Goal: Information Seeking & Learning: Learn about a topic

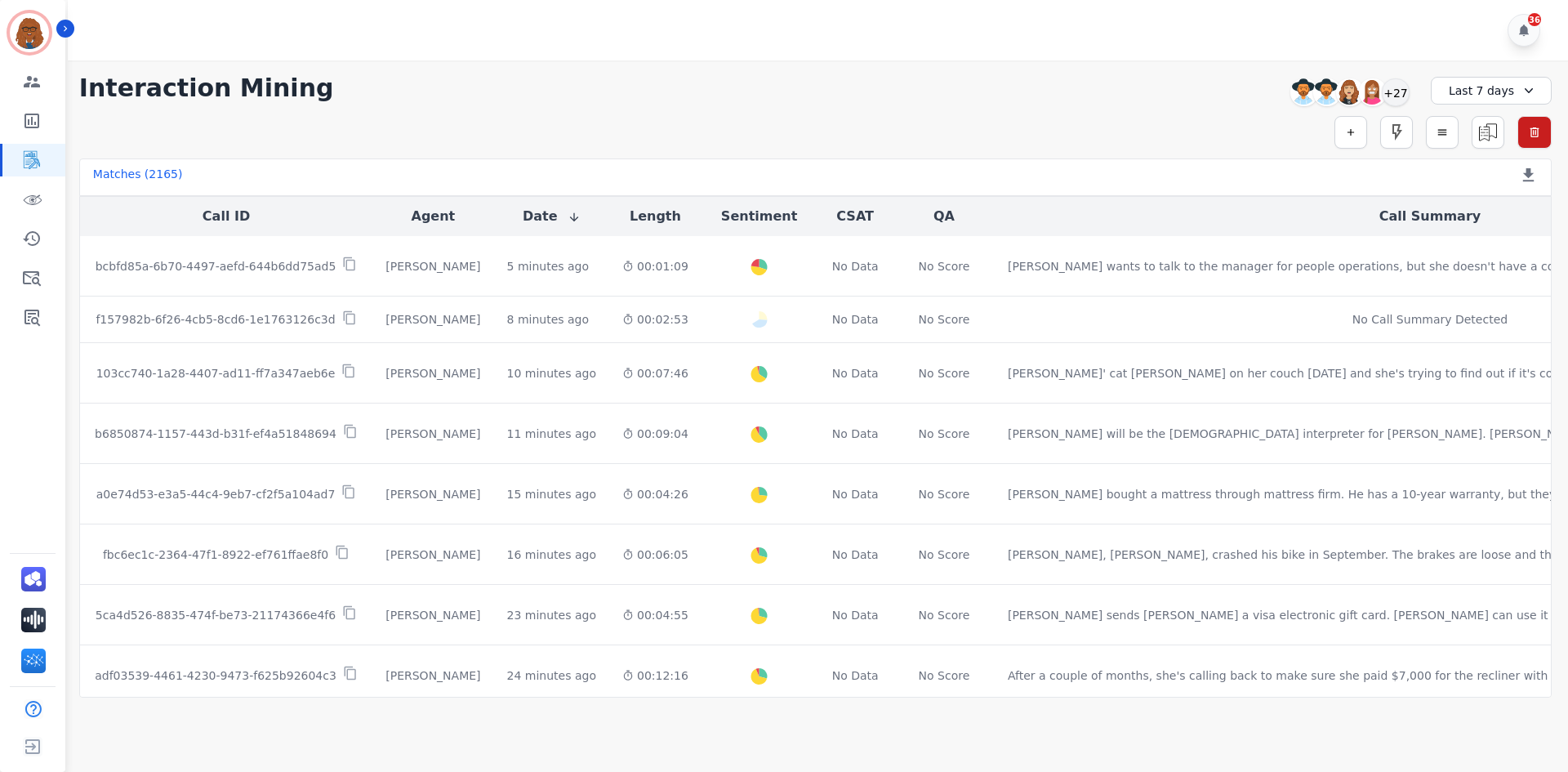
click at [1472, 86] on div "Last 7 days" at bounding box center [1491, 90] width 121 height 27
click at [1470, 145] on li "[DATE]" at bounding box center [1502, 148] width 82 height 16
click at [1402, 93] on div "+21" at bounding box center [1396, 92] width 27 height 27
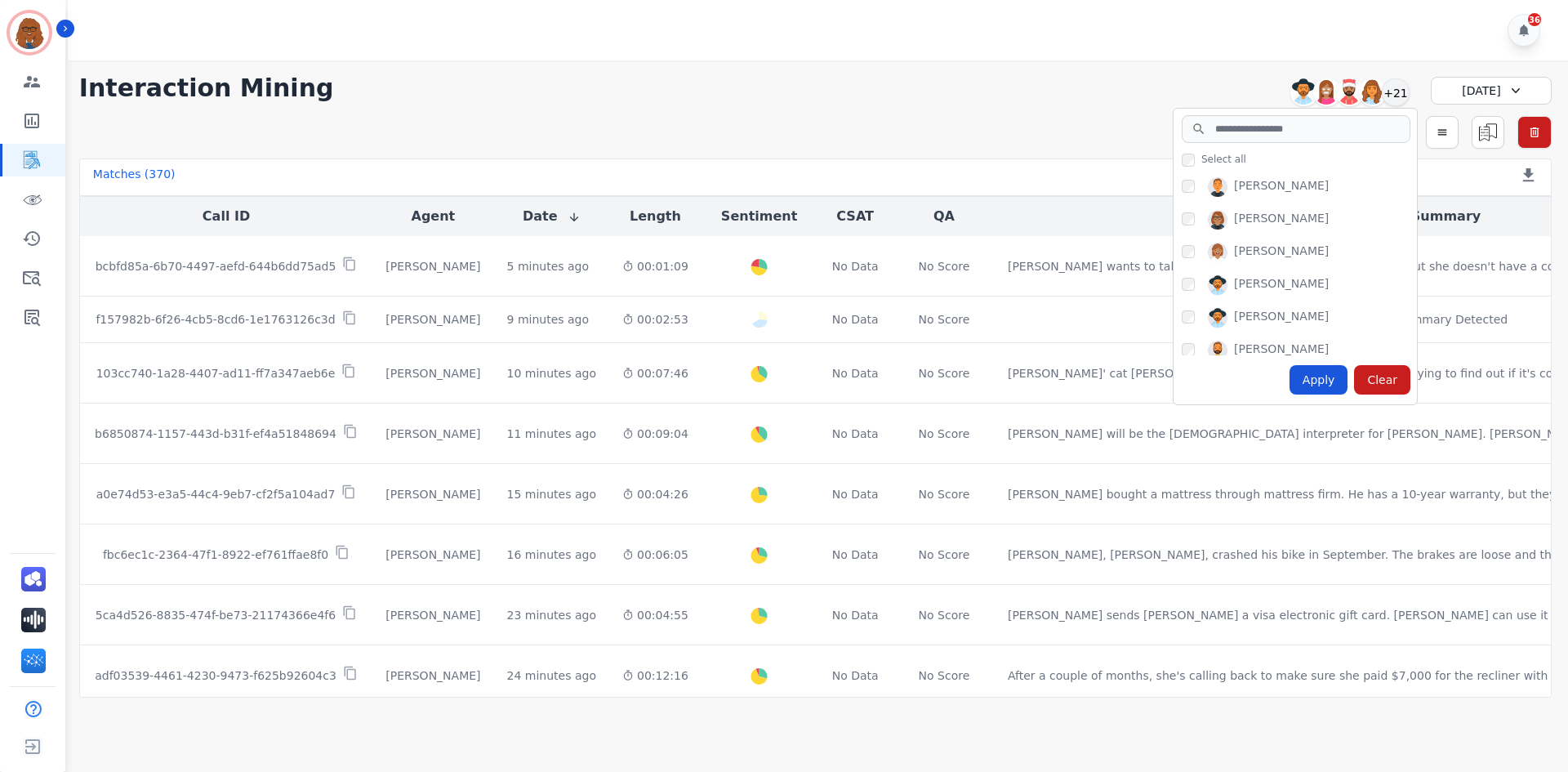
scroll to position [633, 0]
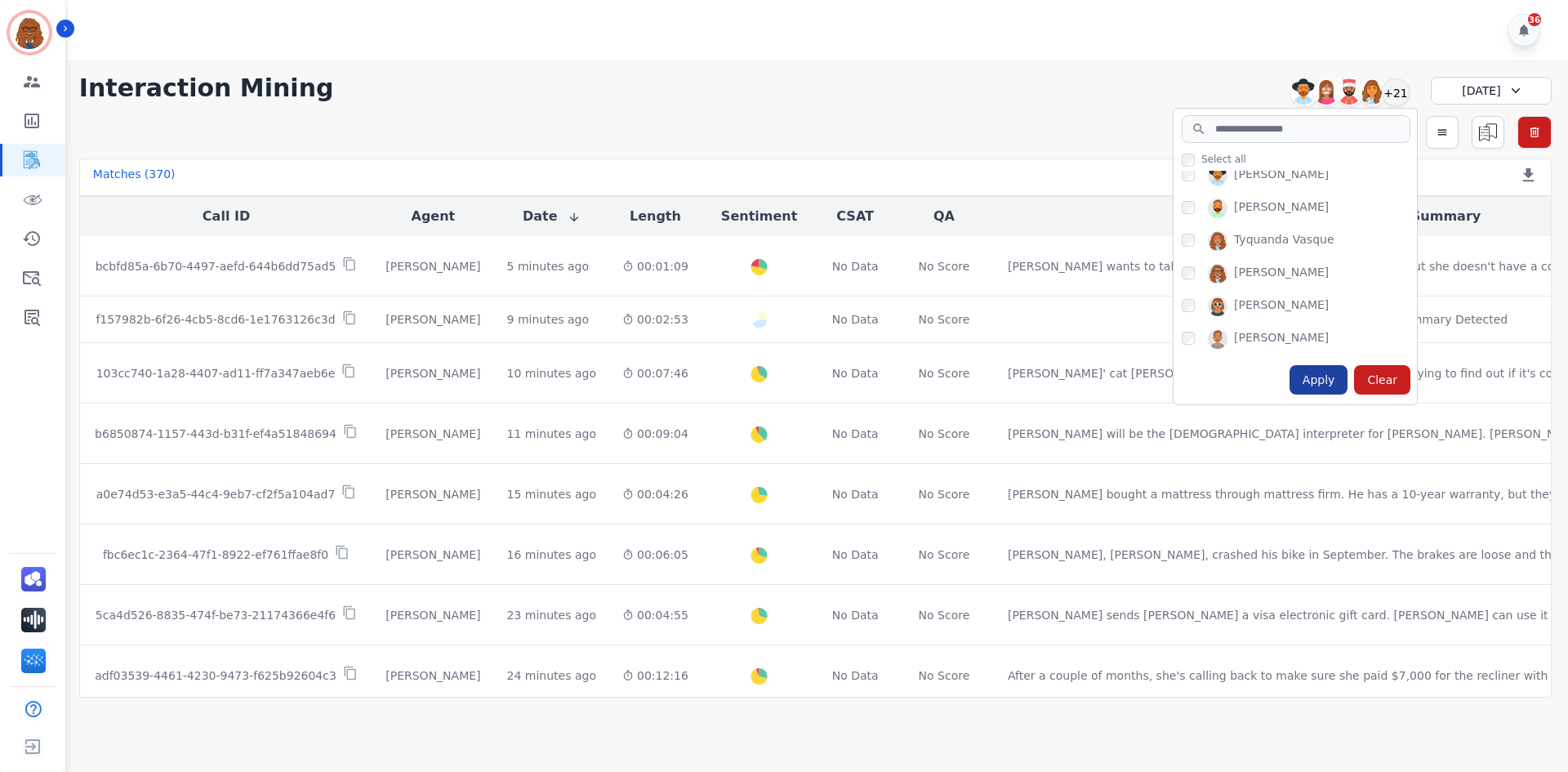
click at [1330, 376] on div "Apply" at bounding box center [1319, 380] width 59 height 29
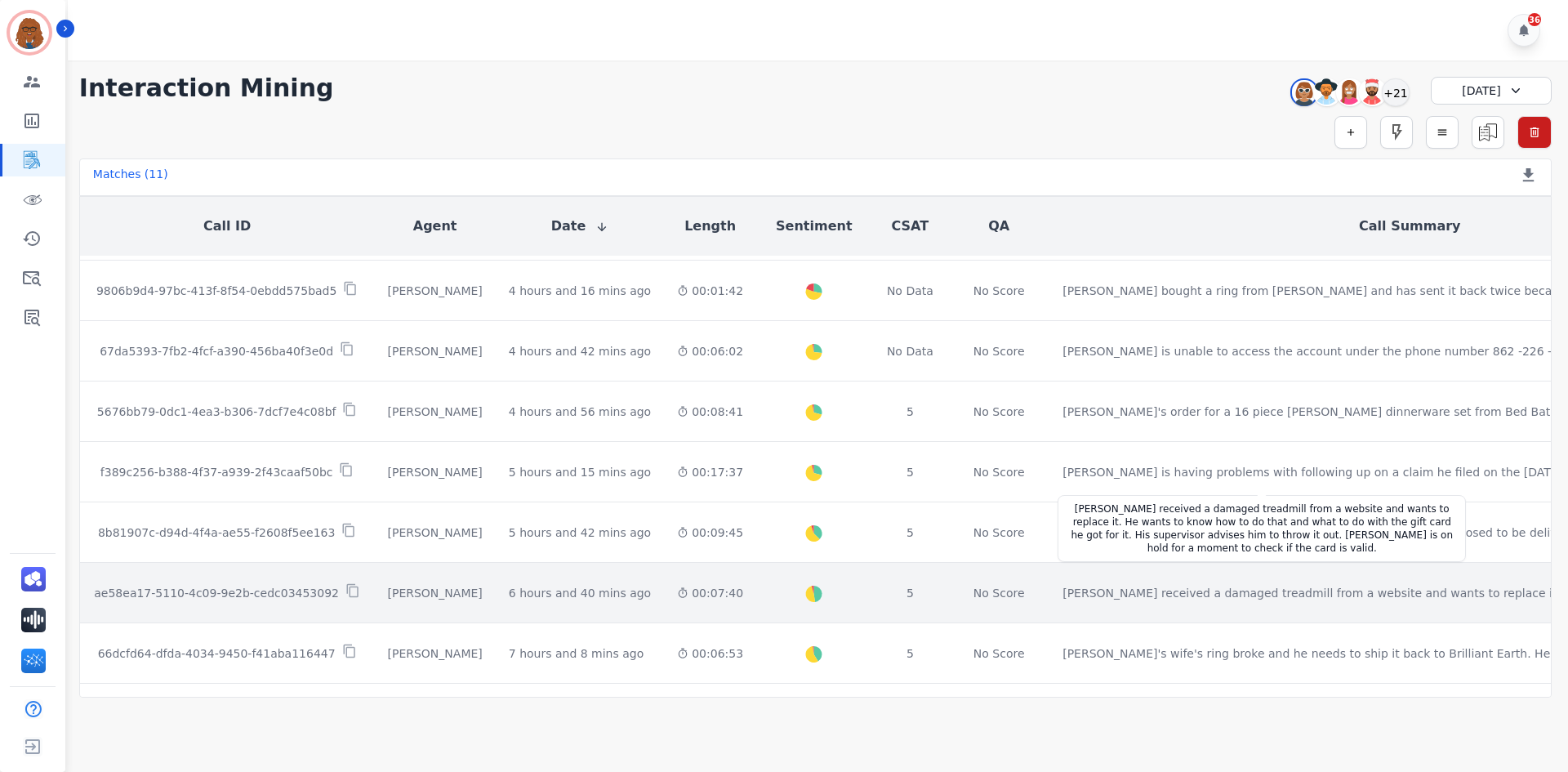
scroll to position [298, 0]
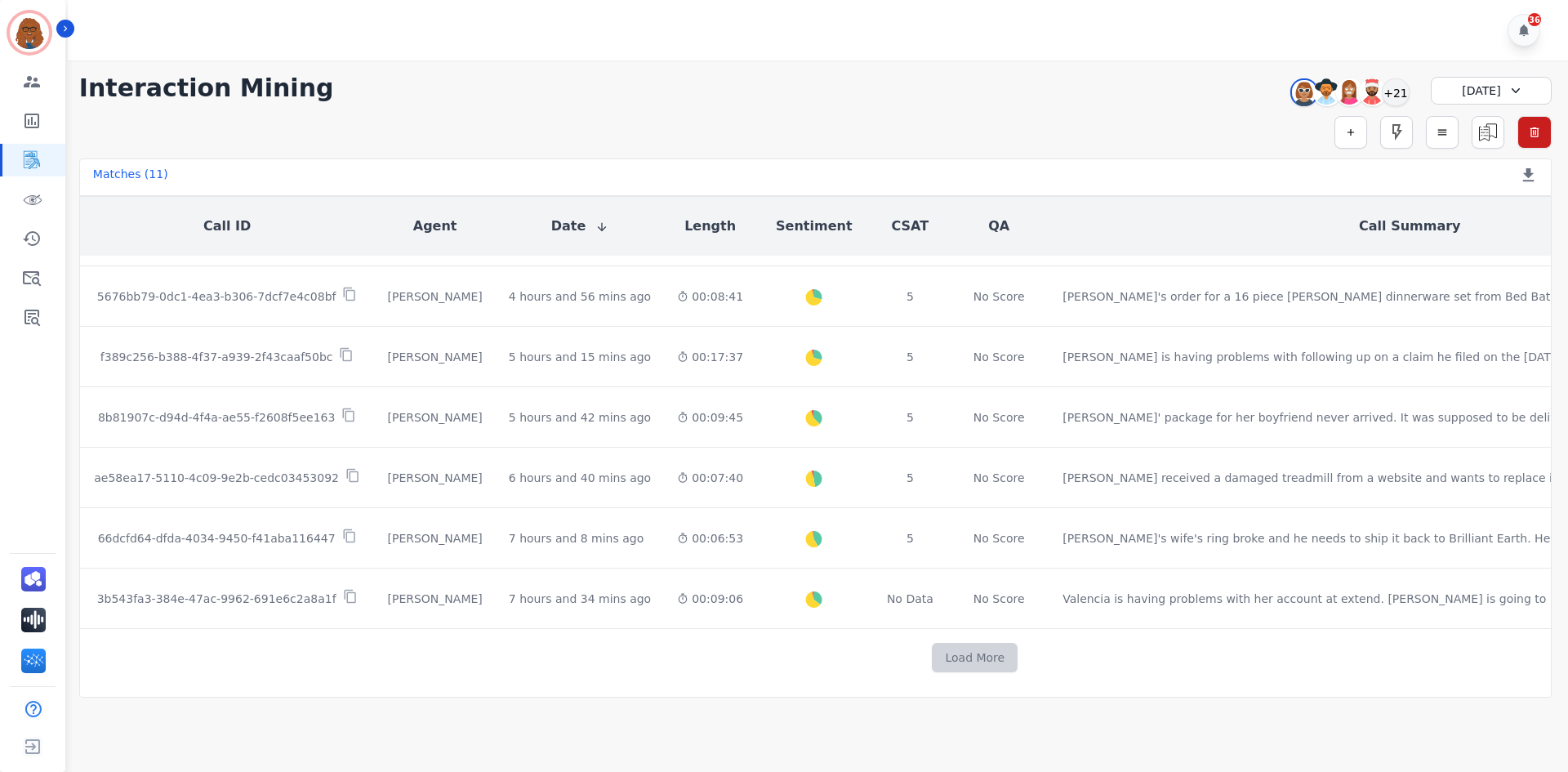
click at [932, 656] on button "Load More" at bounding box center [975, 658] width 86 height 29
click at [932, 655] on button "Load More" at bounding box center [975, 658] width 86 height 29
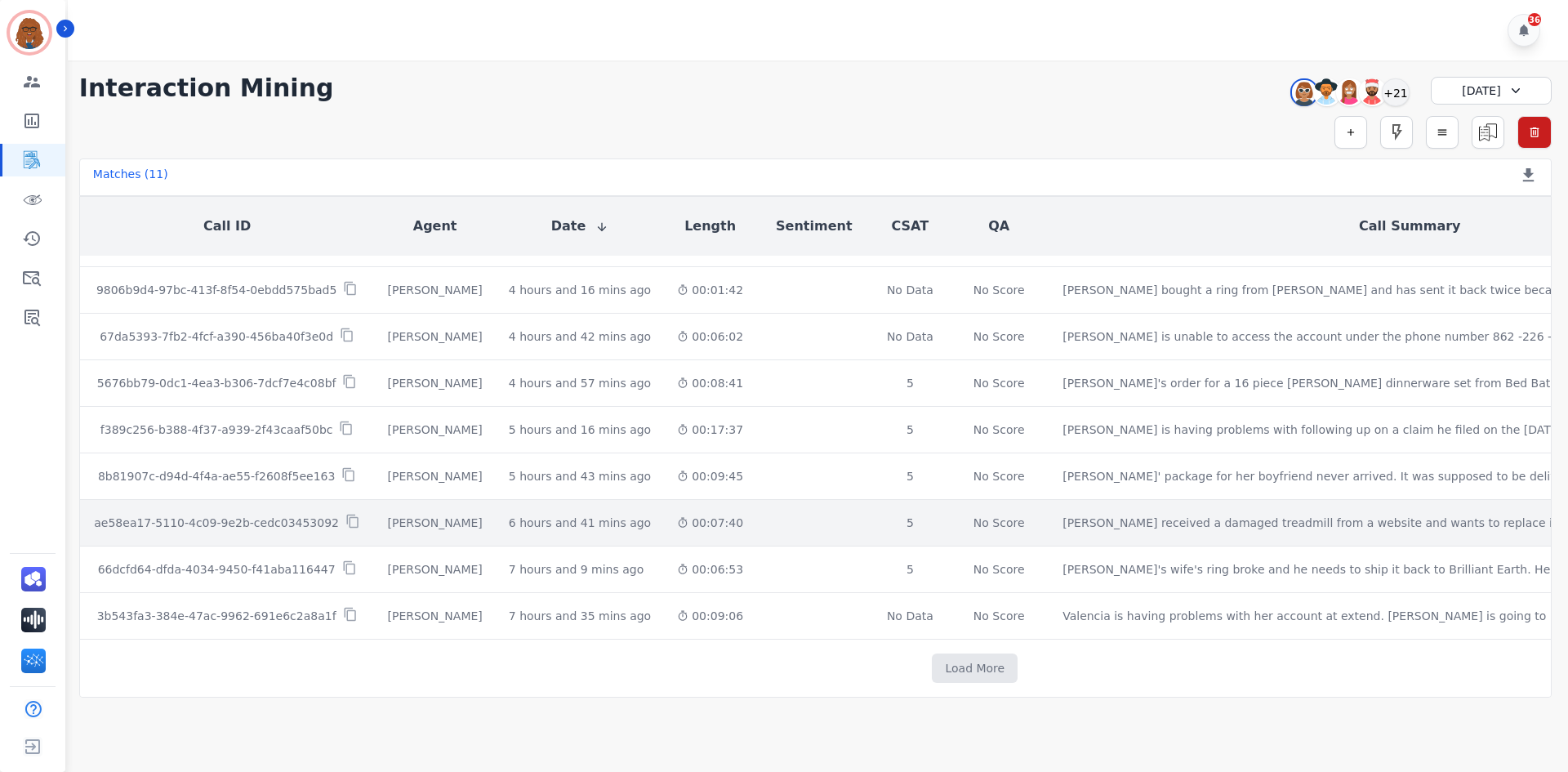
scroll to position [800, 0]
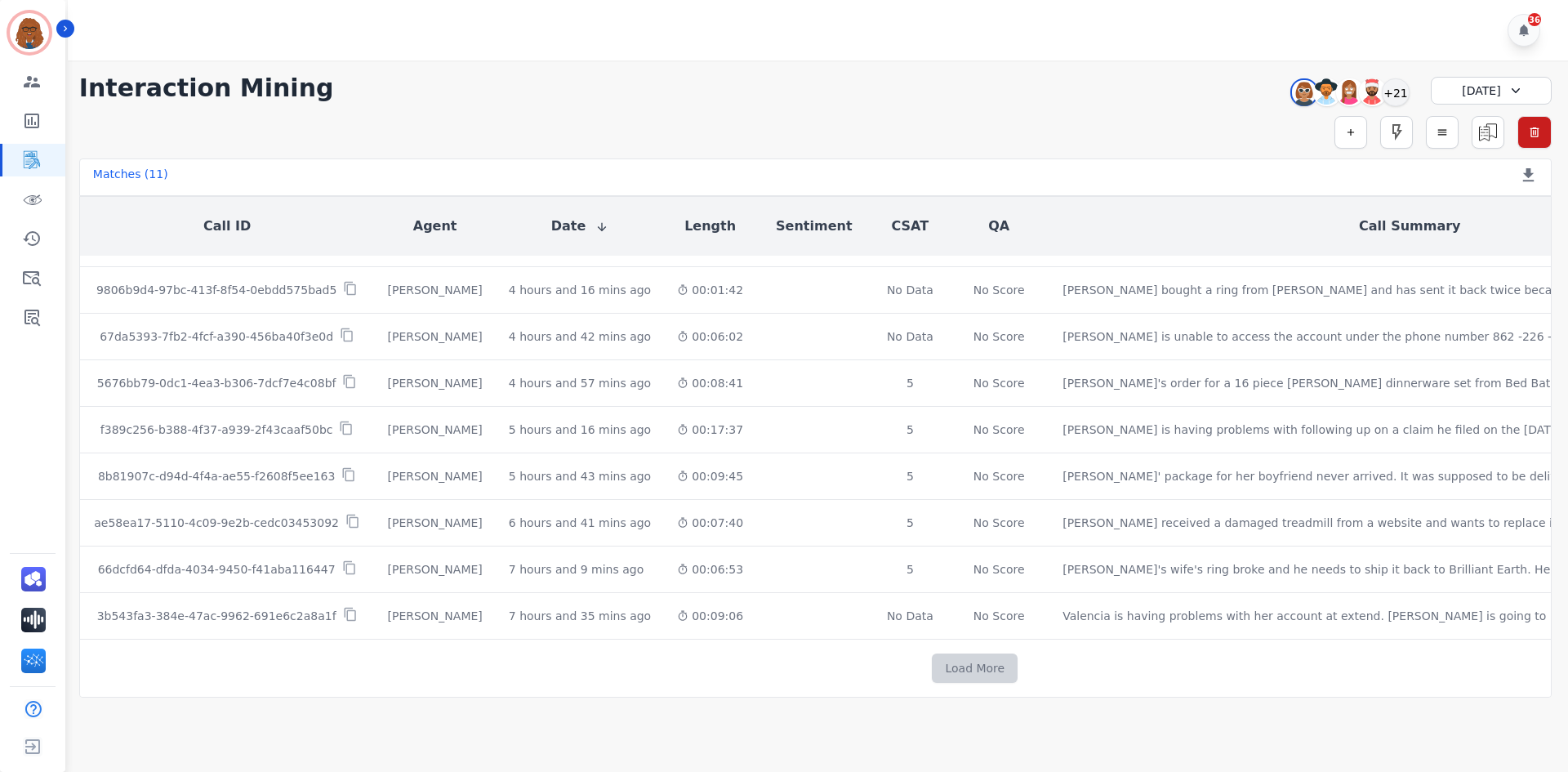
click at [932, 654] on button "Load More" at bounding box center [975, 668] width 86 height 29
click at [932, 659] on button "Load More" at bounding box center [975, 668] width 86 height 29
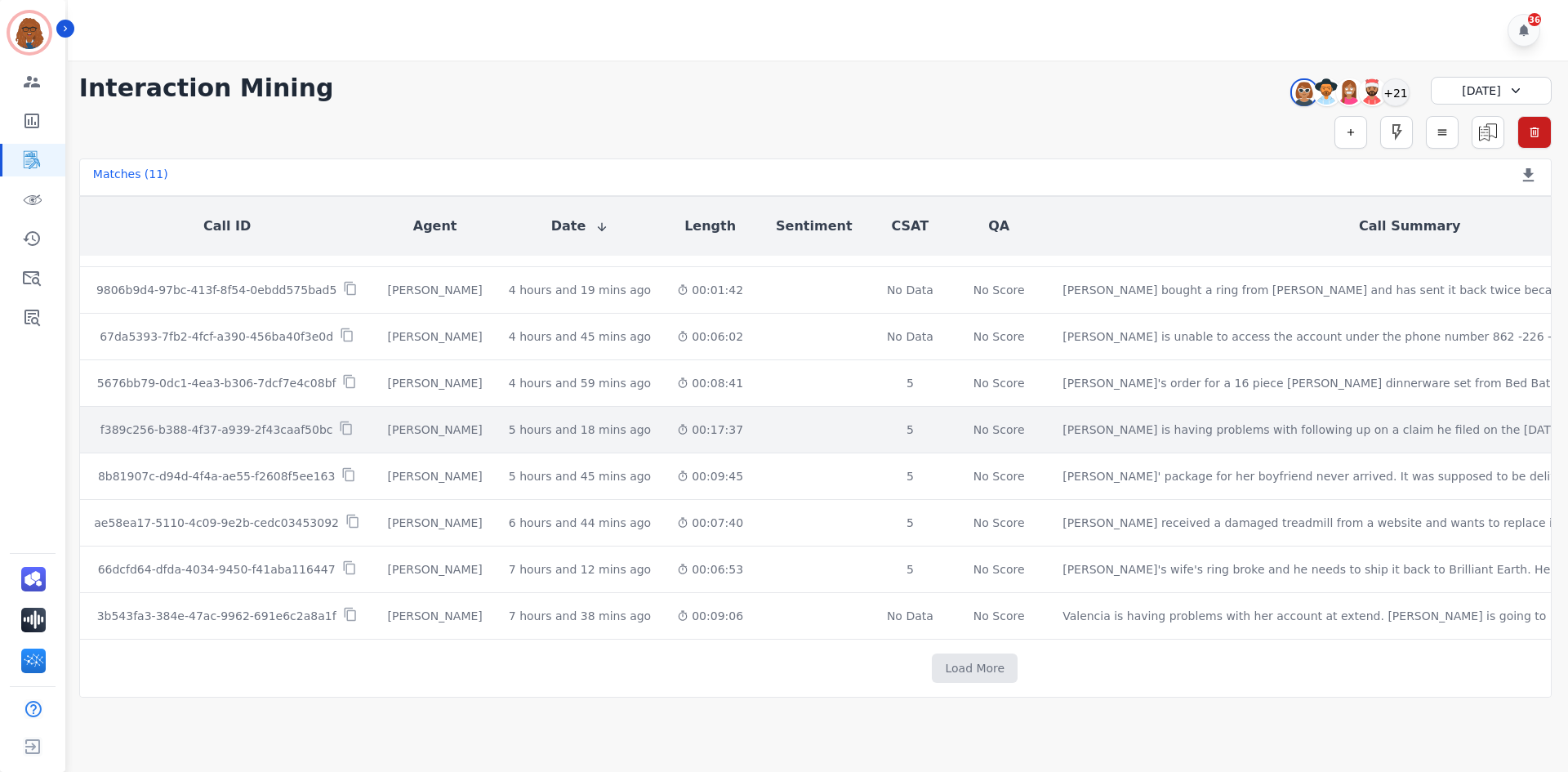
scroll to position [1312, 0]
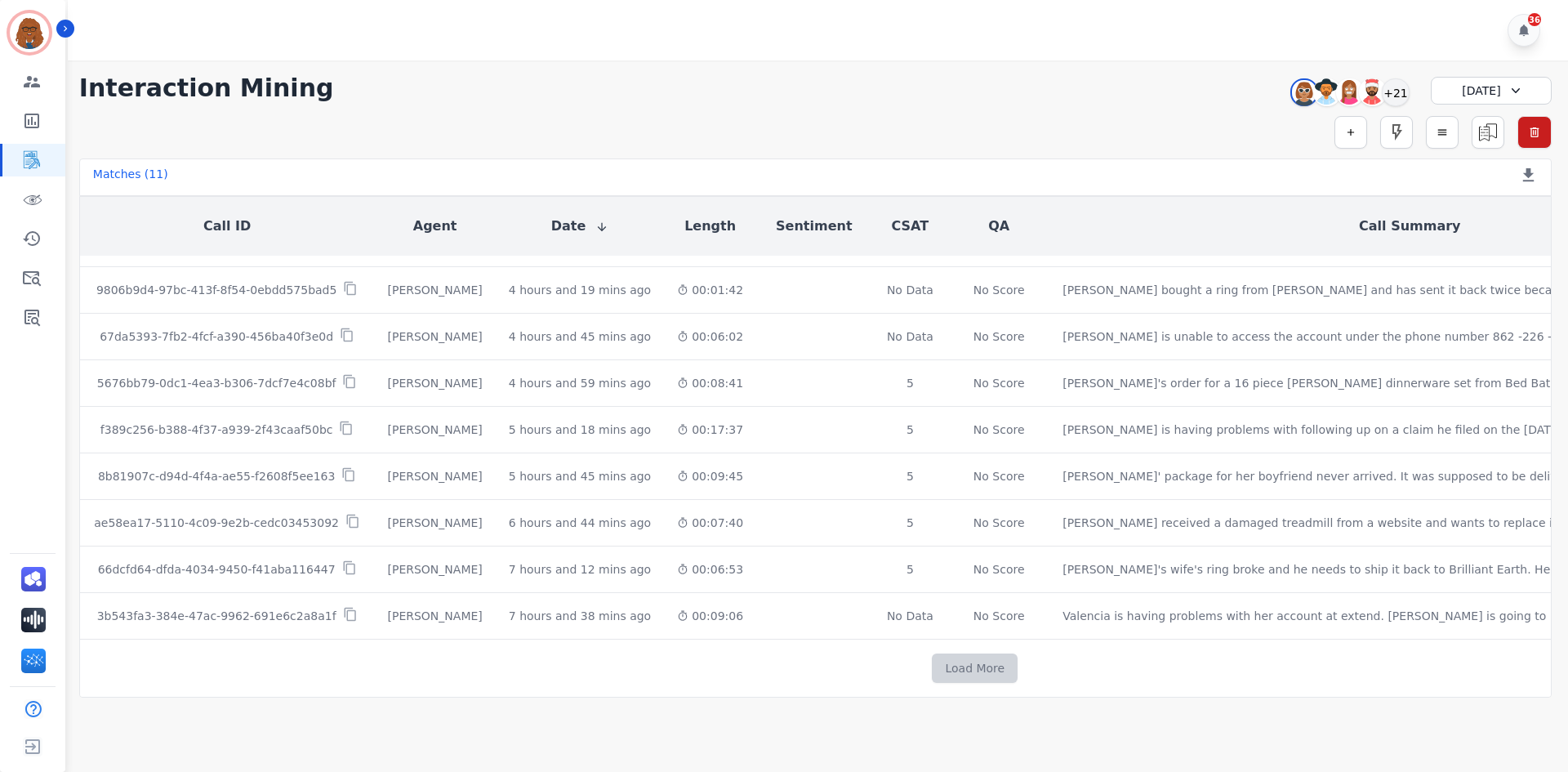
click at [932, 664] on button "Load More" at bounding box center [975, 668] width 86 height 29
click at [932, 658] on button "Load More" at bounding box center [975, 668] width 86 height 29
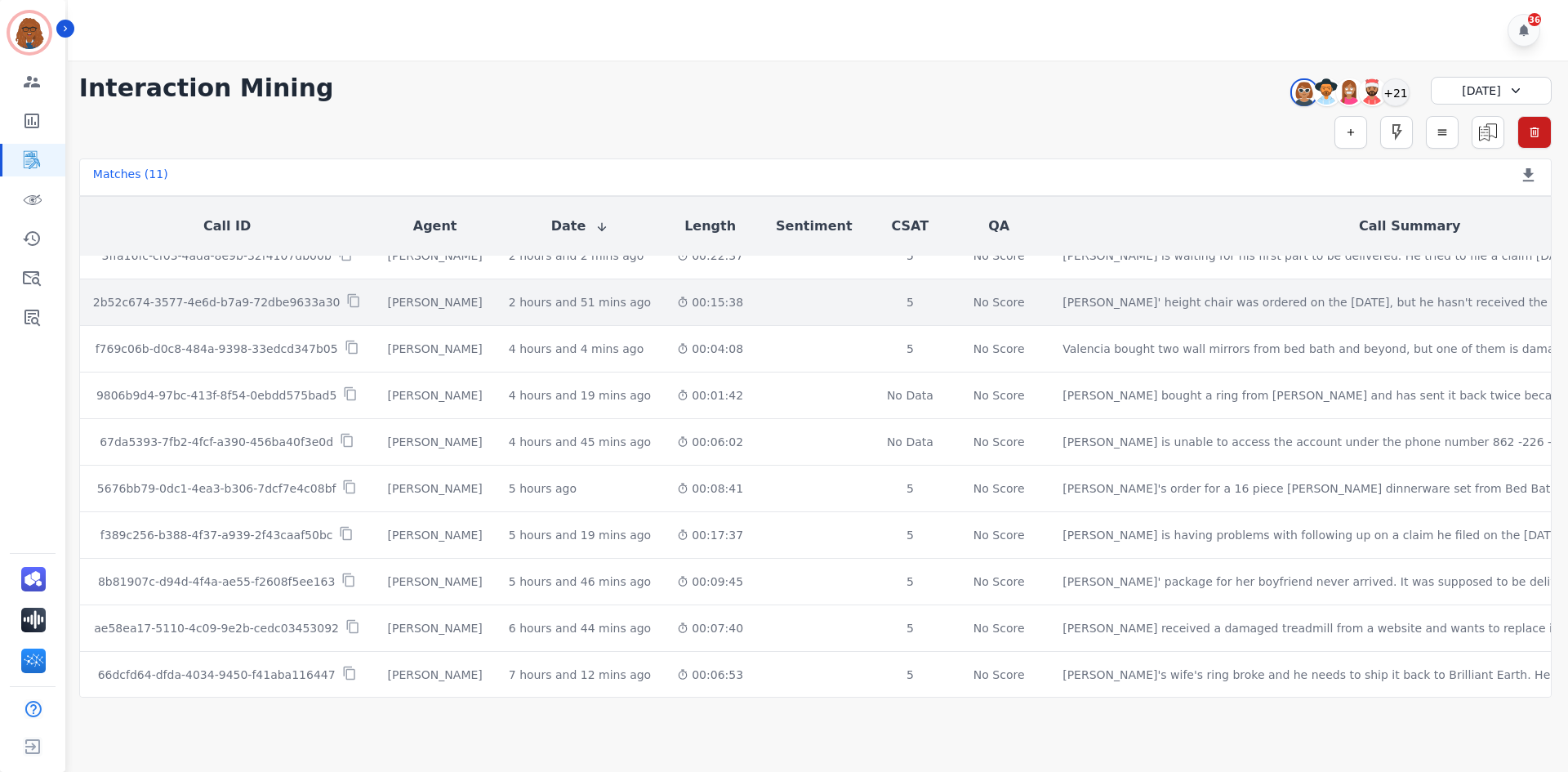
scroll to position [1825, 0]
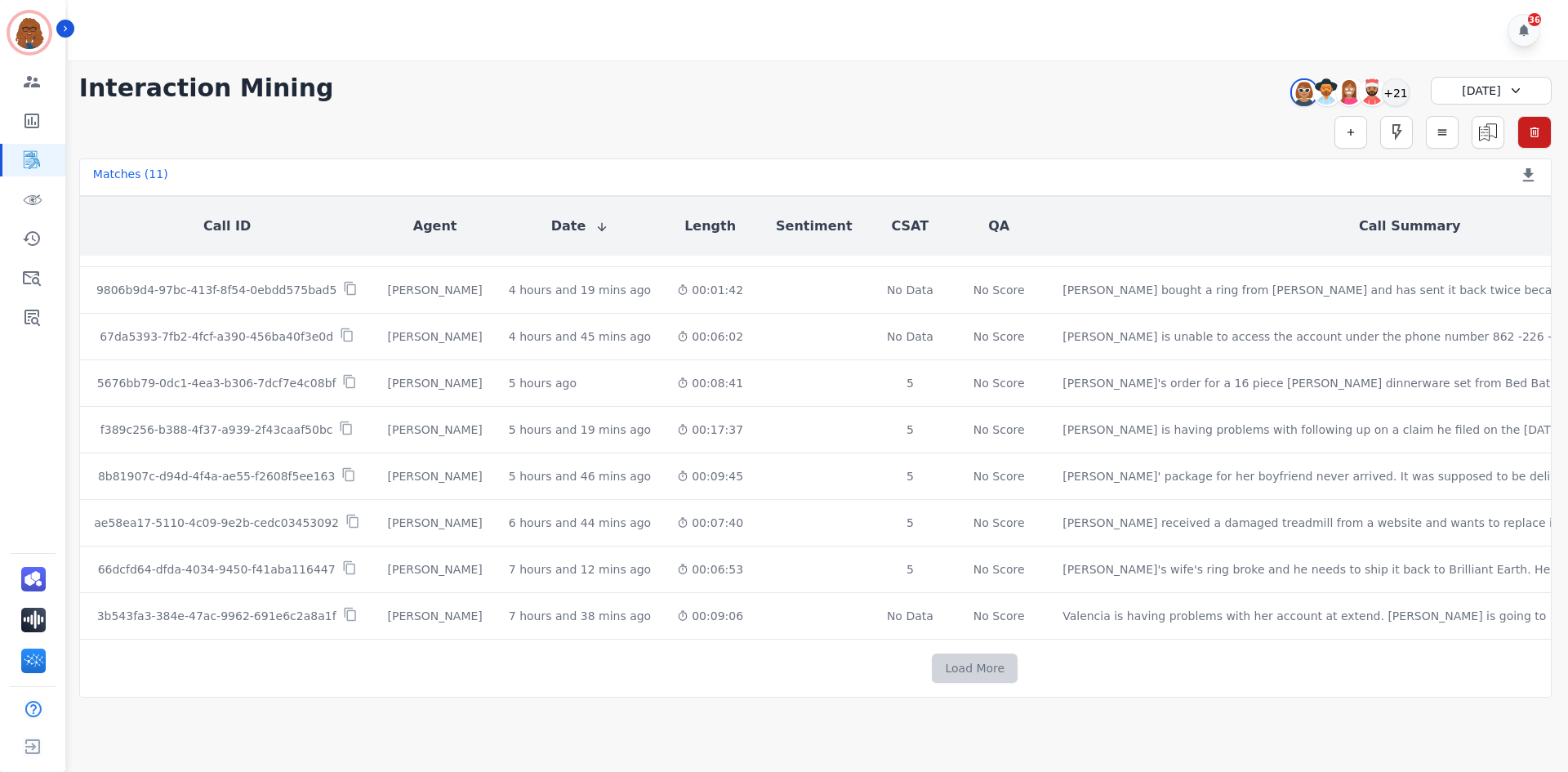
click at [932, 669] on button "Load More" at bounding box center [975, 668] width 86 height 29
click at [872, 646] on td "Load More" at bounding box center [975, 669] width 1790 height 58
click at [932, 657] on button "Load More" at bounding box center [975, 668] width 86 height 29
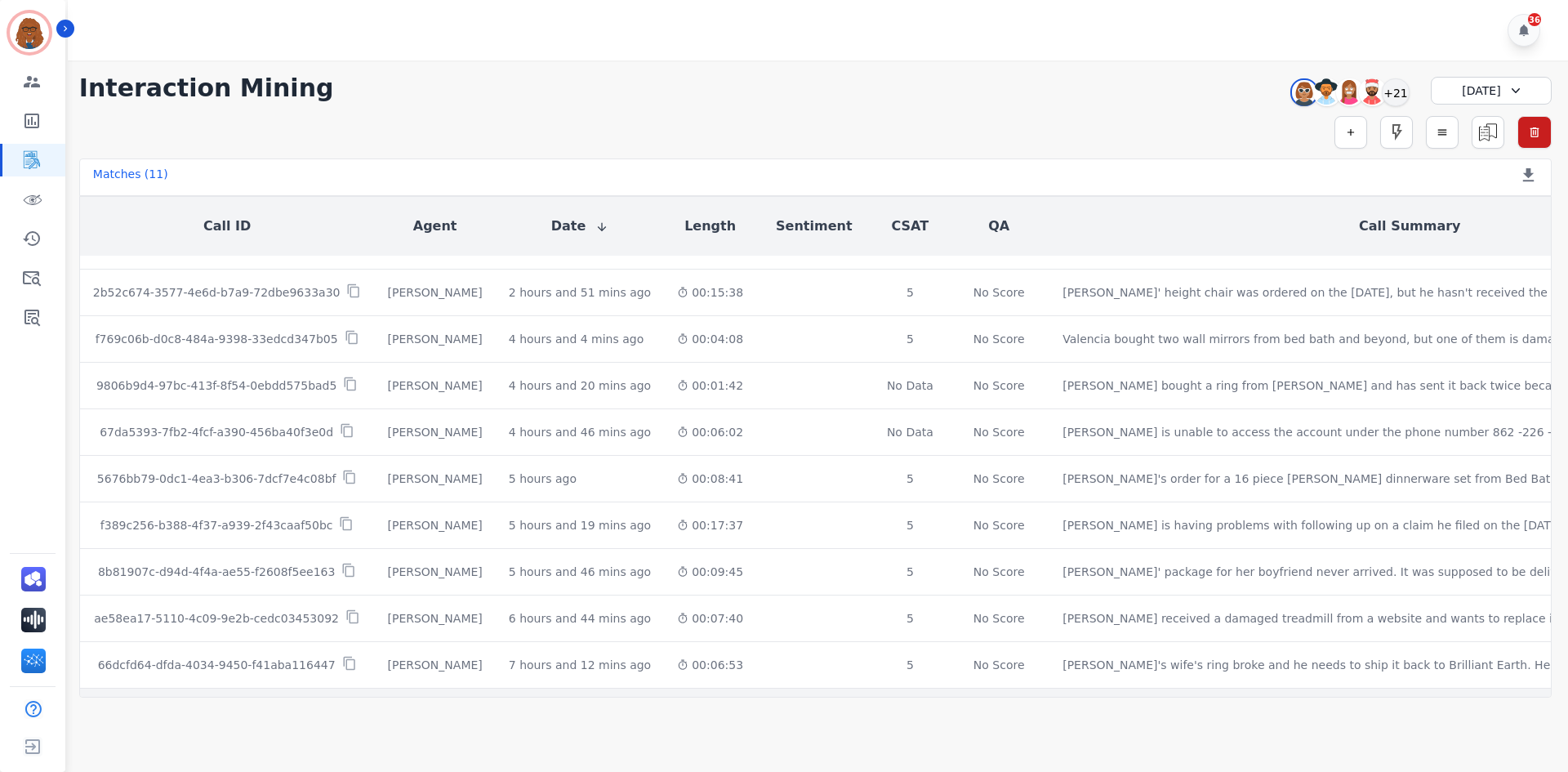
scroll to position [2337, 0]
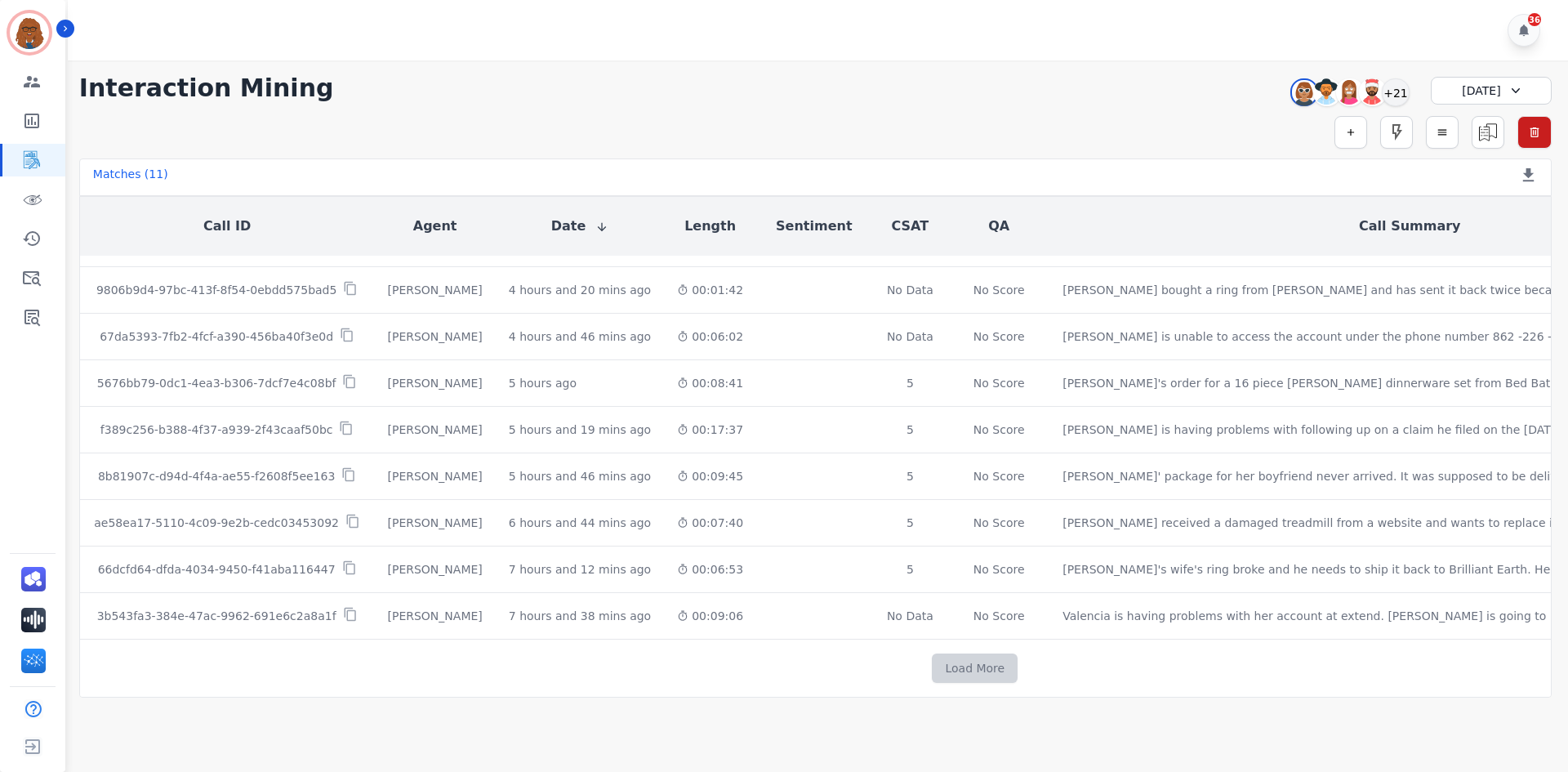
click at [932, 654] on button "Load More" at bounding box center [975, 668] width 86 height 29
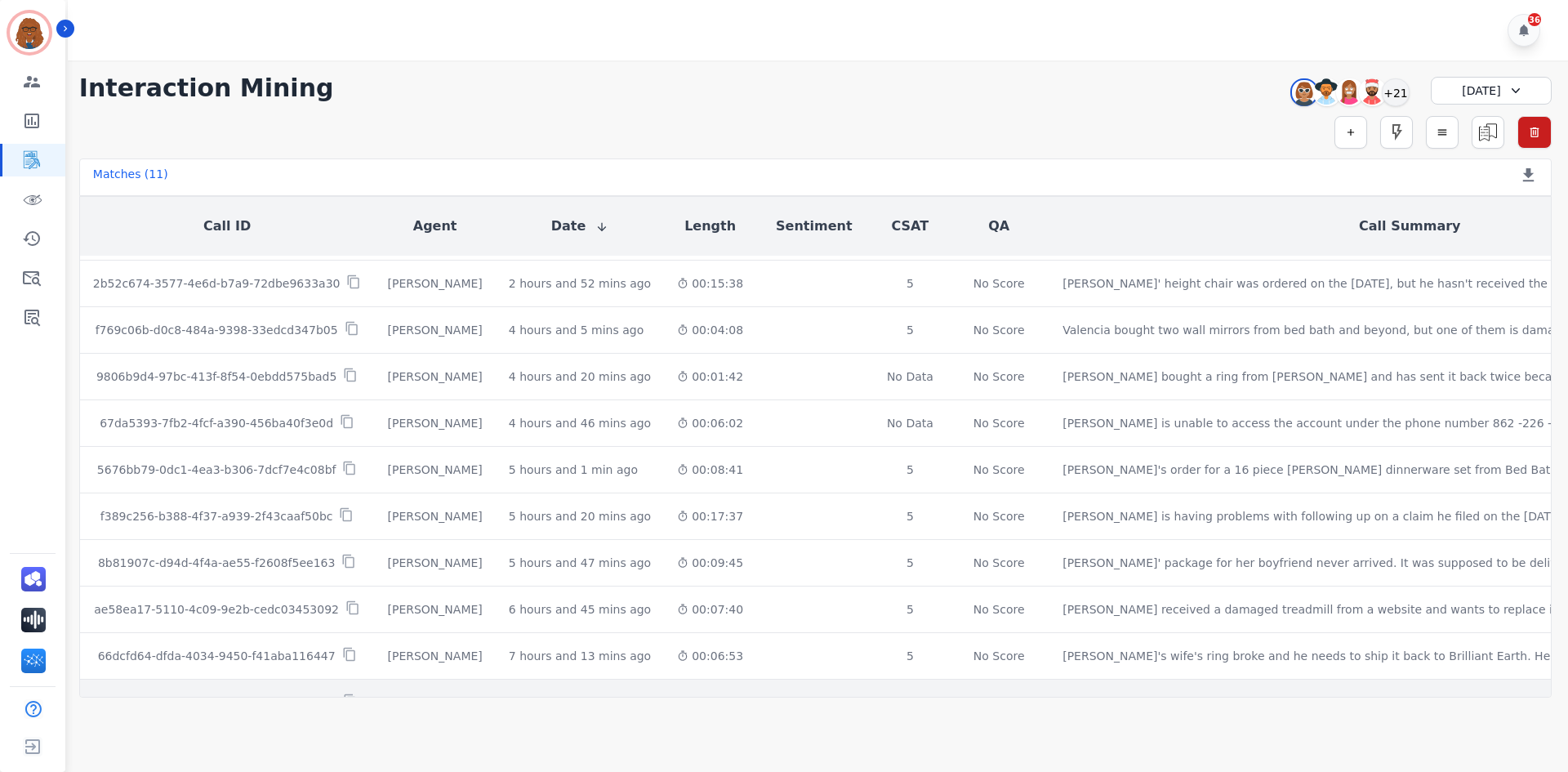
scroll to position [2849, 0]
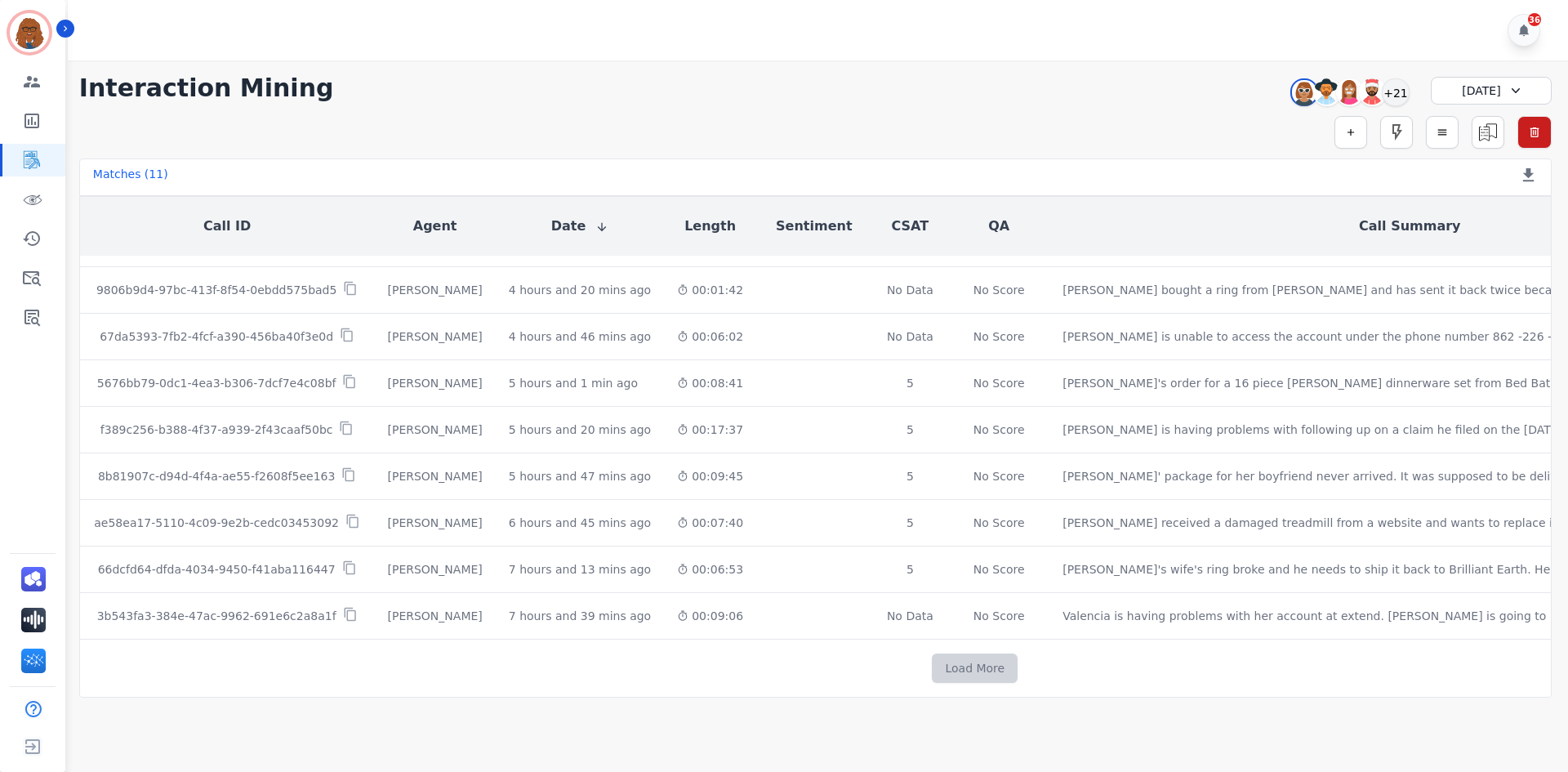
click at [932, 666] on button "Load More" at bounding box center [975, 668] width 86 height 29
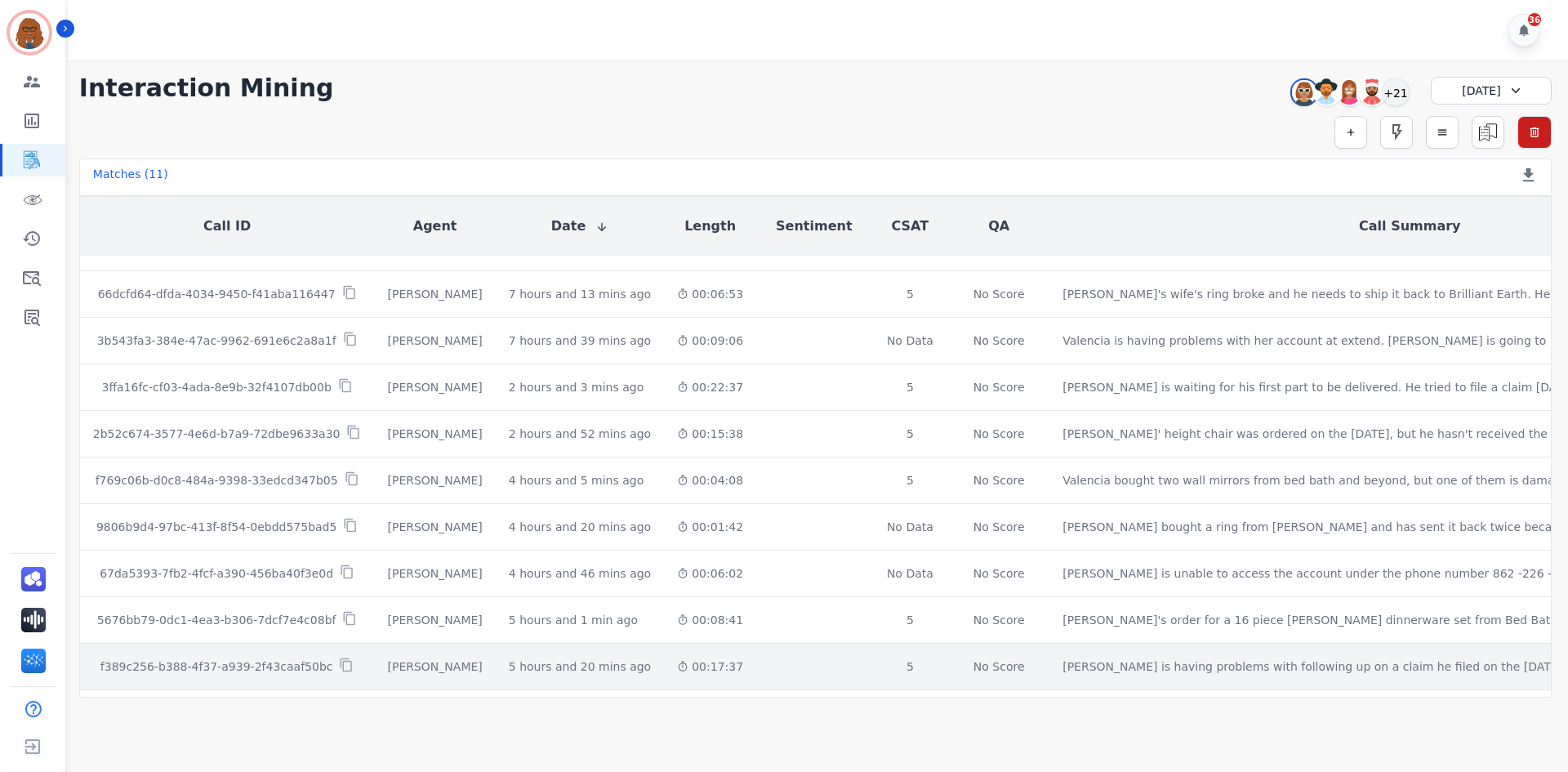
scroll to position [2604, 0]
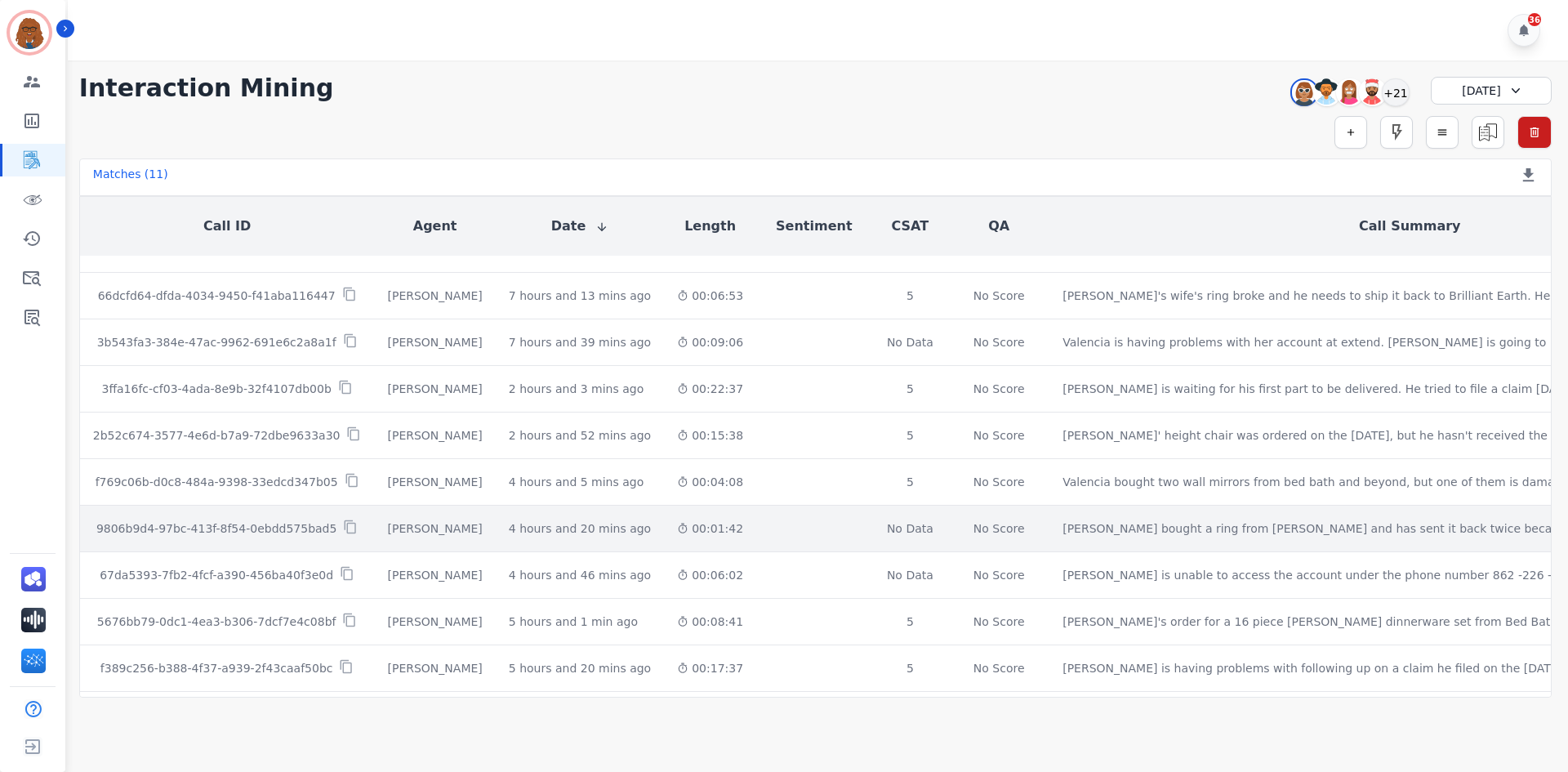
click at [784, 528] on div "Overall Positive: 28.3 ( 28.3 )% Neutral: 52.4 ( 52.4 )% Negative: 19.2 ( 19.2 …" at bounding box center [815, 529] width 89 height 46
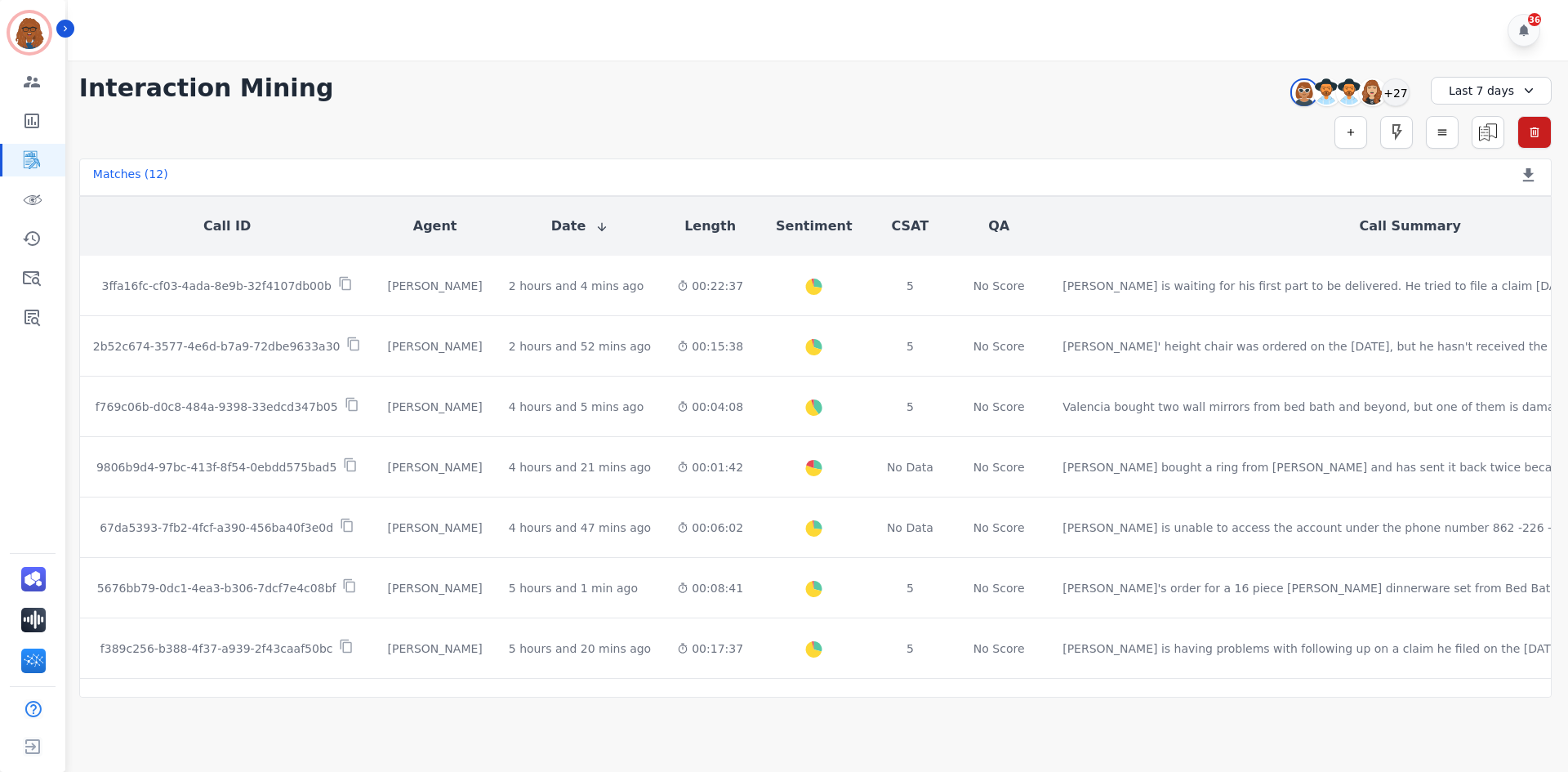
click at [1460, 89] on div "Last 7 days" at bounding box center [1491, 90] width 121 height 27
click at [1471, 148] on li "[DATE]" at bounding box center [1502, 148] width 82 height 16
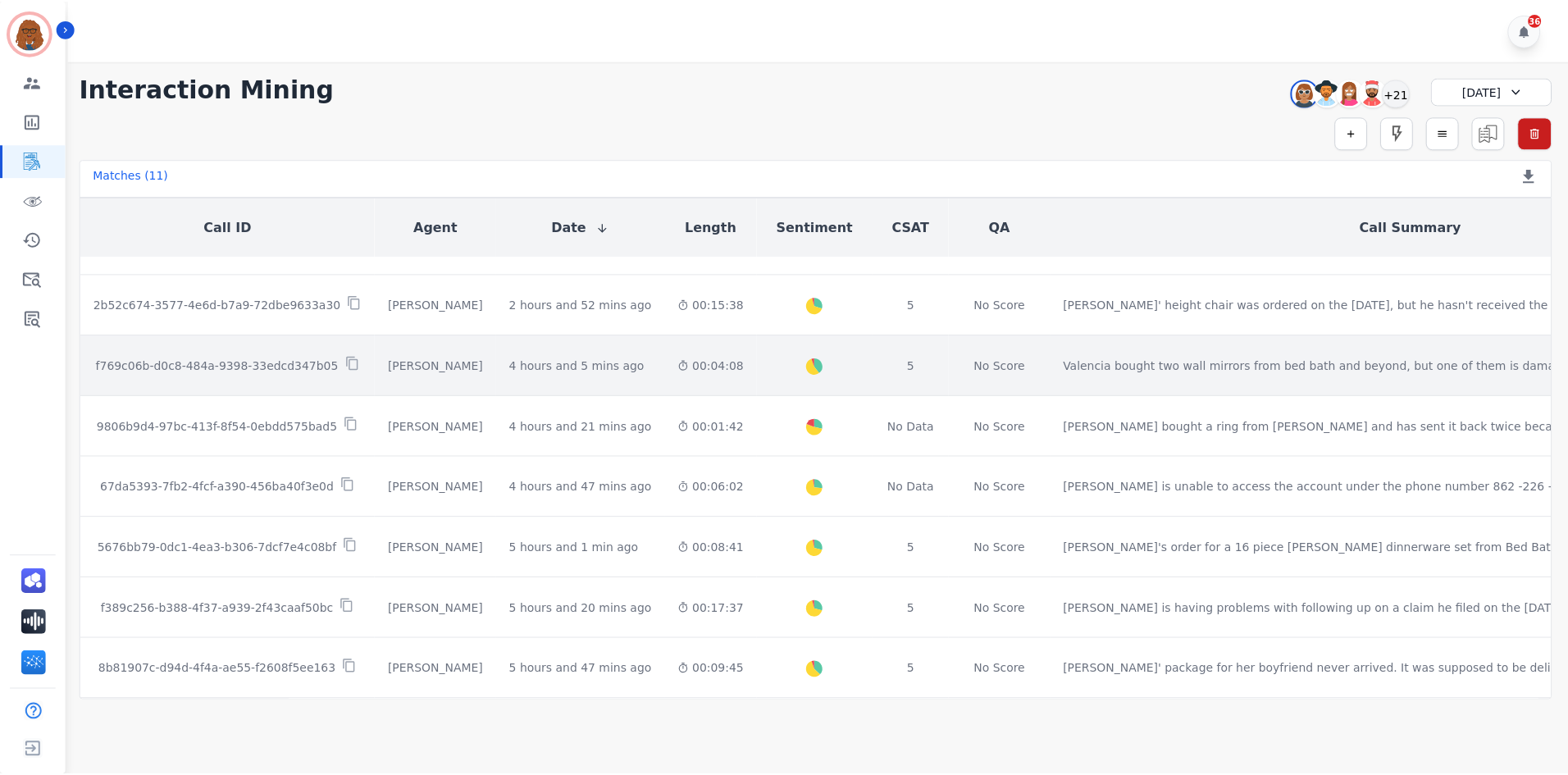
scroll to position [82, 0]
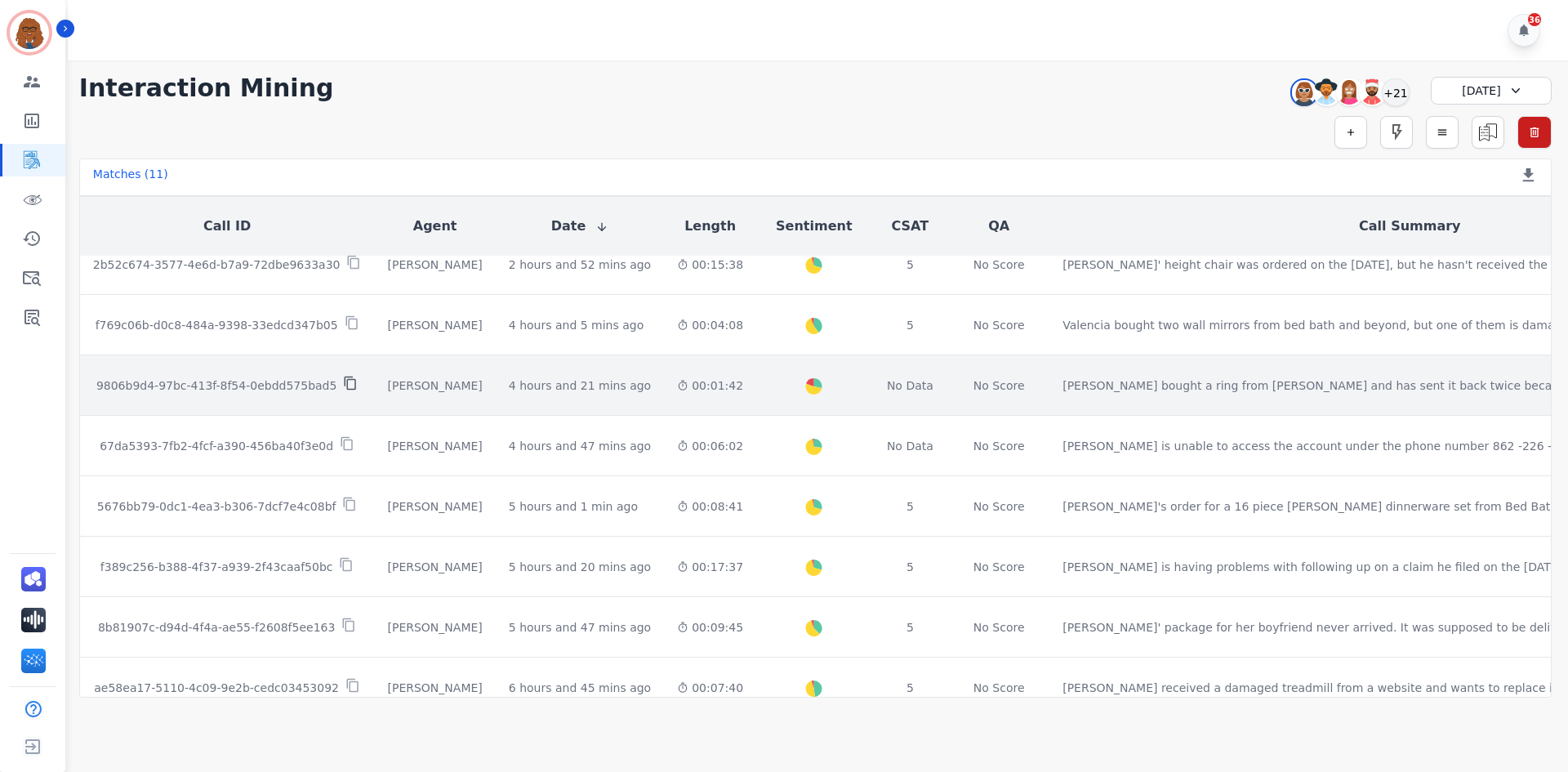
click at [343, 381] on icon at bounding box center [351, 383] width 15 height 15
click at [496, 373] on td "4 hours and 21 mins ago Start at: [DATE] 1:48pm" at bounding box center [579, 386] width 169 height 60
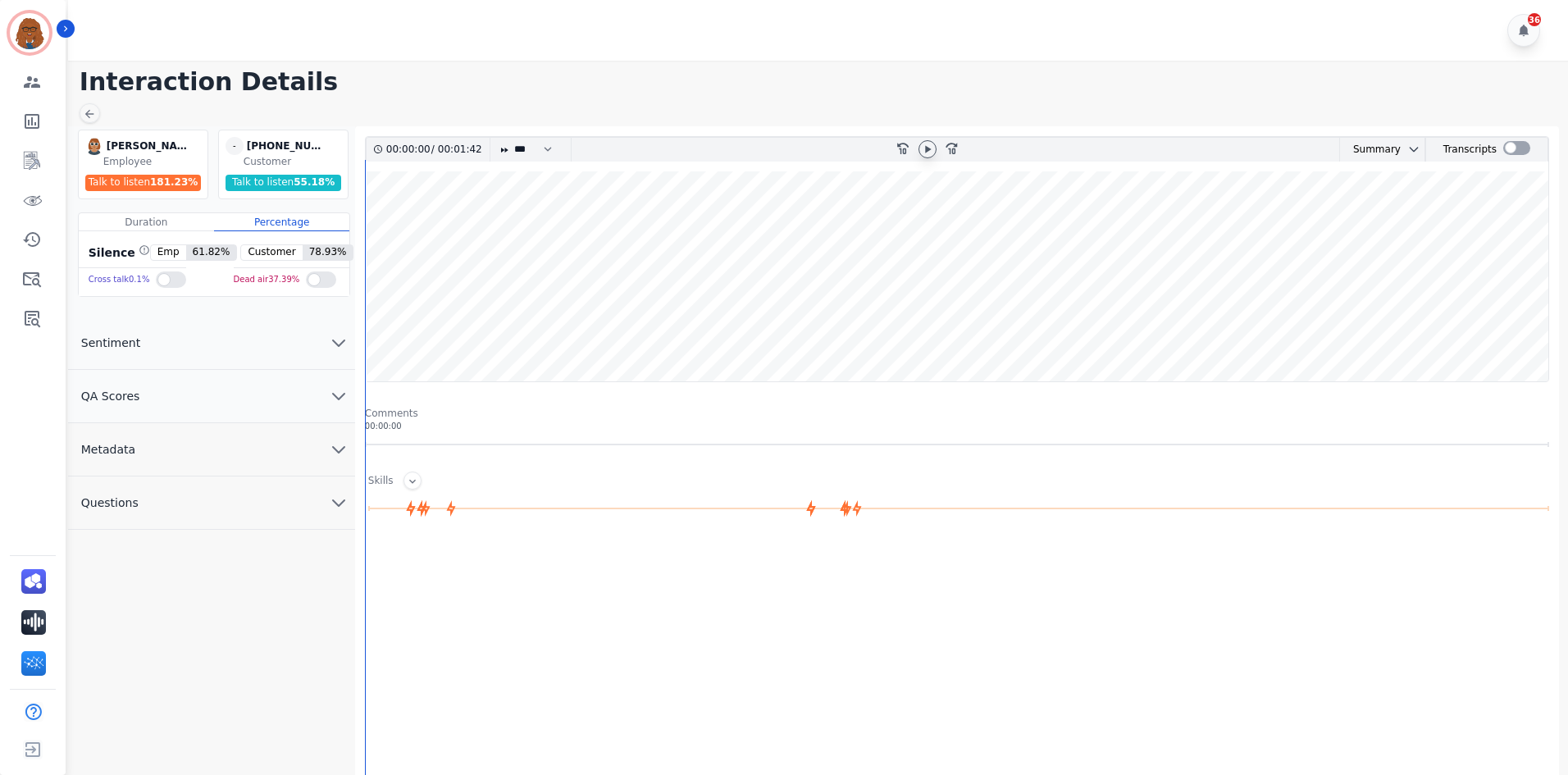
click at [931, 147] on icon at bounding box center [928, 149] width 13 height 13
click at [319, 496] on button "Questions" at bounding box center [211, 503] width 287 height 53
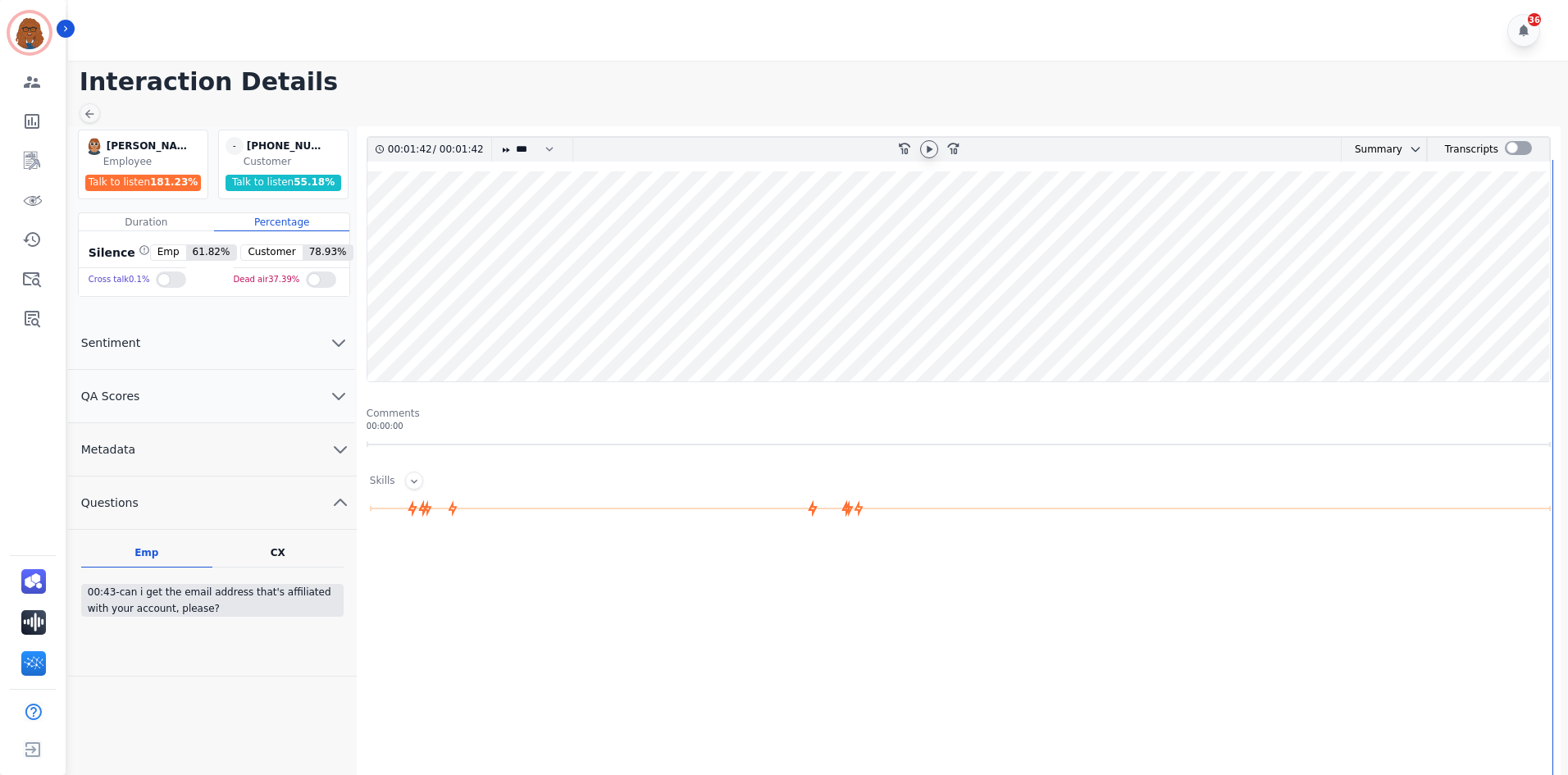
click at [319, 496] on button "Questions" at bounding box center [212, 503] width 289 height 53
click at [323, 446] on button "Metadata" at bounding box center [211, 450] width 287 height 53
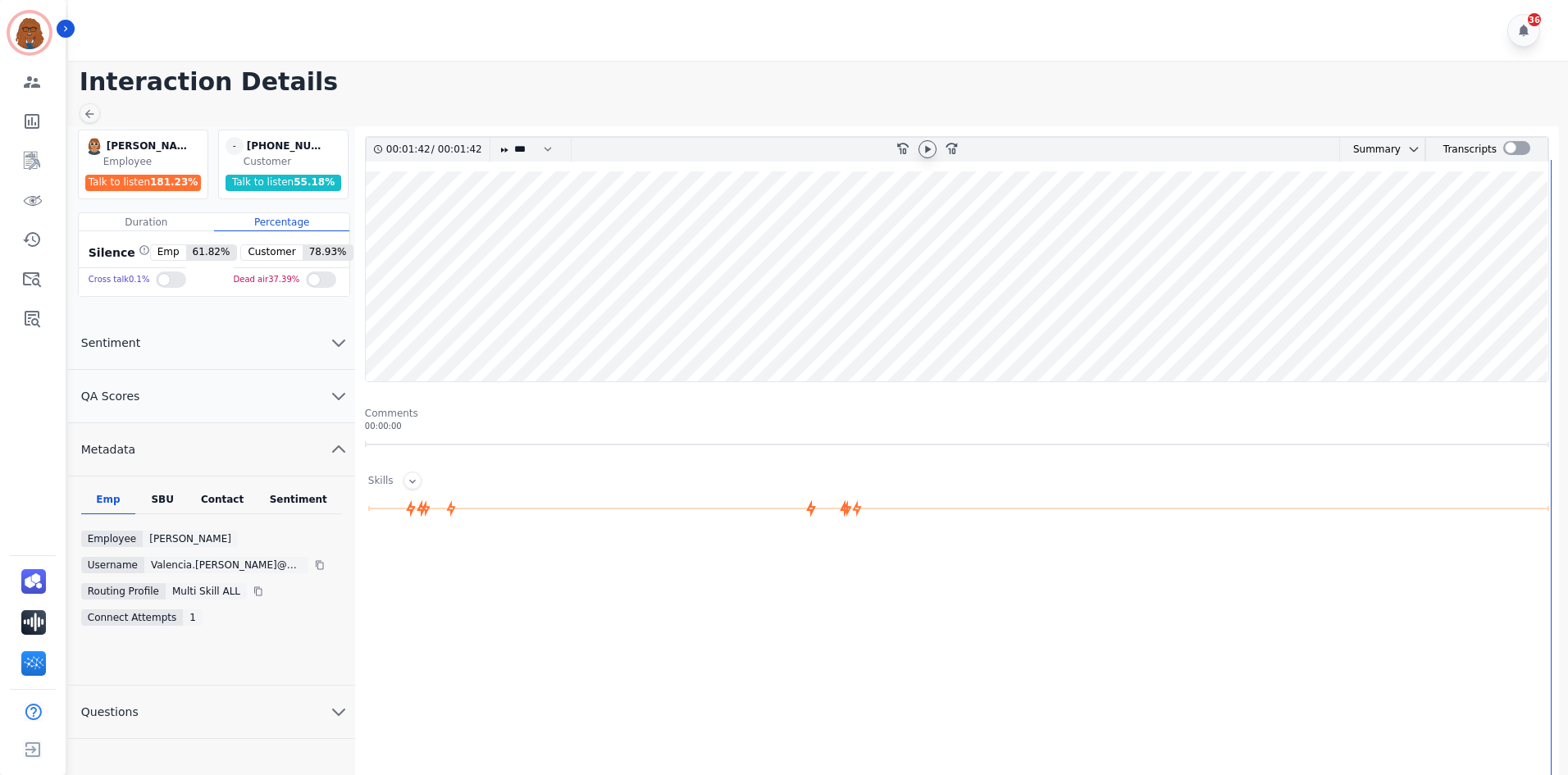
click at [323, 446] on button "Metadata" at bounding box center [211, 450] width 287 height 53
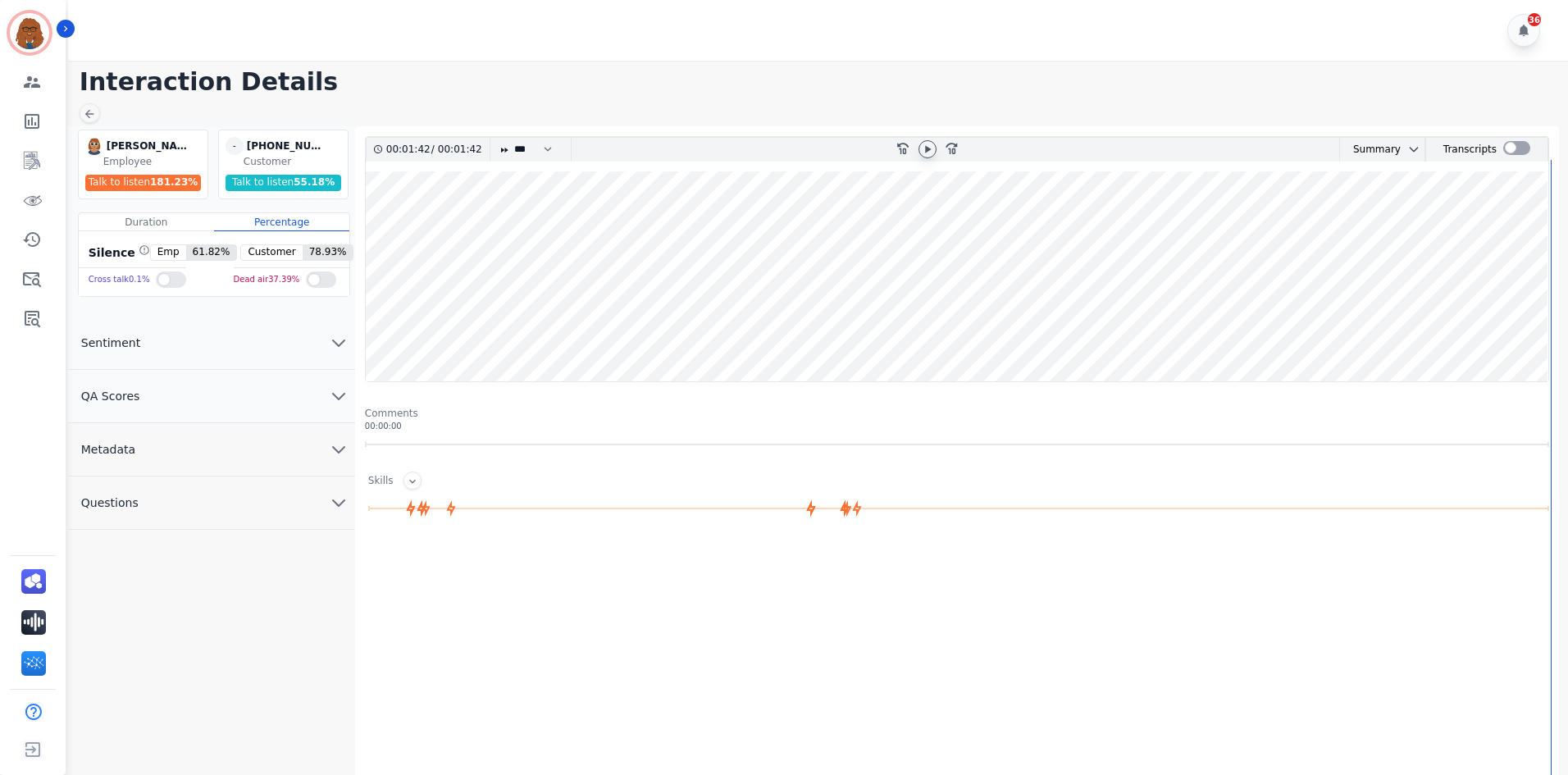
click at [335, 401] on icon "chevron down" at bounding box center [339, 396] width 20 height 20
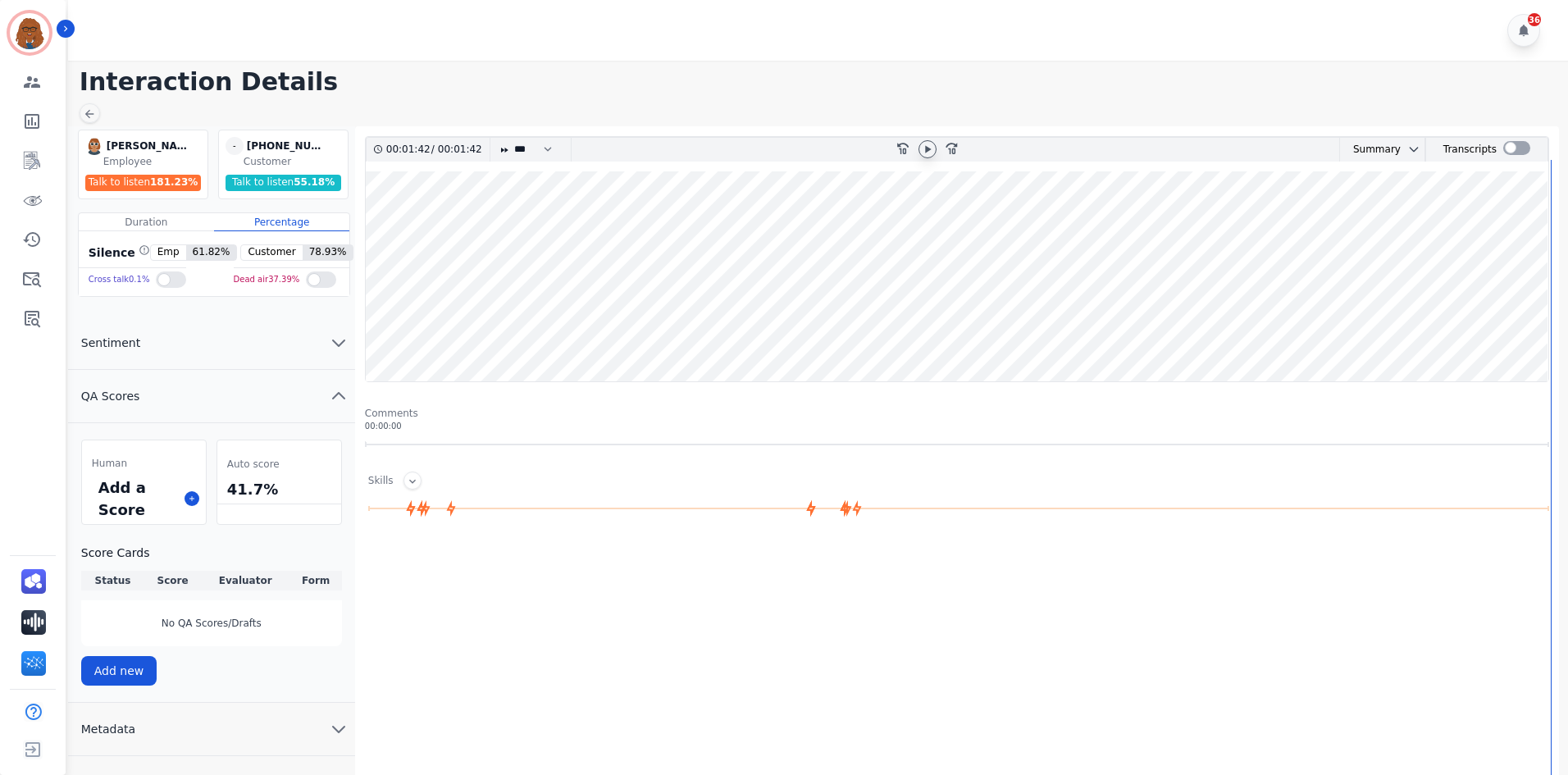
click at [335, 401] on icon "chevron up" at bounding box center [339, 396] width 20 height 20
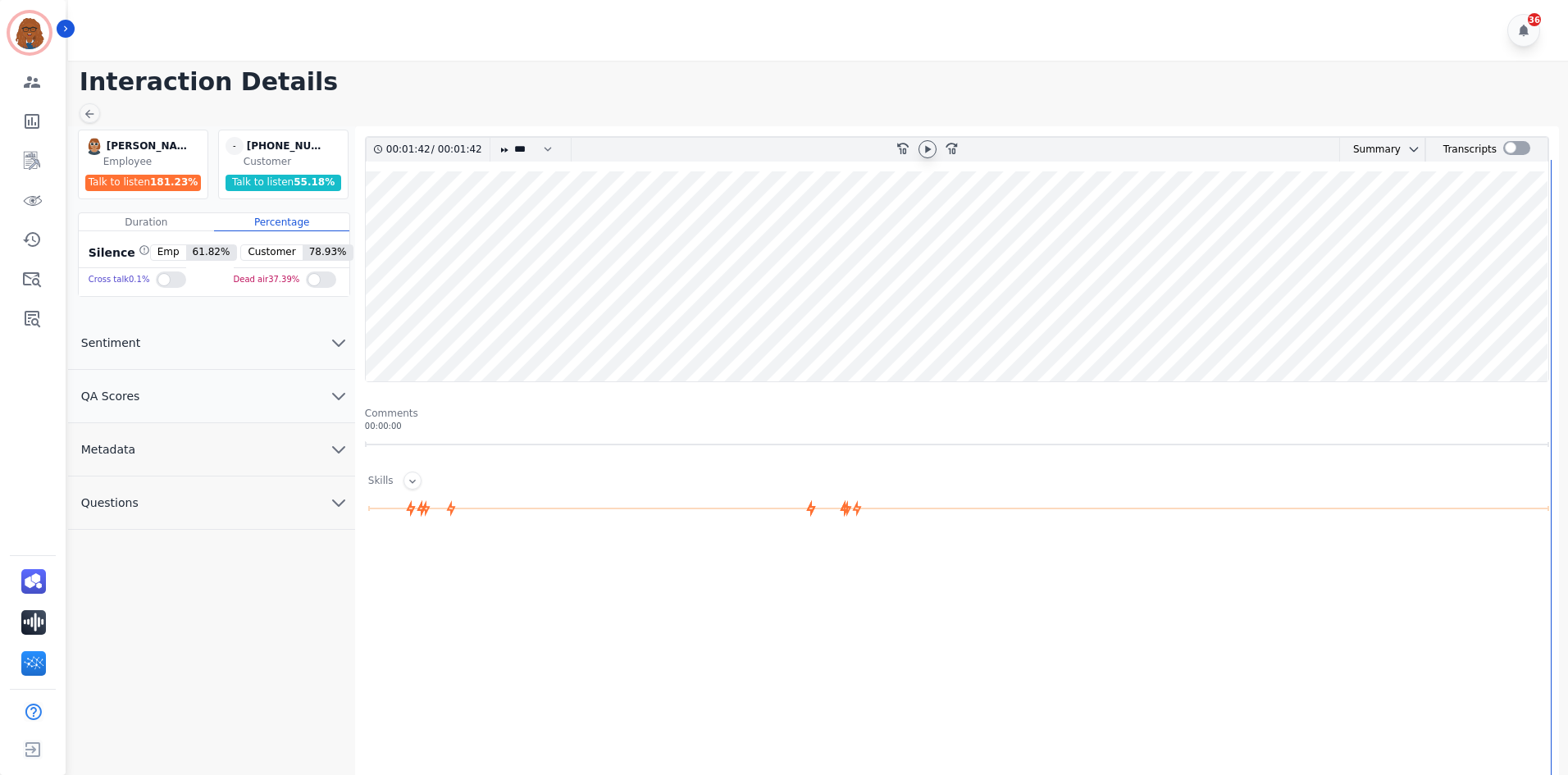
click at [340, 345] on icon "chevron down" at bounding box center [338, 343] width 12 height 5
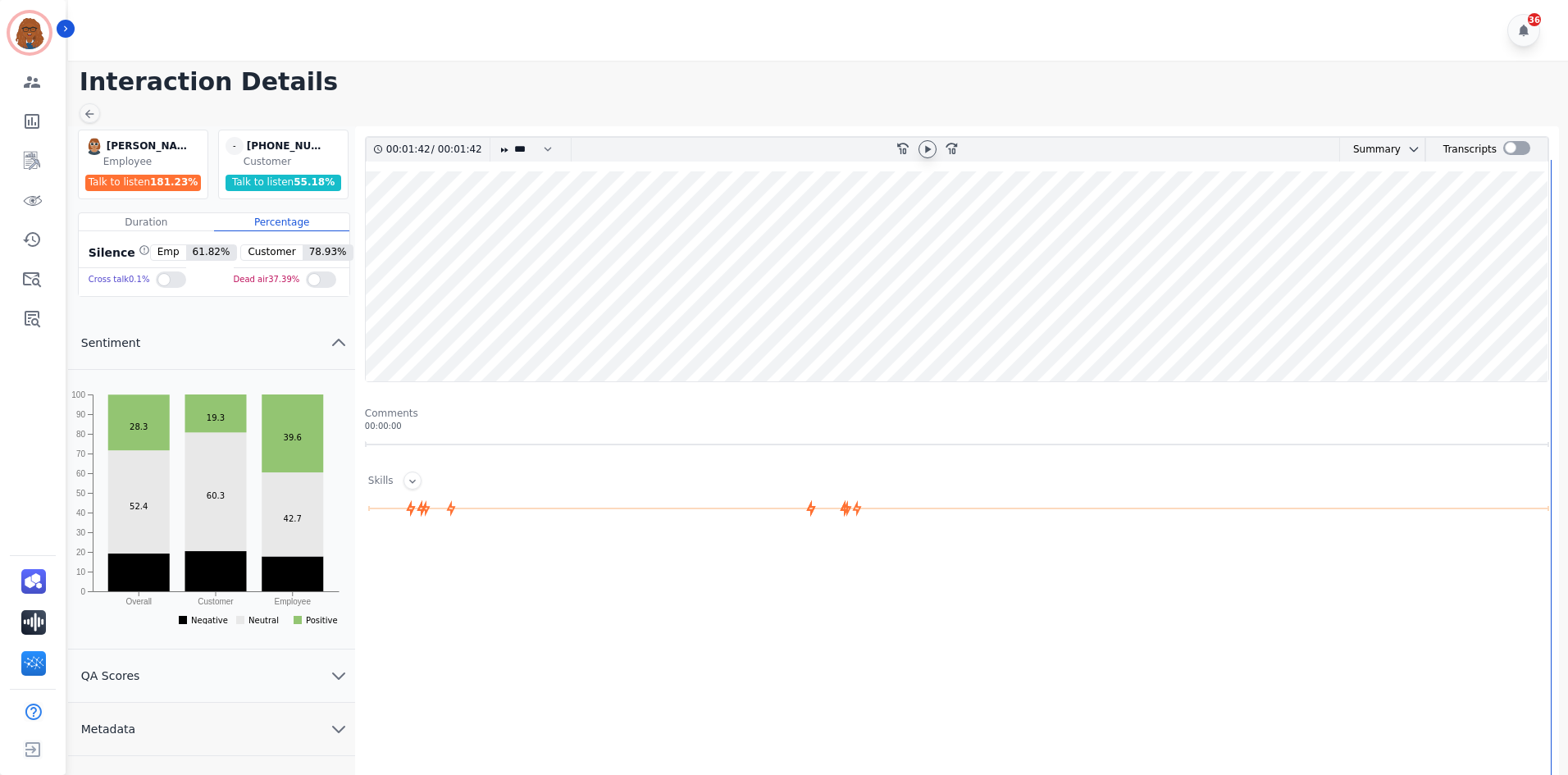
click at [340, 345] on icon "chevron up" at bounding box center [339, 343] width 20 height 20
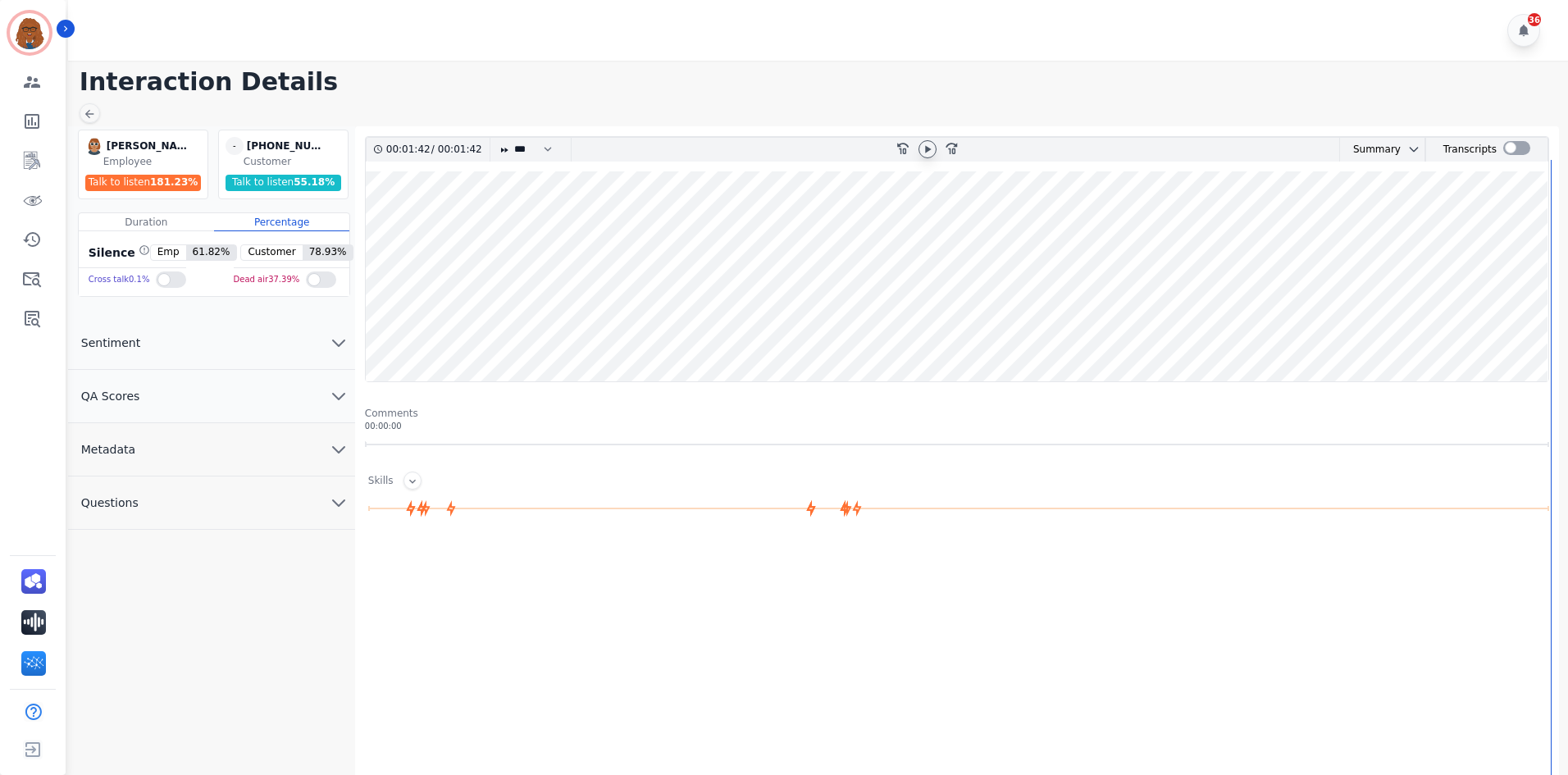
click at [322, 511] on button "Questions" at bounding box center [211, 503] width 287 height 53
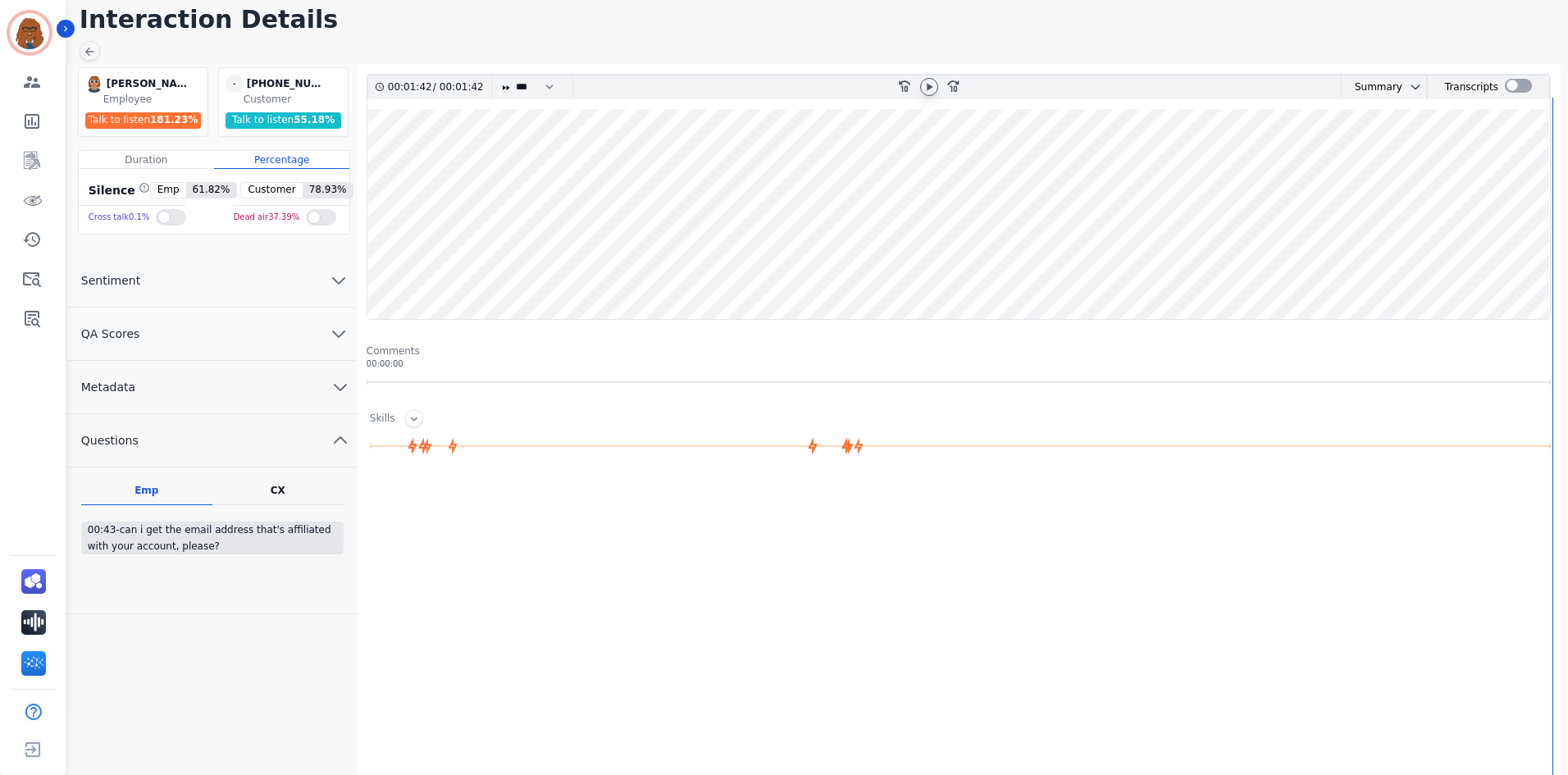
scroll to position [26, 0]
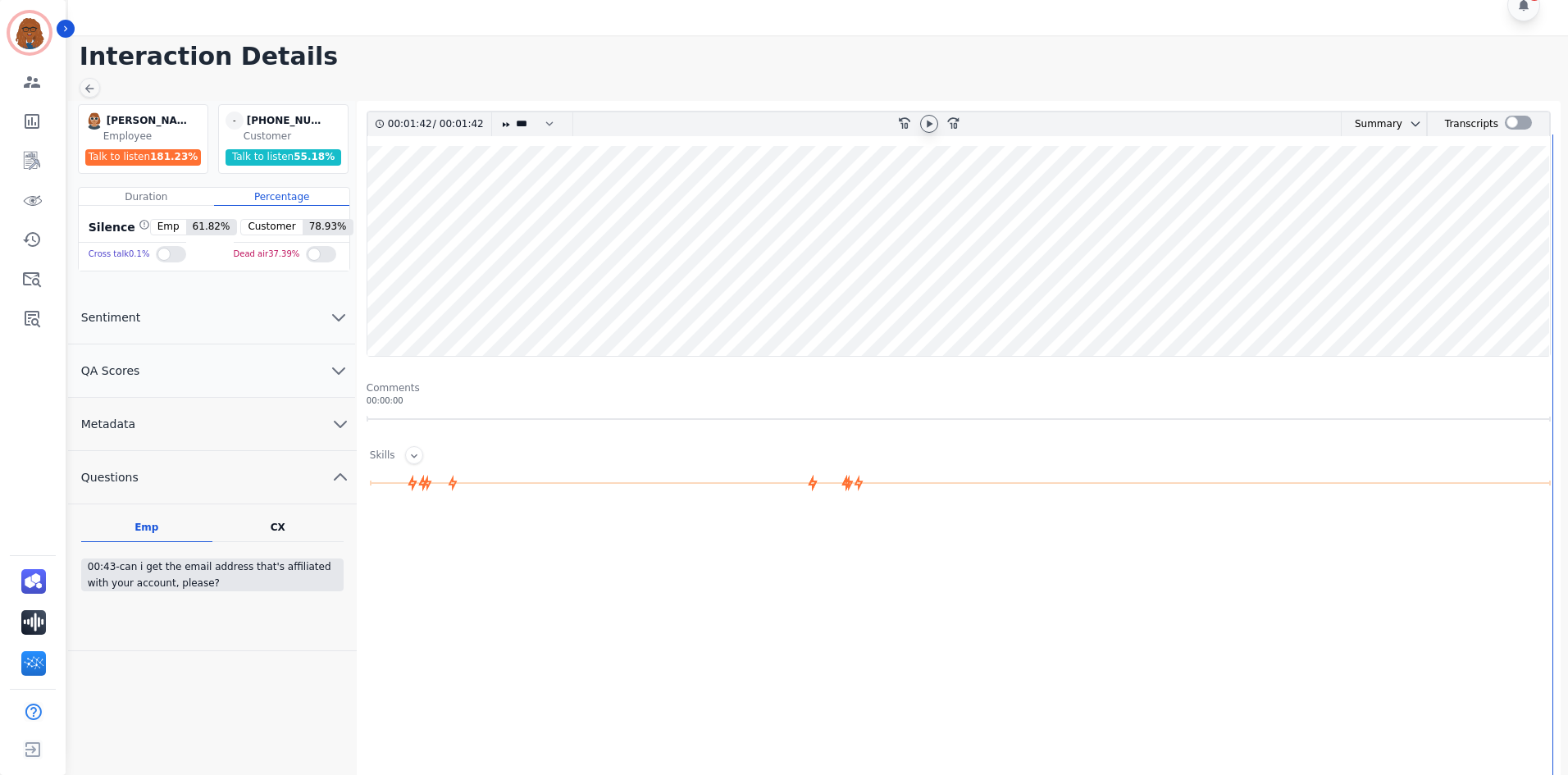
click at [286, 529] on div "CX Questions asked by Customer" at bounding box center [277, 531] width 131 height 21
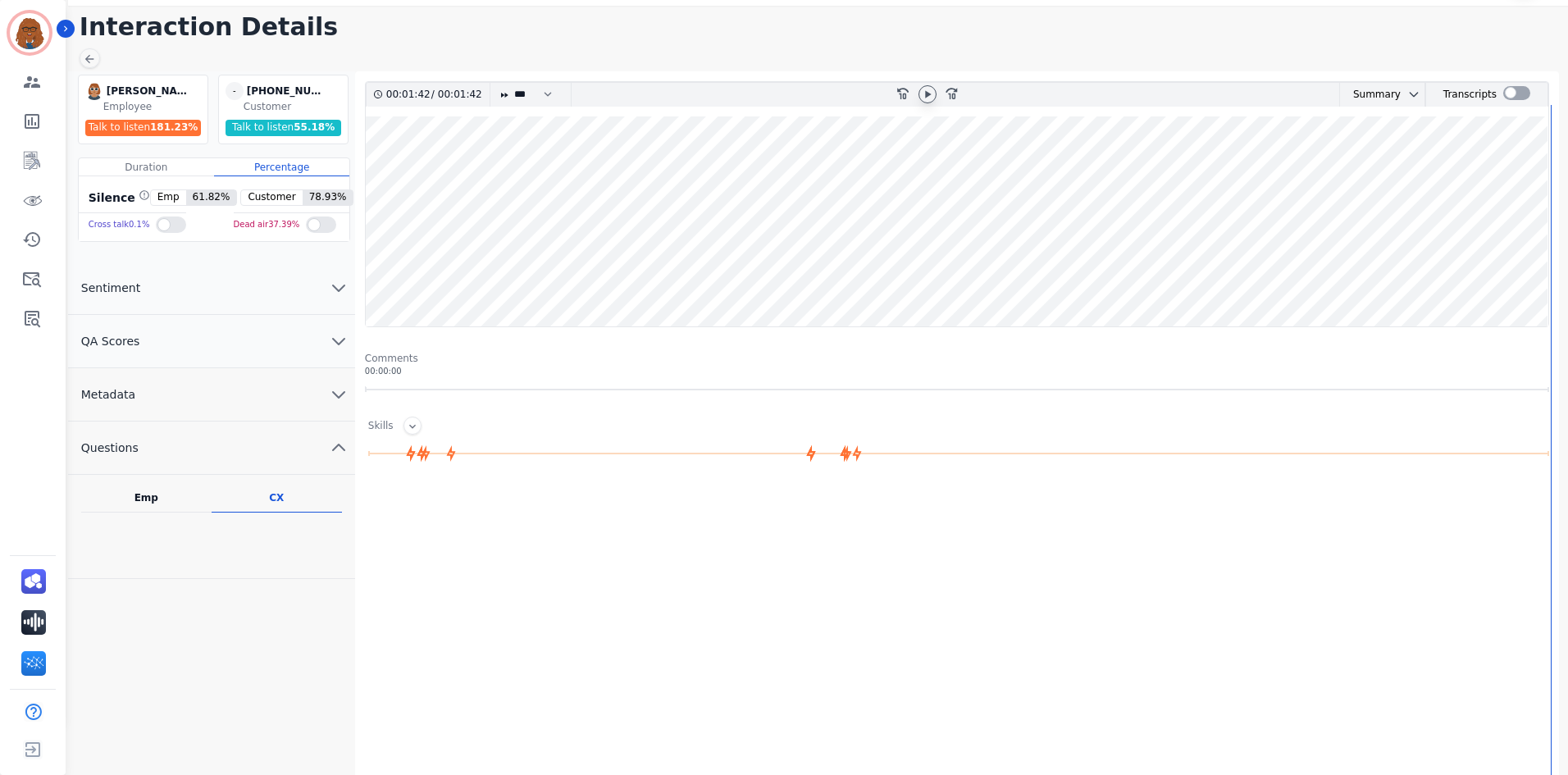
scroll to position [0, 0]
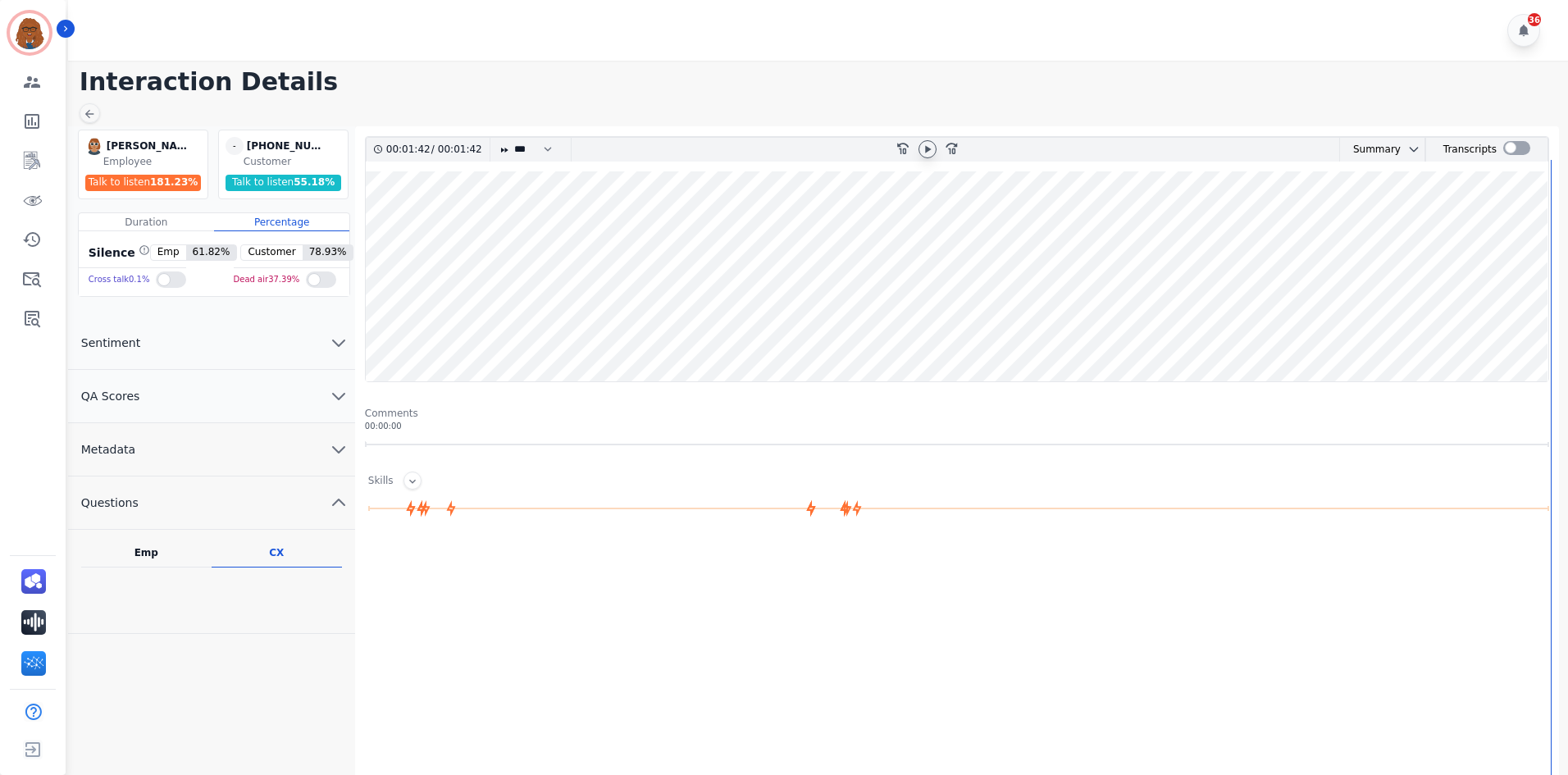
click at [337, 452] on icon "chevron down" at bounding box center [339, 450] width 20 height 20
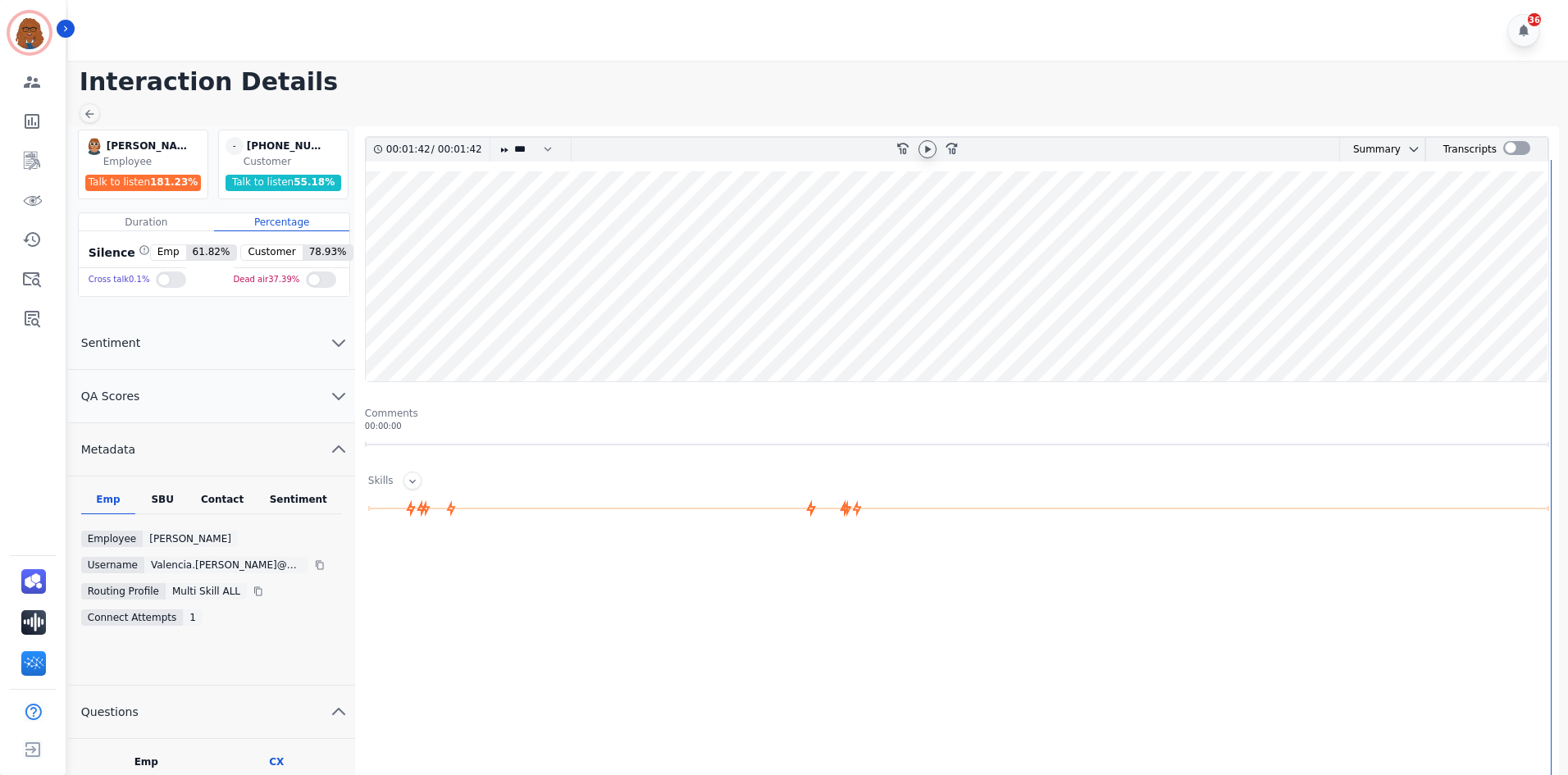
click at [343, 393] on icon "chevron down" at bounding box center [338, 396] width 12 height 5
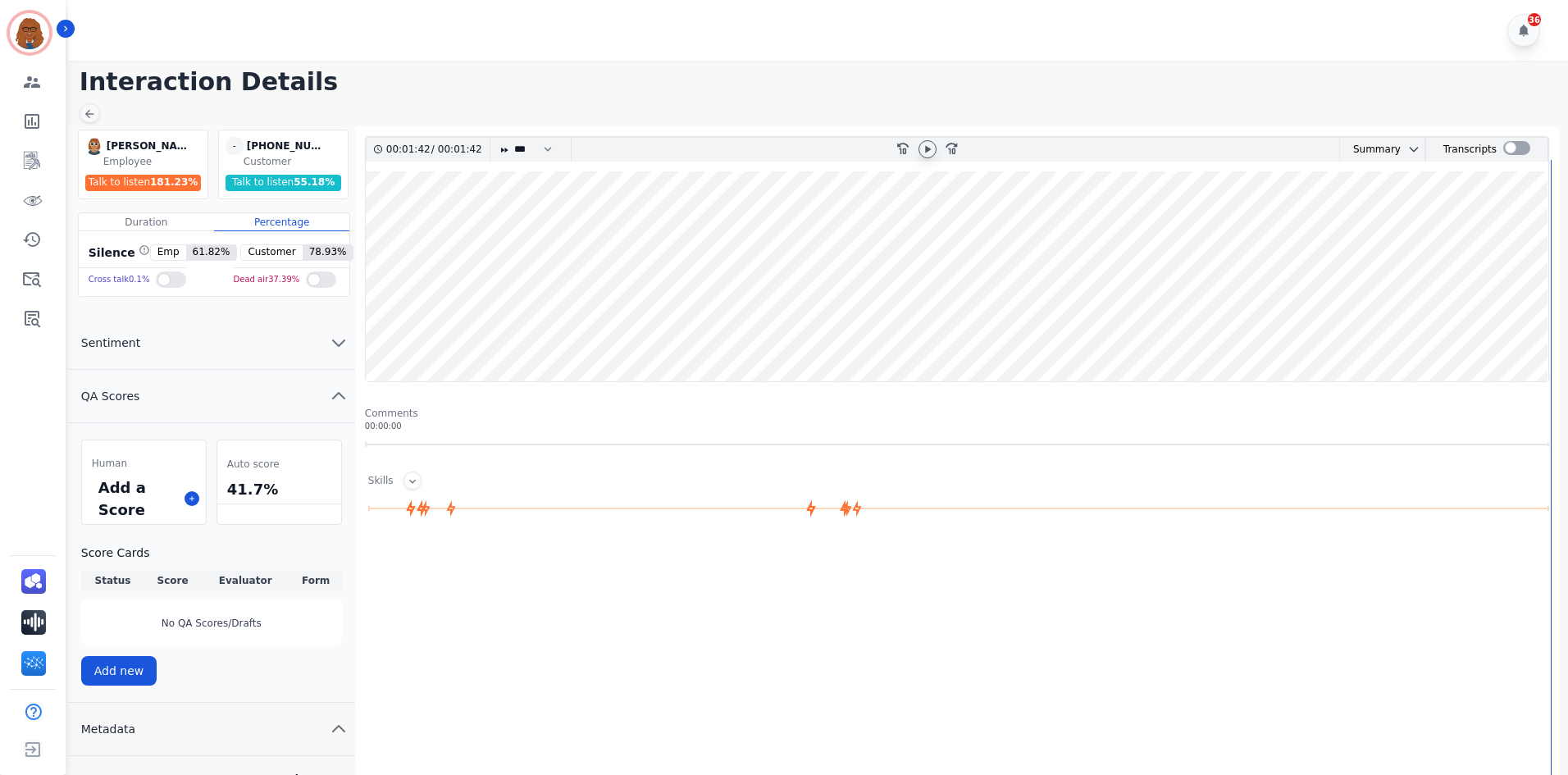
click at [68, 370] on button "QA Scores" at bounding box center [211, 396] width 287 height 53
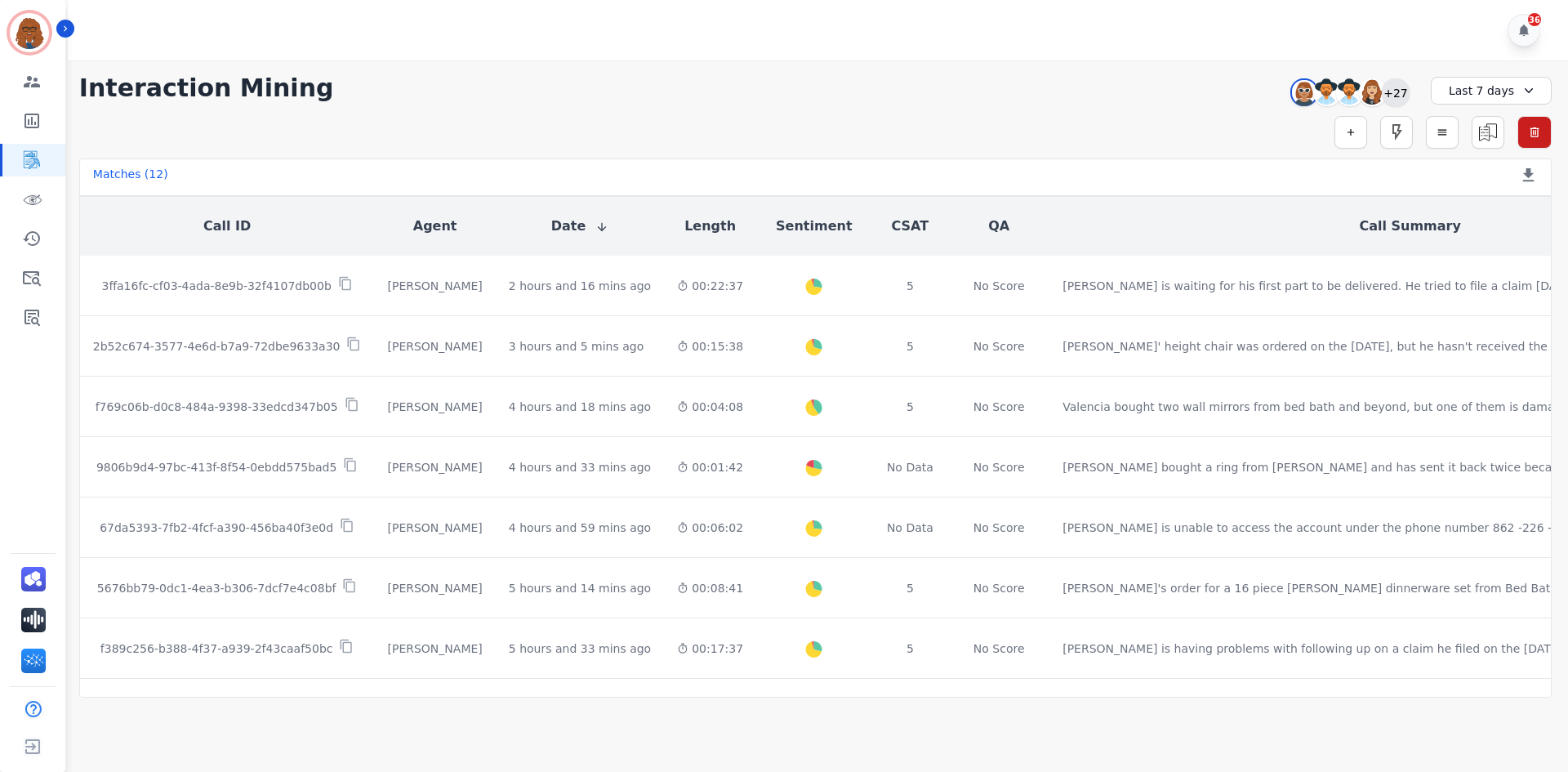
click at [1396, 97] on div "+27" at bounding box center [1396, 92] width 27 height 27
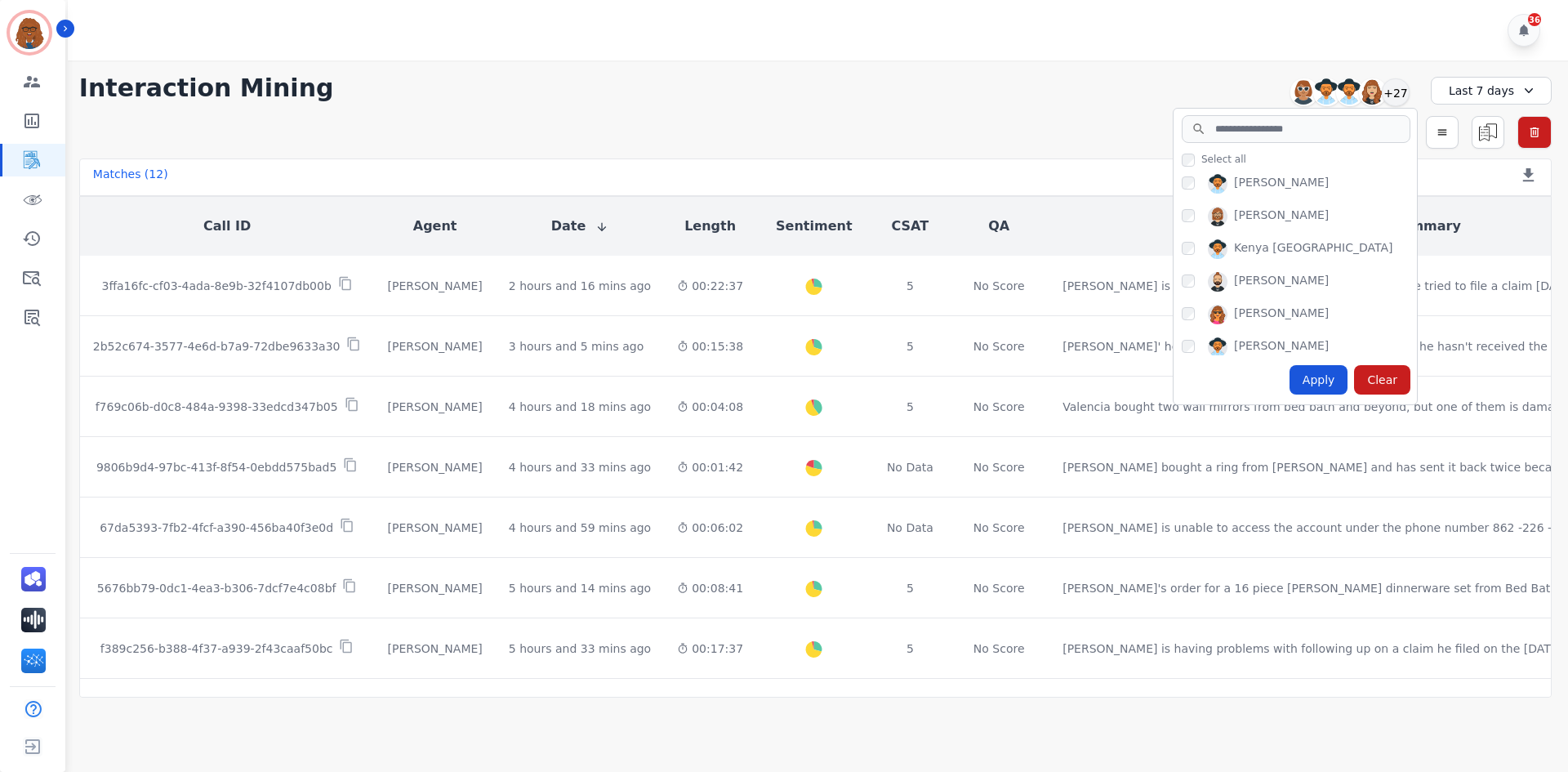
scroll to position [327, 0]
click at [1312, 386] on div "Apply" at bounding box center [1319, 380] width 59 height 29
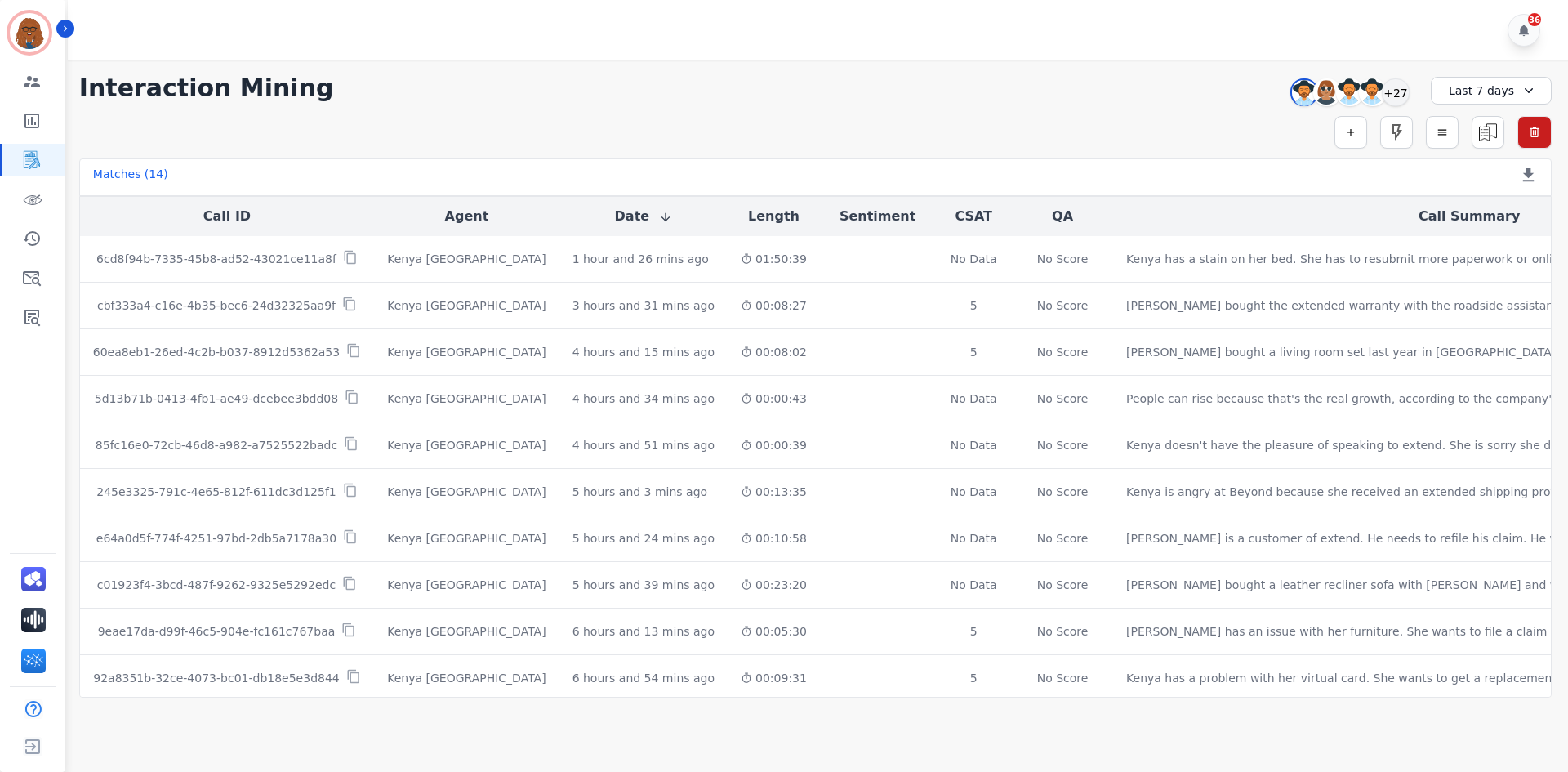
click at [1477, 91] on div "Last 7 days" at bounding box center [1491, 90] width 121 height 27
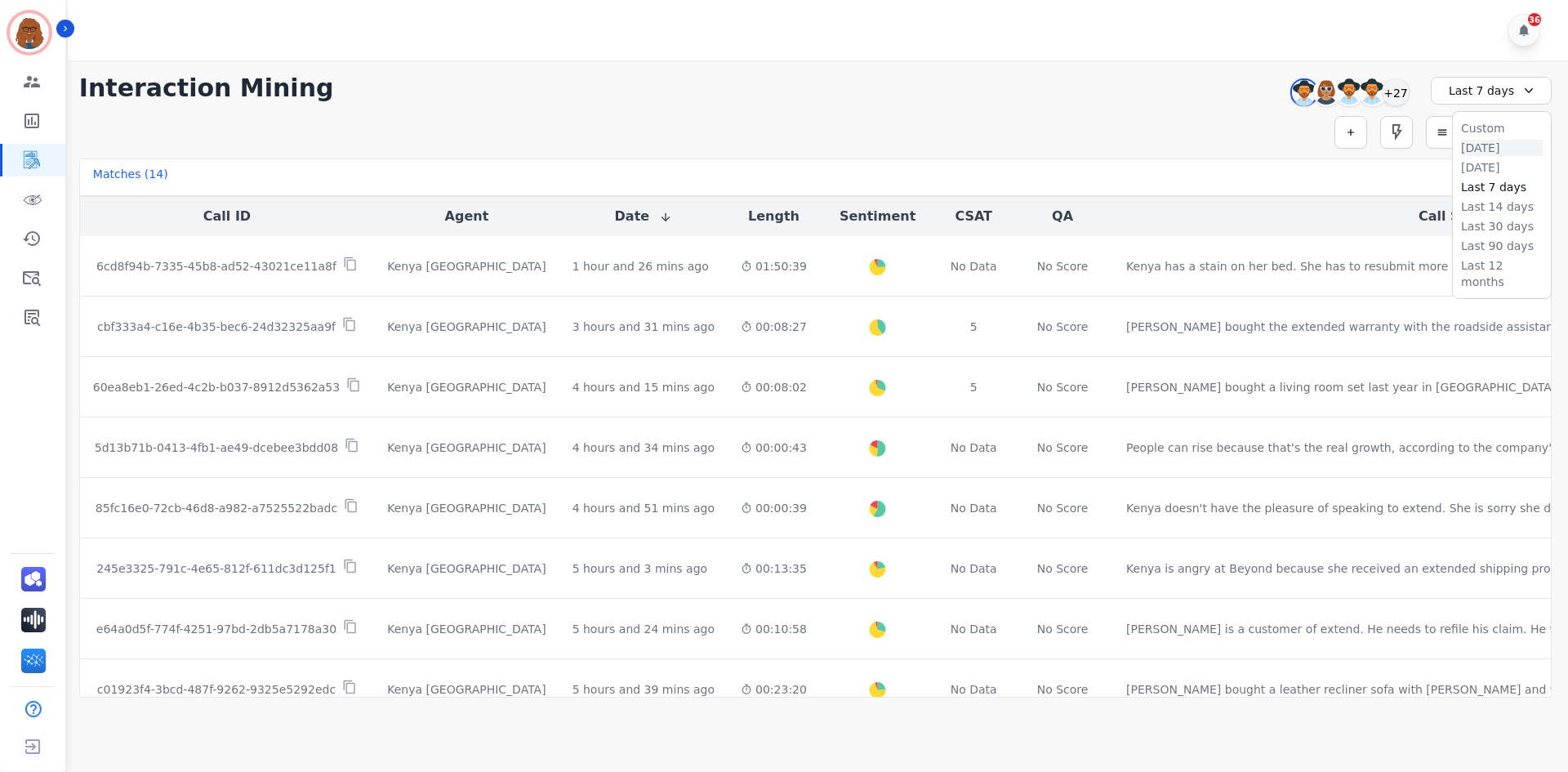
click at [1471, 144] on li "[DATE]" at bounding box center [1502, 148] width 82 height 16
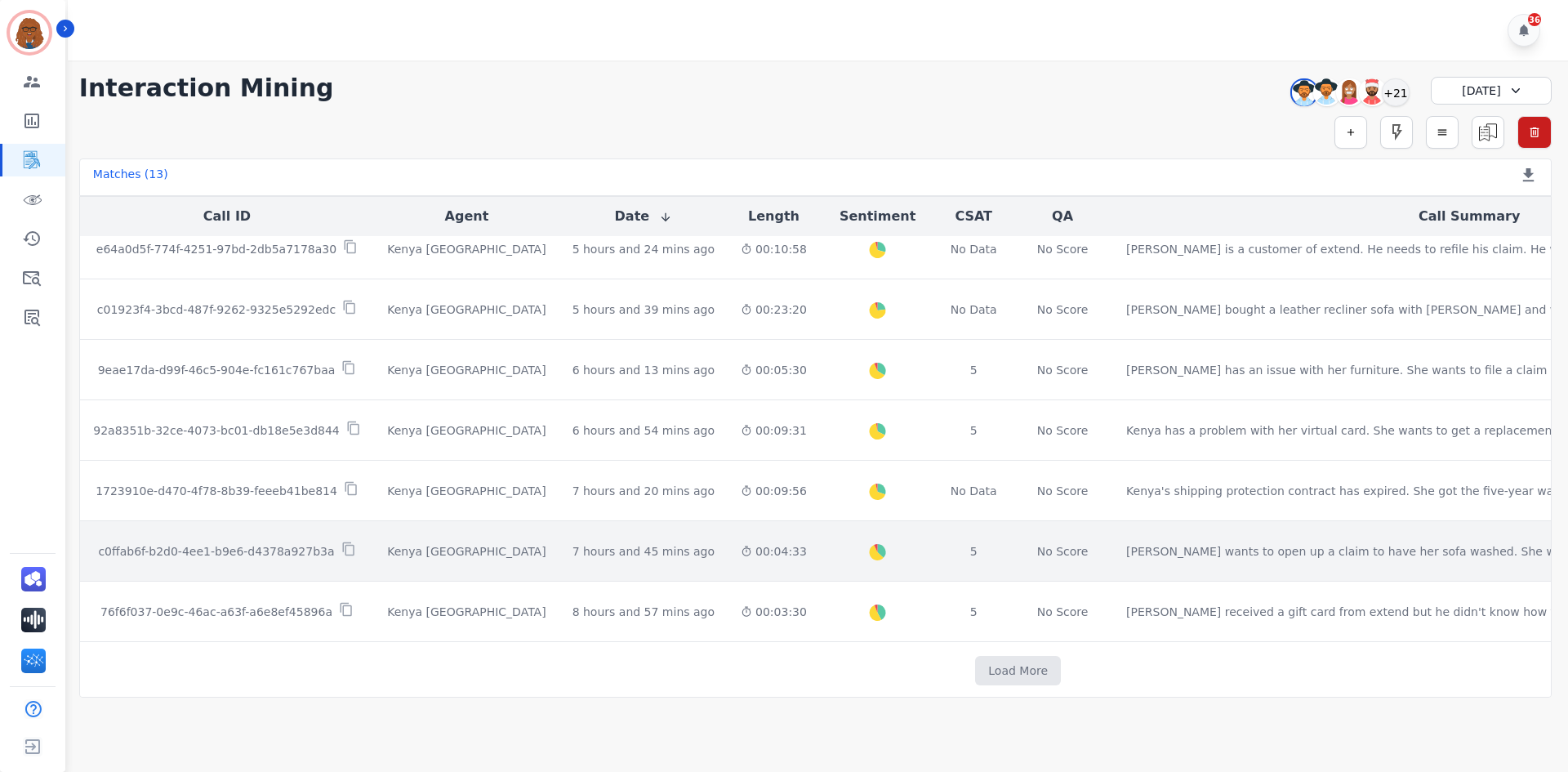
scroll to position [408, 0]
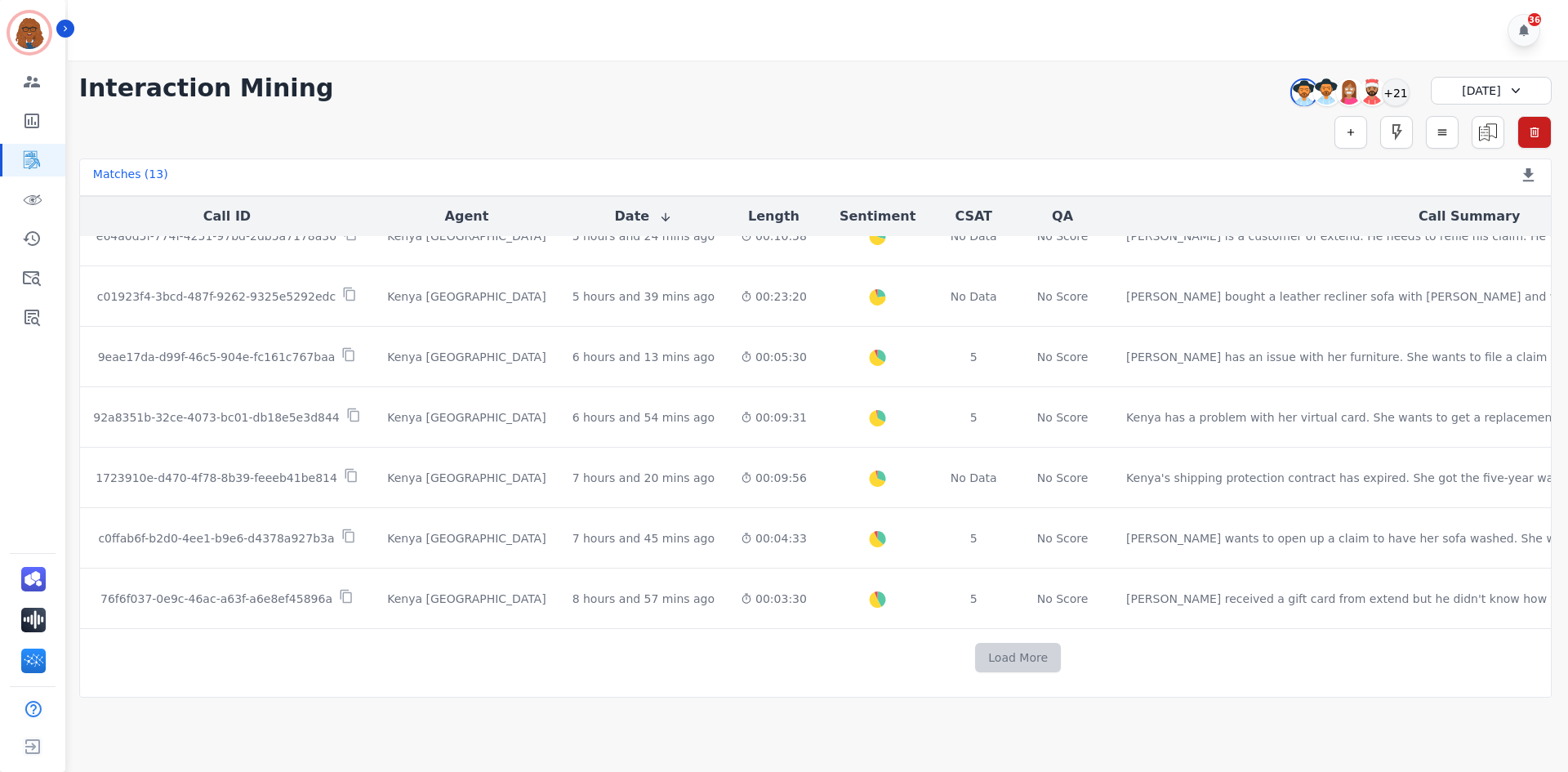
click at [975, 659] on button "Load More" at bounding box center [1018, 658] width 86 height 29
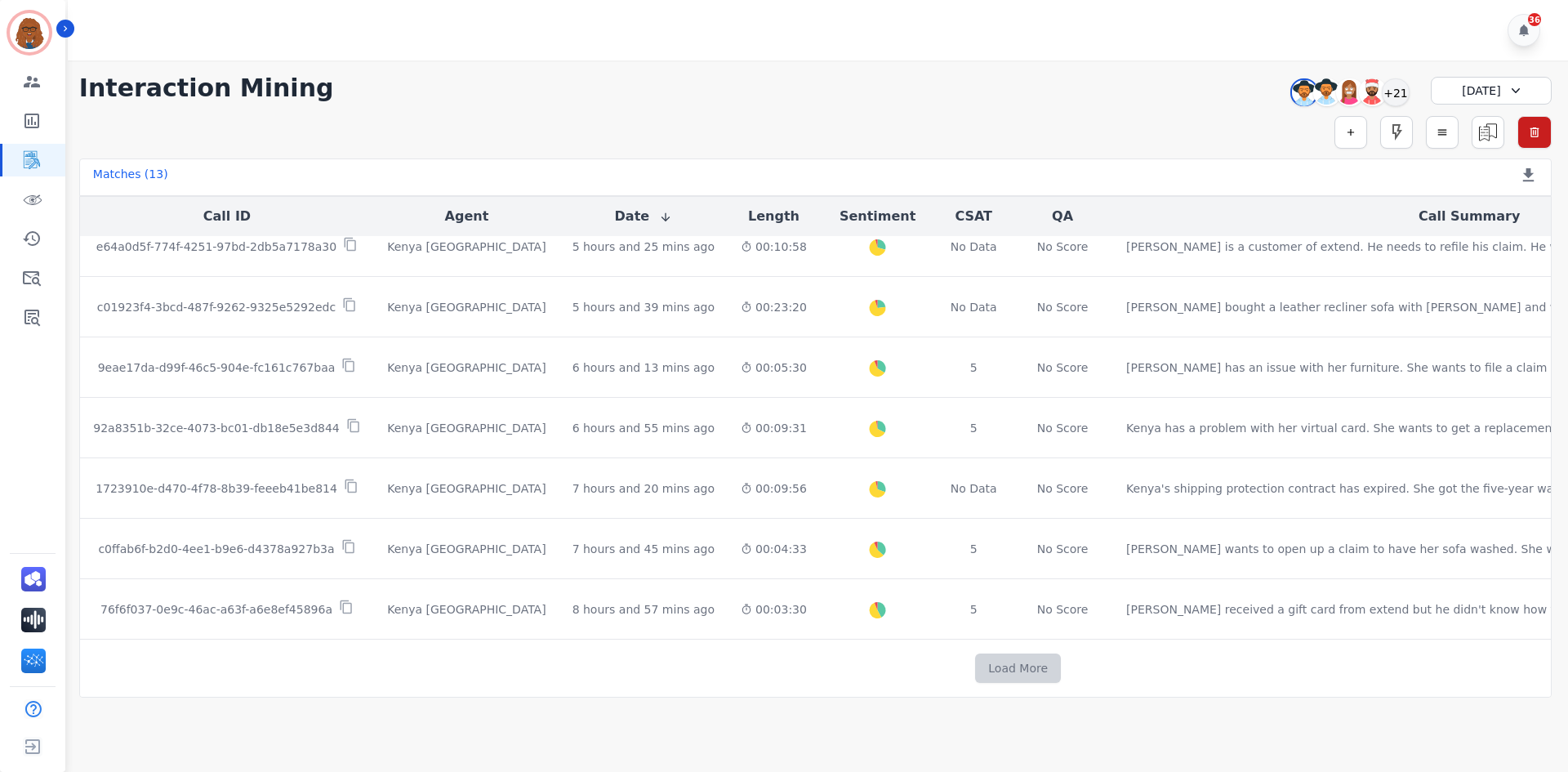
click at [975, 665] on button "Load More" at bounding box center [1018, 668] width 86 height 29
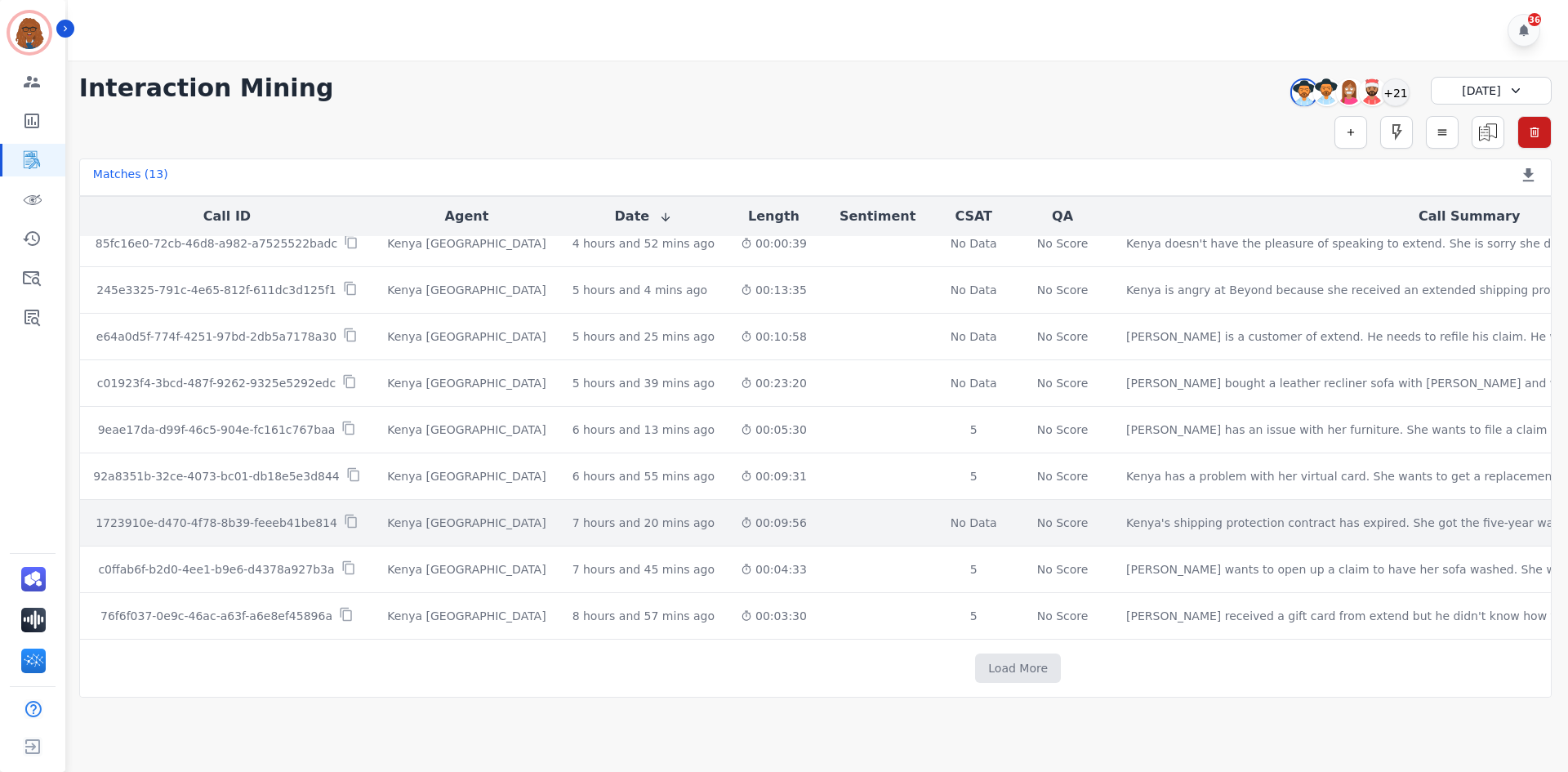
scroll to position [1014, 0]
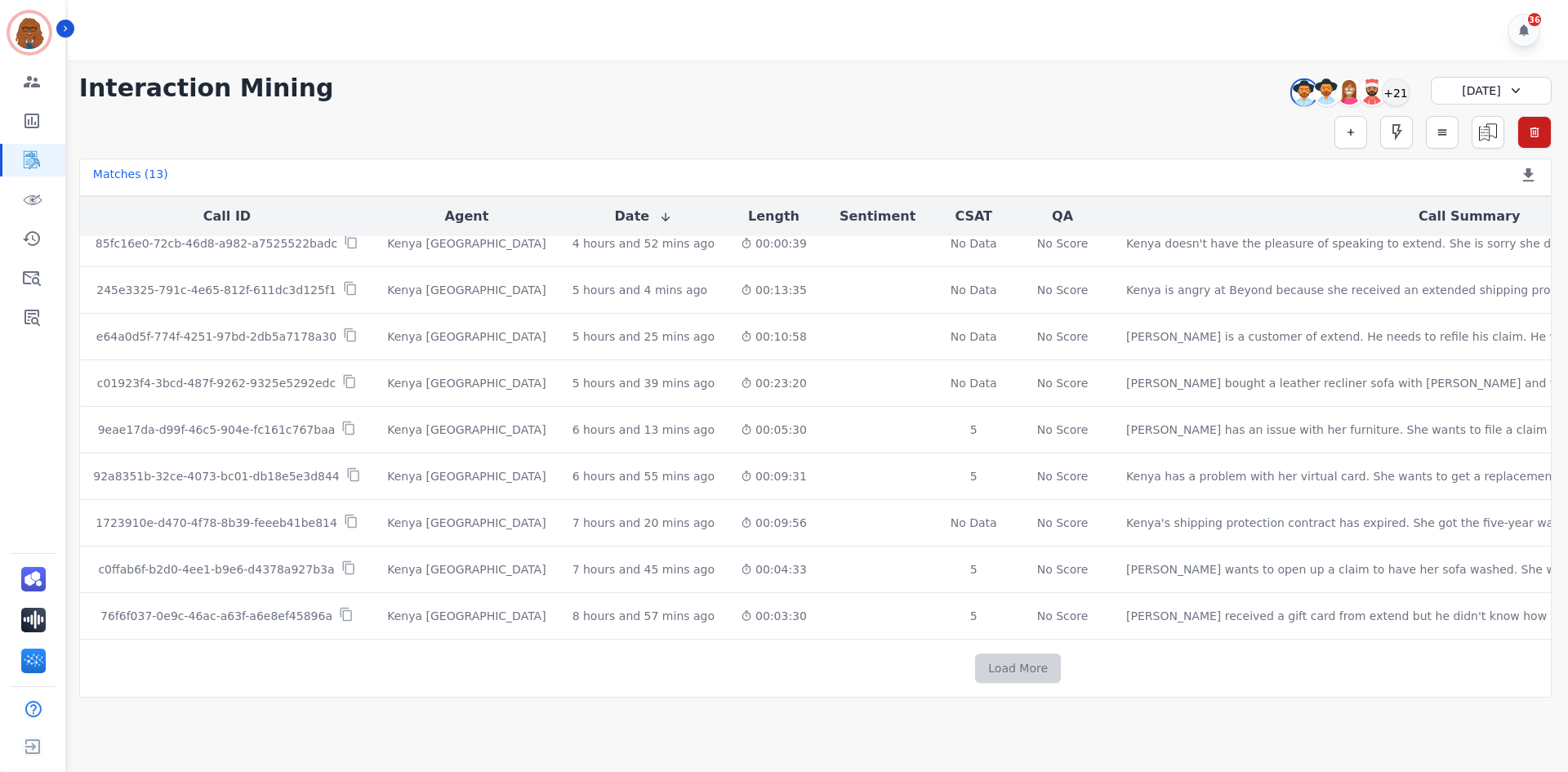
click at [975, 665] on button "Load More" at bounding box center [1018, 668] width 86 height 29
click at [896, 641] on td "Load More" at bounding box center [1019, 669] width 1877 height 58
click at [975, 659] on button "Load More" at bounding box center [1018, 668] width 86 height 29
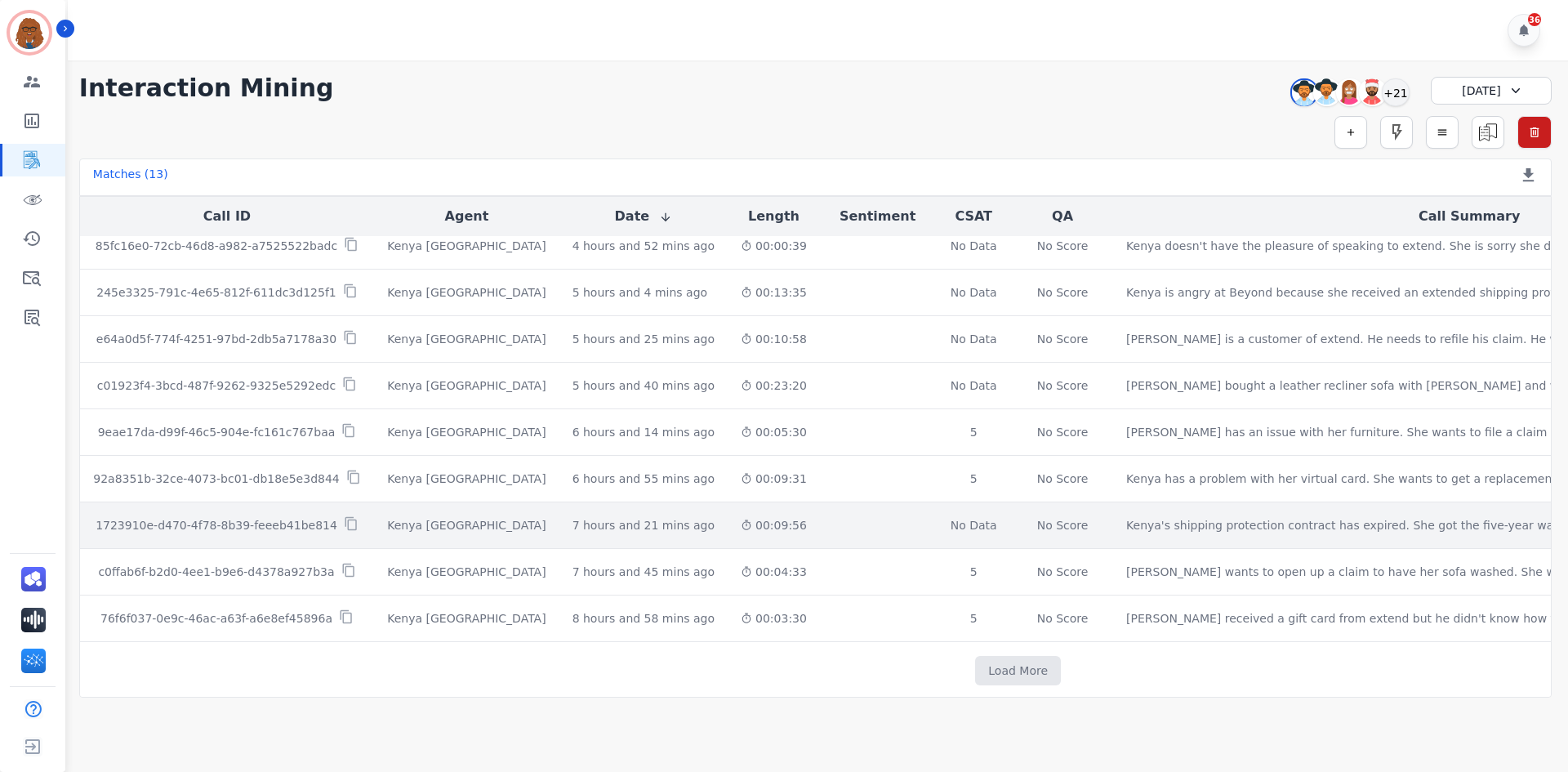
scroll to position [1620, 0]
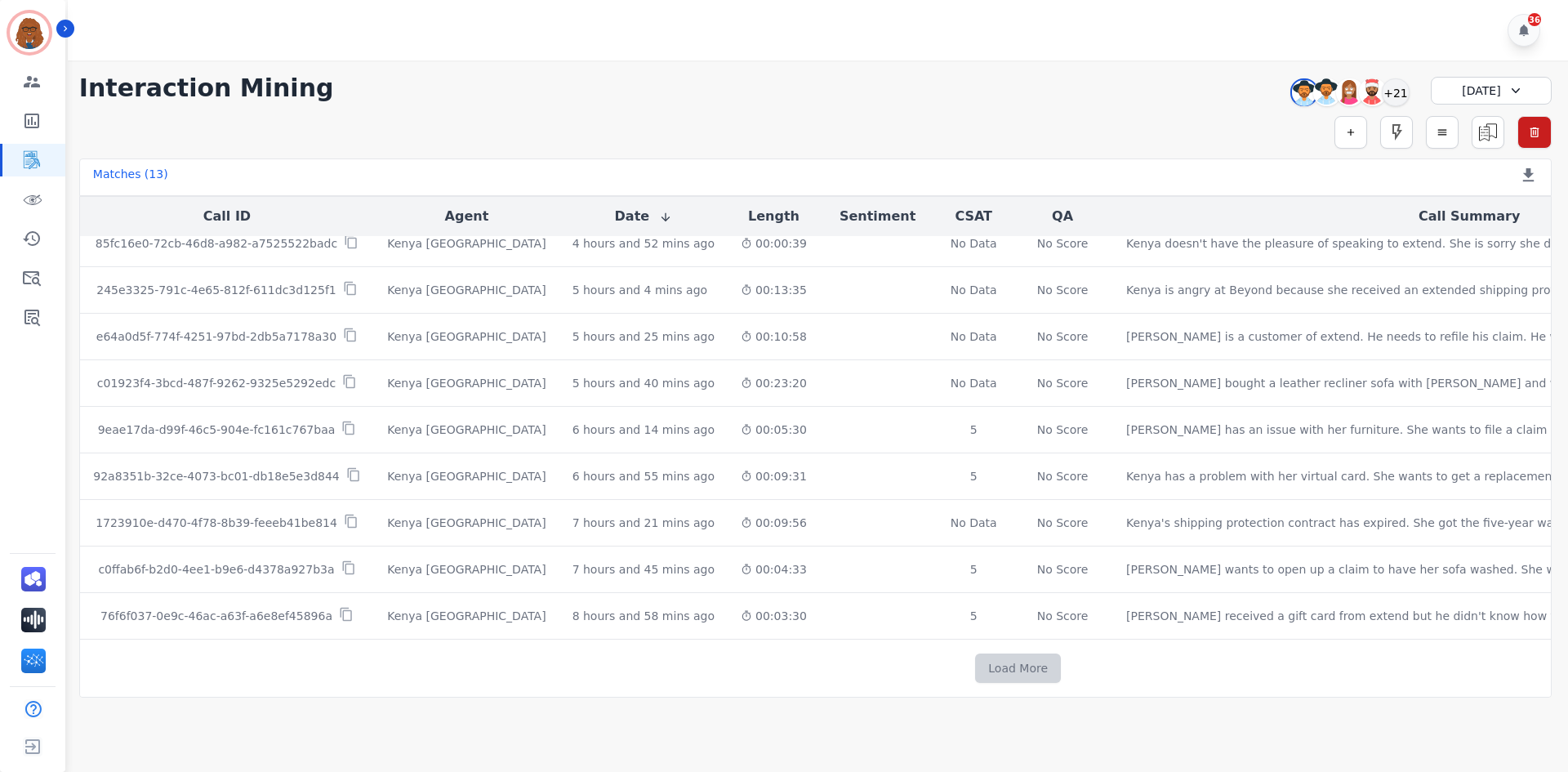
click at [975, 663] on button "Load More" at bounding box center [1018, 668] width 86 height 29
click at [975, 667] on button "Load More" at bounding box center [1018, 668] width 86 height 29
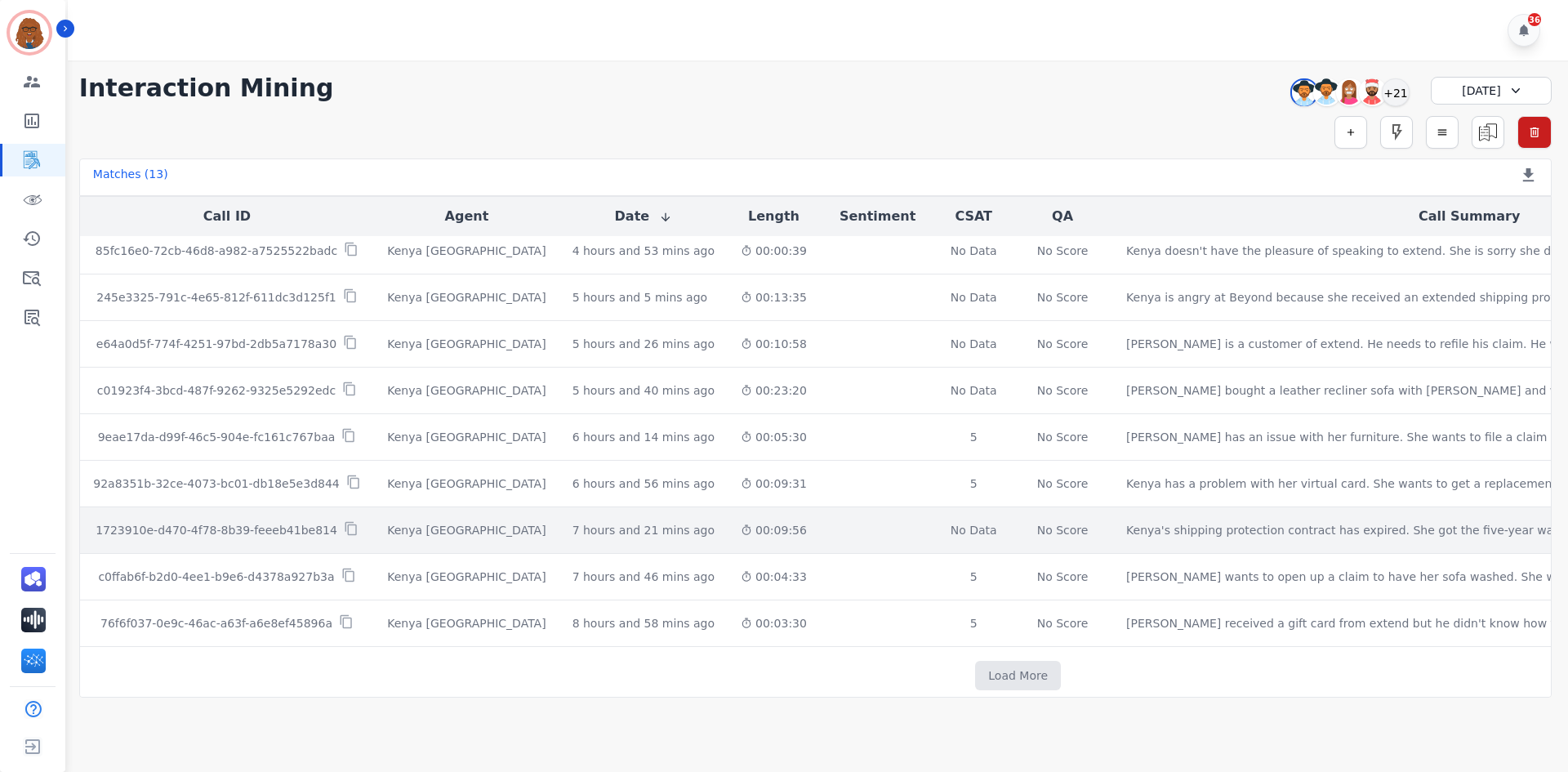
scroll to position [2225, 0]
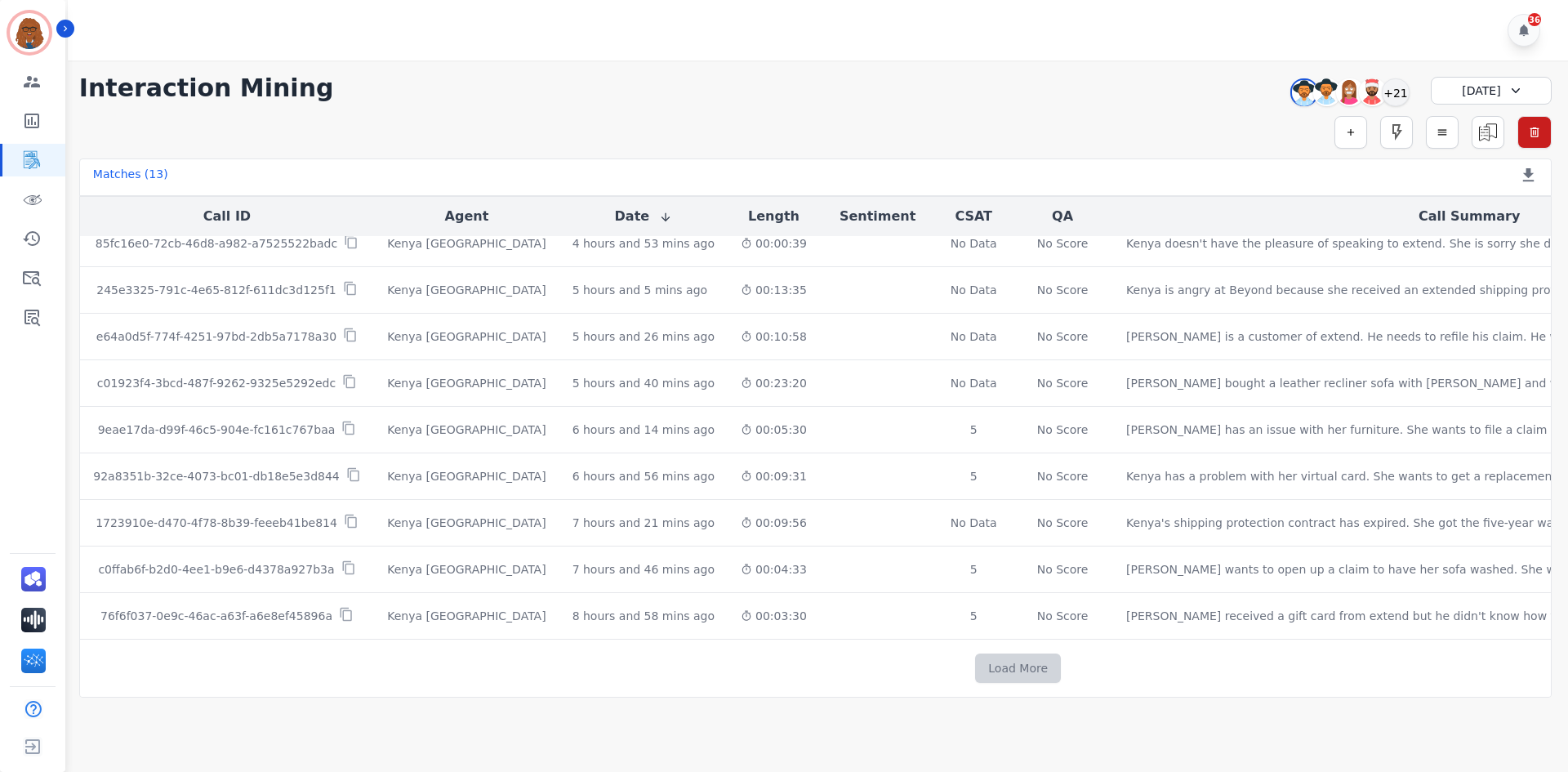
click at [975, 665] on button "Load More" at bounding box center [1018, 668] width 86 height 29
click at [975, 660] on button "Load More" at bounding box center [1018, 668] width 86 height 29
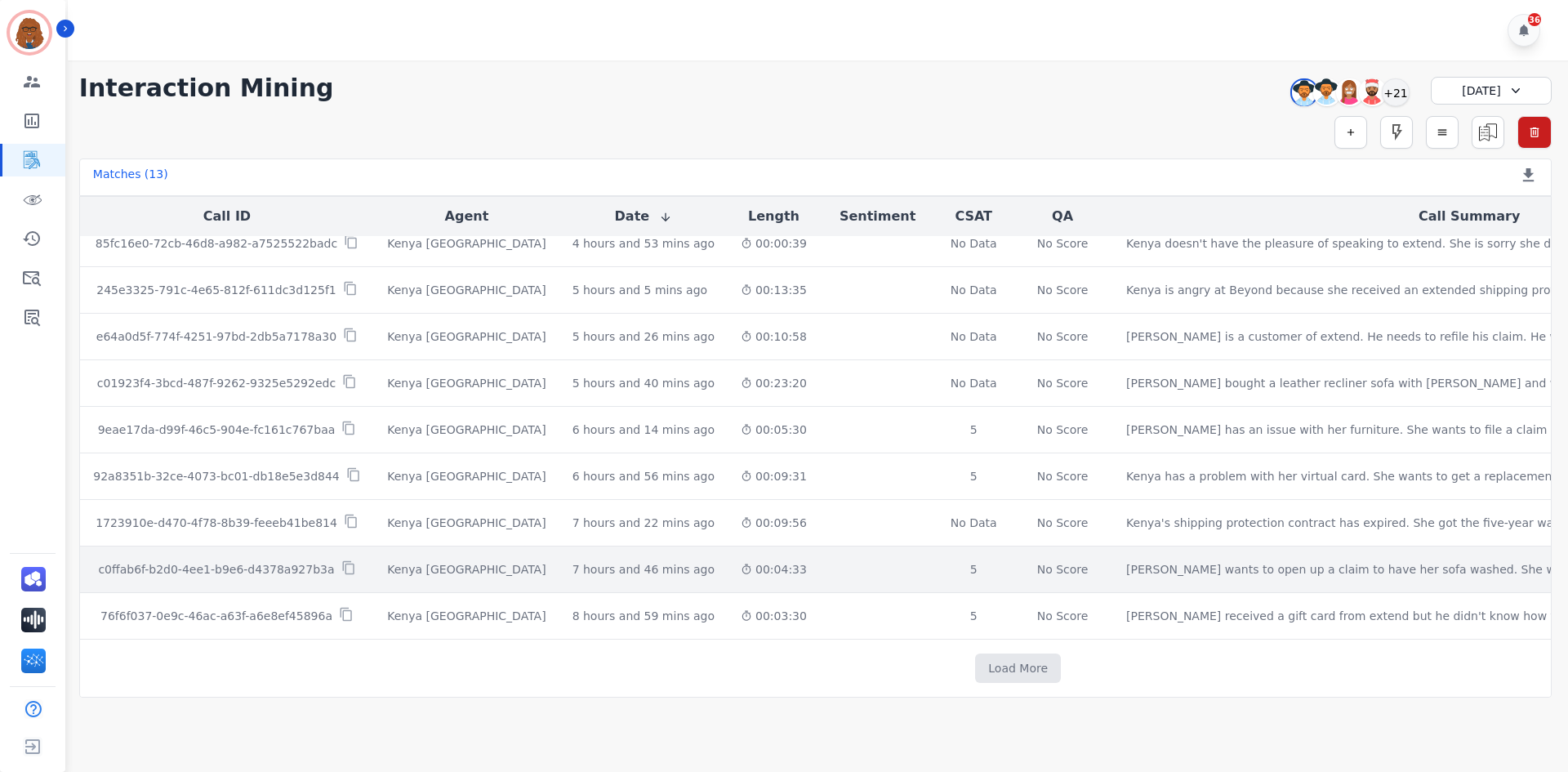
scroll to position [2831, 0]
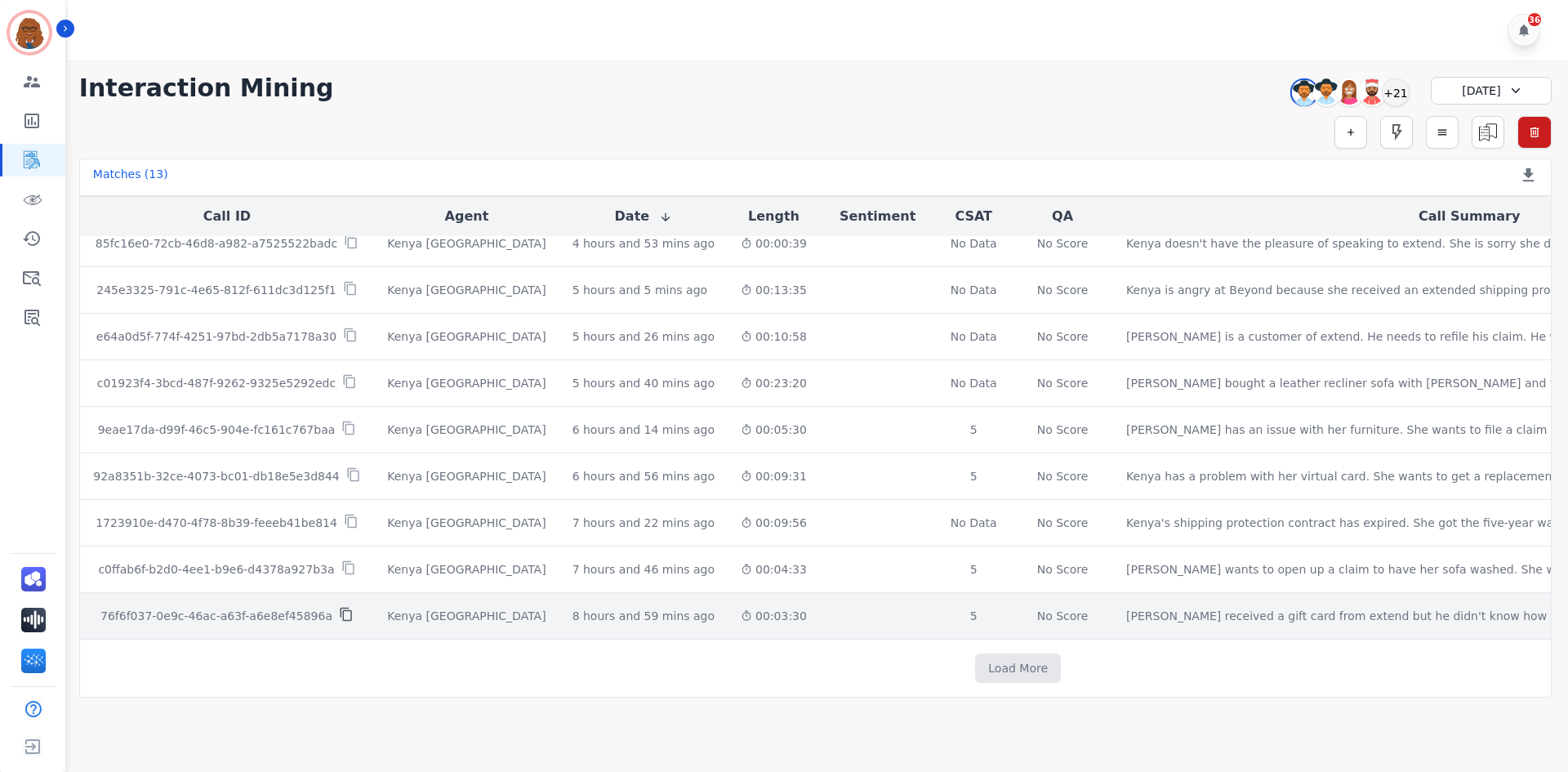
click at [339, 609] on icon at bounding box center [346, 614] width 15 height 15
click at [833, 613] on div "Overall Positive: 42.3 ( 42.3 )% Neutral: 51.7 ( 51.7 )% Negative: 6 ( 6 )%" at bounding box center [877, 616] width 89 height 46
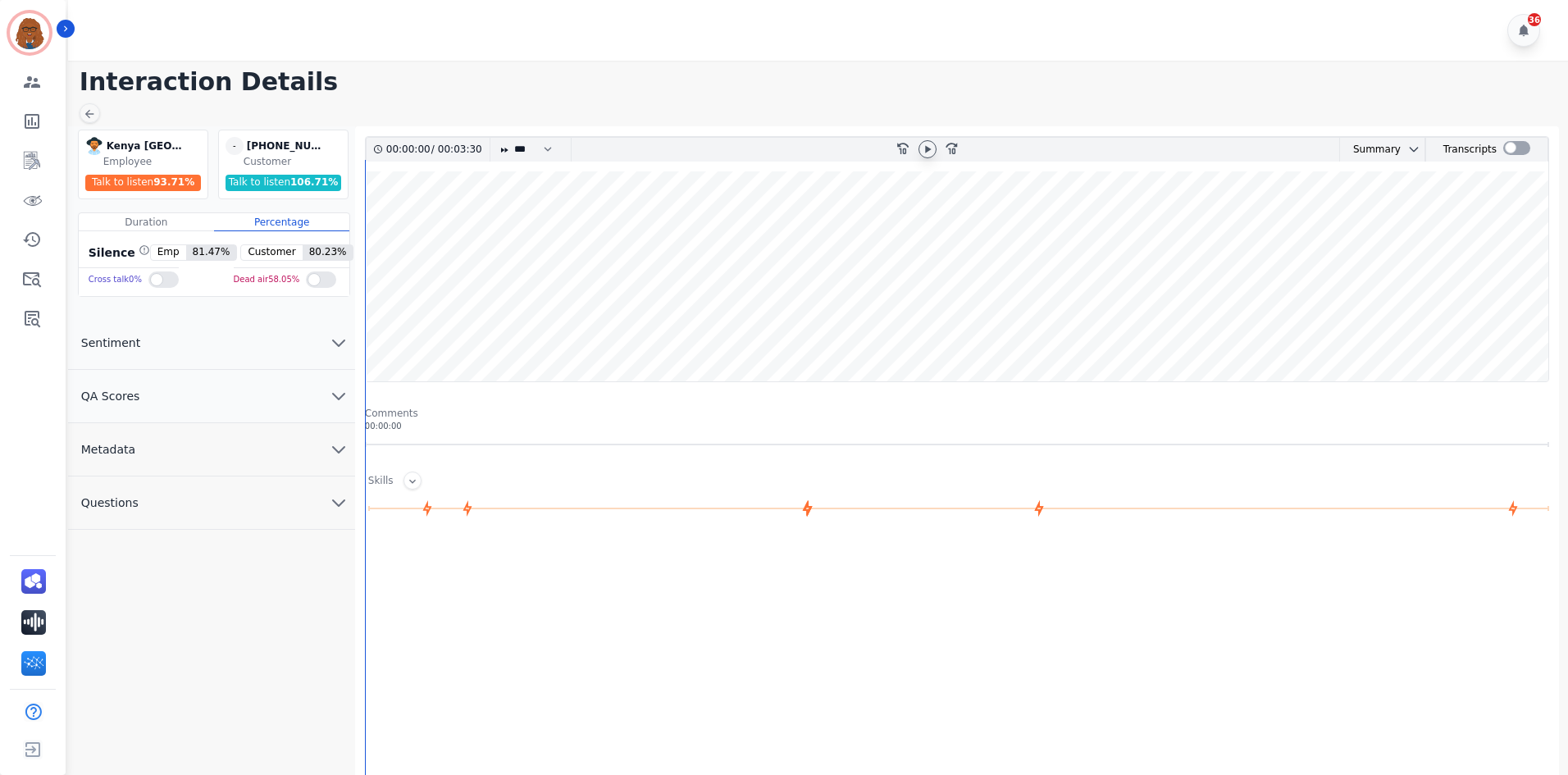
click at [931, 145] on icon at bounding box center [928, 149] width 13 height 13
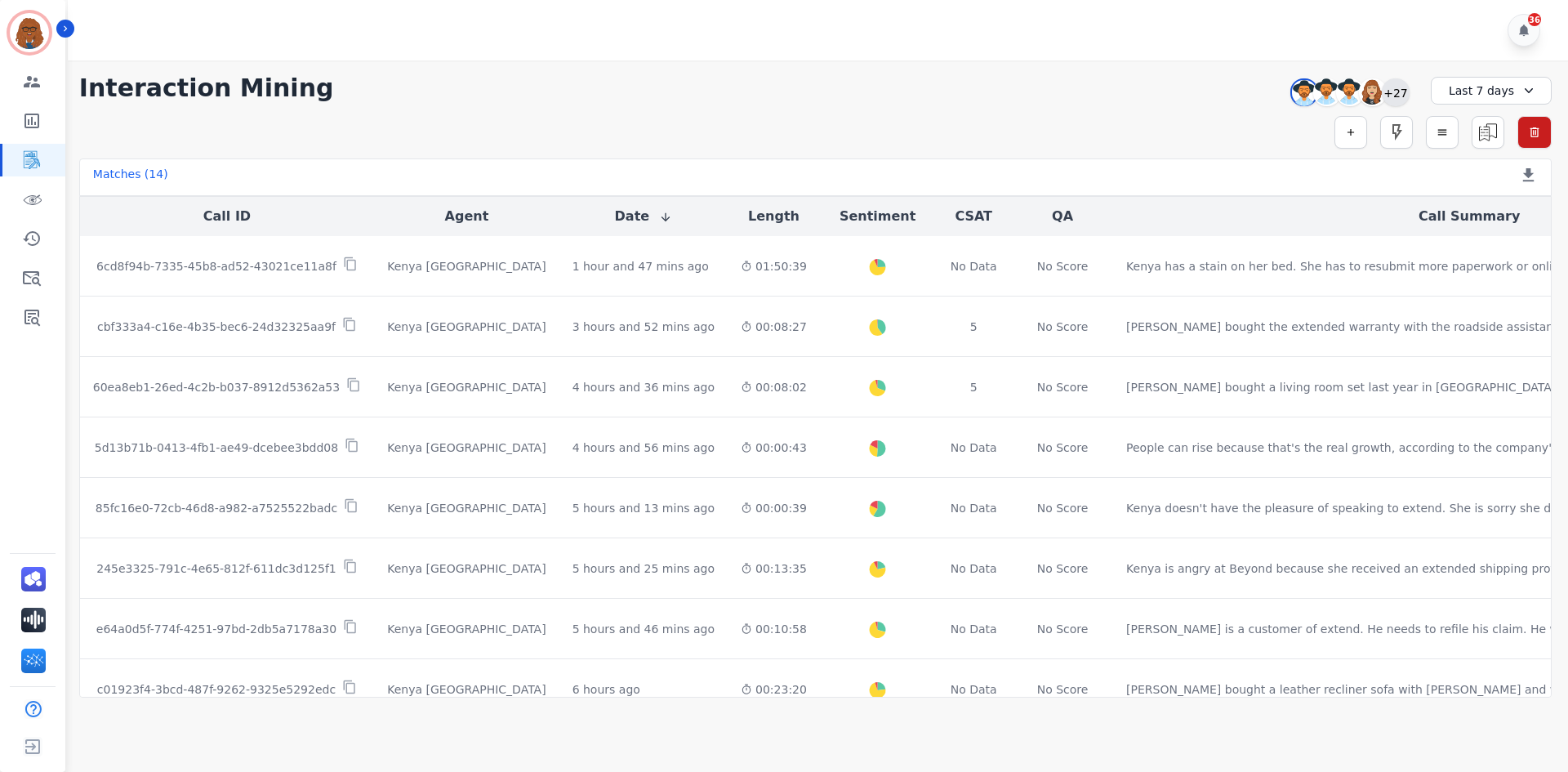
click at [1403, 90] on div "+27" at bounding box center [1396, 92] width 27 height 27
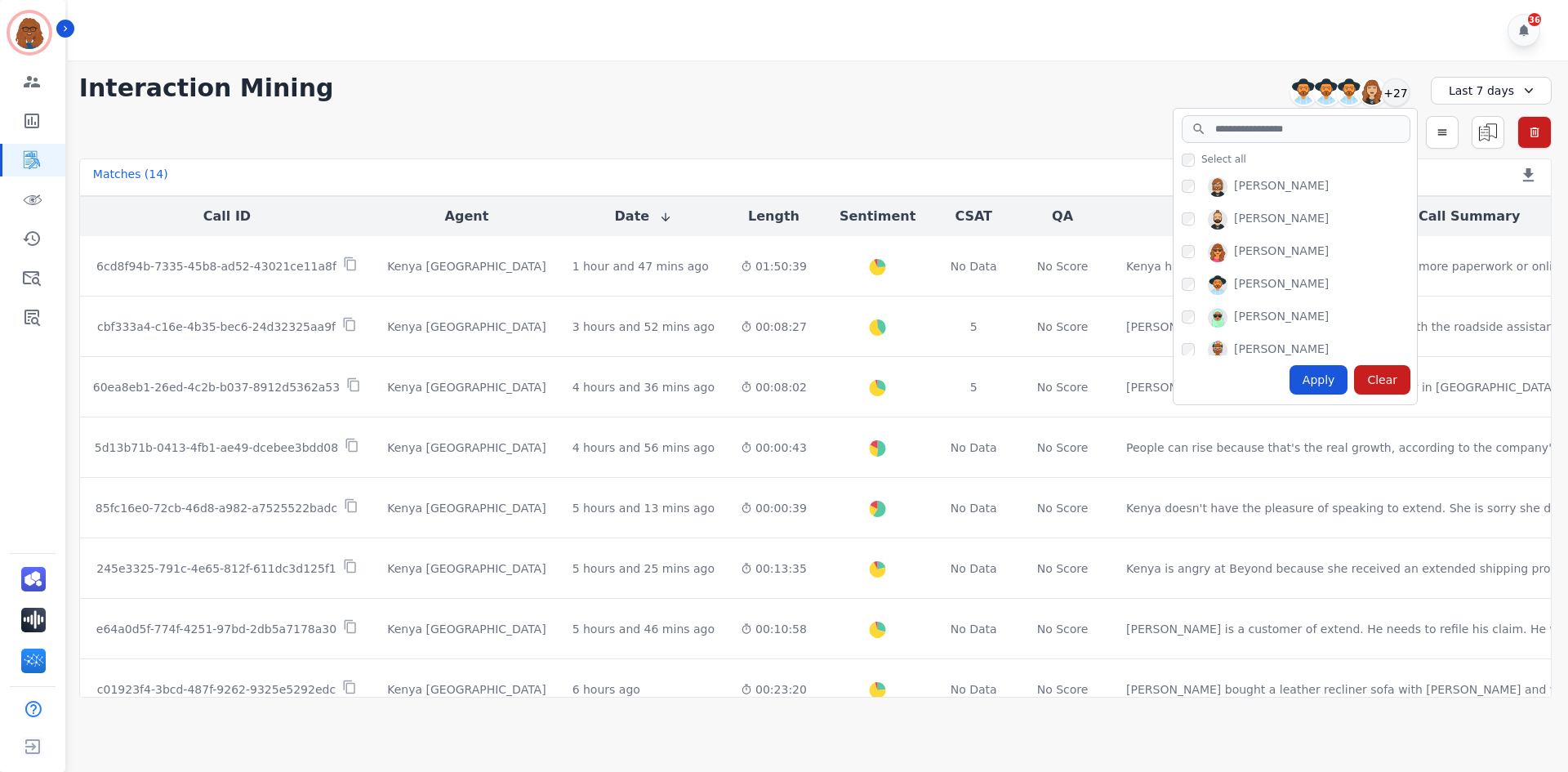
scroll to position [408, 0]
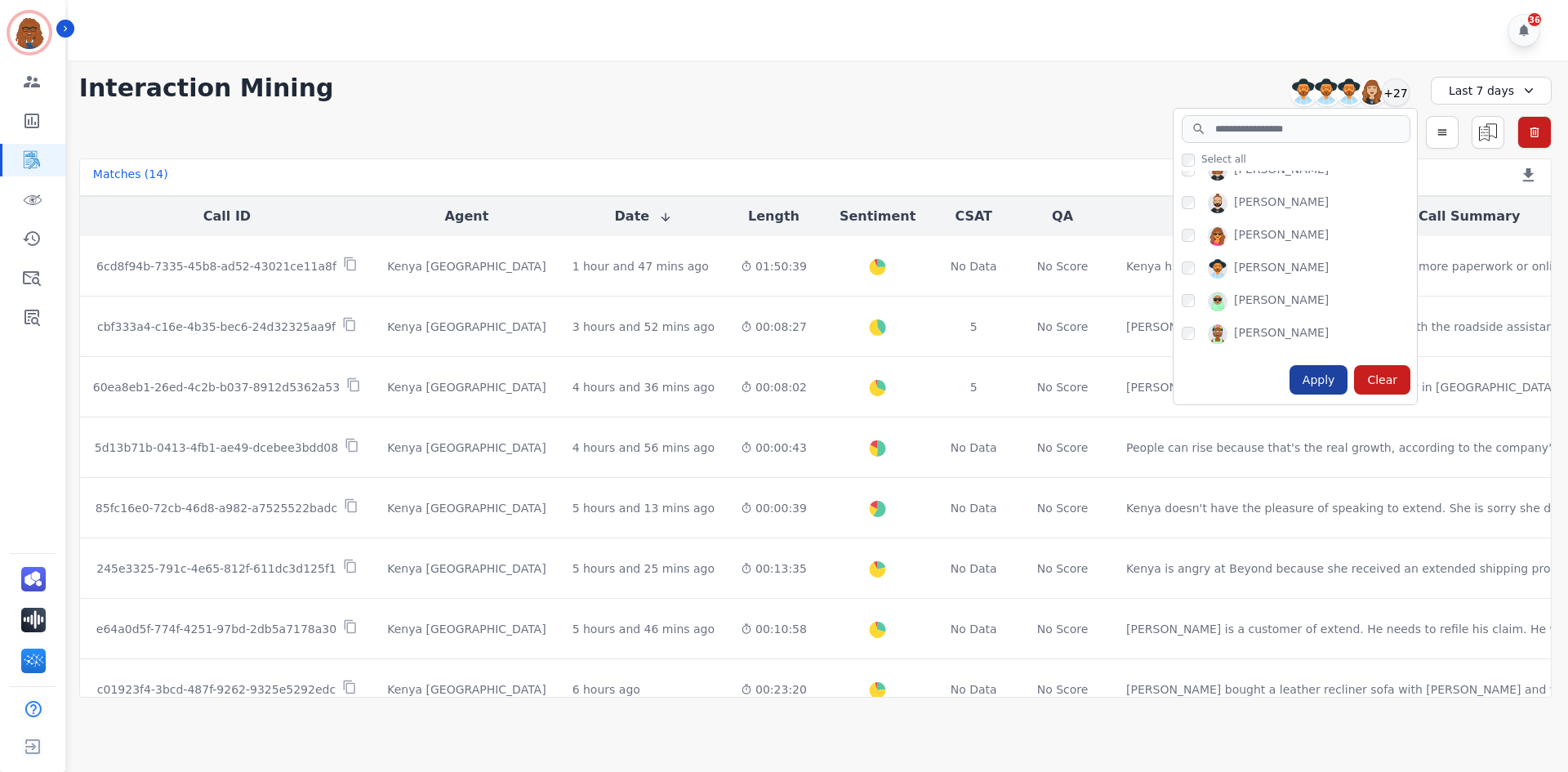
click at [1324, 378] on div "Apply" at bounding box center [1319, 380] width 59 height 29
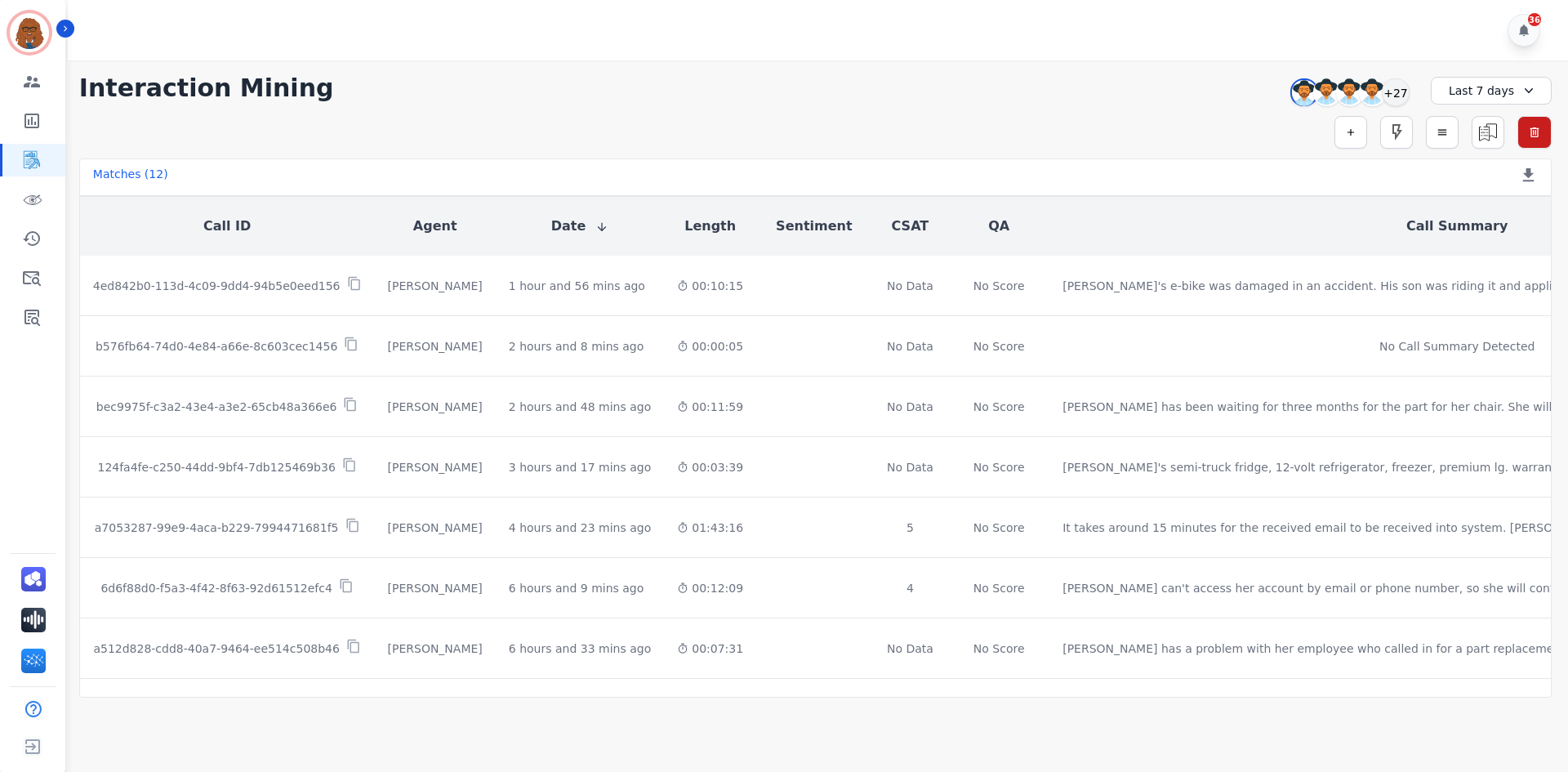
click at [1488, 90] on div "Last 7 days" at bounding box center [1491, 90] width 121 height 27
click at [1482, 149] on li "[DATE]" at bounding box center [1502, 148] width 82 height 16
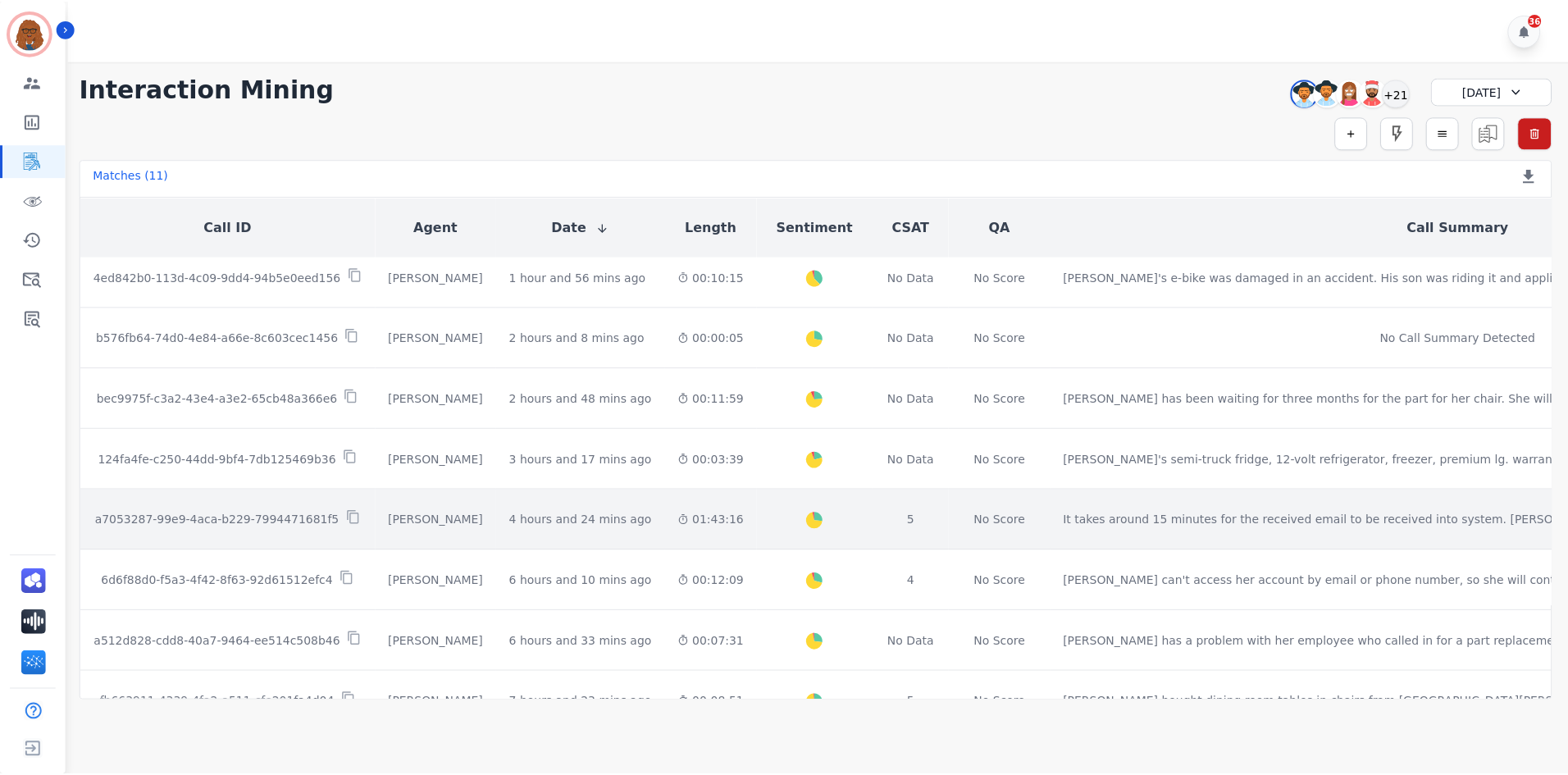
scroll to position [0, 0]
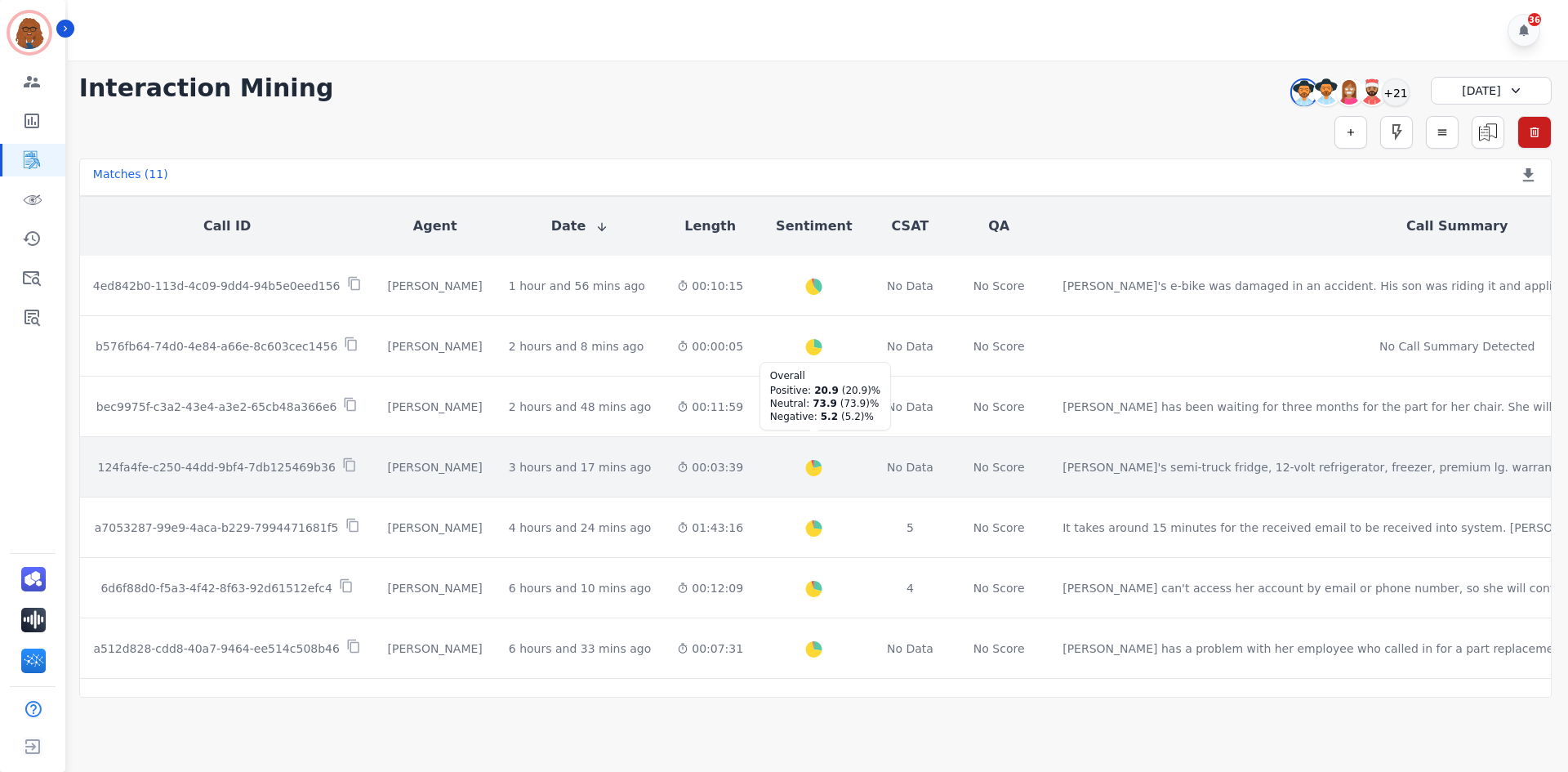
click at [787, 468] on icon "Created with Highcharts 10.2.0" at bounding box center [814, 470] width 53 height 53
click at [343, 468] on icon at bounding box center [350, 465] width 15 height 15
click at [787, 472] on icon "Created with Highcharts 10.2.0" at bounding box center [814, 470] width 53 height 53
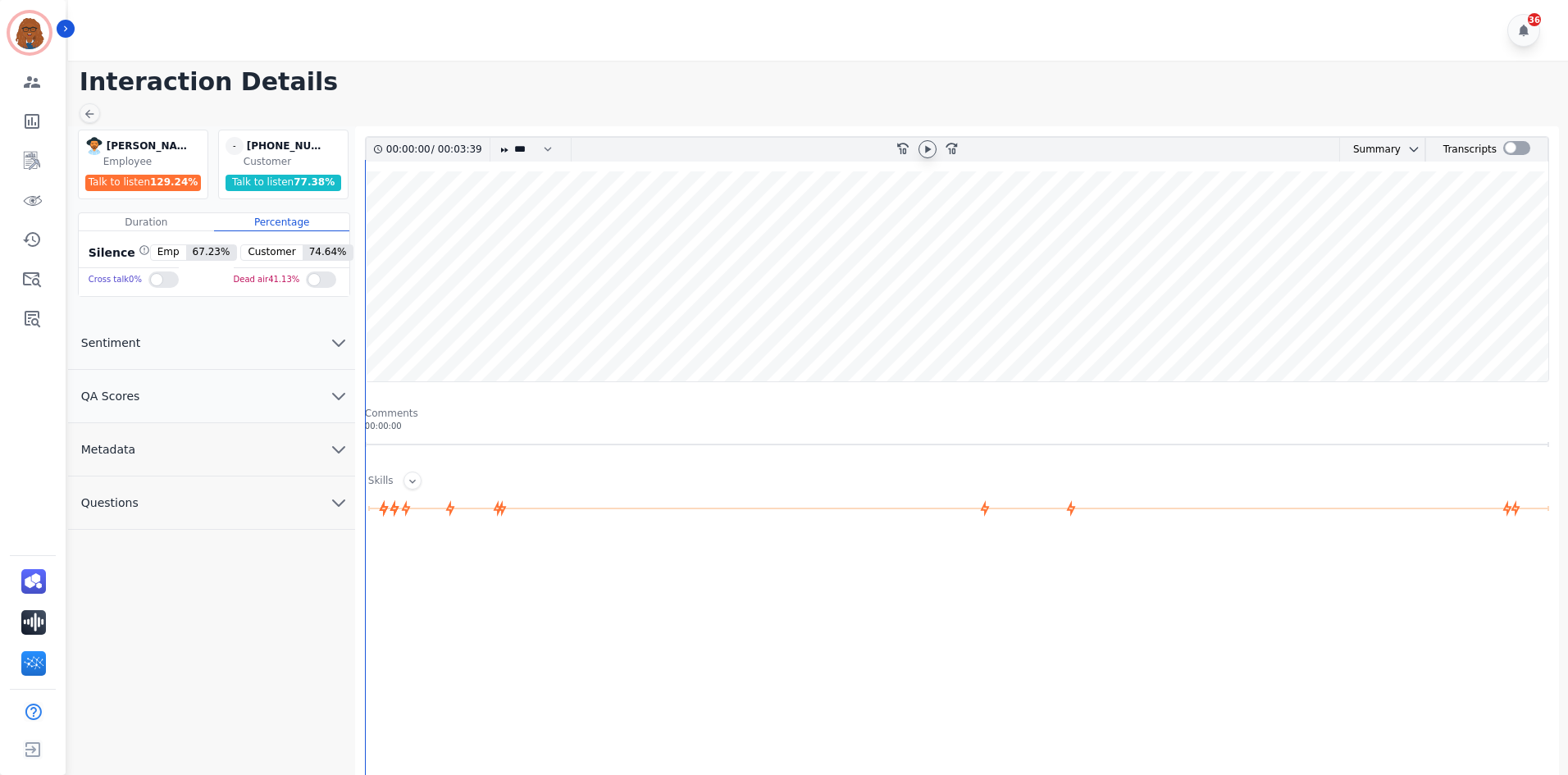
click at [925, 147] on icon at bounding box center [928, 149] width 13 height 13
click at [929, 153] on icon at bounding box center [928, 149] width 13 height 13
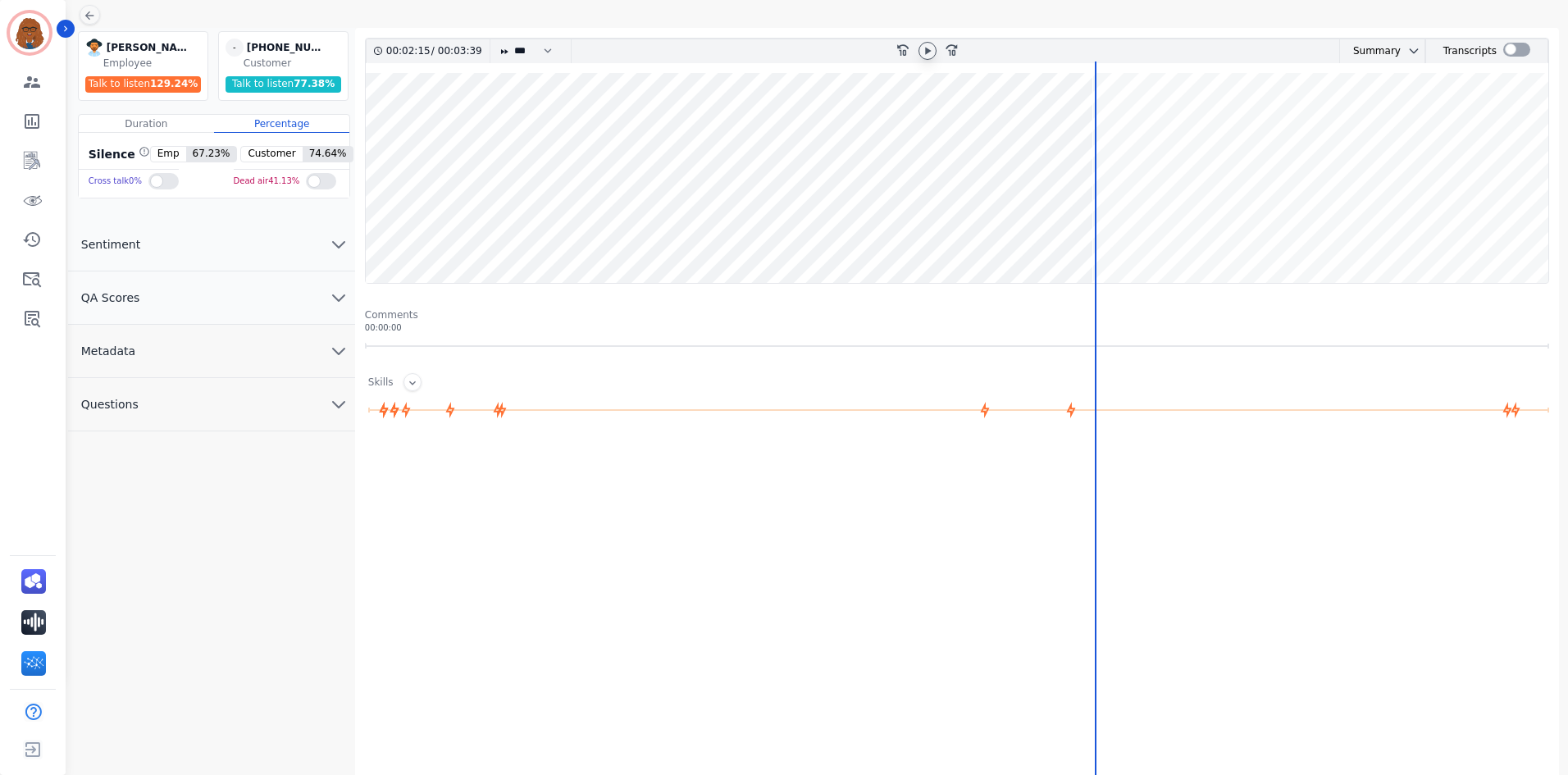
scroll to position [107, 0]
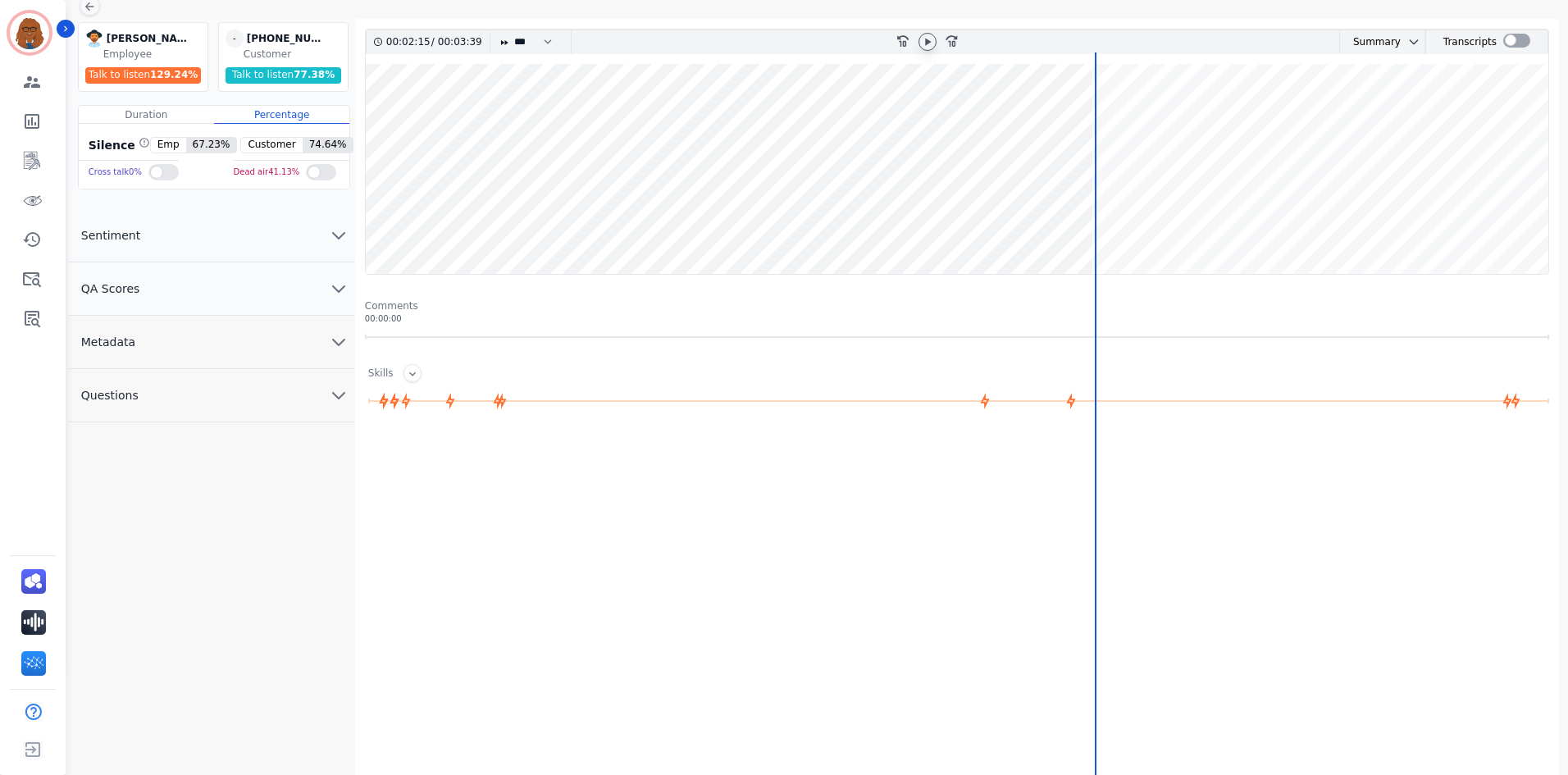
click at [927, 38] on icon at bounding box center [928, 42] width 13 height 13
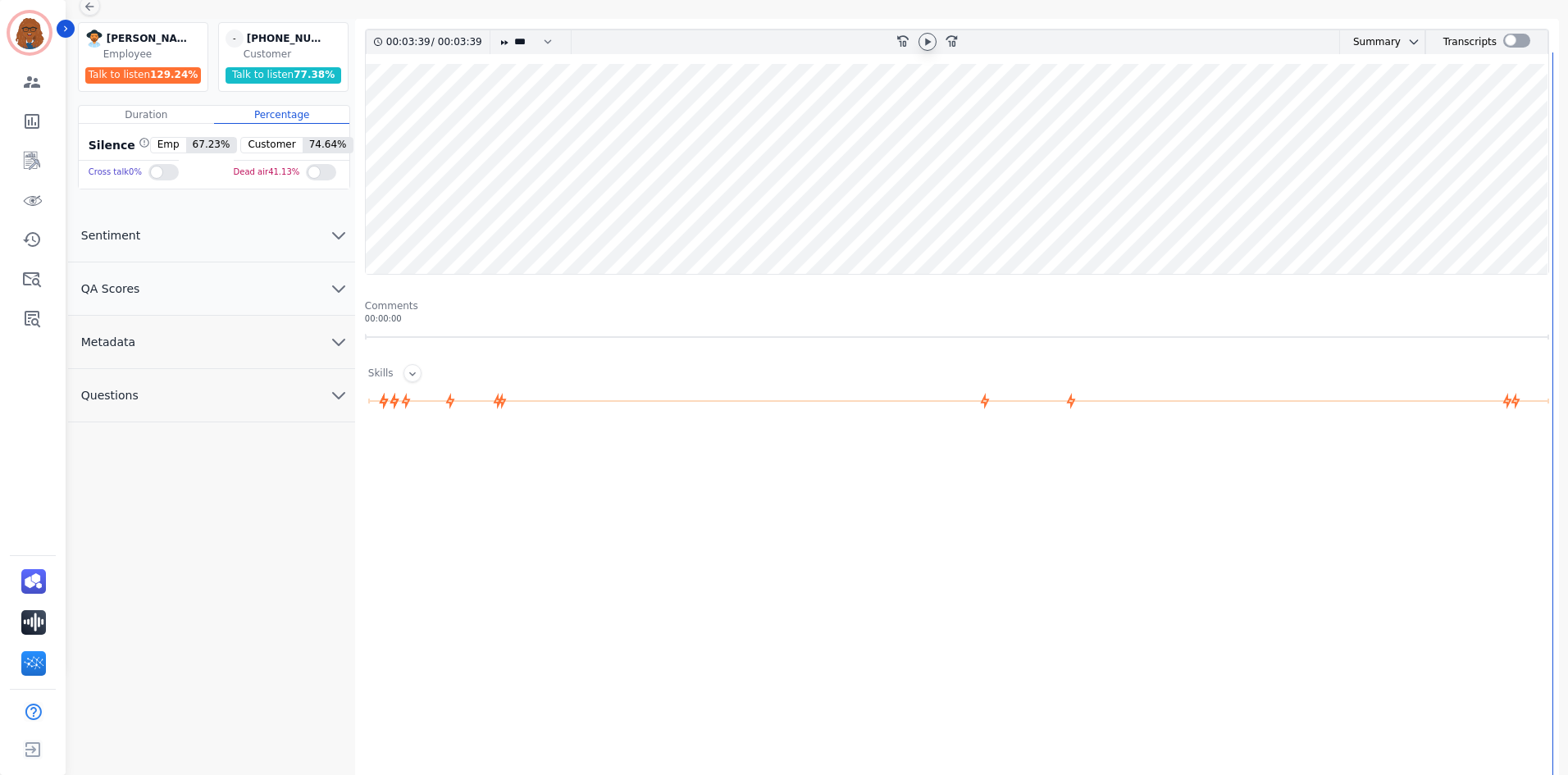
click at [316, 392] on button "Questions" at bounding box center [211, 395] width 287 height 53
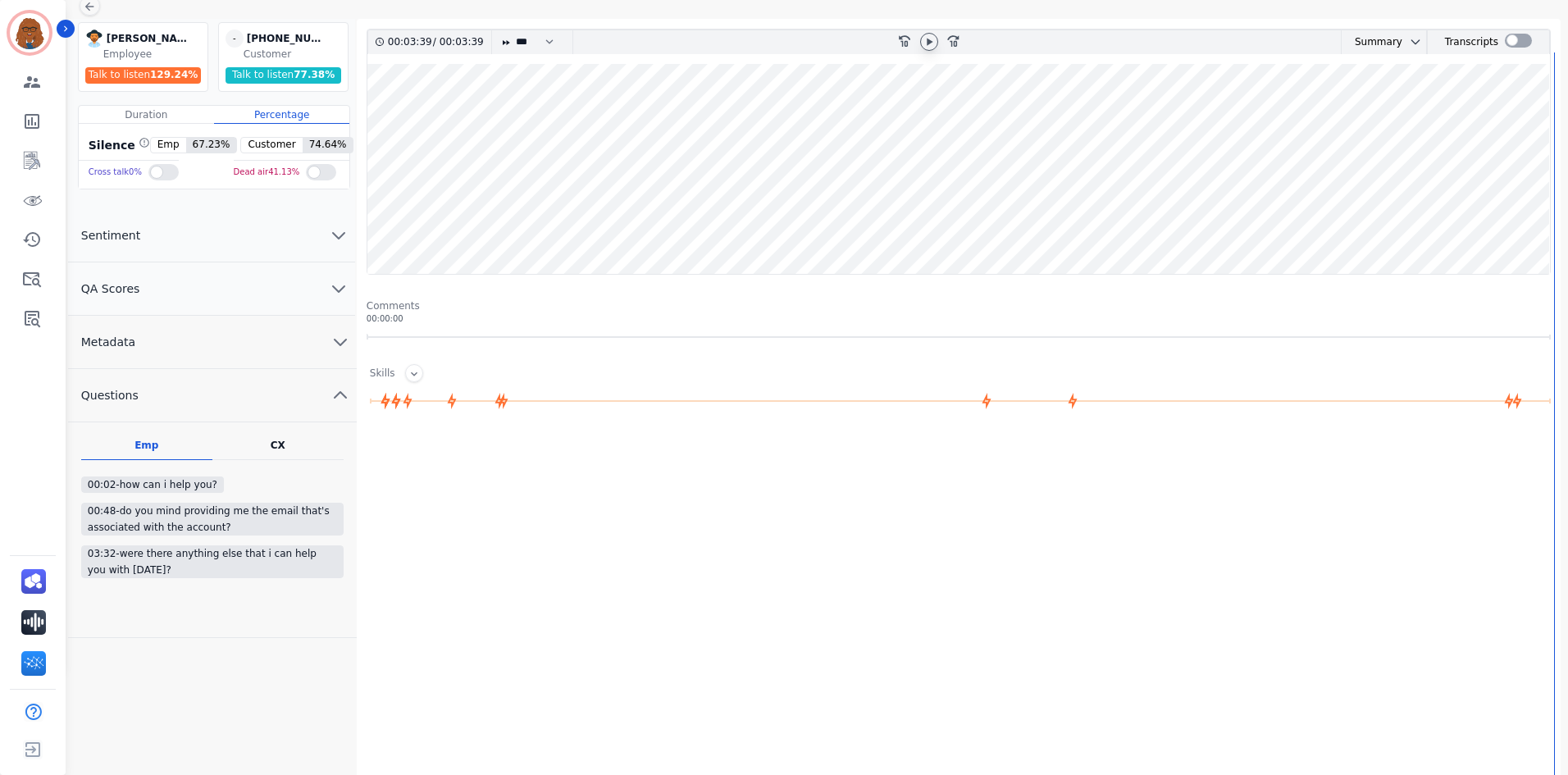
click at [315, 343] on button "Metadata" at bounding box center [212, 342] width 289 height 53
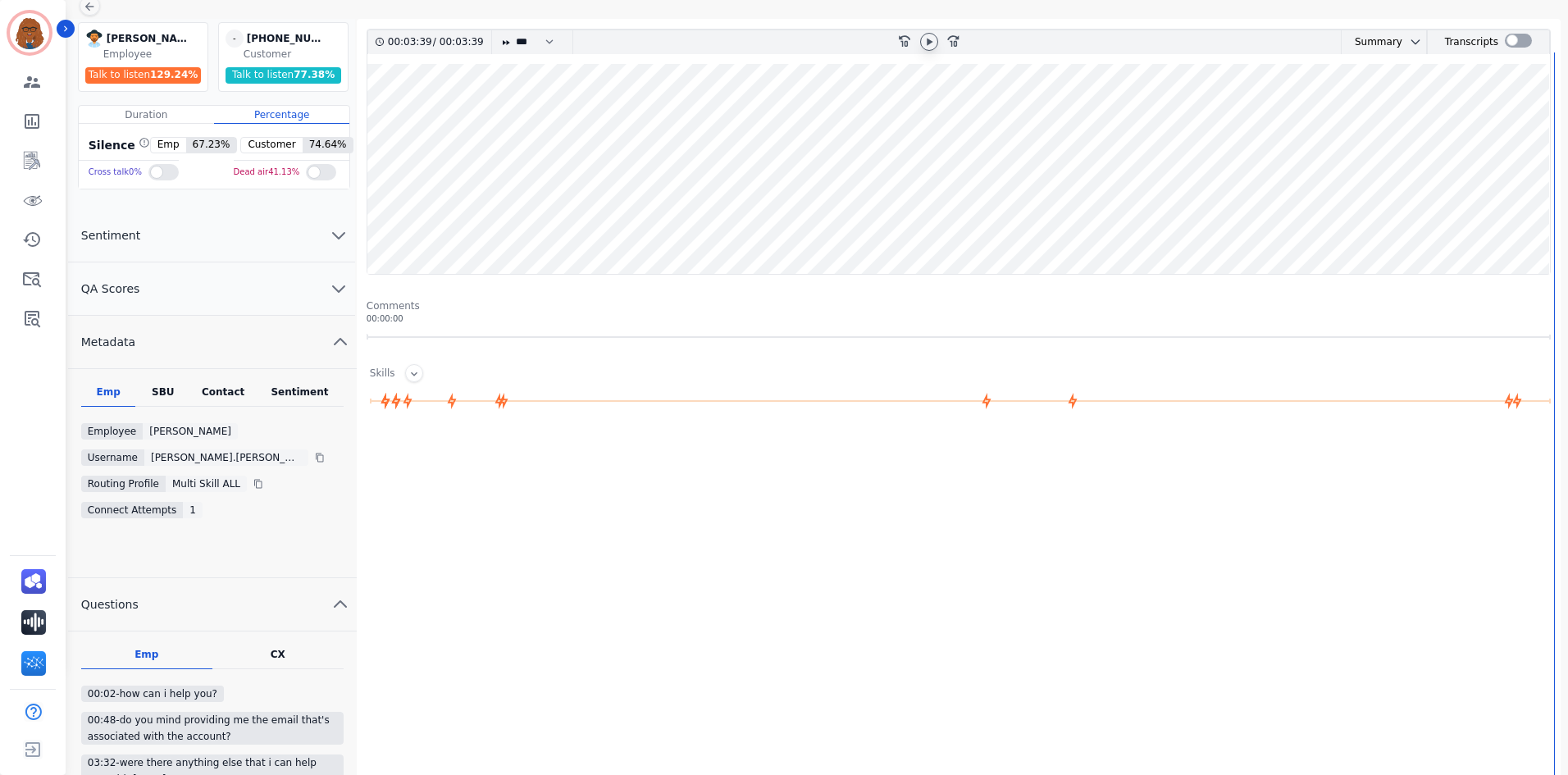
click at [297, 289] on button "QA Scores" at bounding box center [211, 289] width 287 height 53
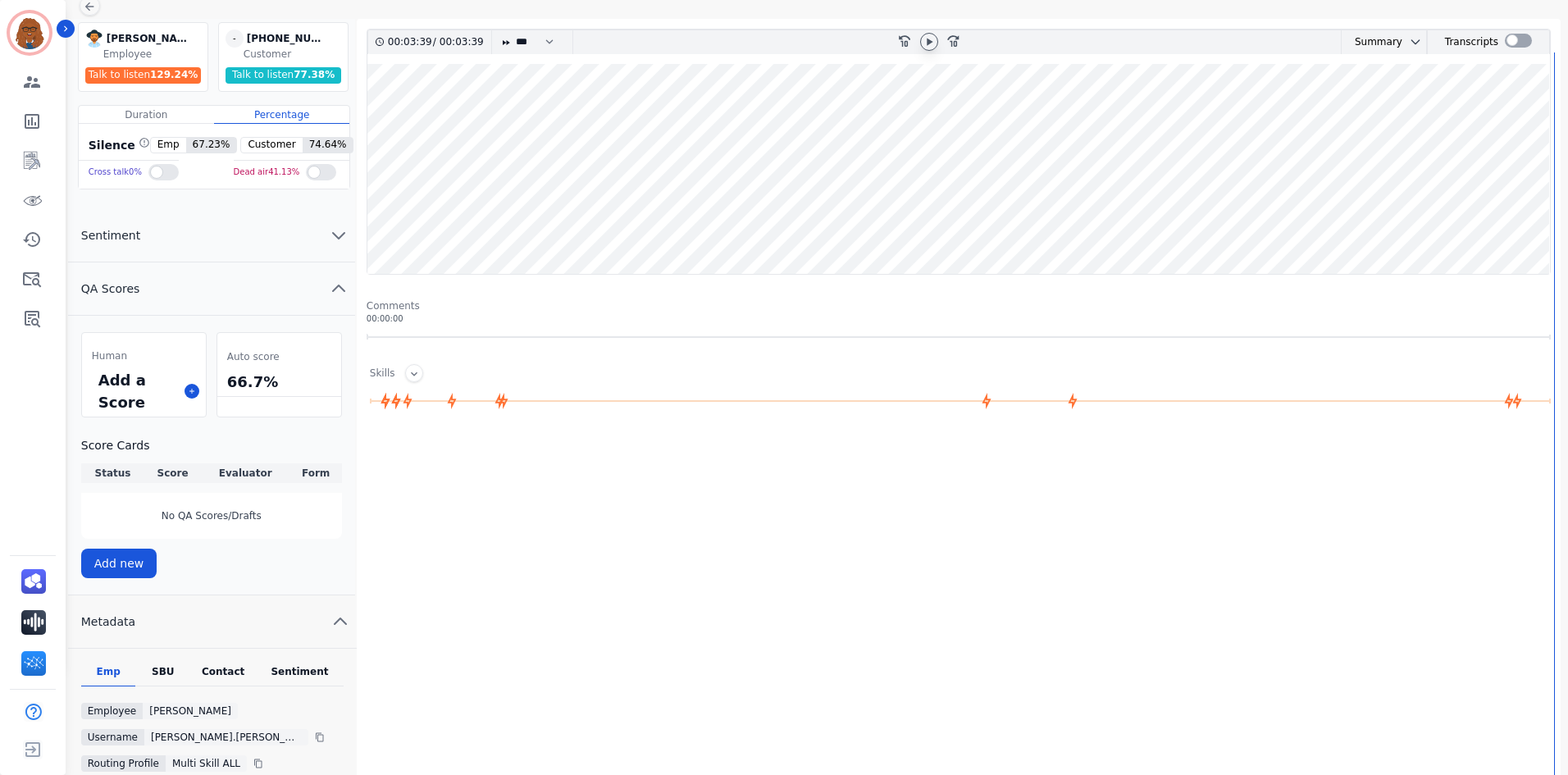
click at [305, 242] on button "Sentiment" at bounding box center [211, 236] width 287 height 53
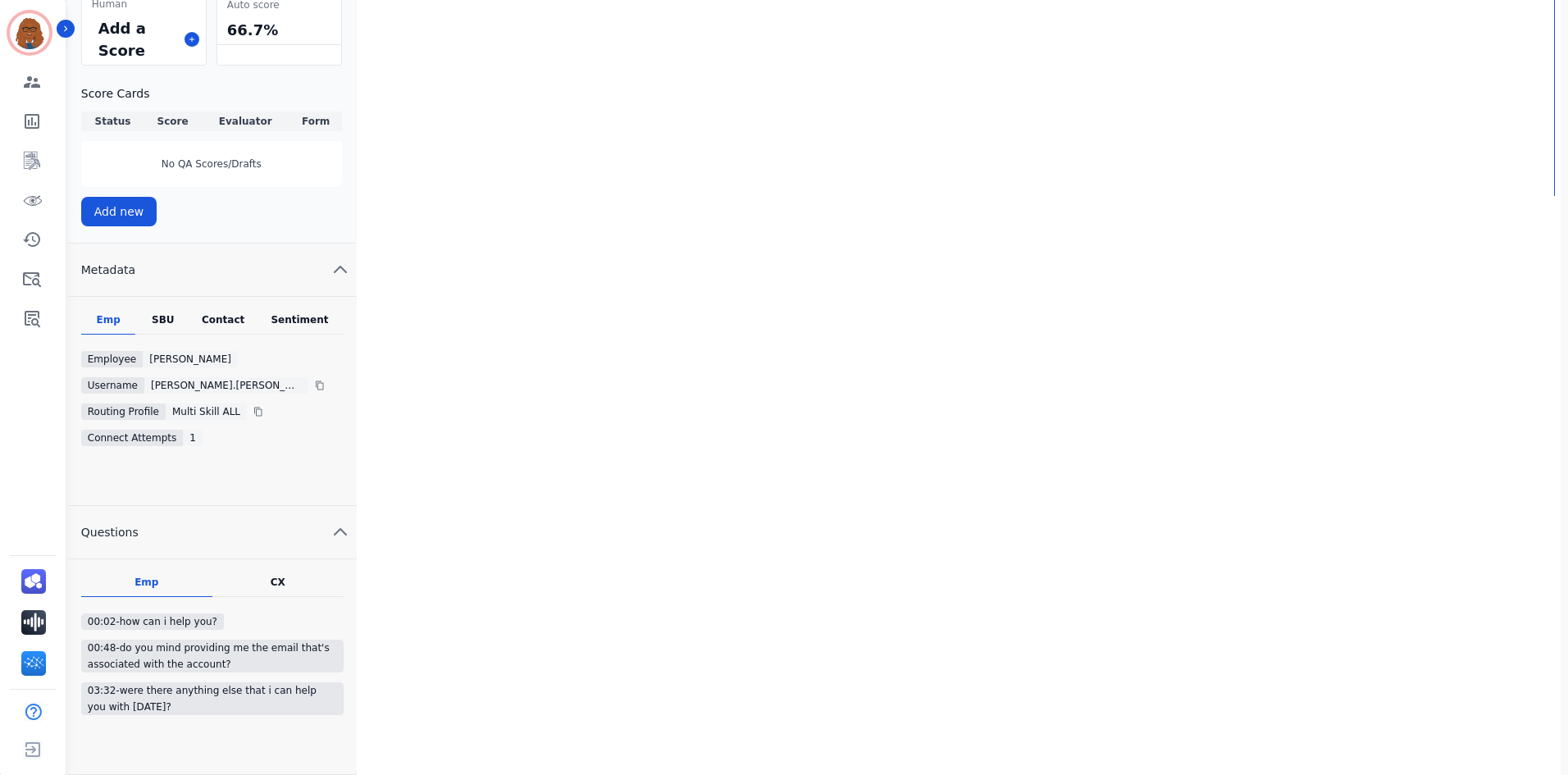
scroll to position [740, 0]
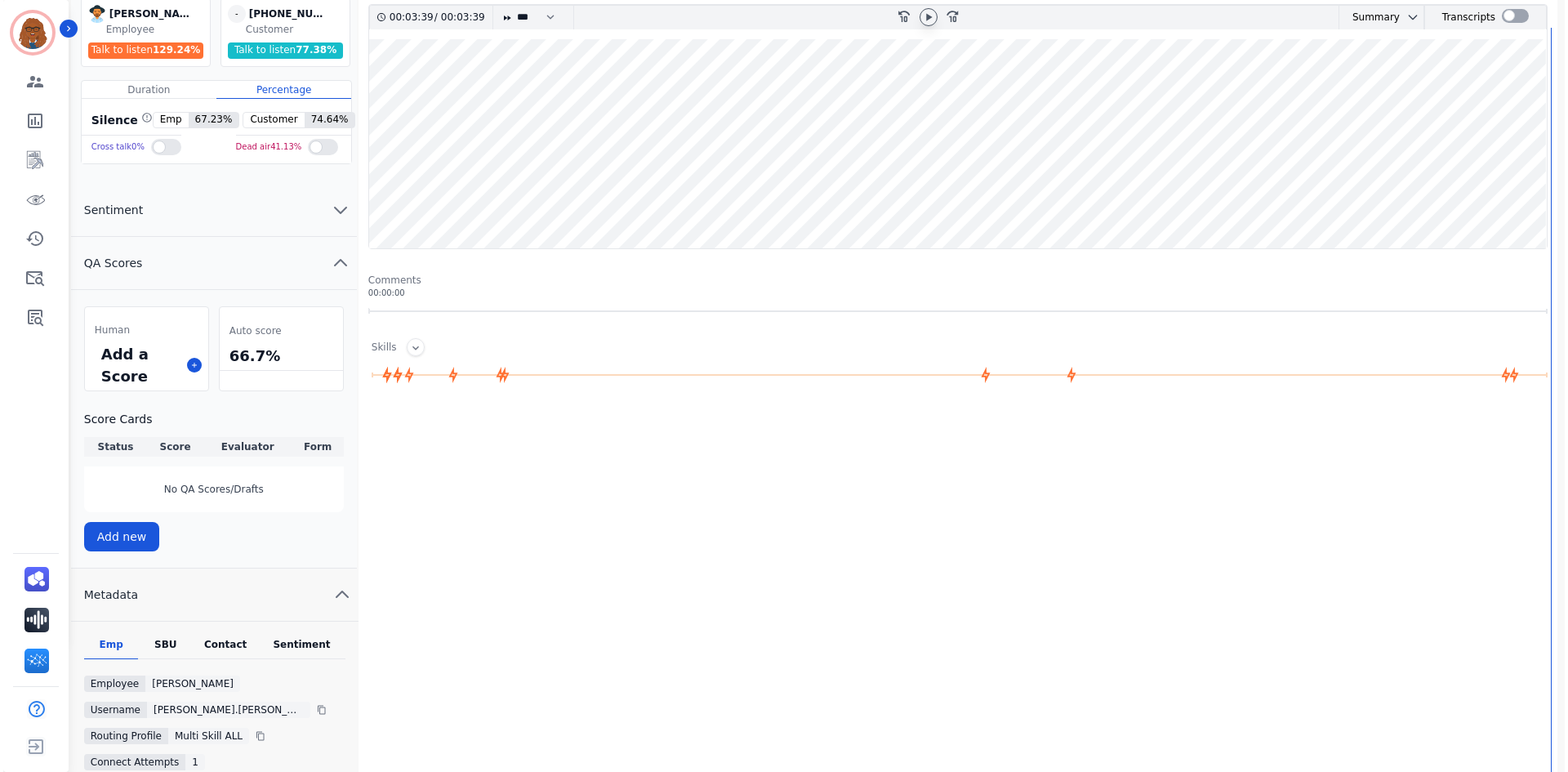
scroll to position [0, 0]
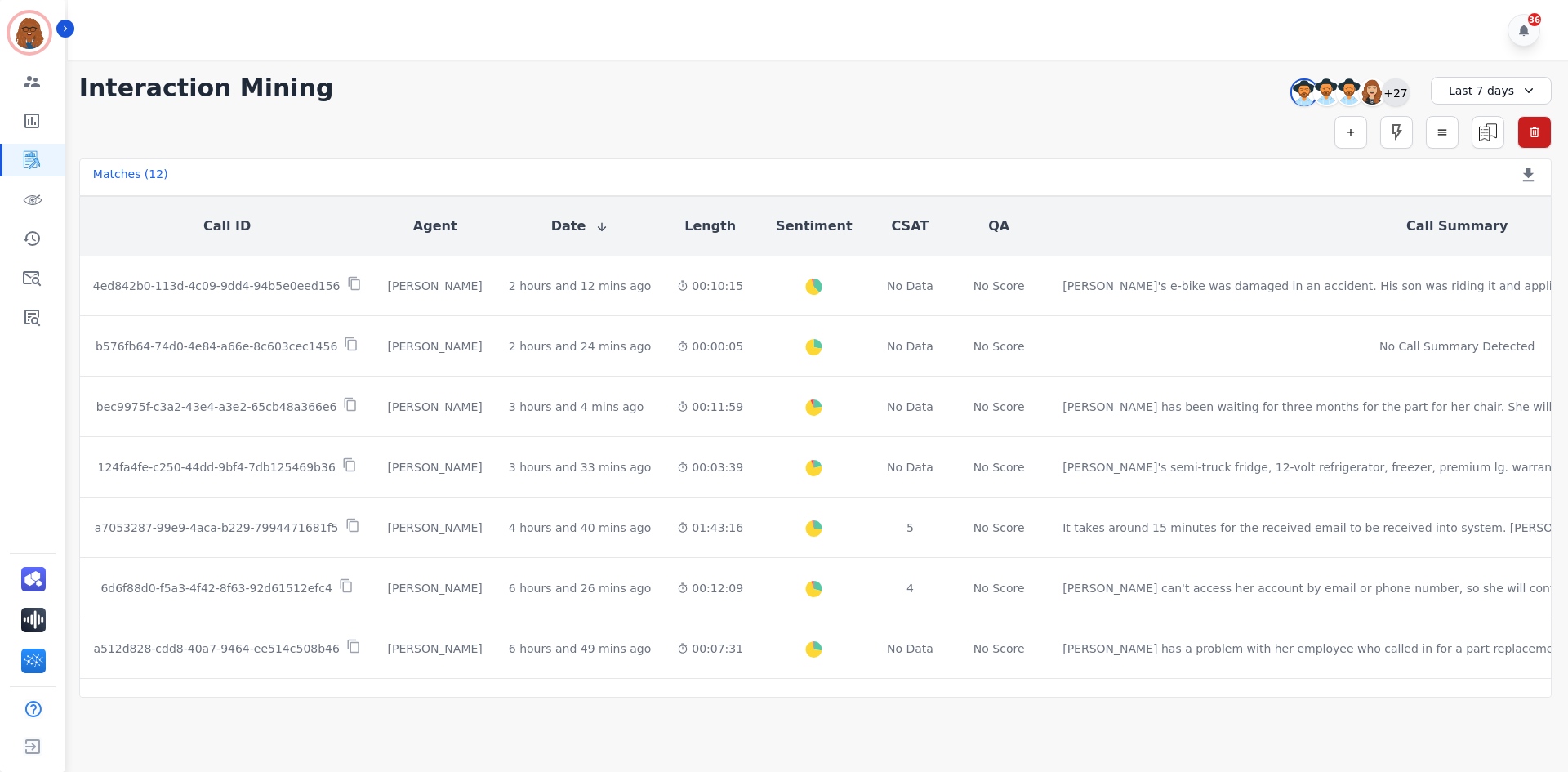
click at [1398, 91] on div "+27" at bounding box center [1396, 92] width 27 height 27
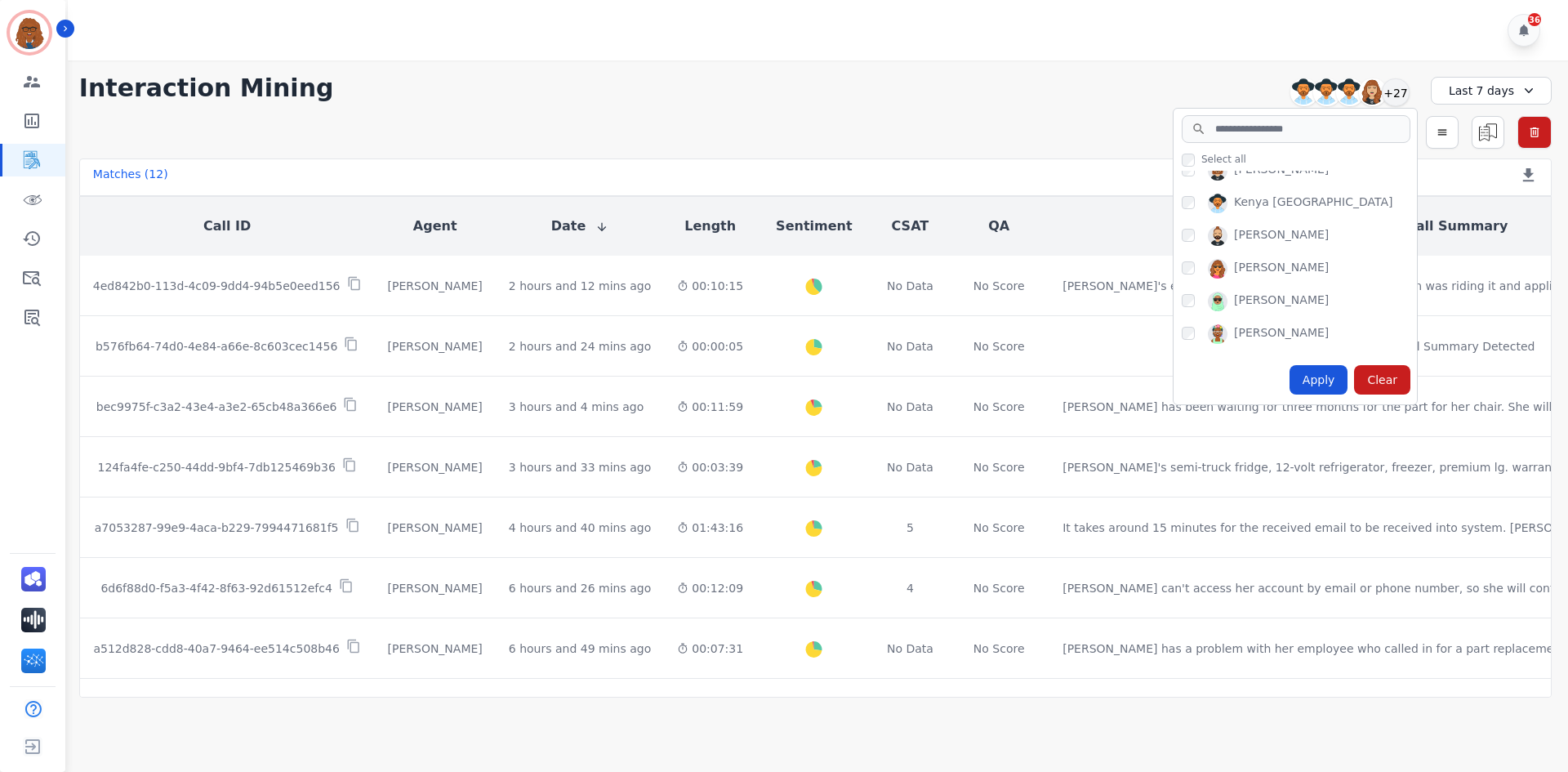
scroll to position [490, 0]
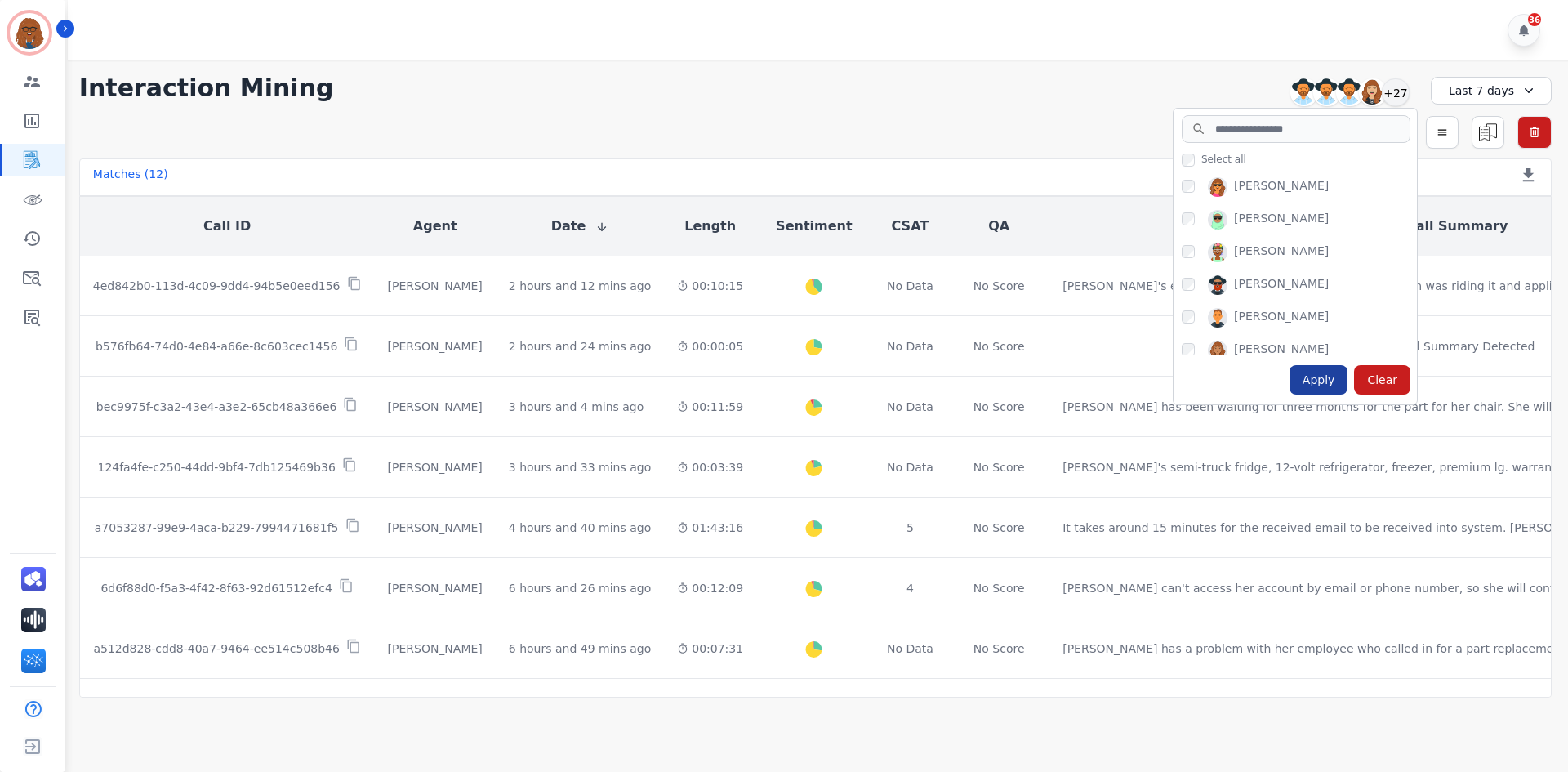
click at [1321, 376] on div "Apply" at bounding box center [1319, 380] width 59 height 29
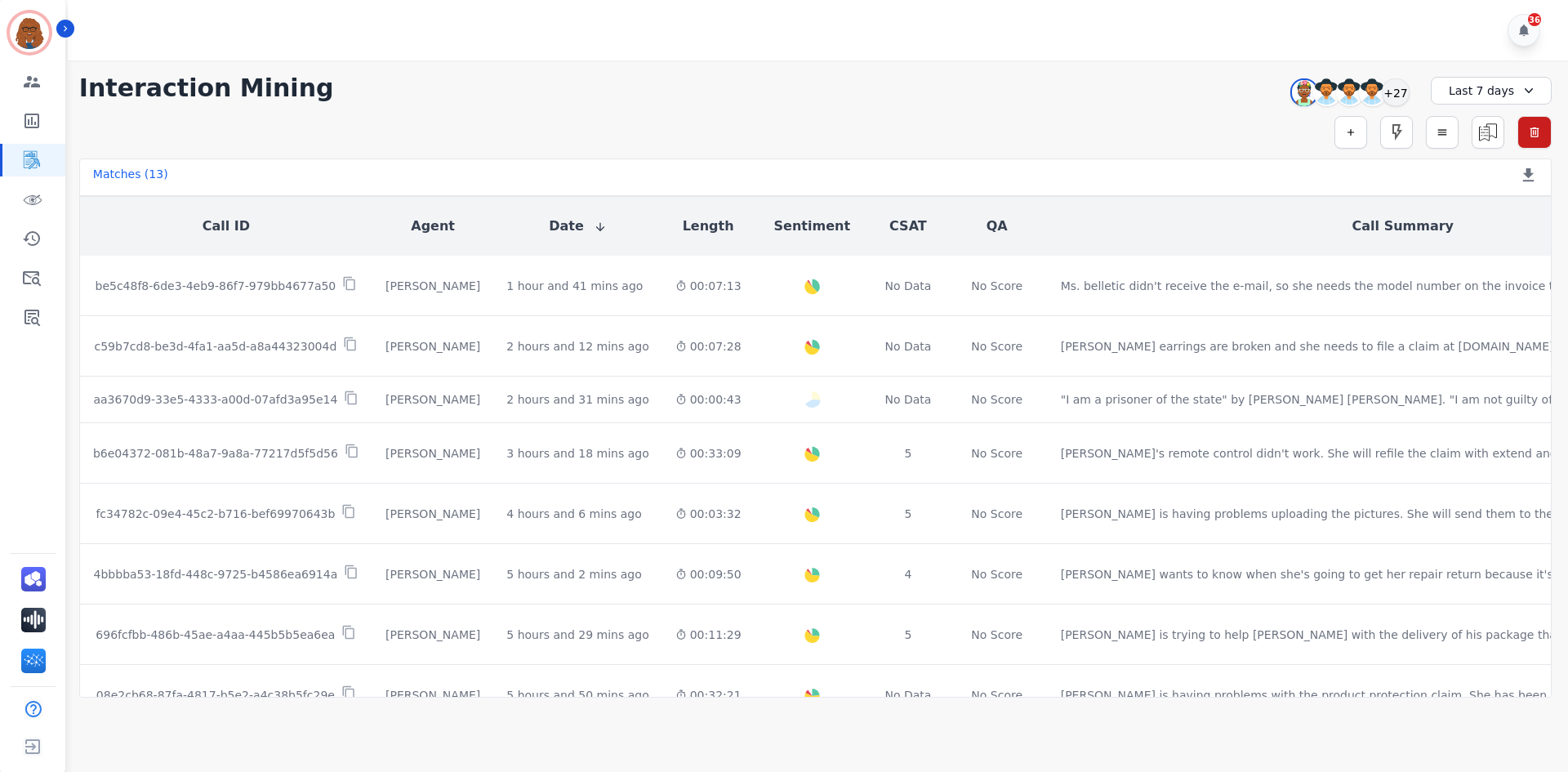
click at [1464, 90] on div "Last 7 days" at bounding box center [1491, 90] width 121 height 27
click at [1473, 149] on li "[DATE]" at bounding box center [1502, 148] width 82 height 16
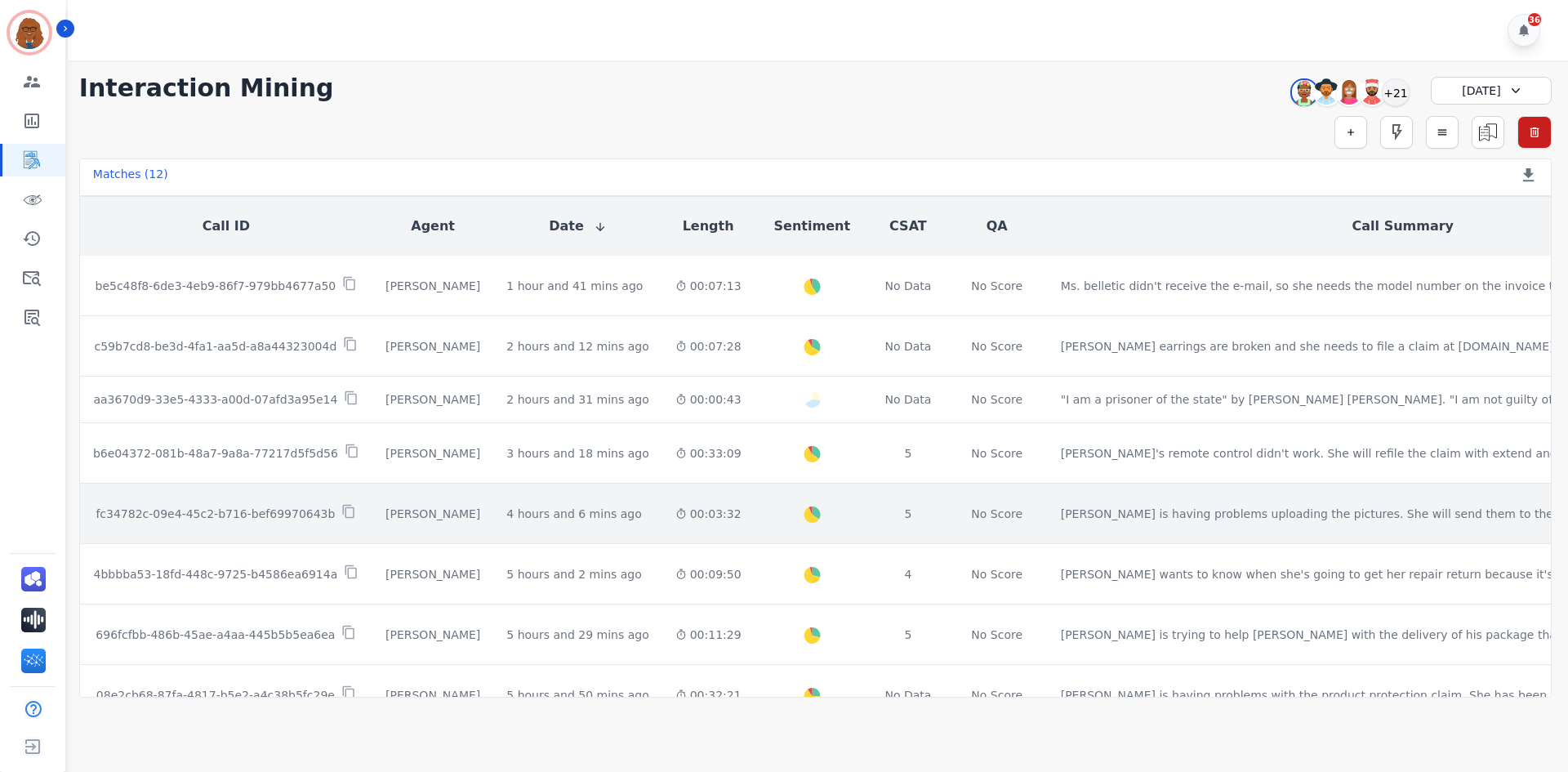
click at [768, 510] on div "Created with Highcharts 10.2.0 Overall Positive: 34.2 ( 34.2 )% Neutral: 59.4 (…" at bounding box center [813, 513] width 89 height 59
click at [342, 510] on icon at bounding box center [349, 511] width 15 height 15
click at [870, 520] on td "5" at bounding box center [908, 514] width 77 height 60
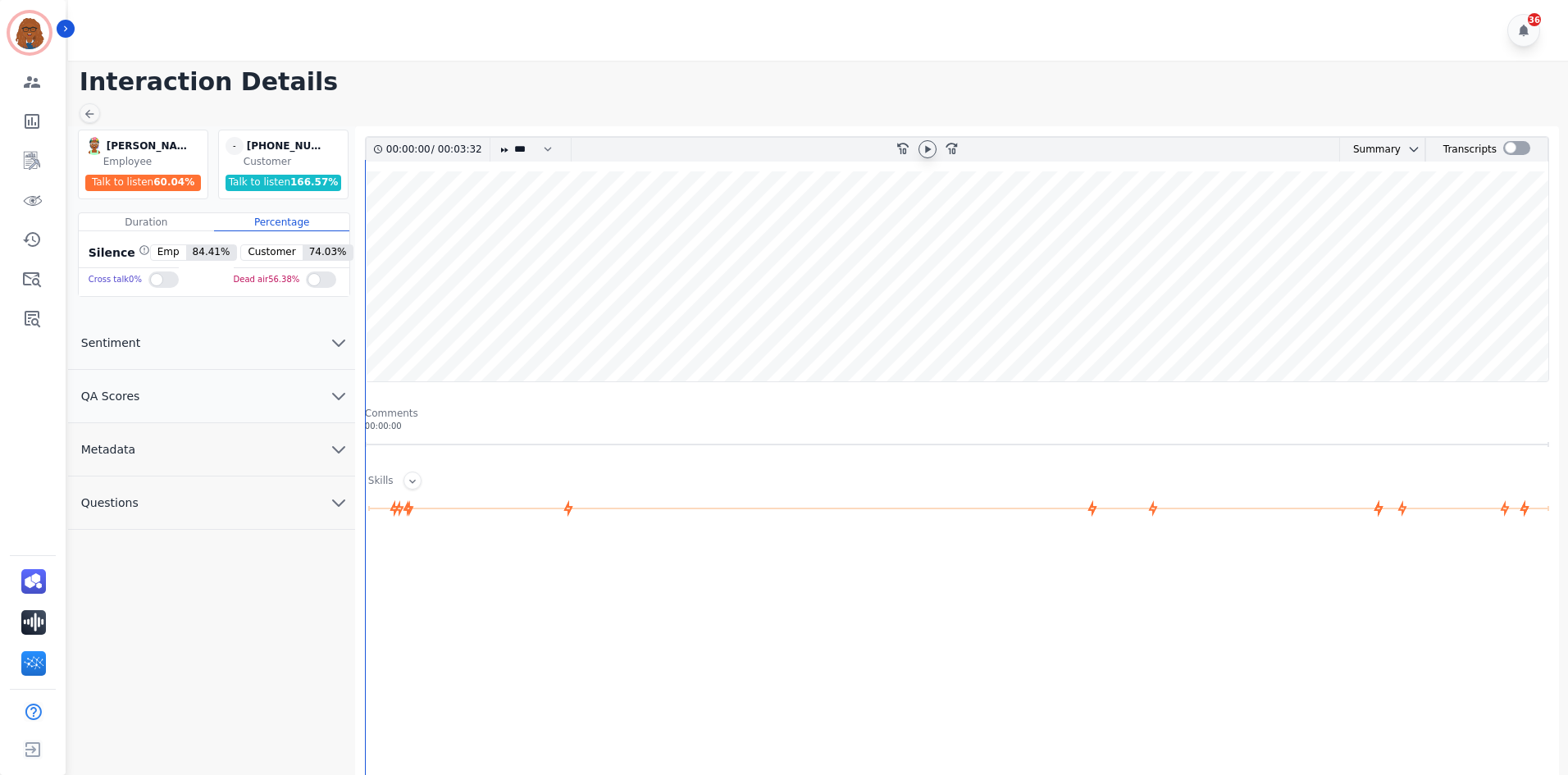
click at [932, 150] on icon at bounding box center [928, 149] width 13 height 13
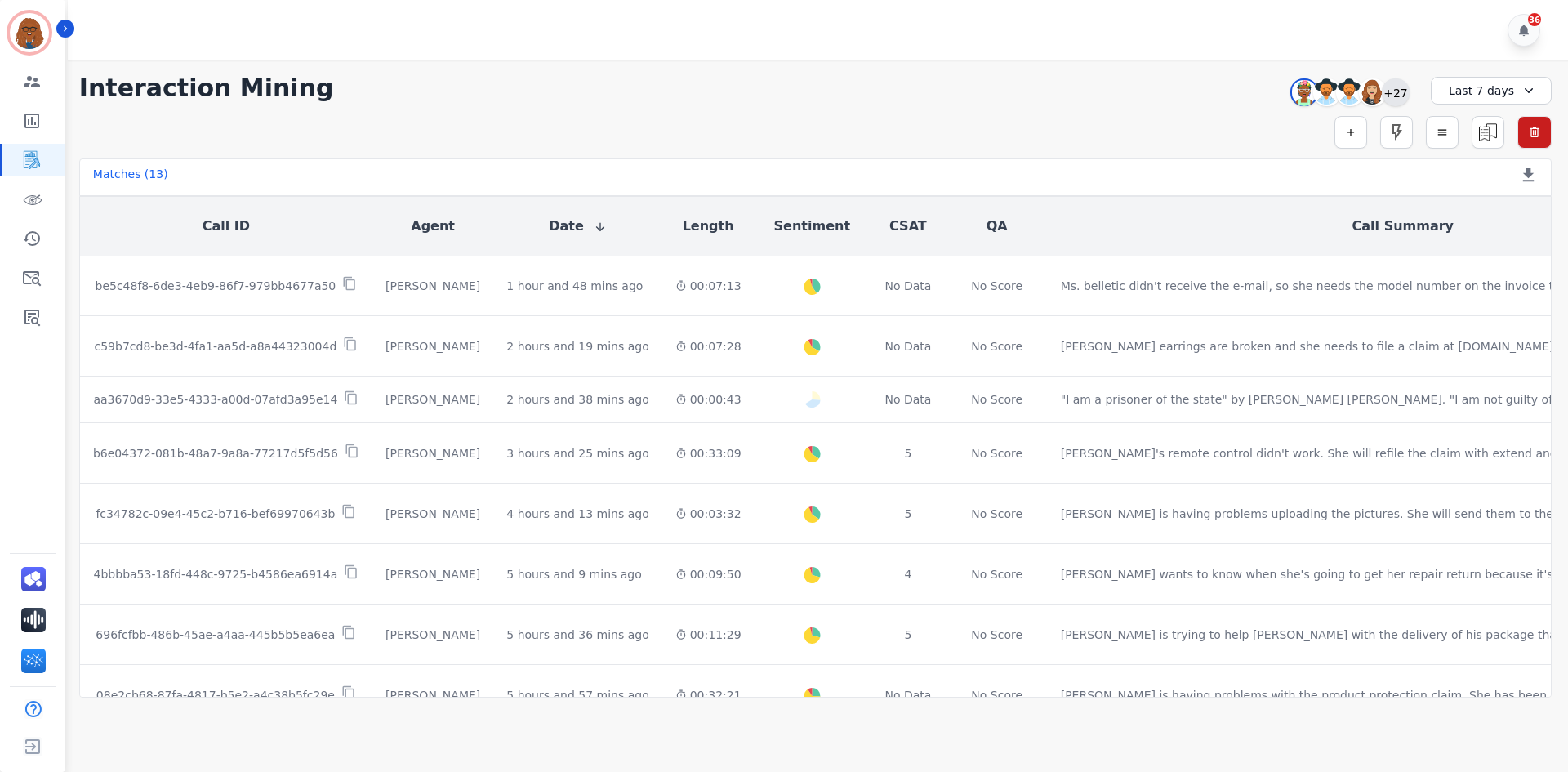
click at [1394, 89] on div "+27" at bounding box center [1396, 92] width 27 height 27
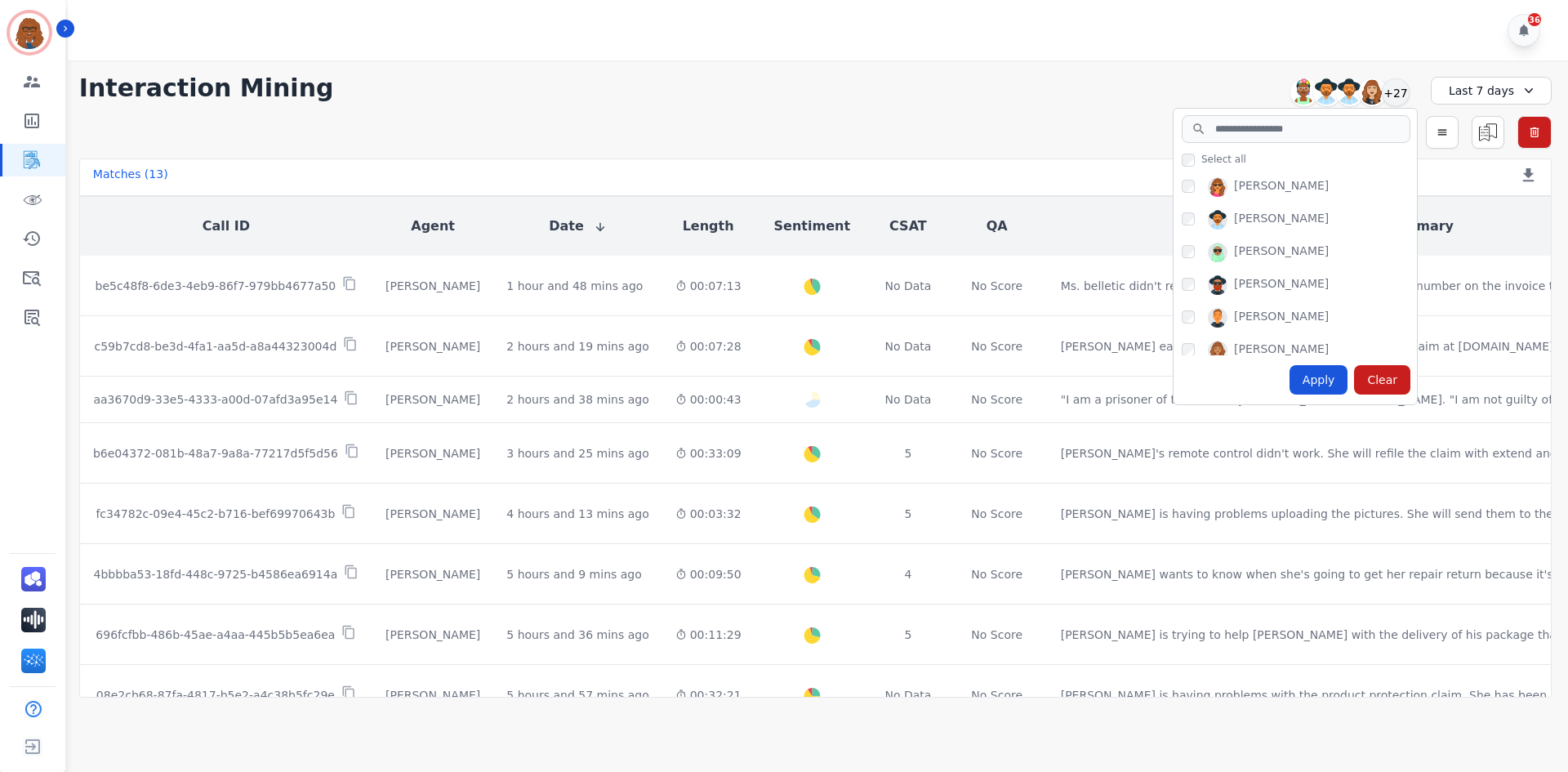
scroll to position [572, 0]
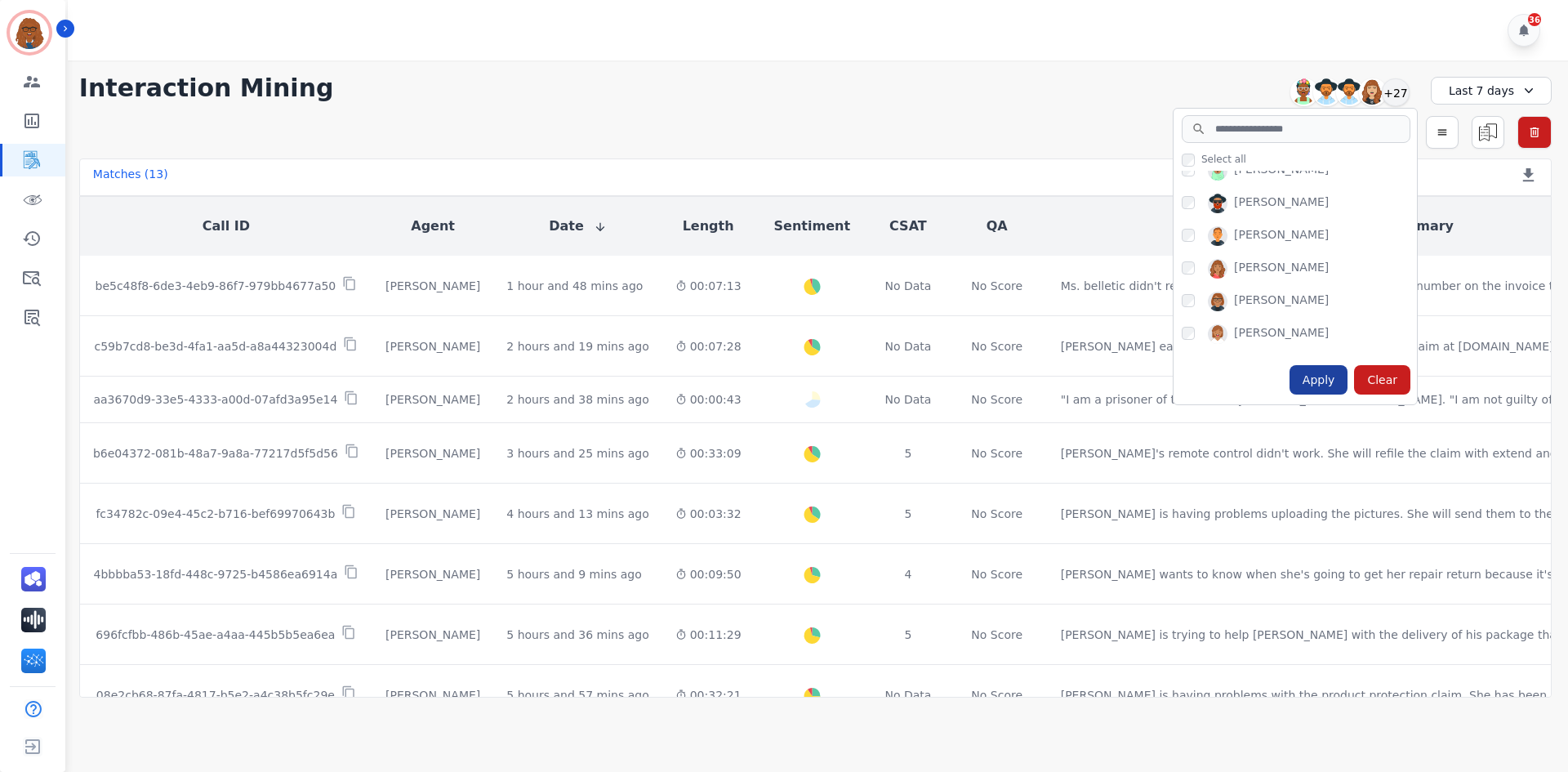
drag, startPoint x: 1322, startPoint y: 381, endPoint x: 1329, endPoint y: 341, distance: 40.6
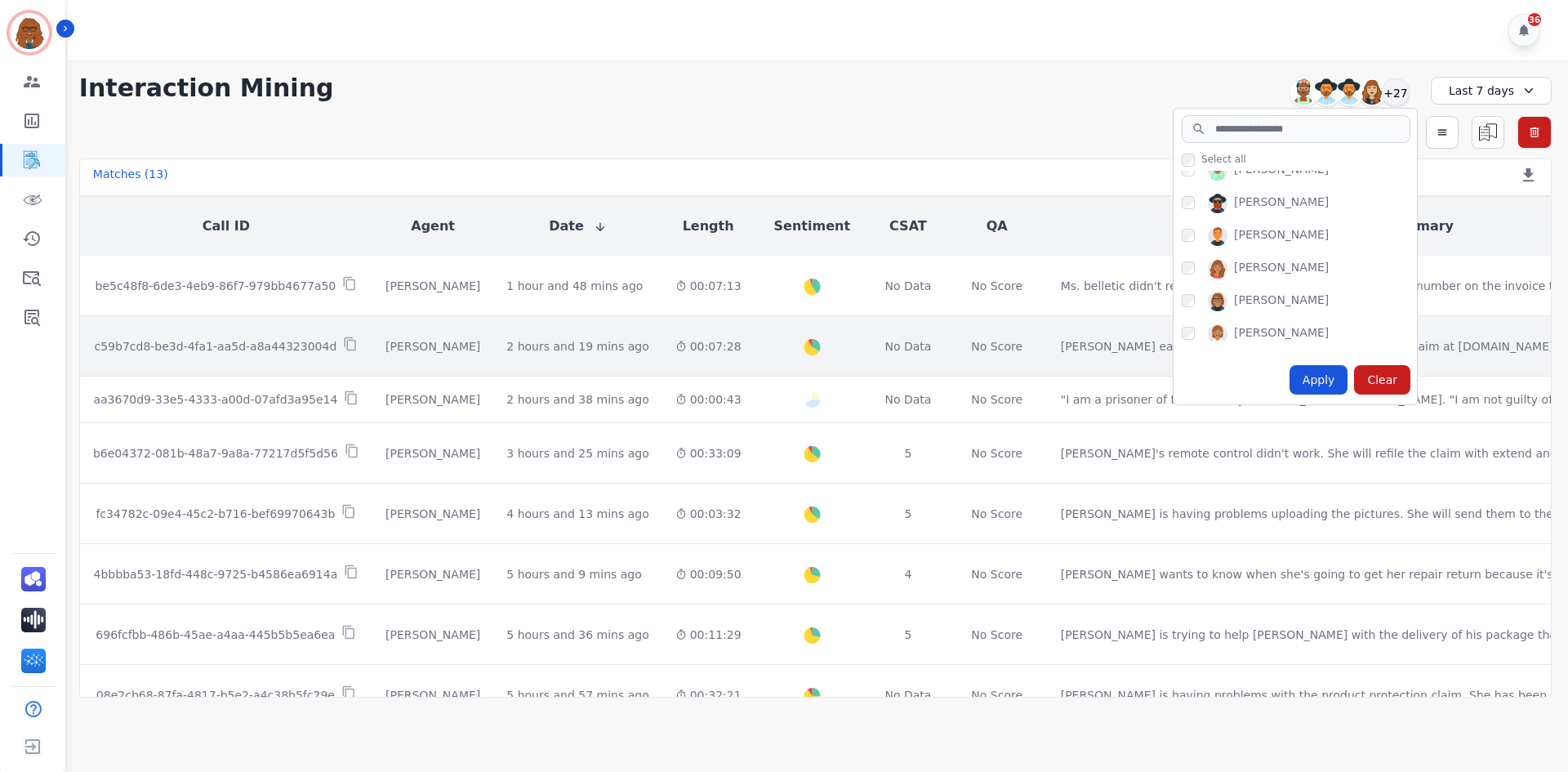
click at [1322, 378] on div "Apply" at bounding box center [1319, 380] width 59 height 29
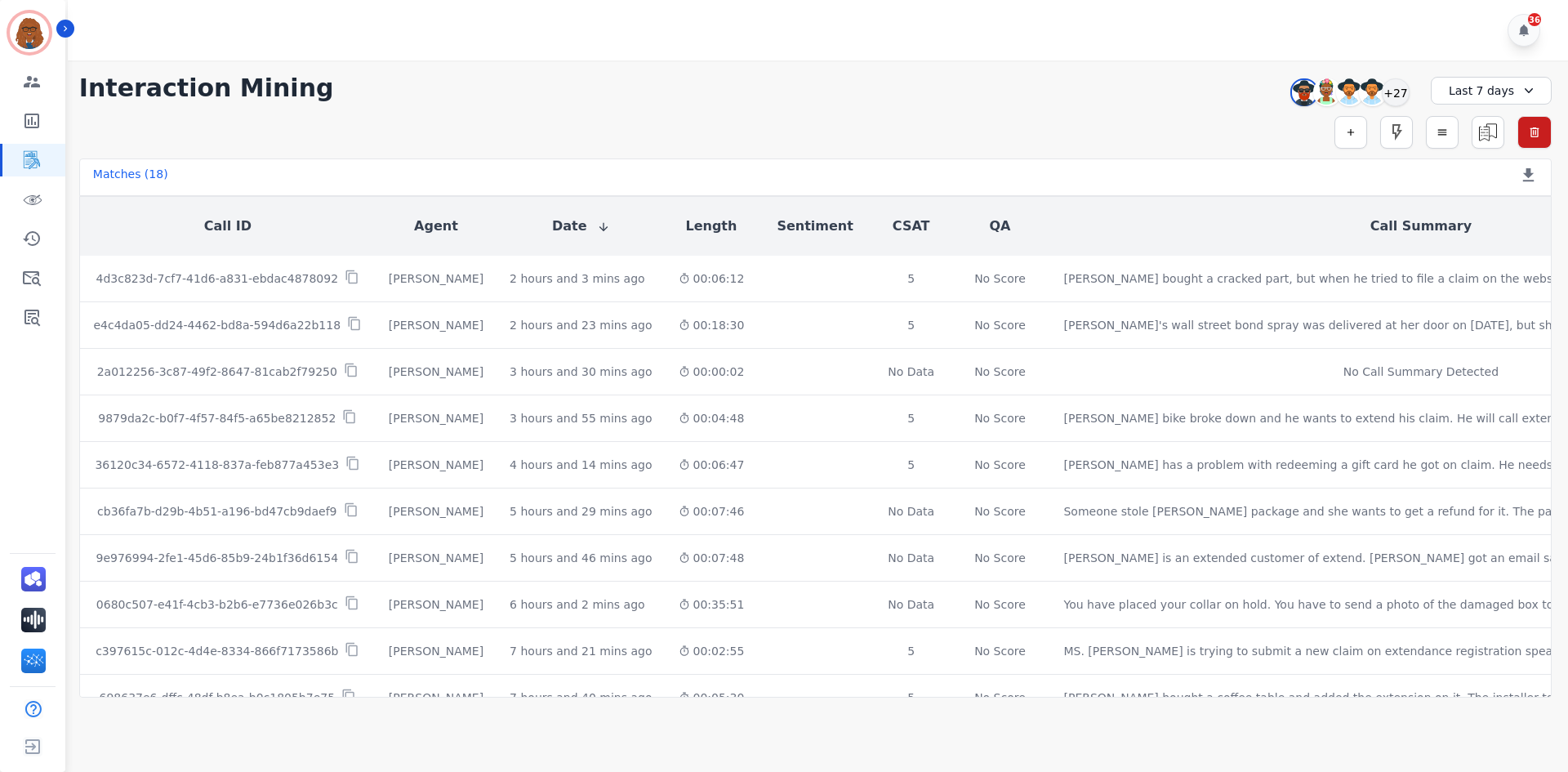
click at [1471, 85] on div "Last 7 days" at bounding box center [1491, 90] width 121 height 27
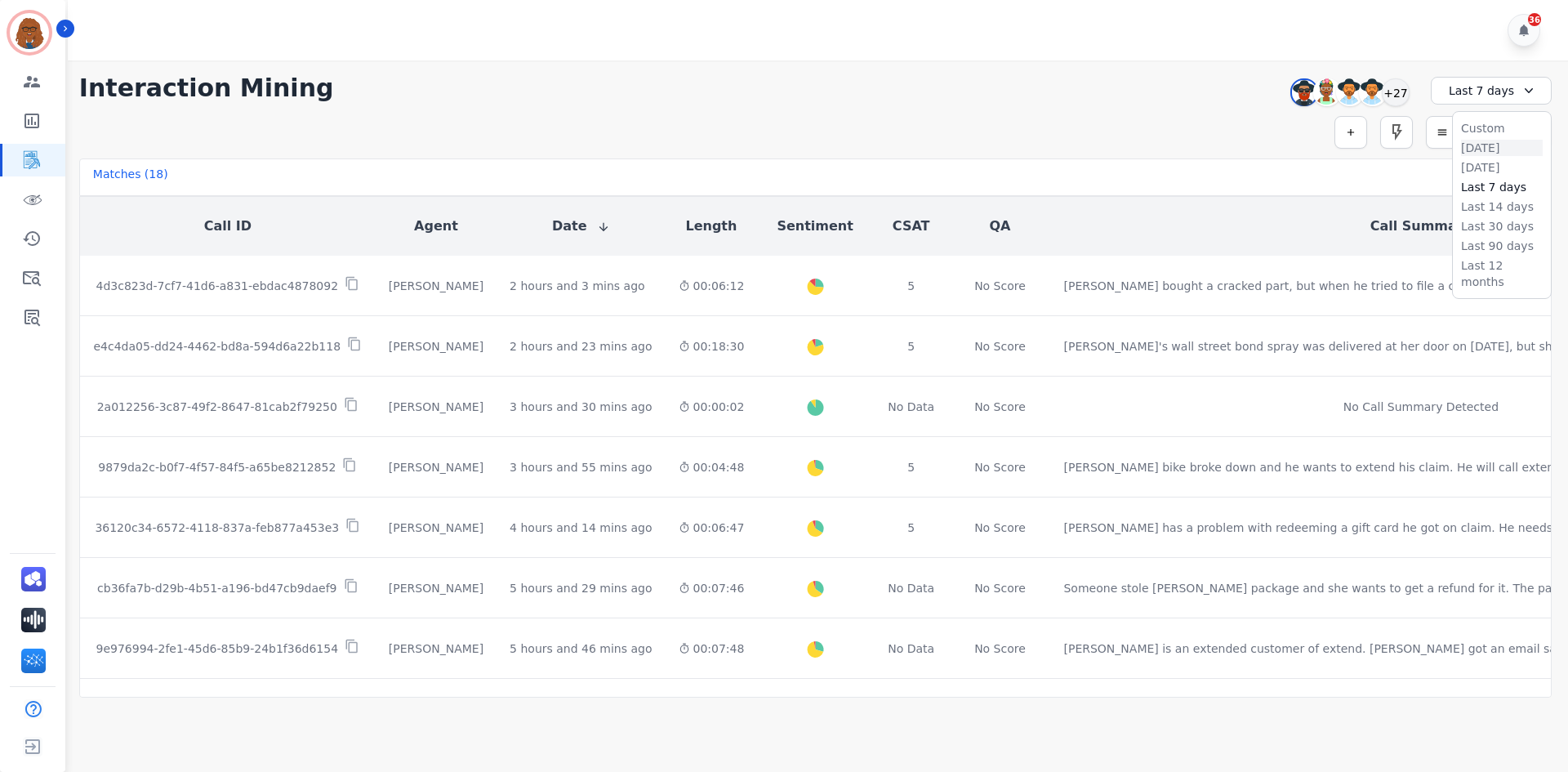
click at [1472, 146] on li "[DATE]" at bounding box center [1502, 148] width 82 height 16
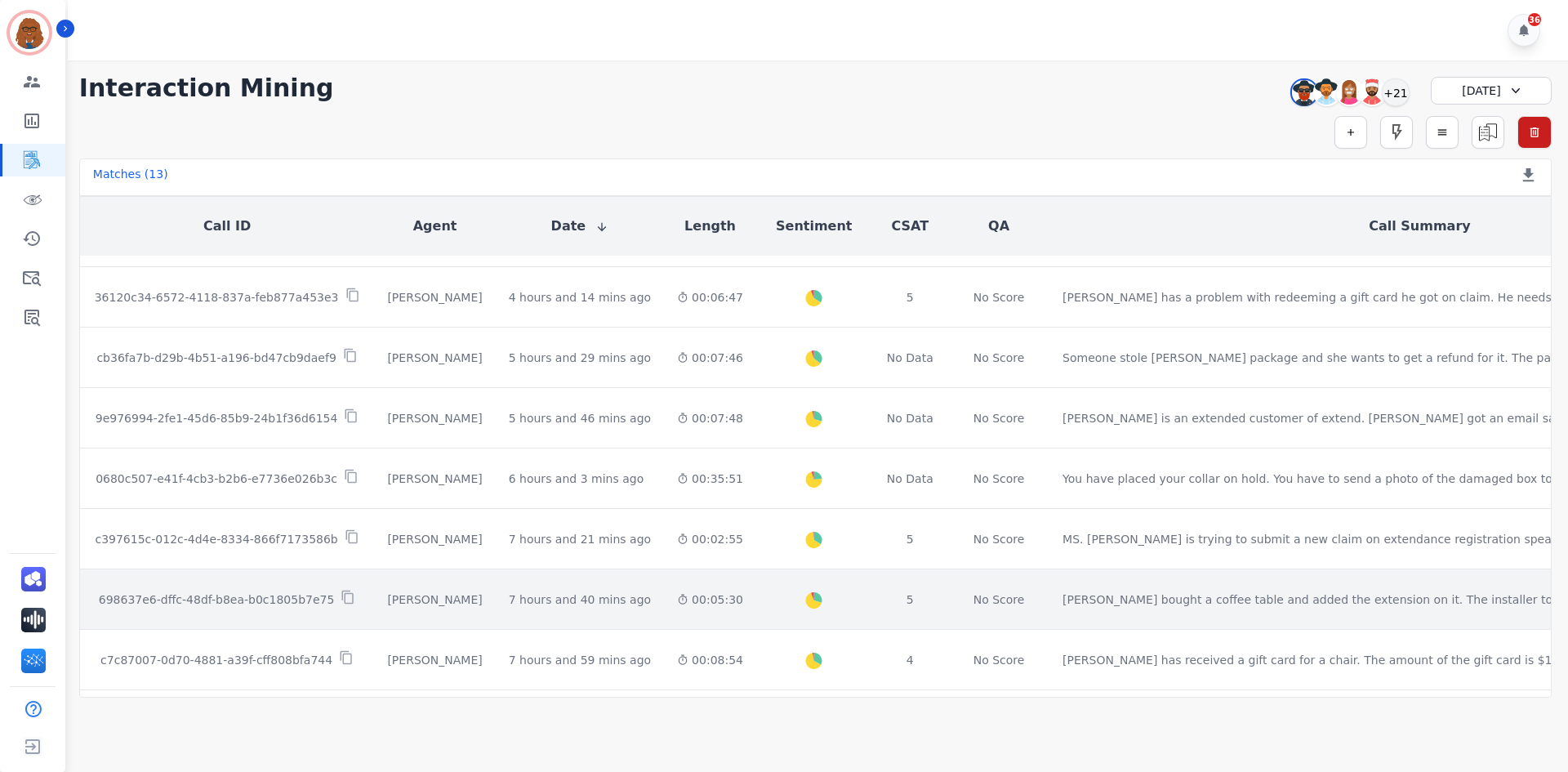
scroll to position [245, 0]
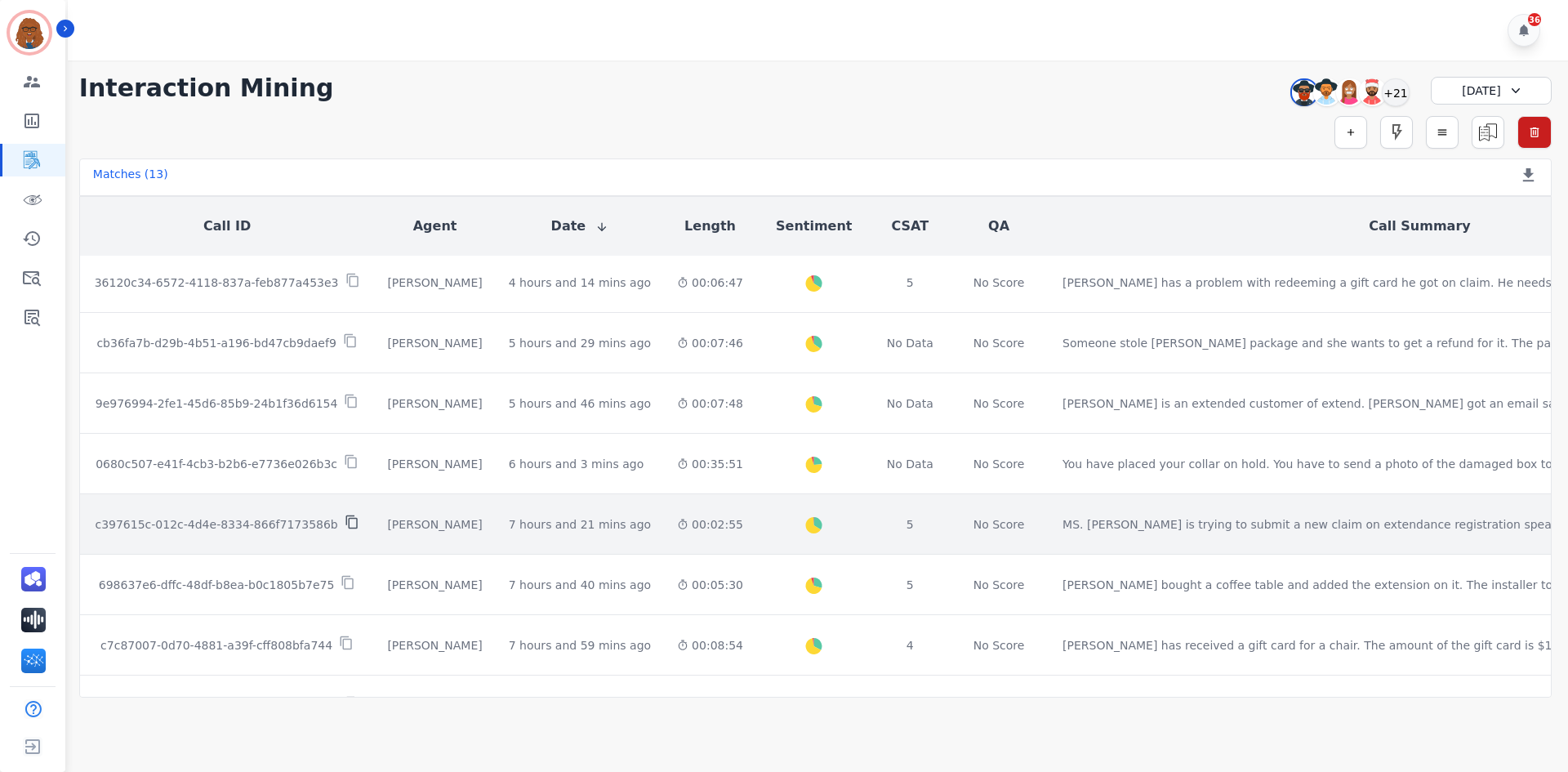
click at [345, 519] on icon at bounding box center [351, 522] width 12 height 14
click at [872, 525] on td "5" at bounding box center [910, 524] width 77 height 60
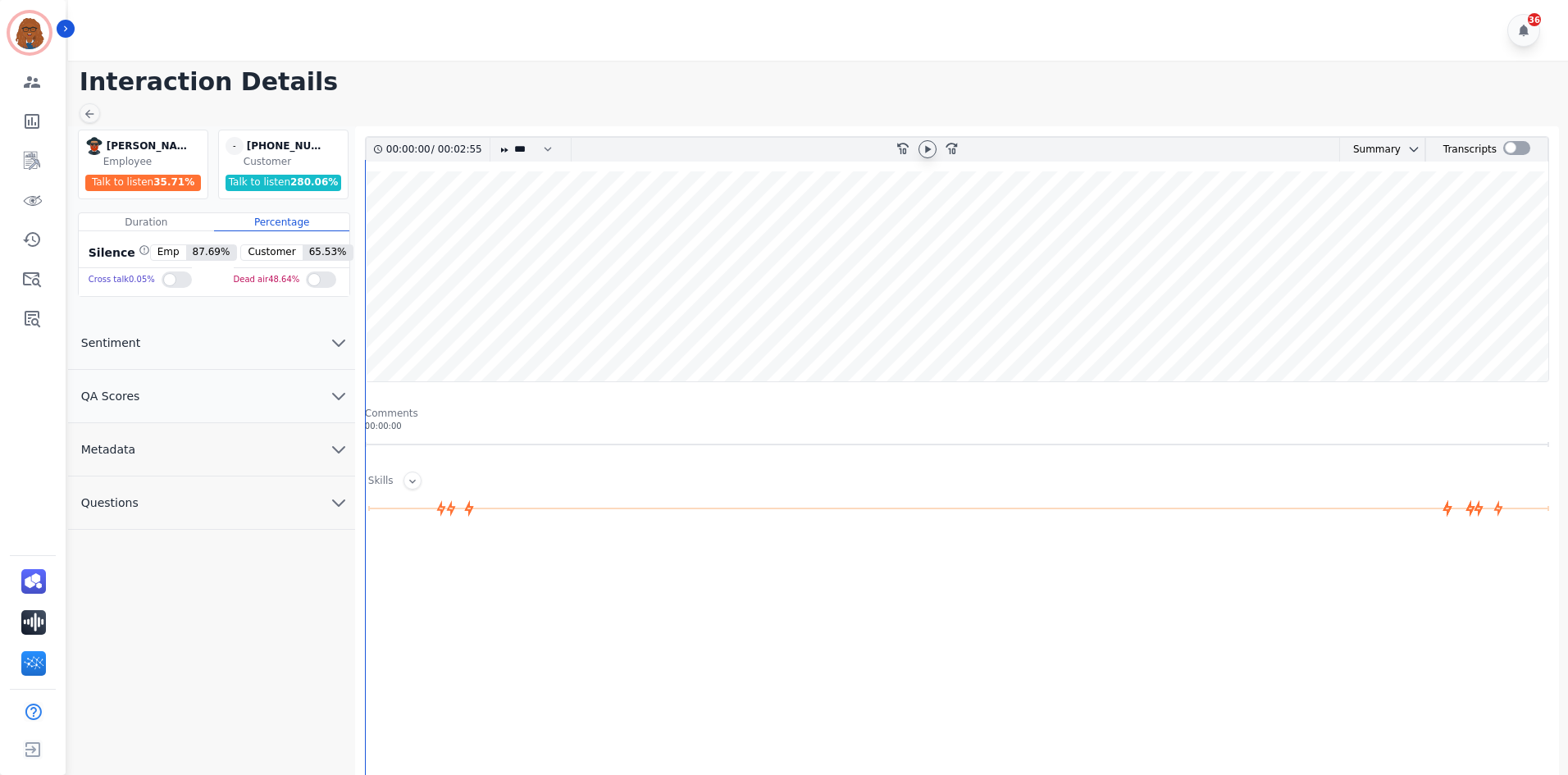
click at [929, 148] on icon at bounding box center [928, 149] width 5 height 7
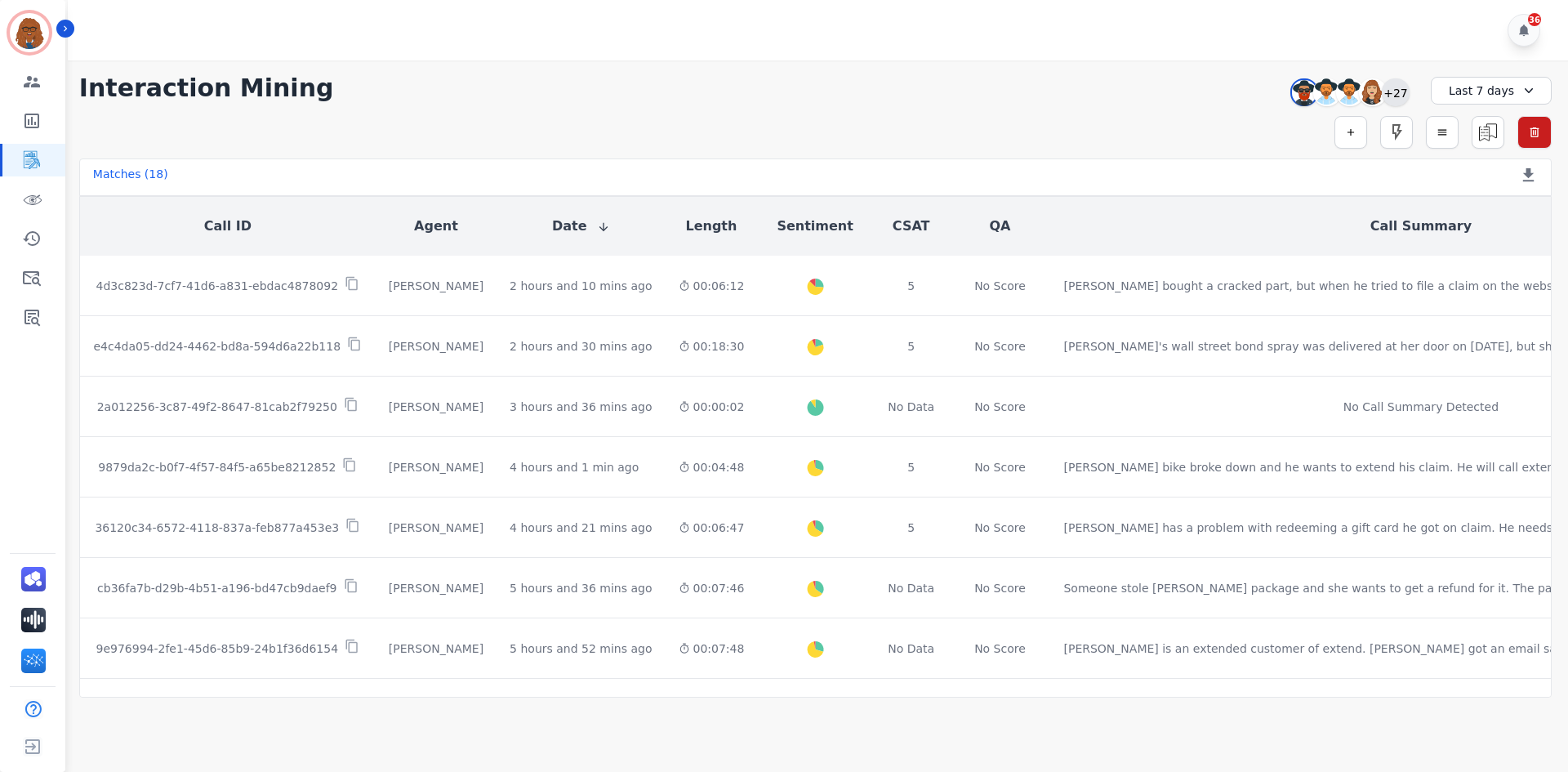
click at [1391, 85] on div "+27" at bounding box center [1396, 92] width 27 height 27
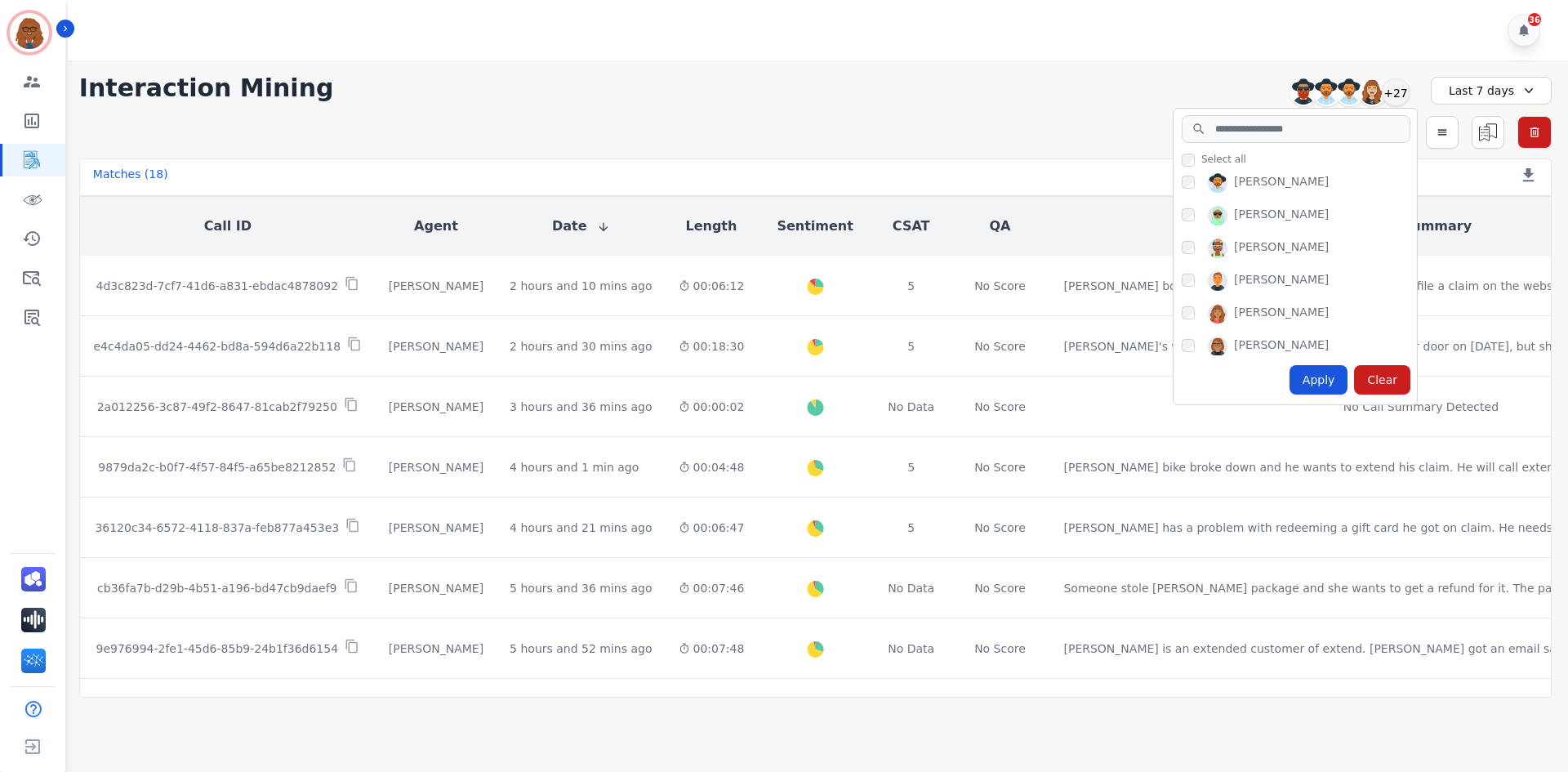
scroll to position [572, 0]
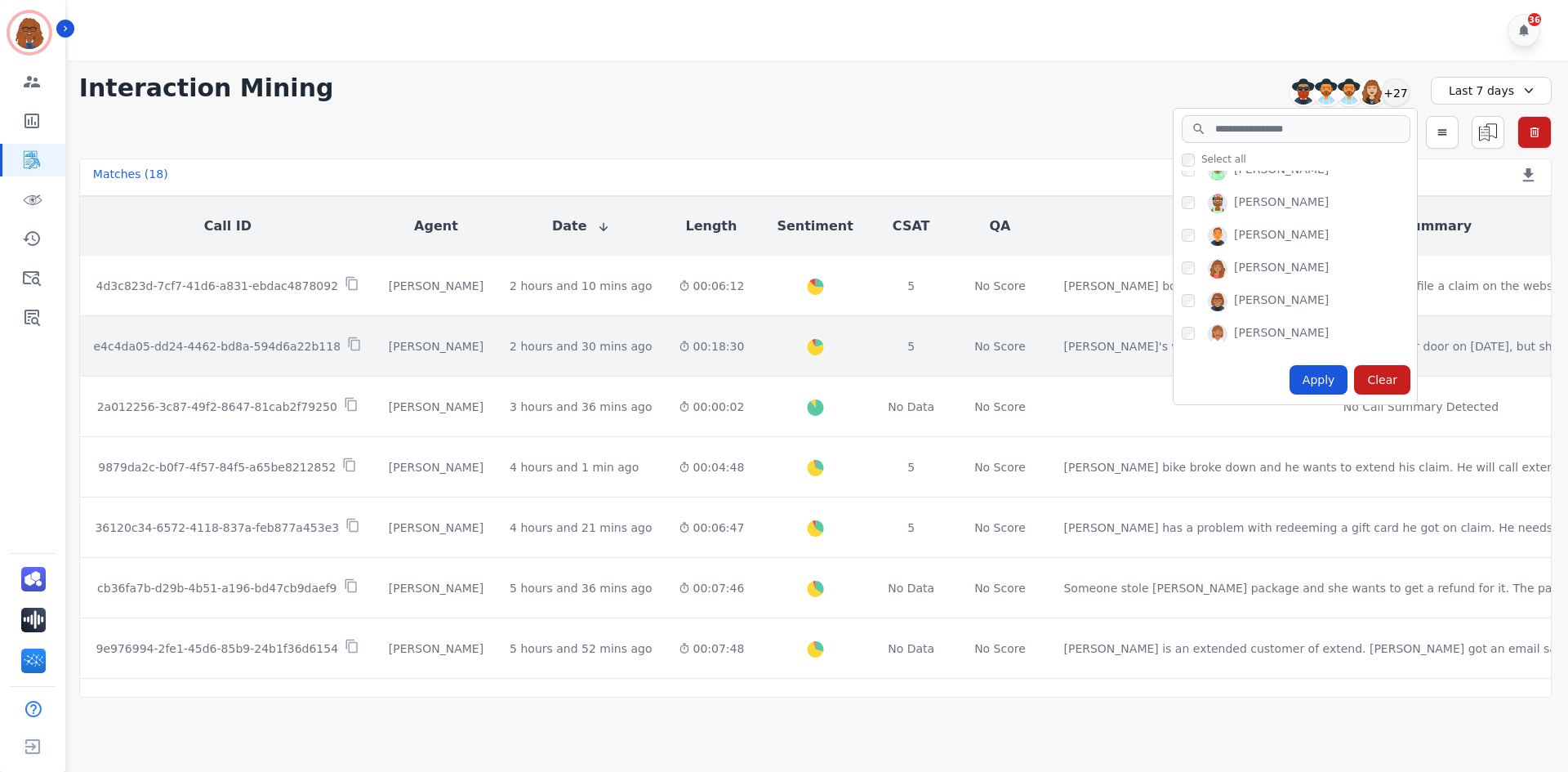
drag, startPoint x: 1325, startPoint y: 377, endPoint x: 1326, endPoint y: 363, distance: 14.0
click at [1324, 373] on div "Apply" at bounding box center [1319, 380] width 59 height 29
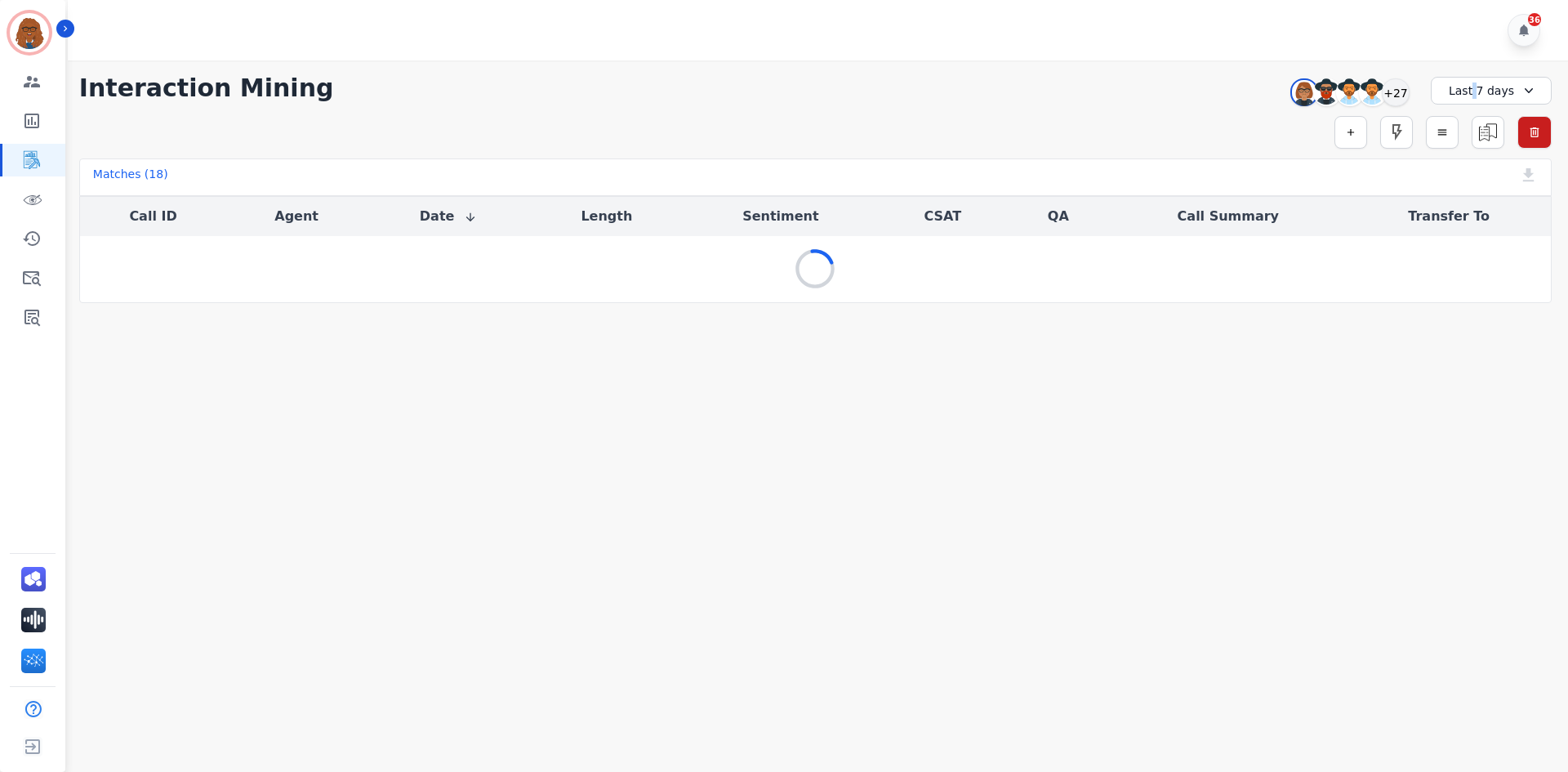
click at [1477, 97] on div "Last 7 days" at bounding box center [1491, 90] width 121 height 27
click at [1472, 151] on li "[DATE]" at bounding box center [1502, 148] width 82 height 16
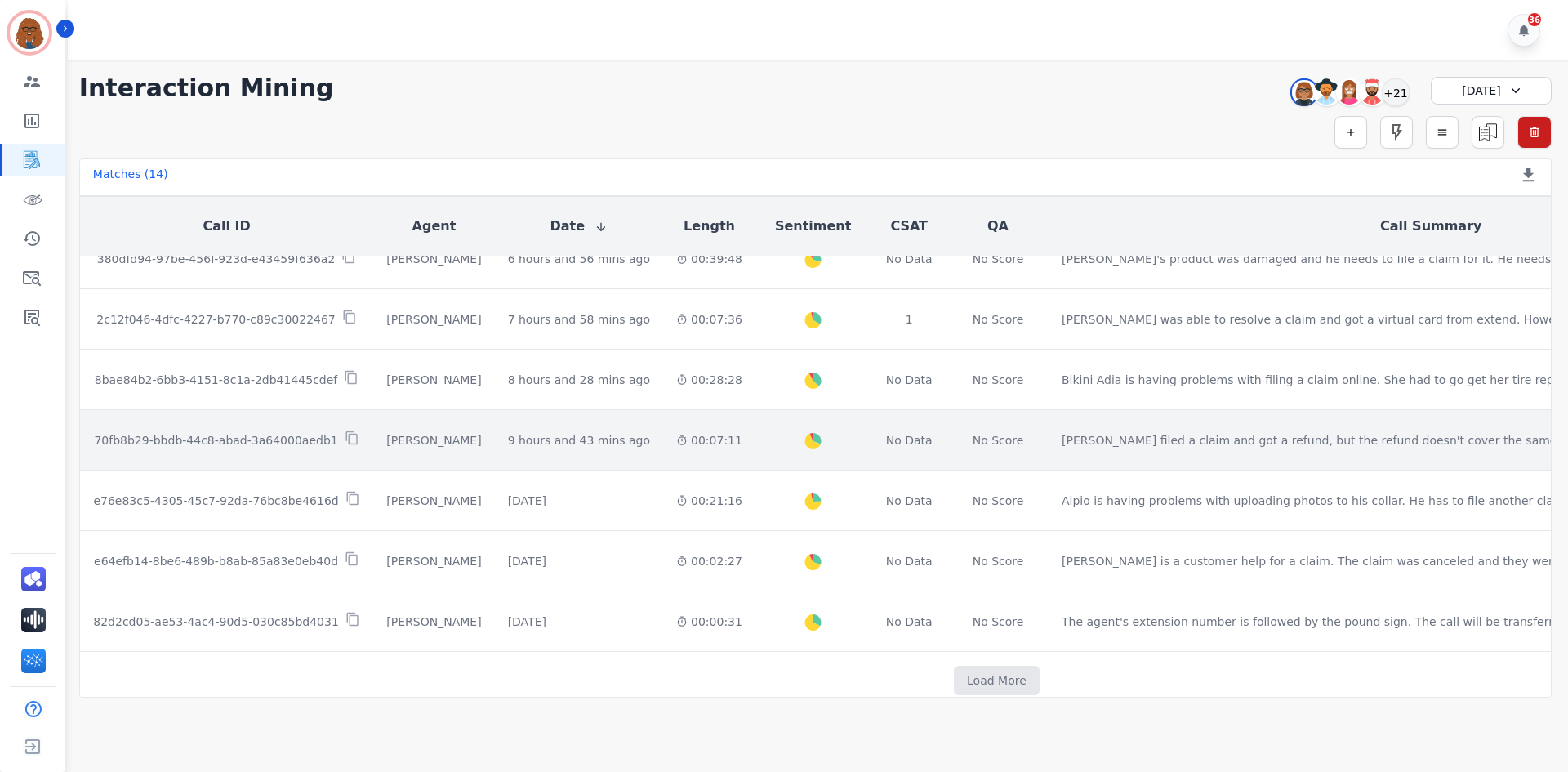
scroll to position [469, 0]
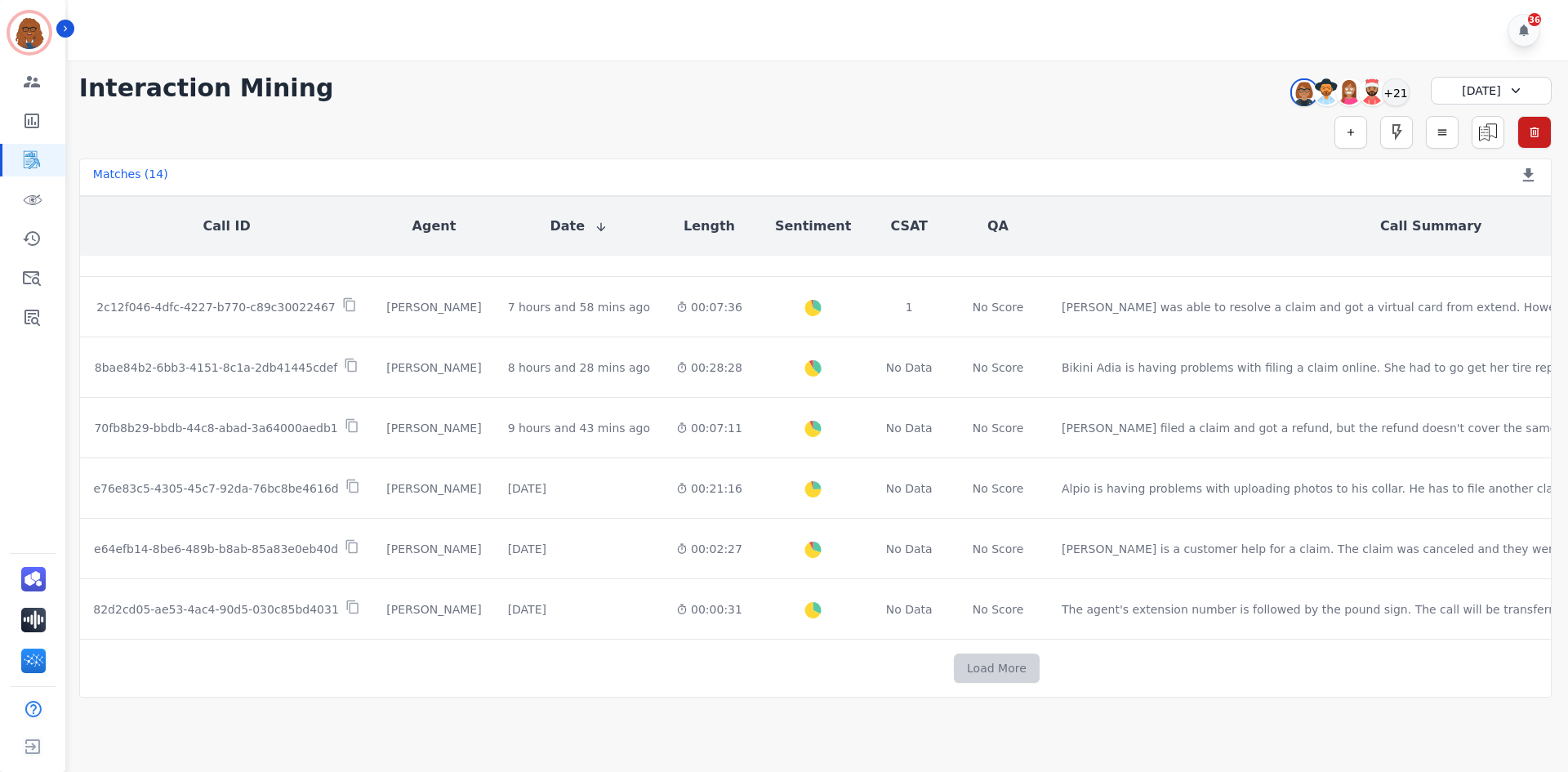
click at [954, 661] on button "Load More" at bounding box center [997, 668] width 86 height 29
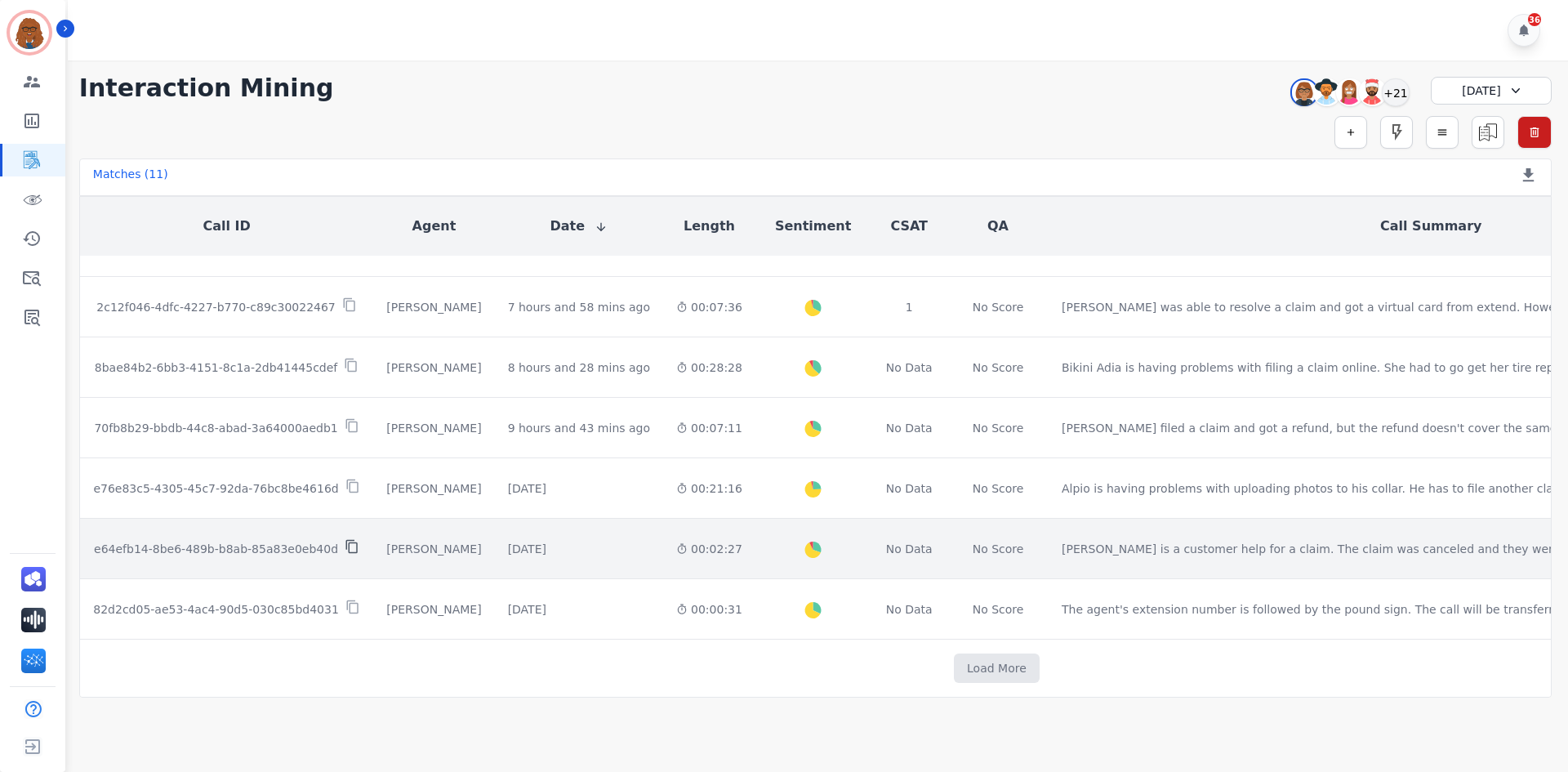
click at [344, 541] on icon at bounding box center [352, 547] width 15 height 15
click at [871, 534] on td "No Data" at bounding box center [909, 549] width 77 height 60
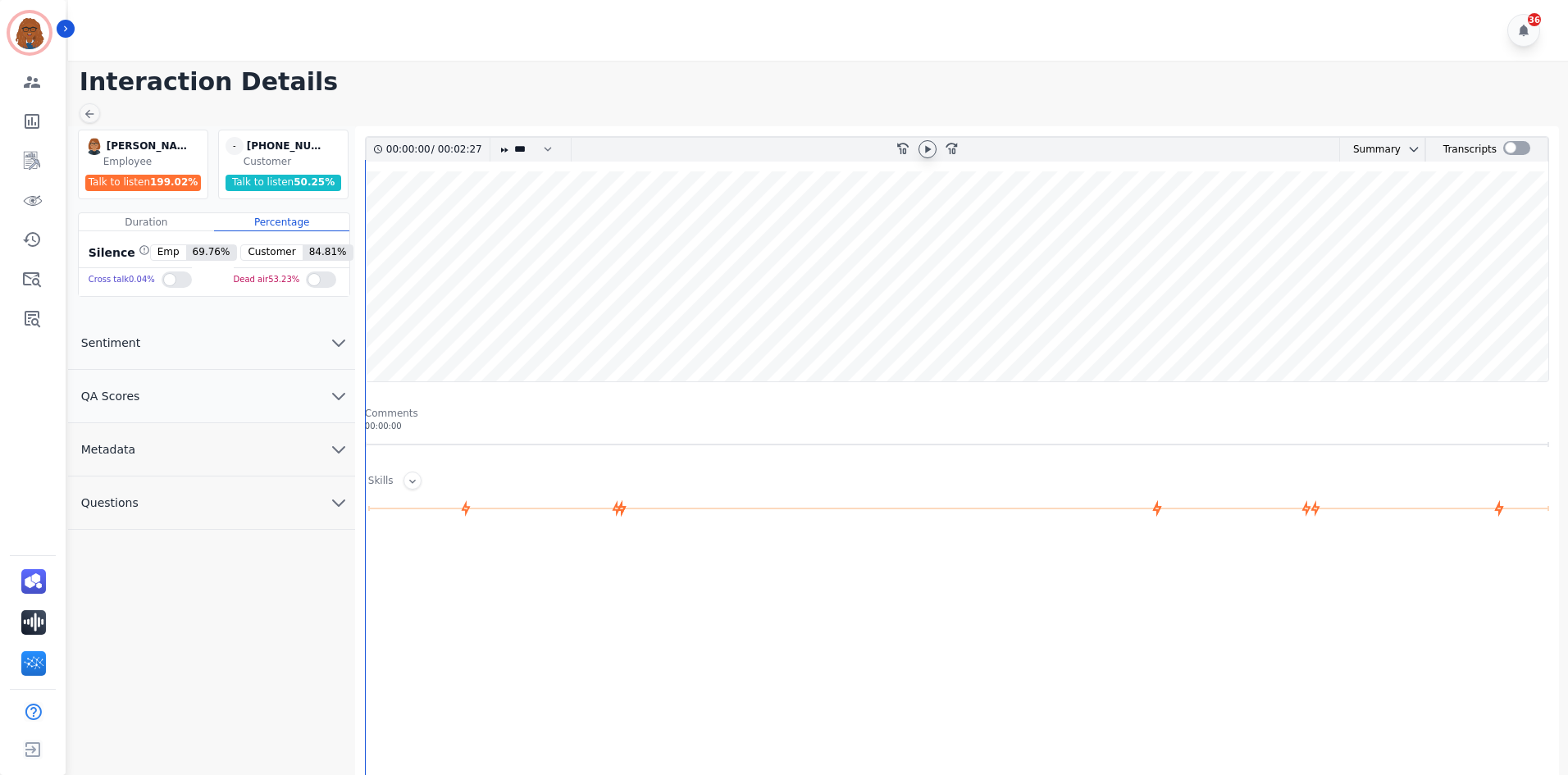
click at [929, 155] on icon at bounding box center [928, 149] width 13 height 13
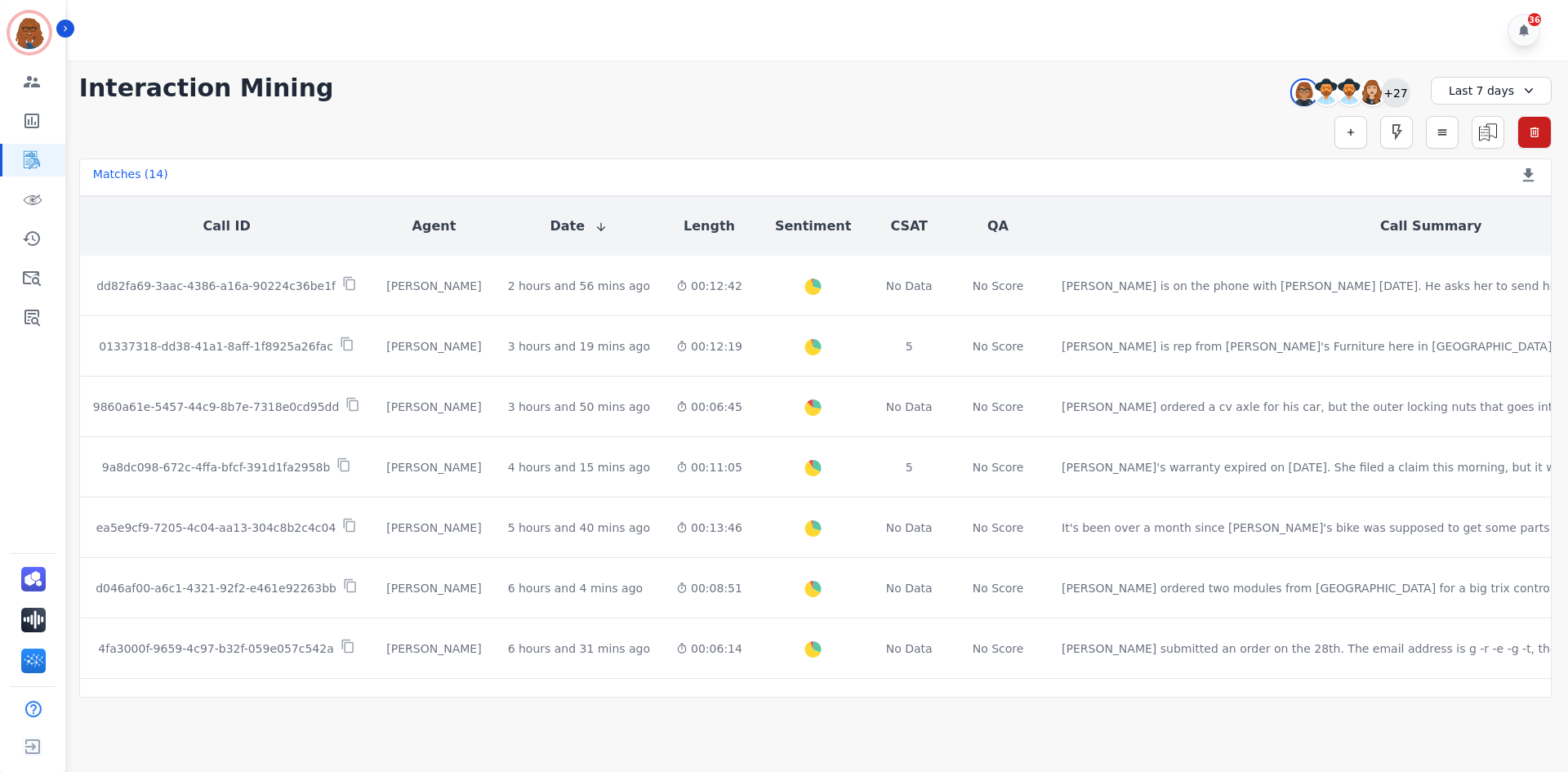
click at [1396, 88] on div "+27" at bounding box center [1396, 92] width 27 height 27
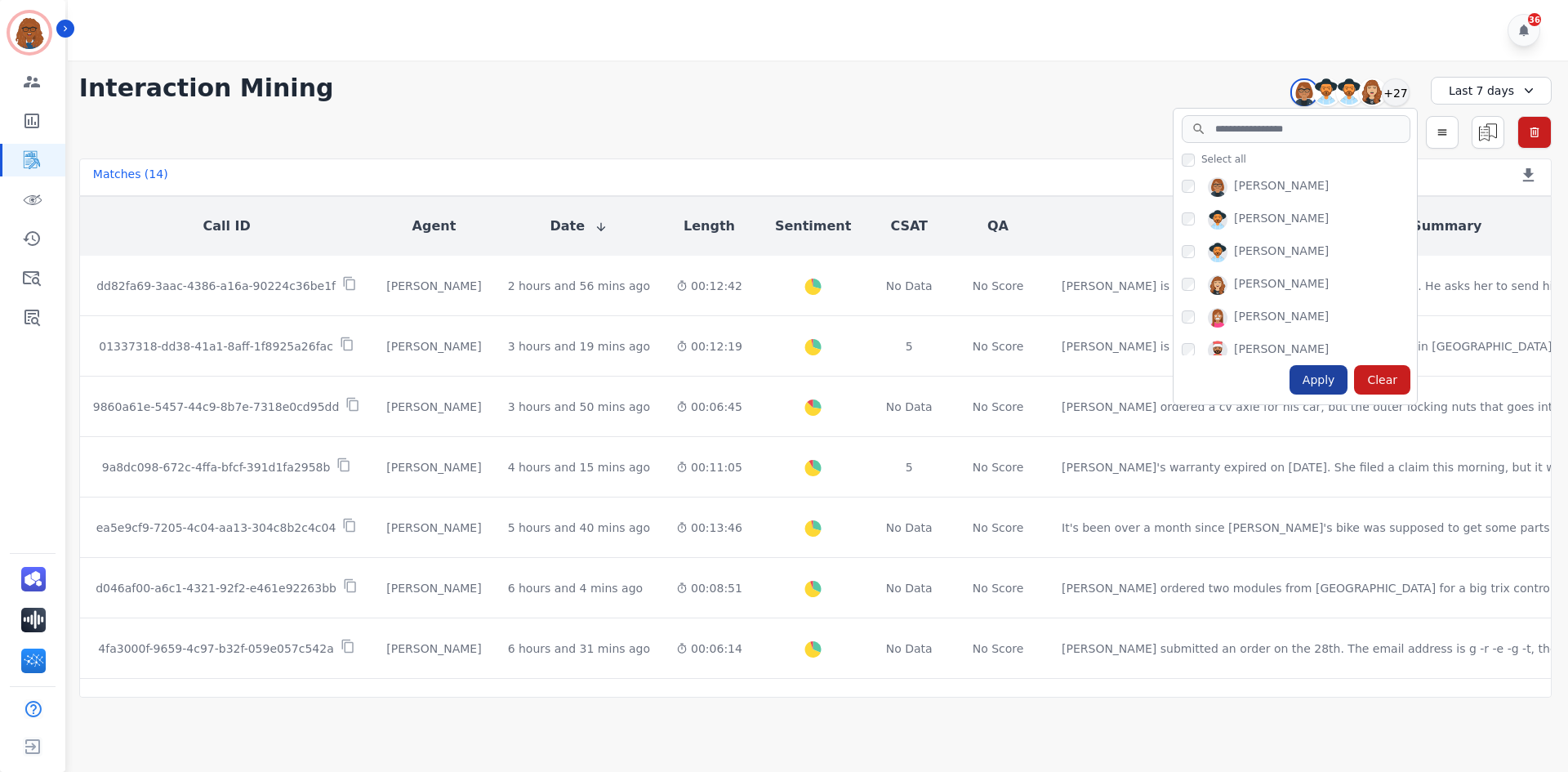
drag, startPoint x: 1310, startPoint y: 383, endPoint x: 1315, endPoint y: 368, distance: 15.8
click at [1310, 383] on div "Apply" at bounding box center [1319, 380] width 59 height 29
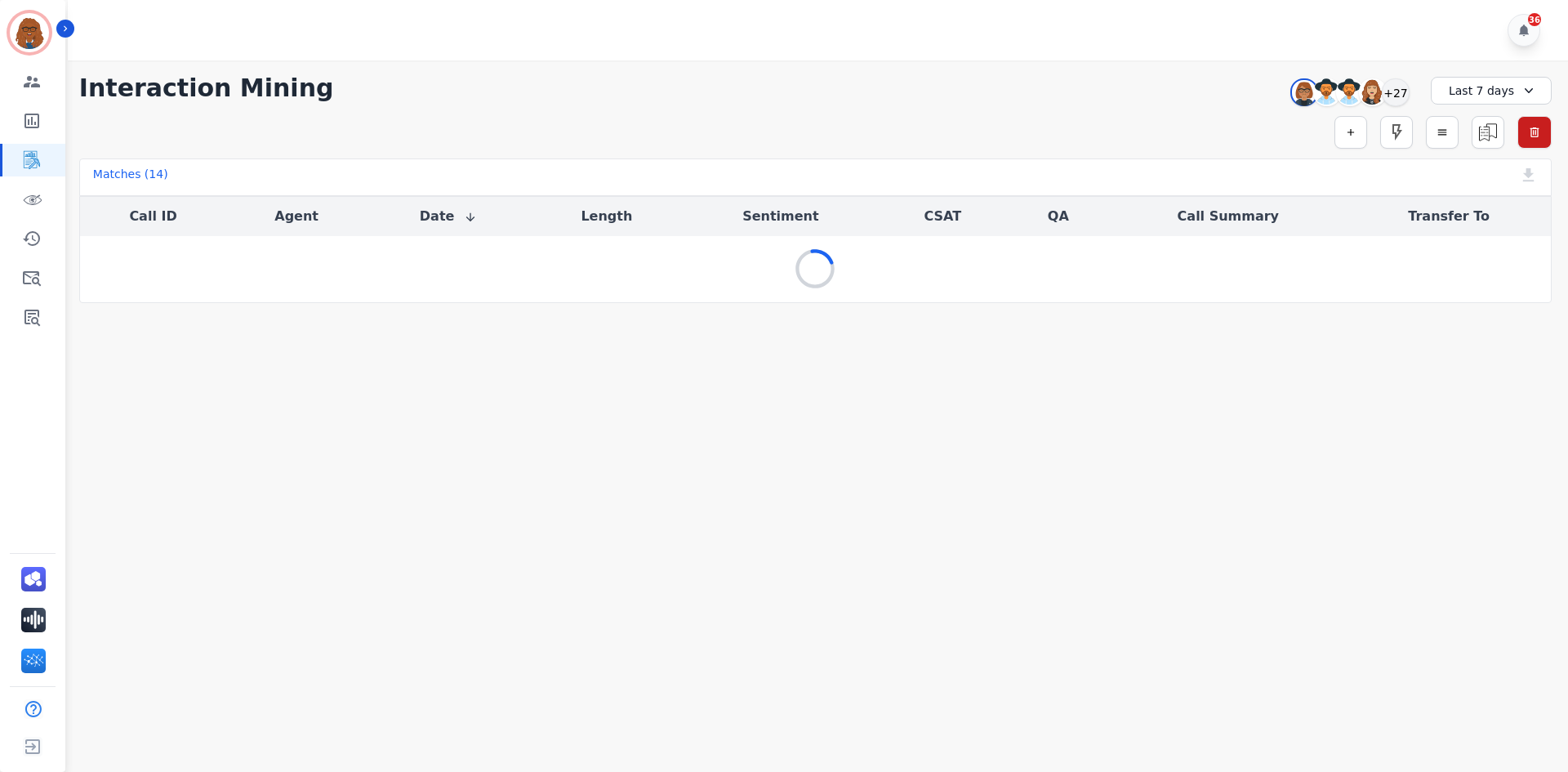
click at [1471, 83] on div "Last 7 days" at bounding box center [1491, 90] width 121 height 27
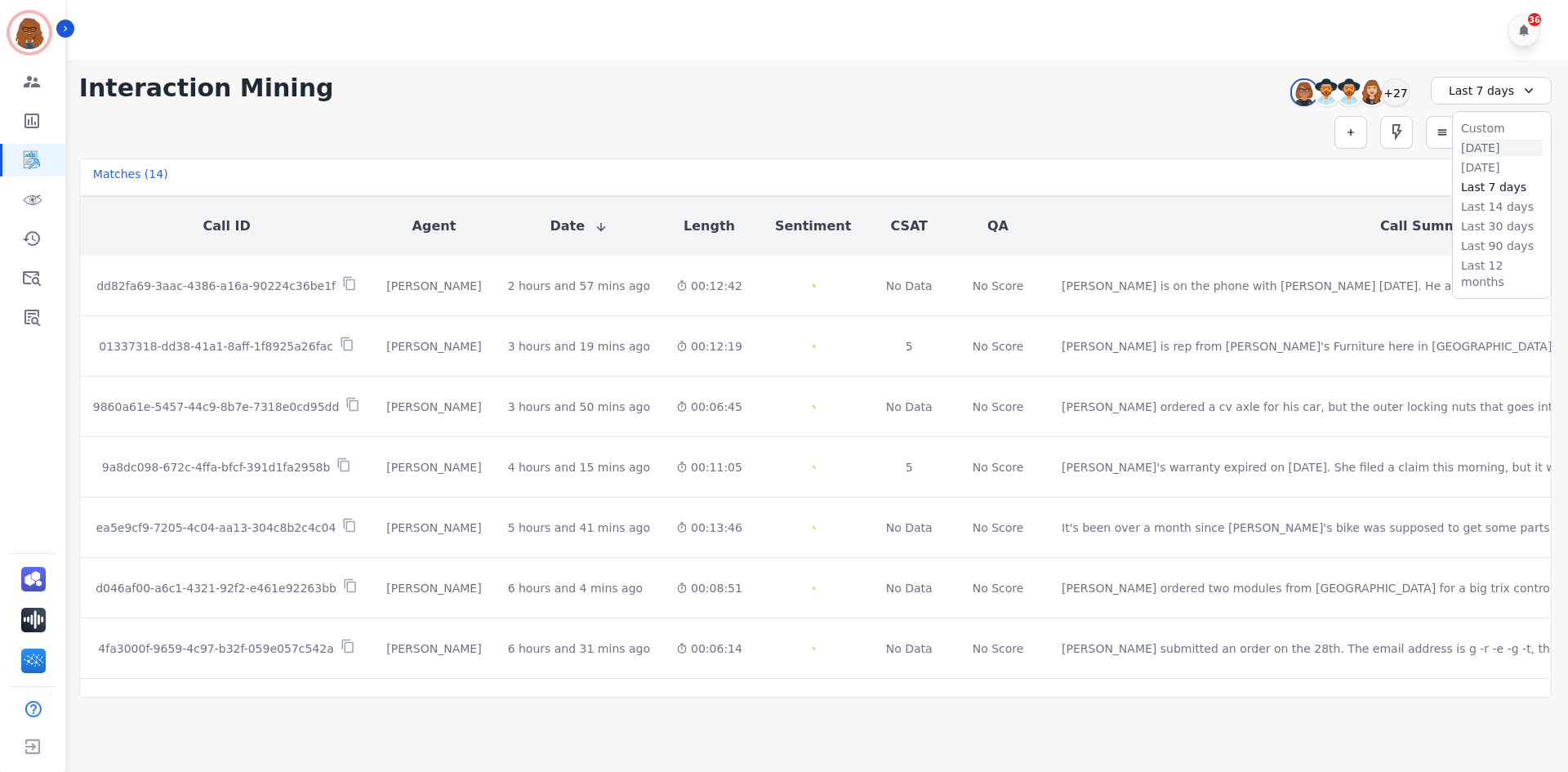
click at [1470, 146] on li "[DATE]" at bounding box center [1502, 148] width 82 height 16
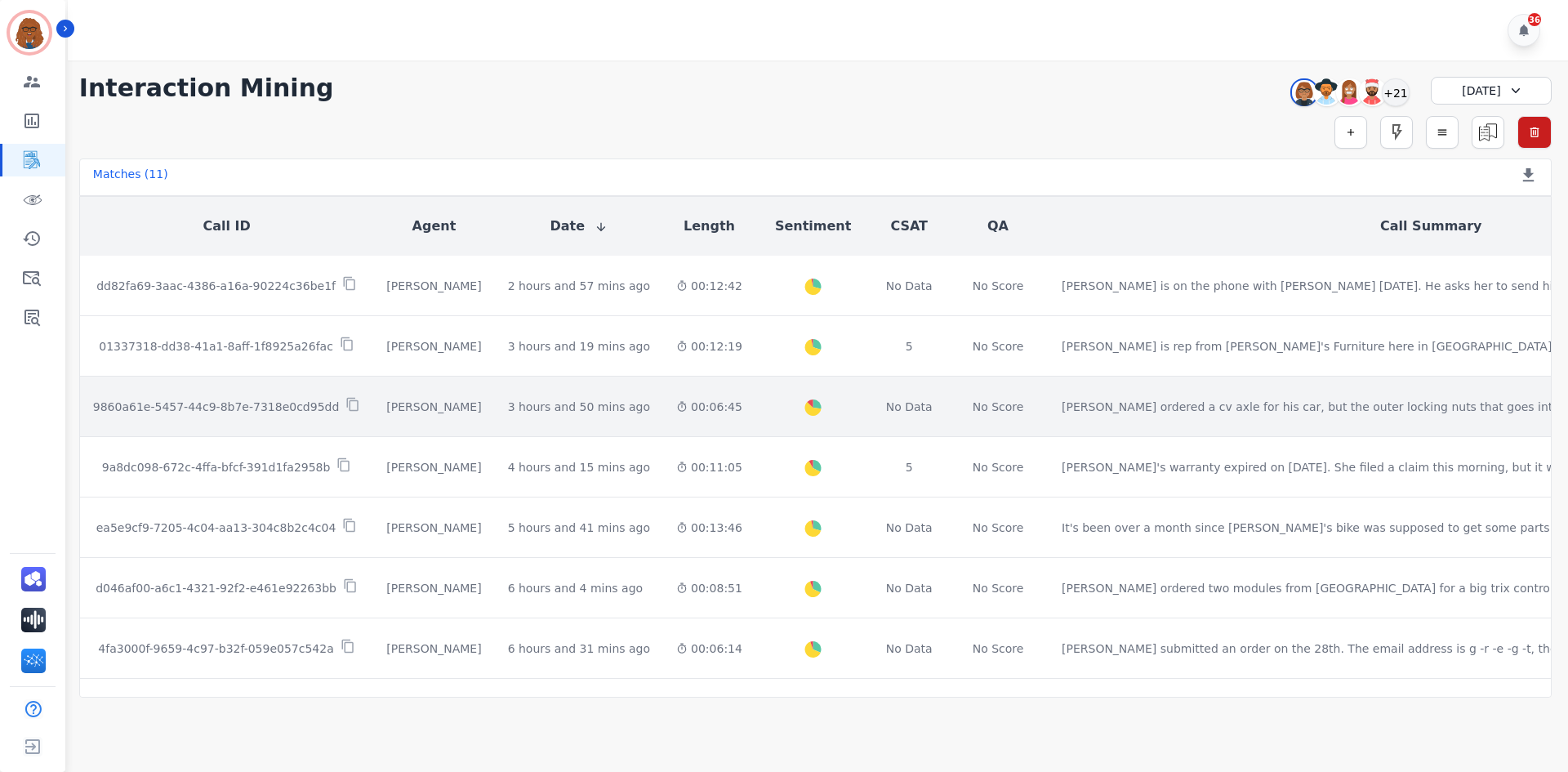
click at [769, 405] on div "Created with Highcharts 10.2.0 Overall Positive: 26.9 ( 26.9 )% Neutral: 60.5 (…" at bounding box center [814, 406] width 89 height 59
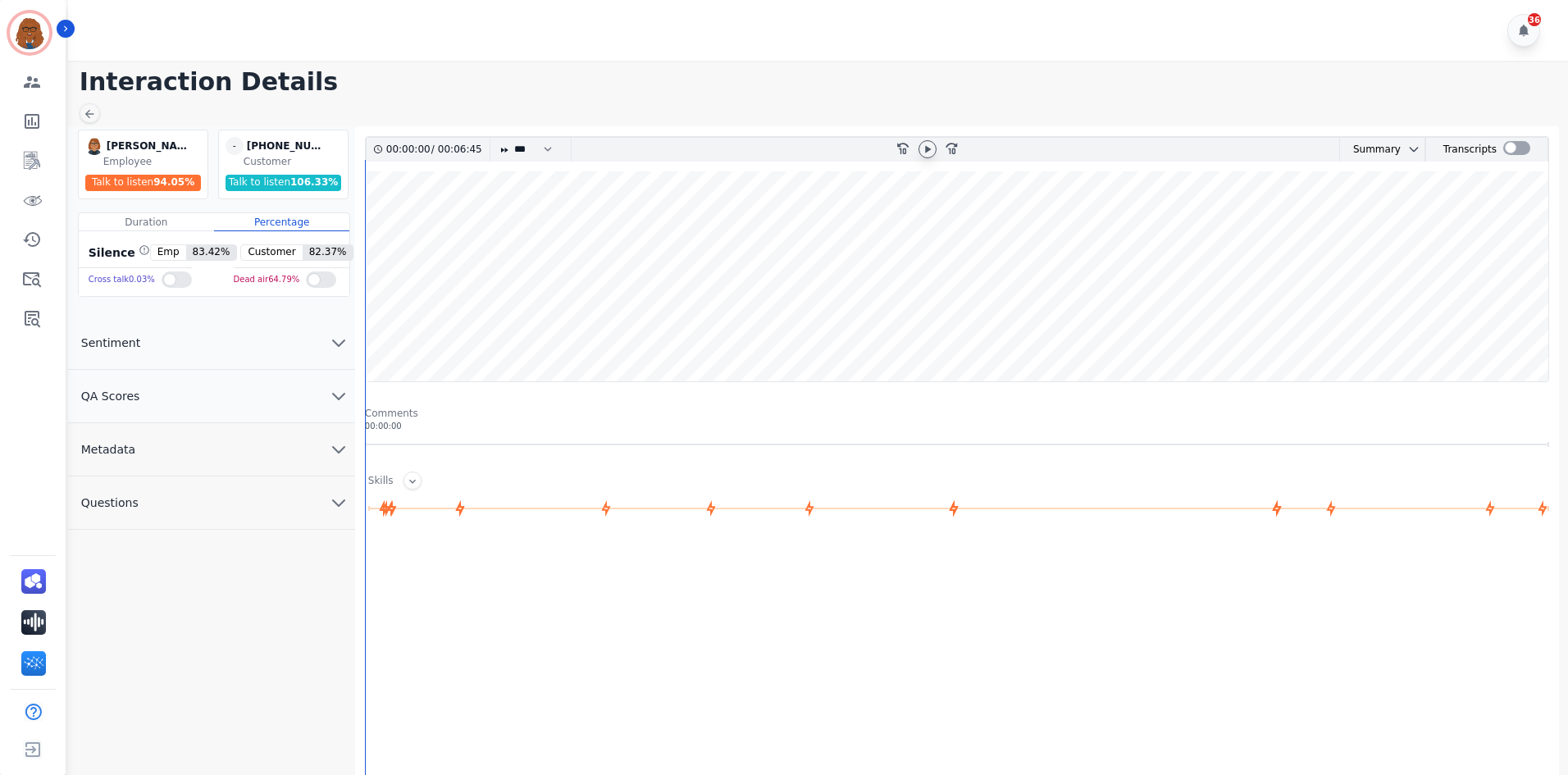
click at [928, 143] on div at bounding box center [928, 149] width 18 height 18
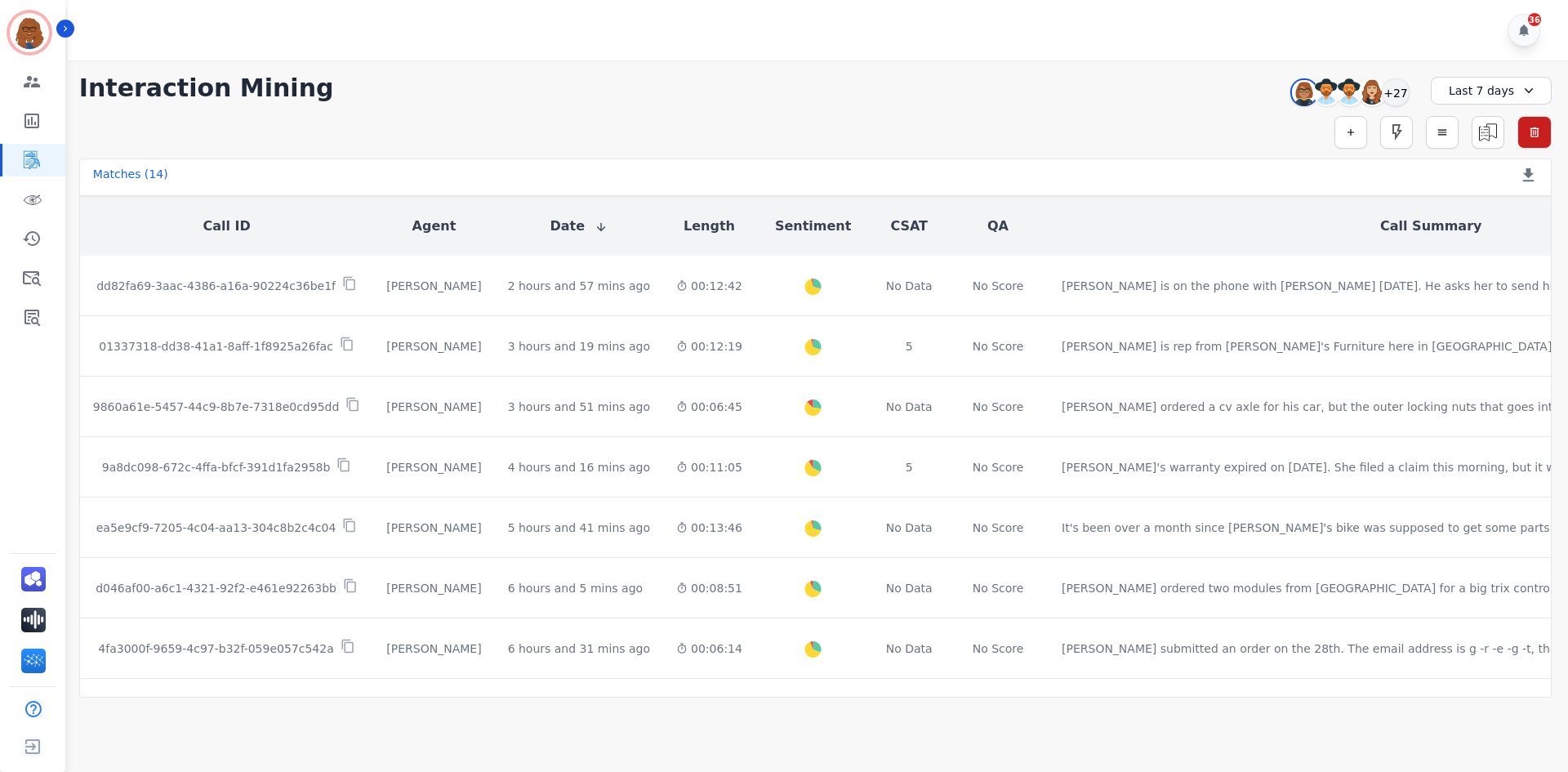
click at [1481, 92] on div "Last 7 days" at bounding box center [1491, 90] width 121 height 27
click at [1472, 146] on li "[DATE]" at bounding box center [1502, 148] width 82 height 16
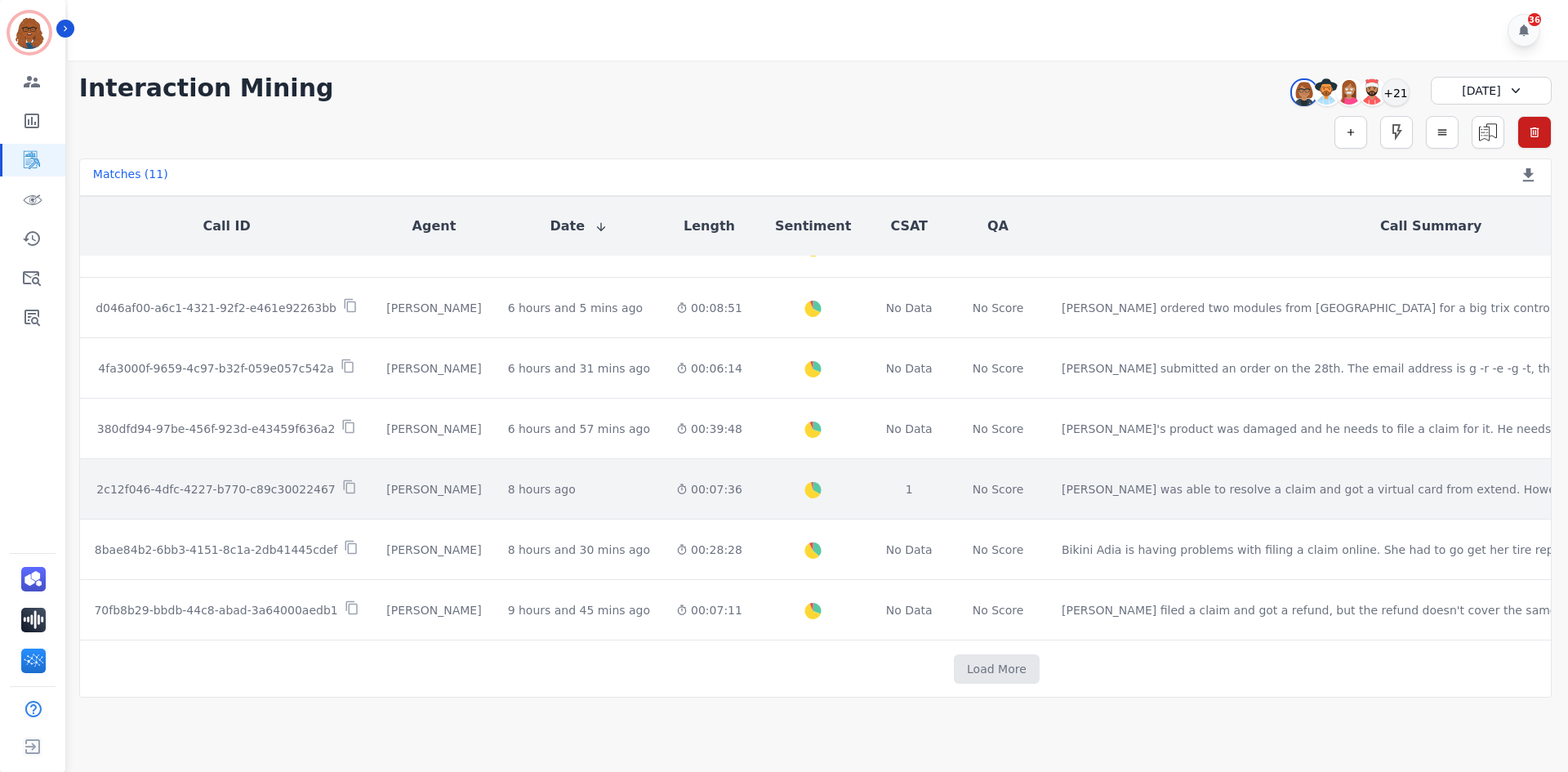
scroll to position [298, 0]
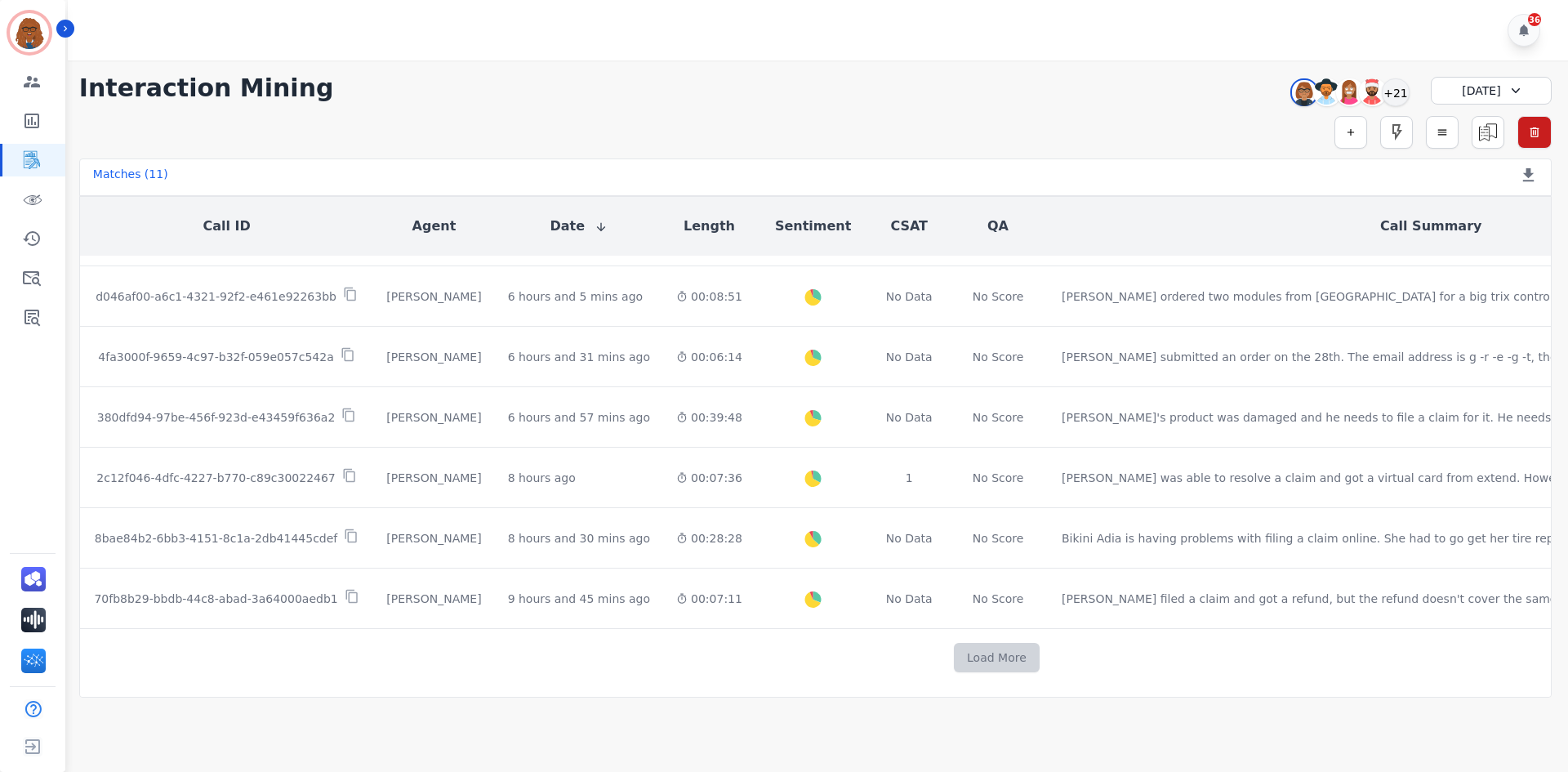
click at [954, 644] on button "Load More" at bounding box center [997, 658] width 86 height 29
click at [954, 645] on button "Load More" at bounding box center [997, 658] width 86 height 29
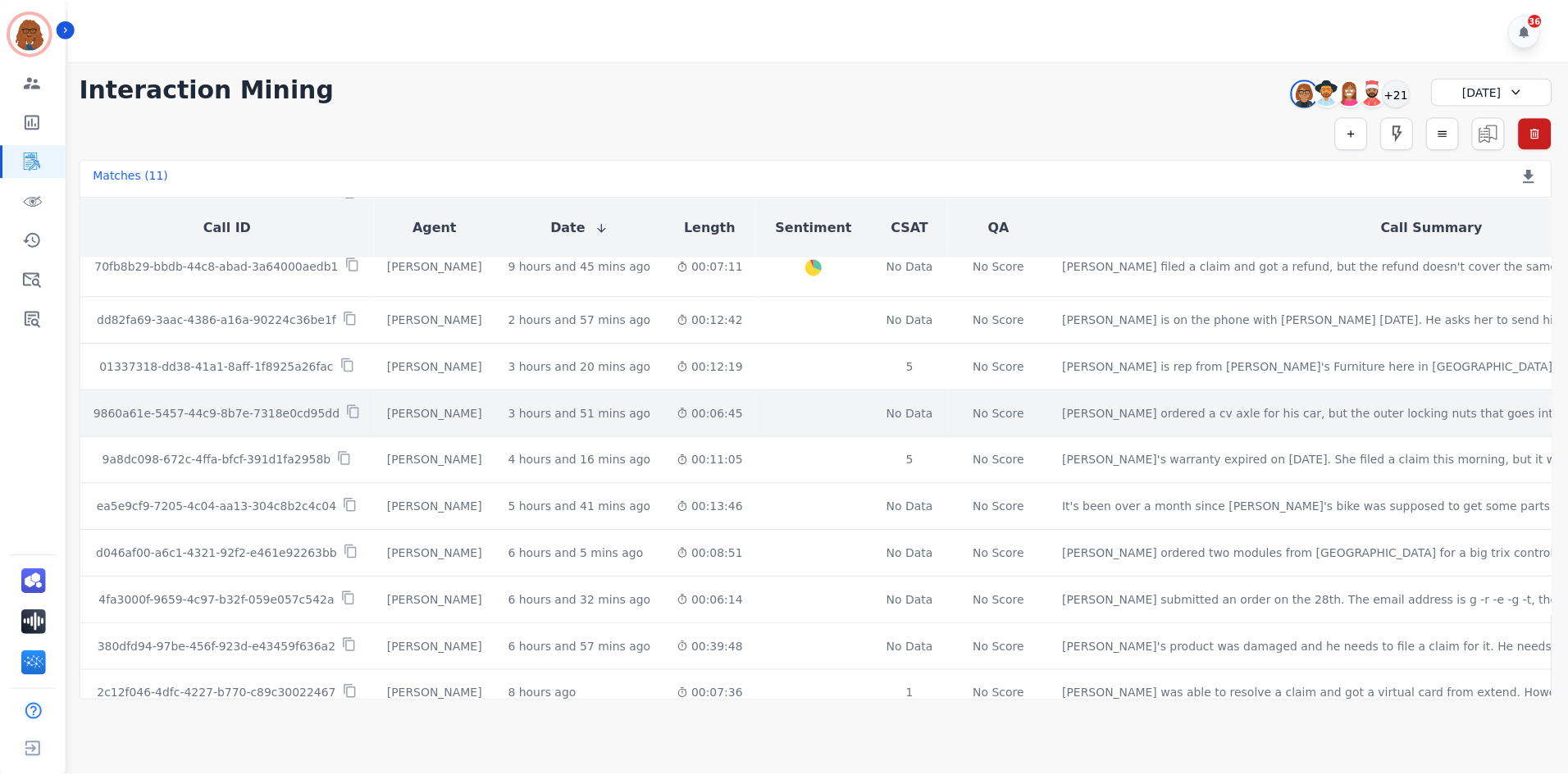
scroll to position [709, 0]
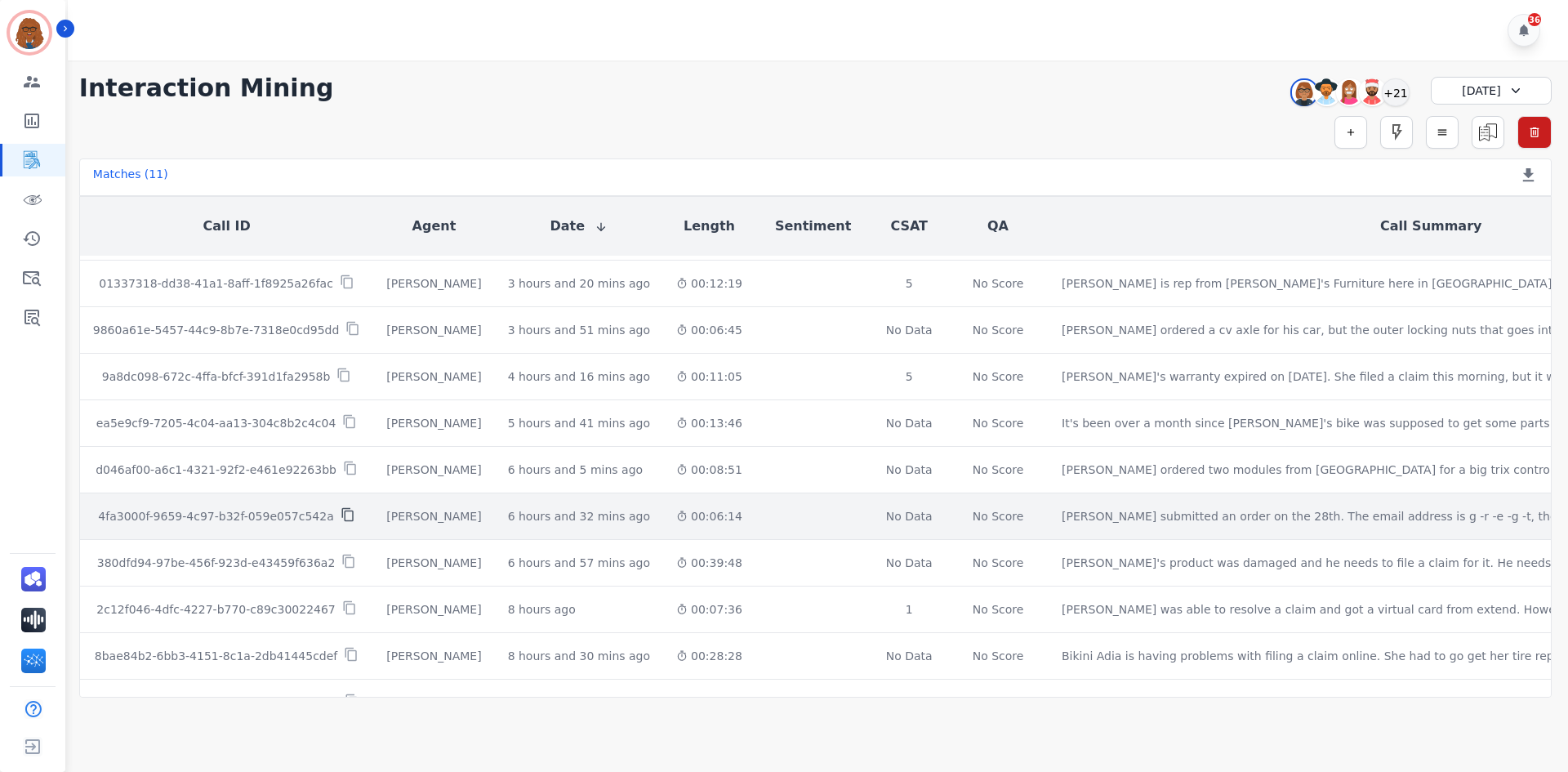
click at [341, 518] on icon at bounding box center [348, 515] width 15 height 15
click at [786, 518] on div at bounding box center [813, 516] width 53 height 6
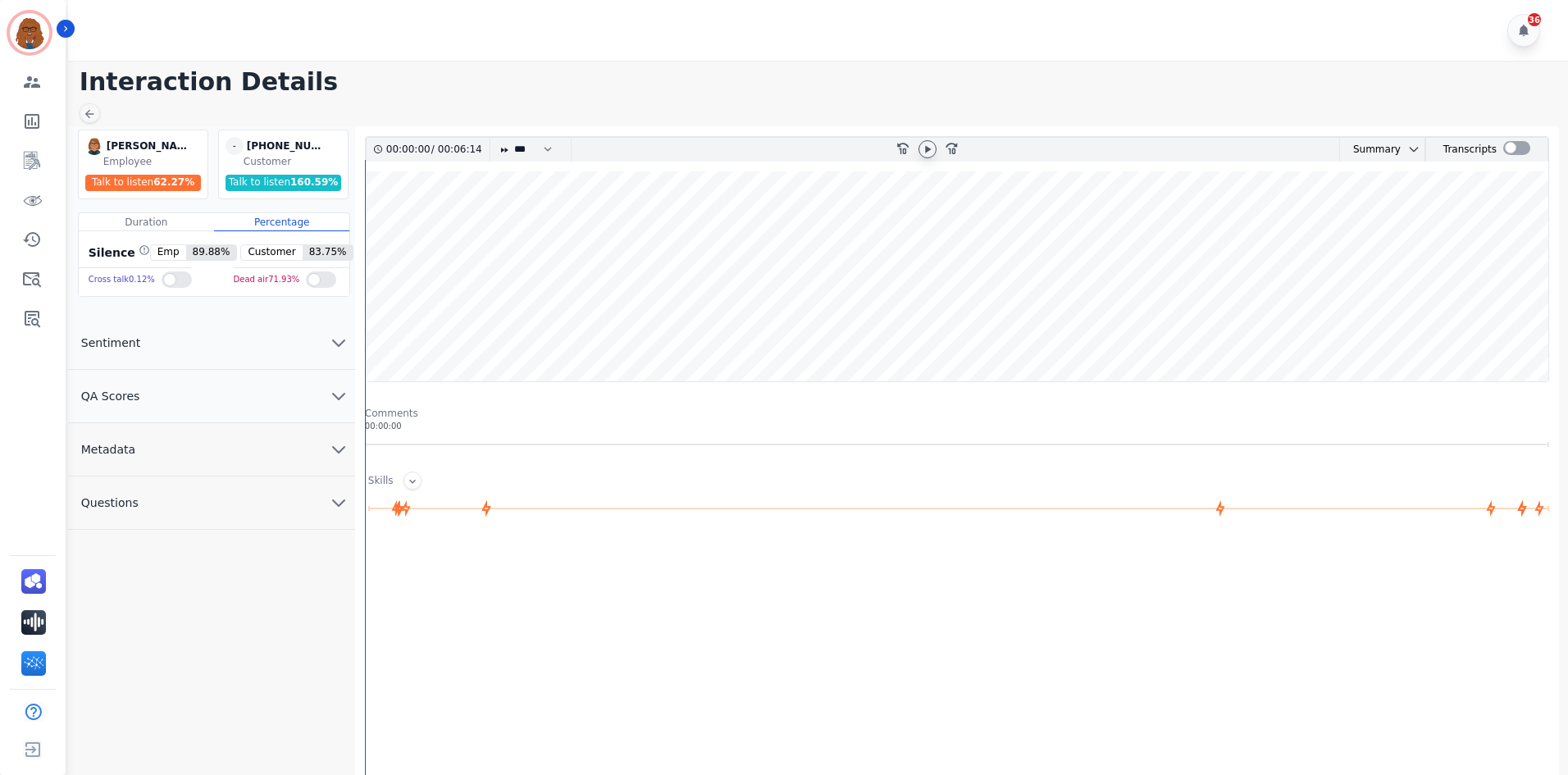
click at [929, 149] on icon at bounding box center [928, 149] width 5 height 7
click at [931, 148] on icon at bounding box center [928, 149] width 13 height 13
click at [928, 147] on icon at bounding box center [928, 149] width 5 height 7
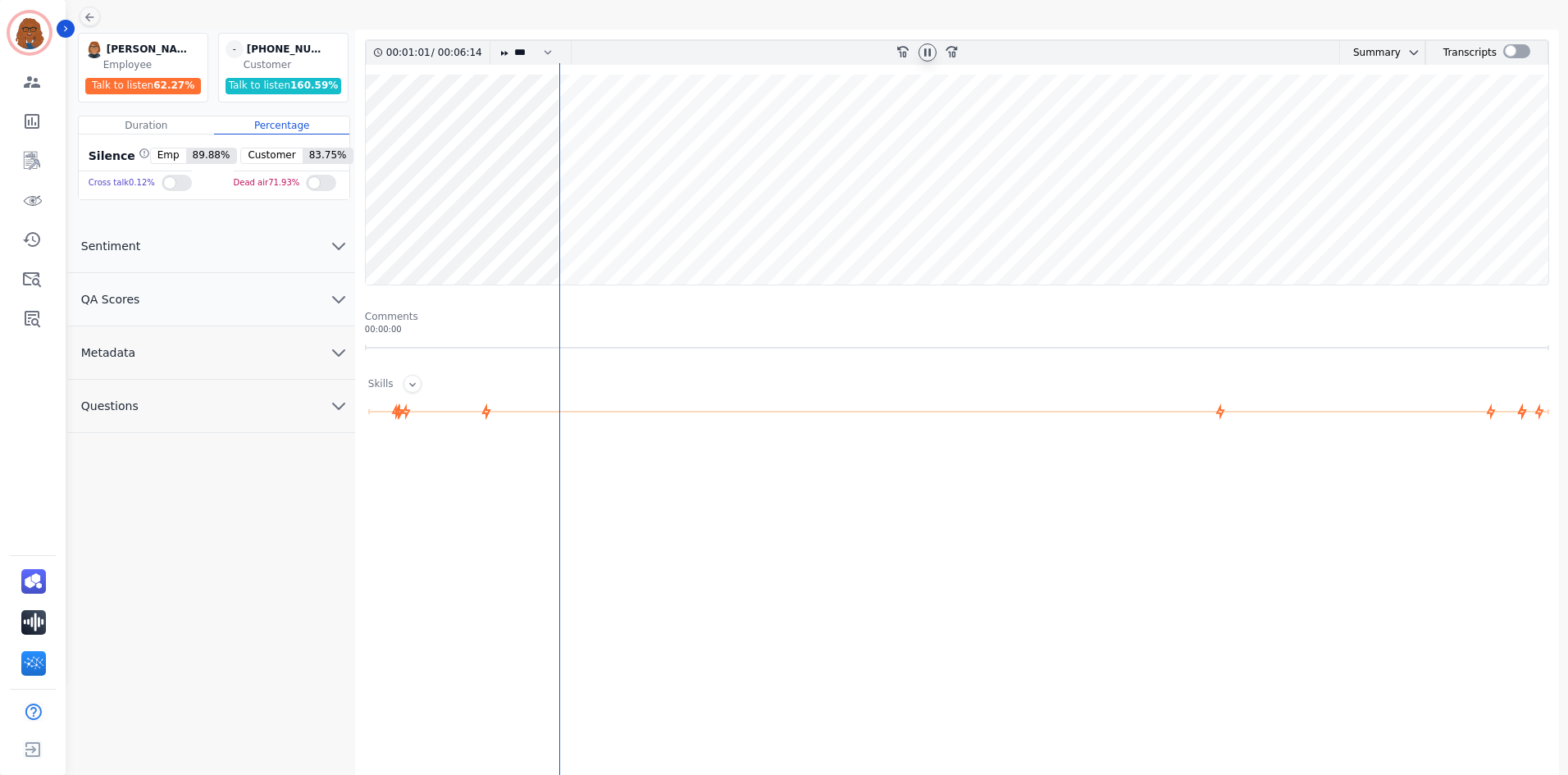
scroll to position [107, 0]
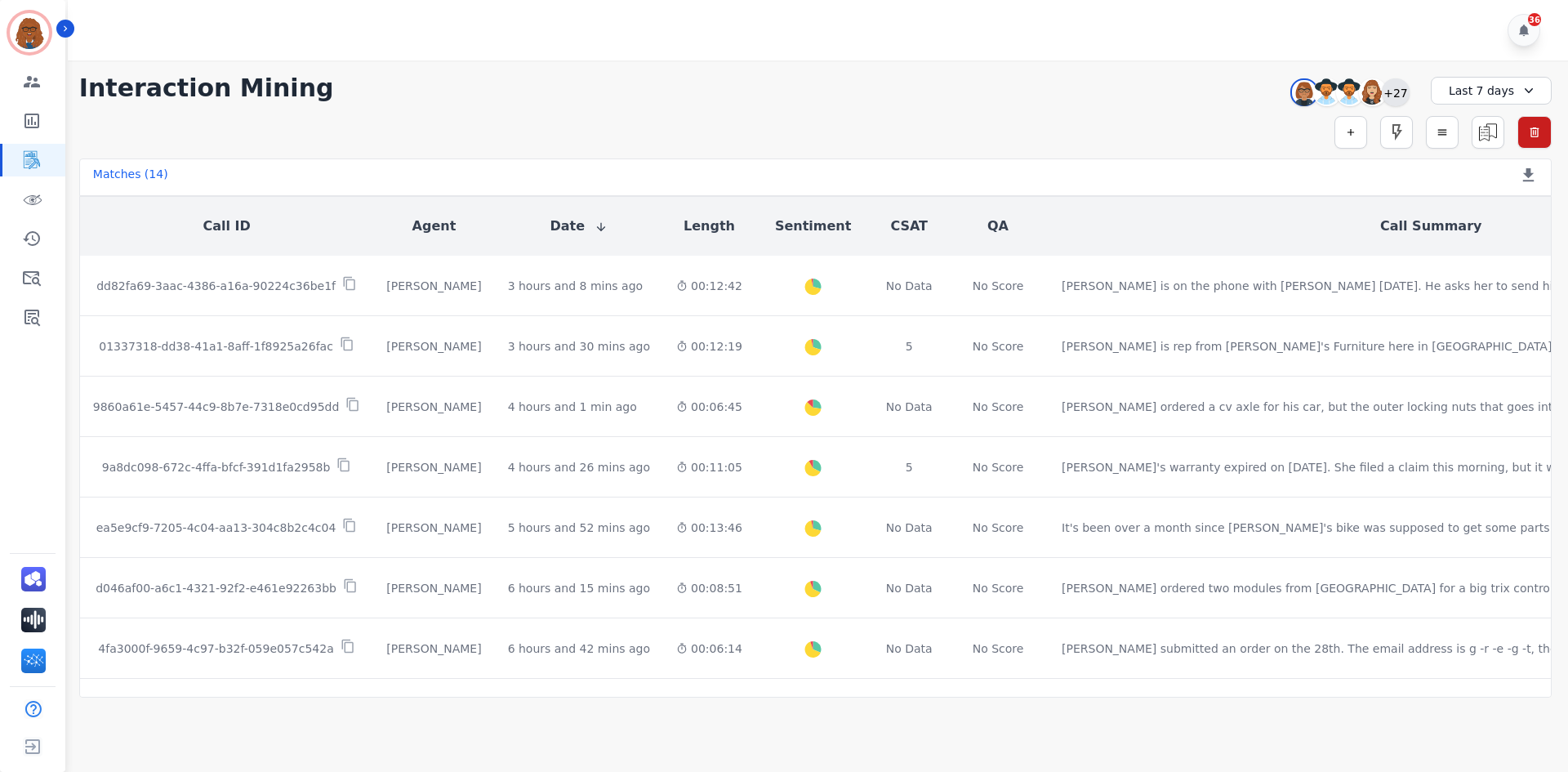
click at [1398, 98] on div "+27" at bounding box center [1396, 92] width 27 height 27
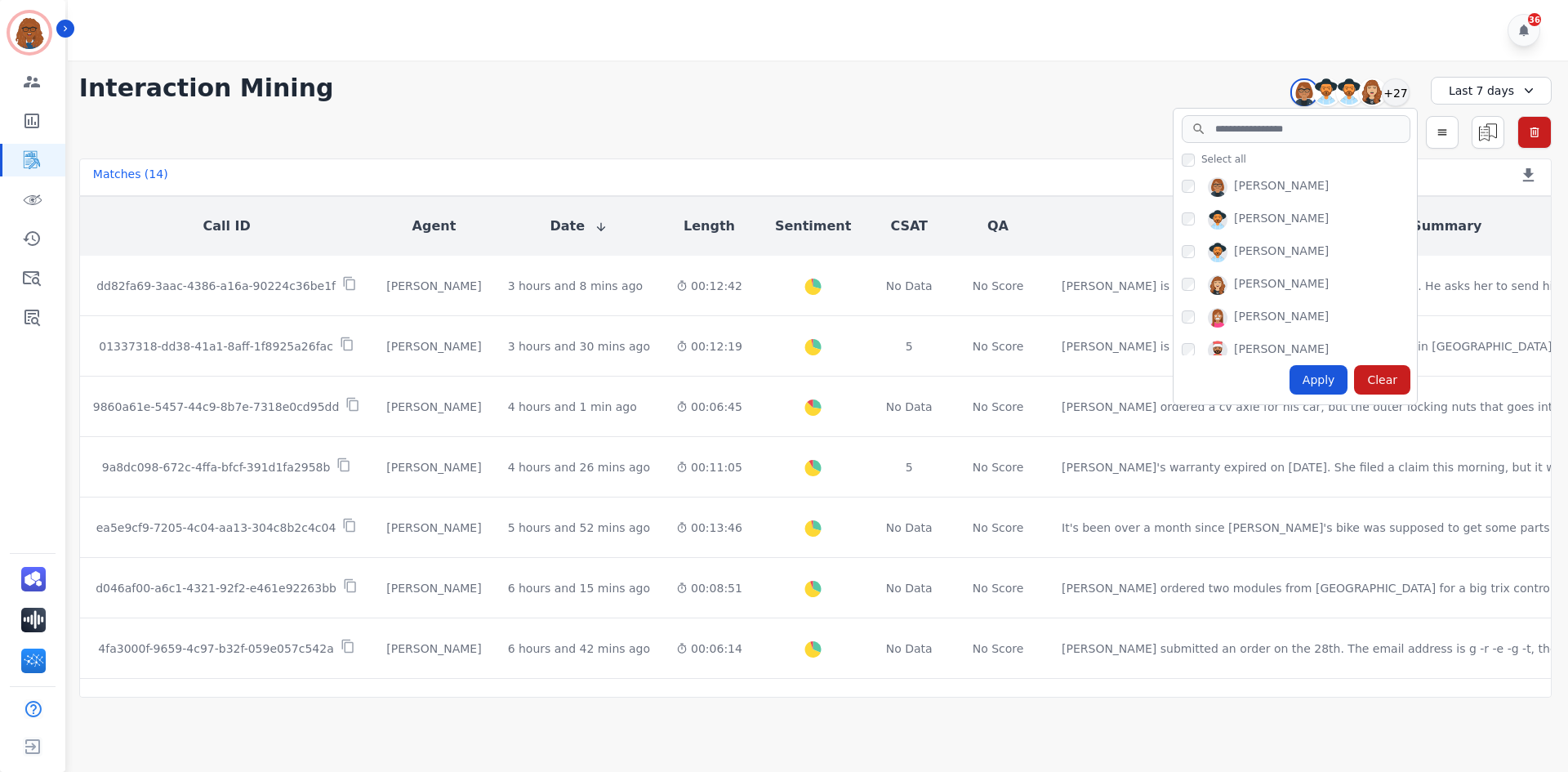
click at [1179, 186] on div "[PERSON_NAME] [PERSON_NAME] [PERSON_NAME] [PERSON_NAME] [PERSON_NAME] [PERSON_N…" at bounding box center [1295, 262] width 243 height 185
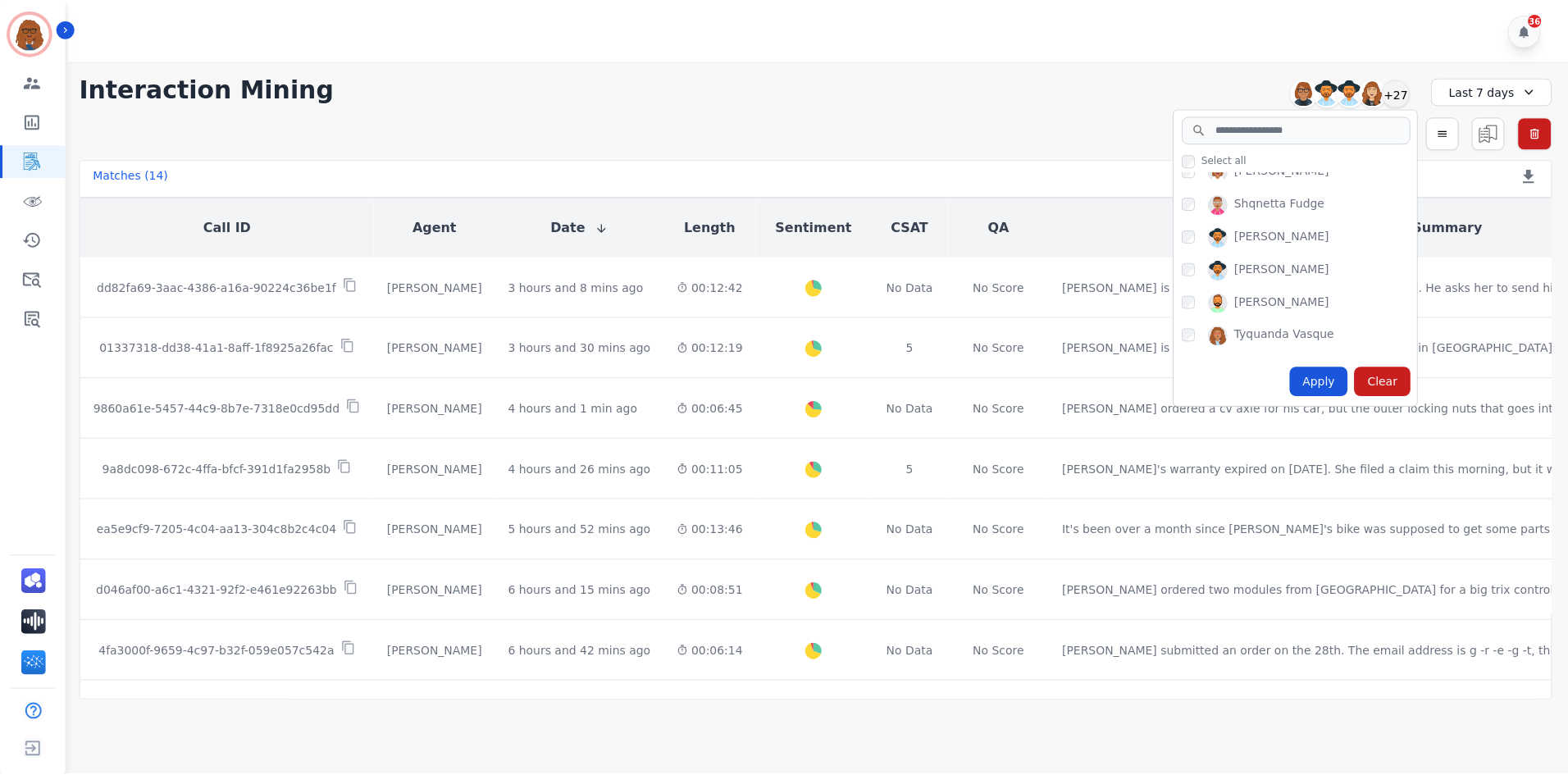
scroll to position [656, 0]
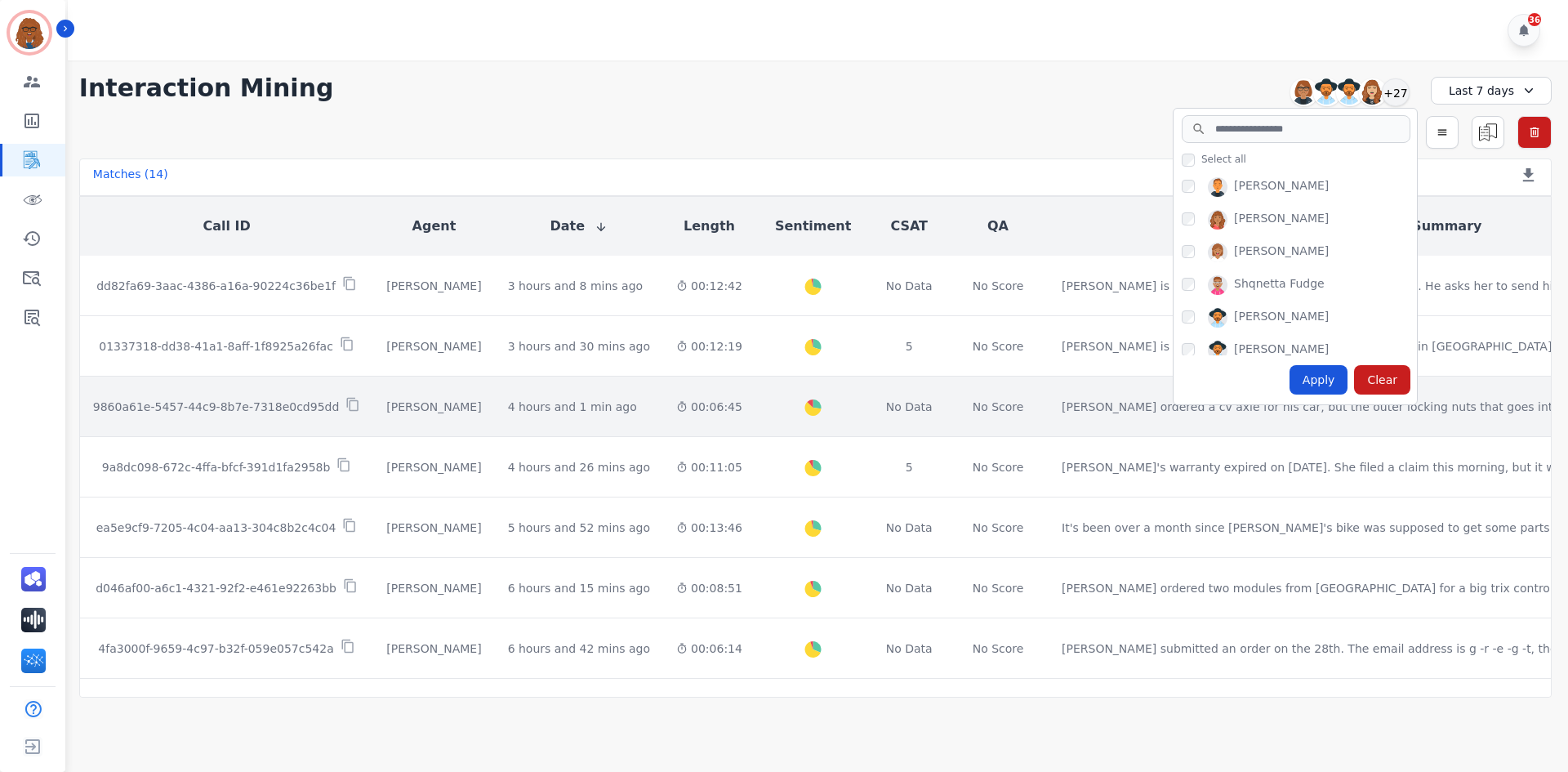
click at [1315, 382] on div "Apply" at bounding box center [1319, 380] width 59 height 29
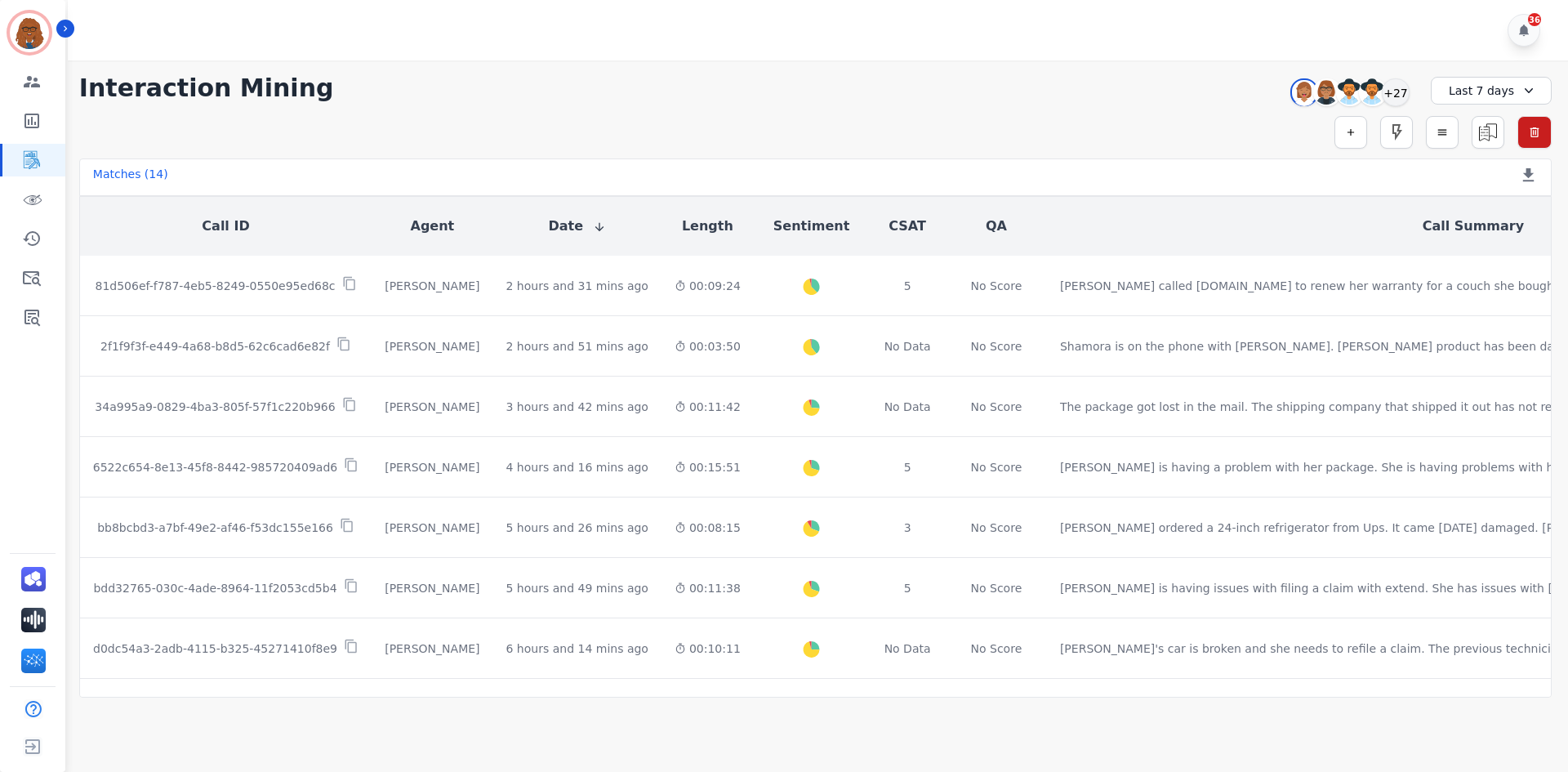
click at [1472, 87] on div "Last 7 days" at bounding box center [1491, 90] width 121 height 27
click at [1481, 149] on li "[DATE]" at bounding box center [1502, 148] width 82 height 16
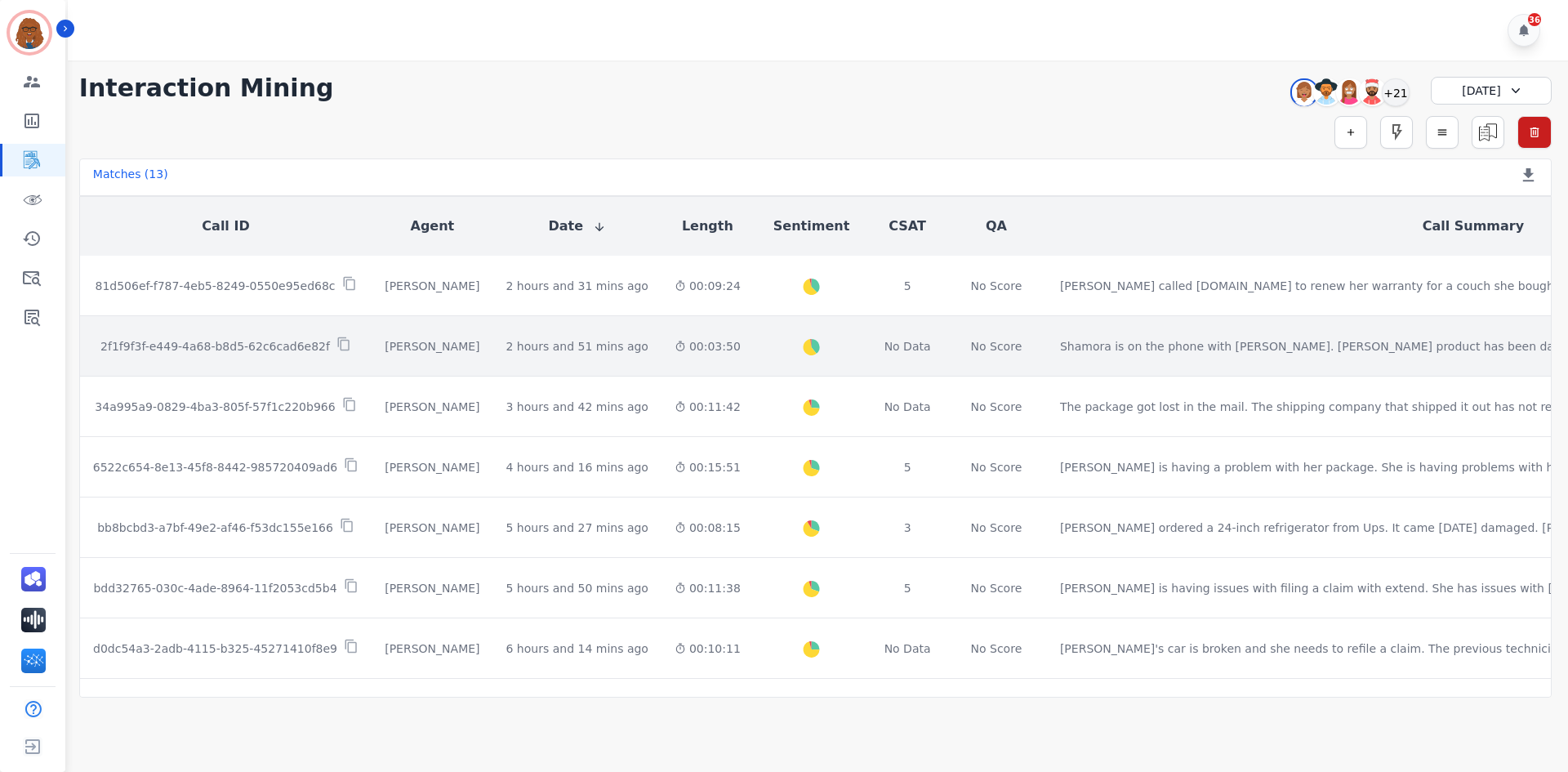
click at [767, 352] on div "Created with Highcharts 10.2.0 Overall Positive: 39.3 ( 39.3 )% Neutral: 58.7 (…" at bounding box center [812, 345] width 89 height 59
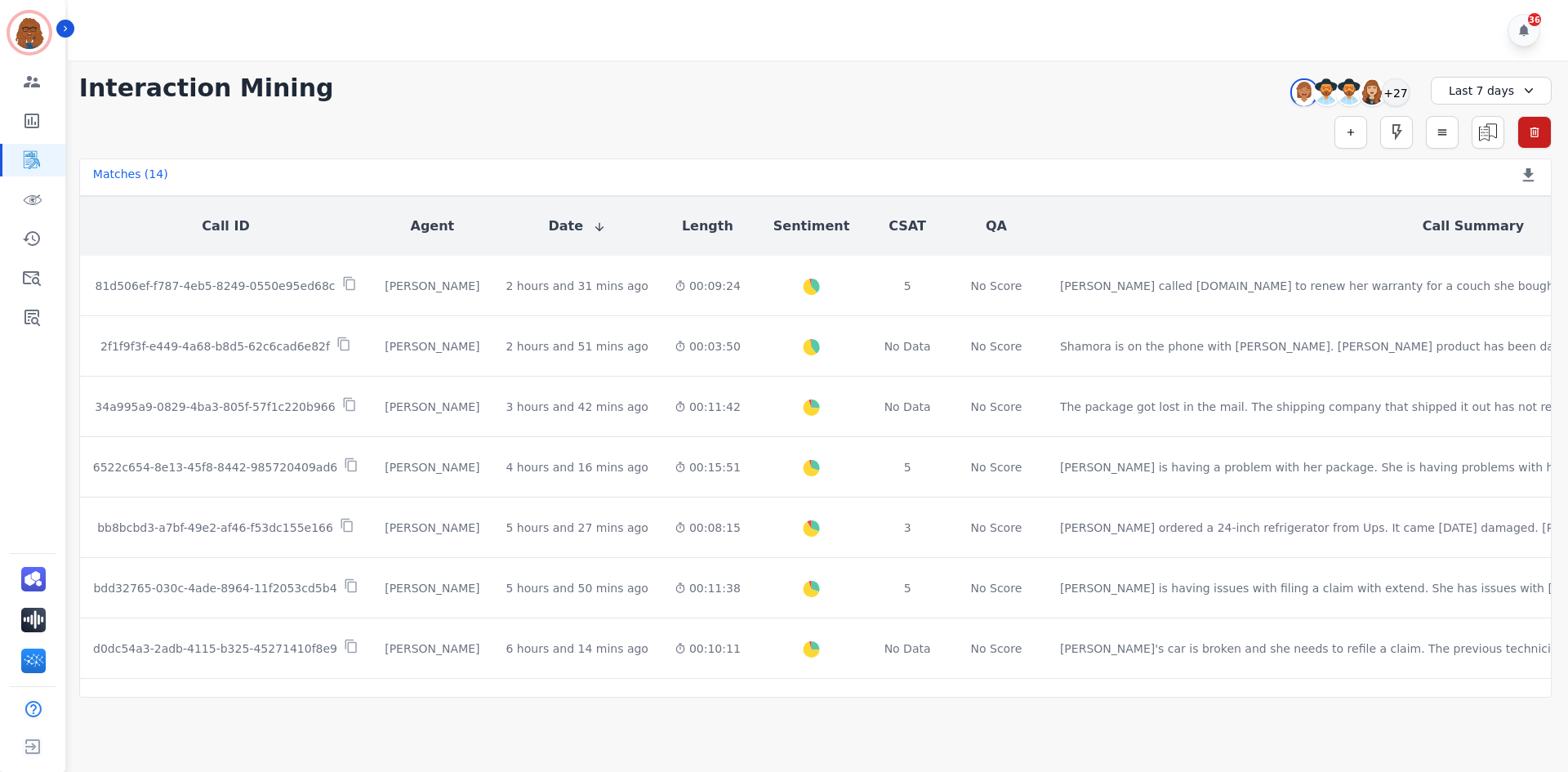
click at [1477, 88] on div "Last 7 days" at bounding box center [1491, 90] width 121 height 27
click at [1464, 146] on li "[DATE]" at bounding box center [1502, 148] width 82 height 16
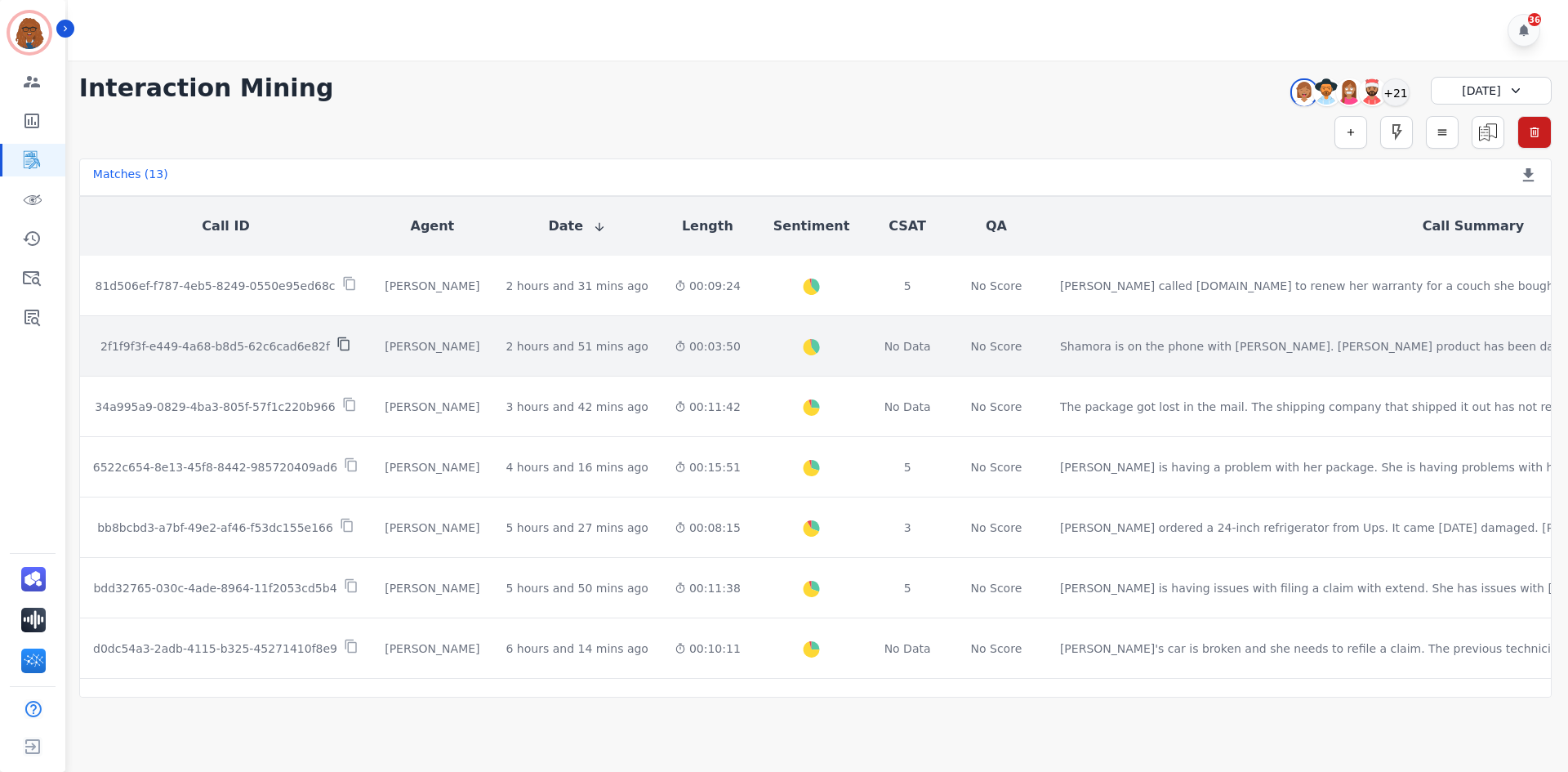
click at [336, 343] on icon at bounding box center [343, 344] width 15 height 15
click at [809, 330] on td "Created with Highcharts 10.2.0 Overall Positive: 39.3 ( 39.3 )% Neutral: 58.7 (…" at bounding box center [811, 346] width 115 height 60
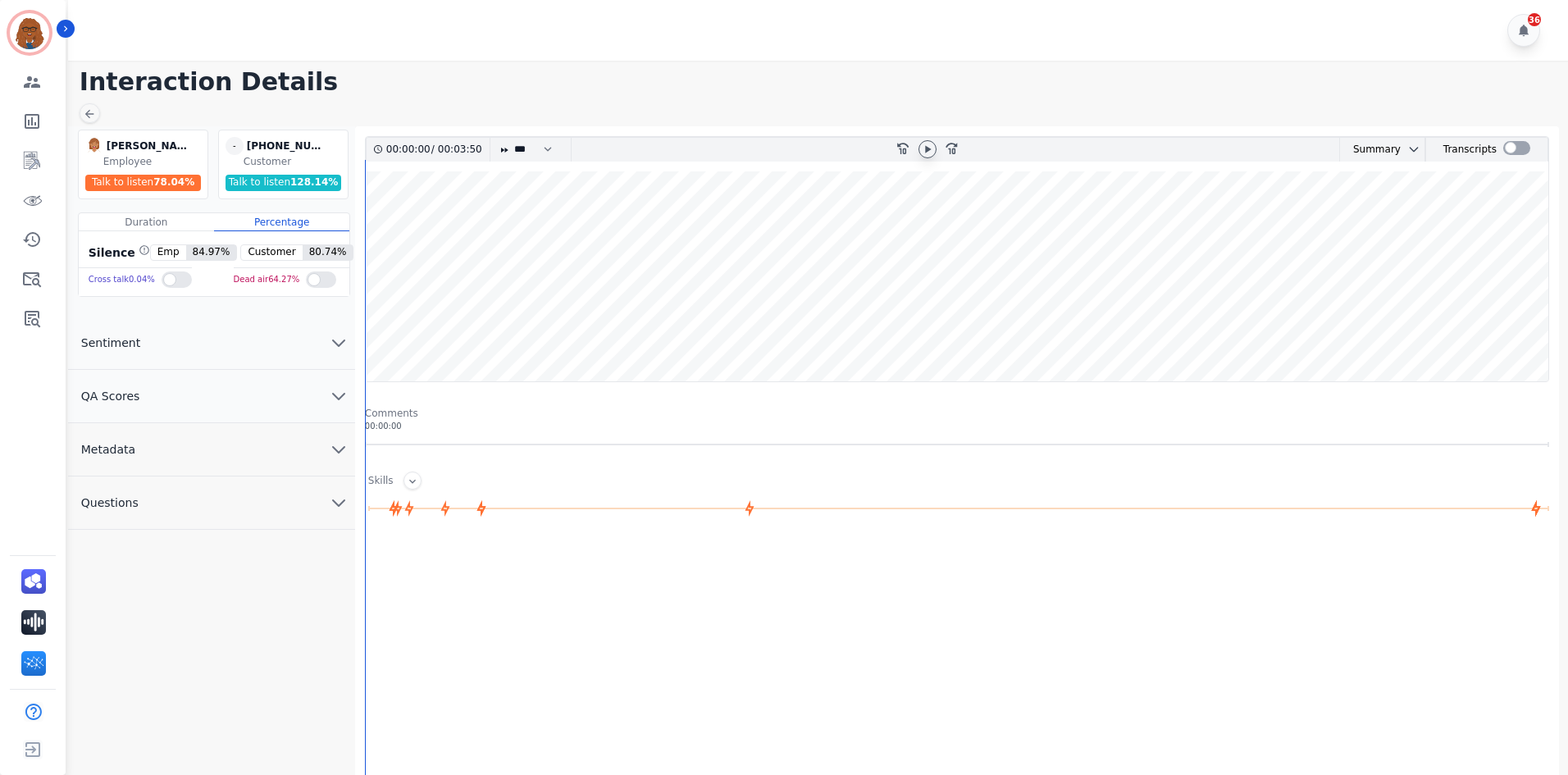
click at [928, 148] on icon at bounding box center [928, 149] width 5 height 7
click at [235, 522] on button "Questions" at bounding box center [211, 503] width 287 height 53
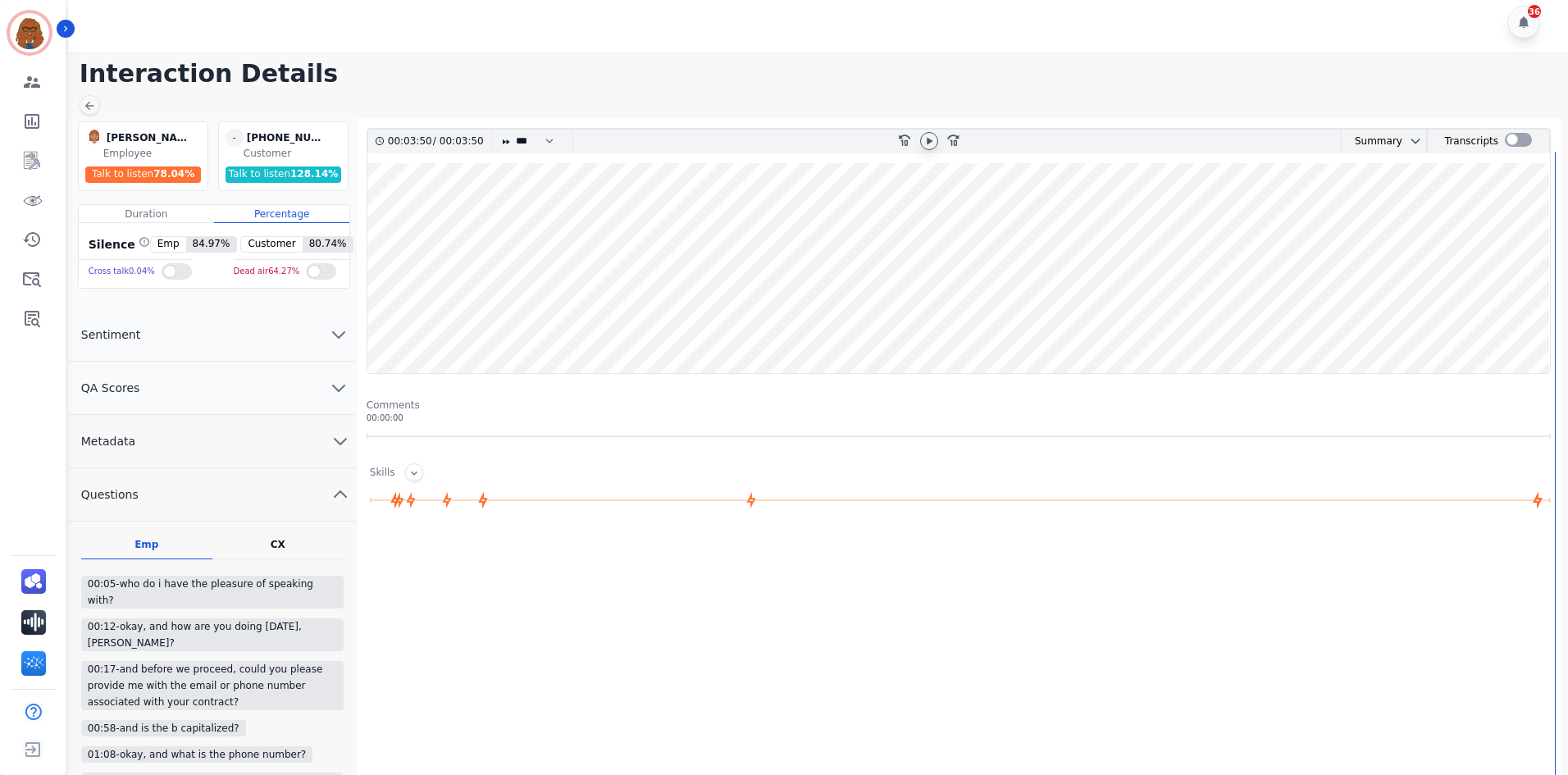
scroll to position [7, 0]
click at [291, 540] on div "CX Questions asked by Customer" at bounding box center [277, 549] width 131 height 21
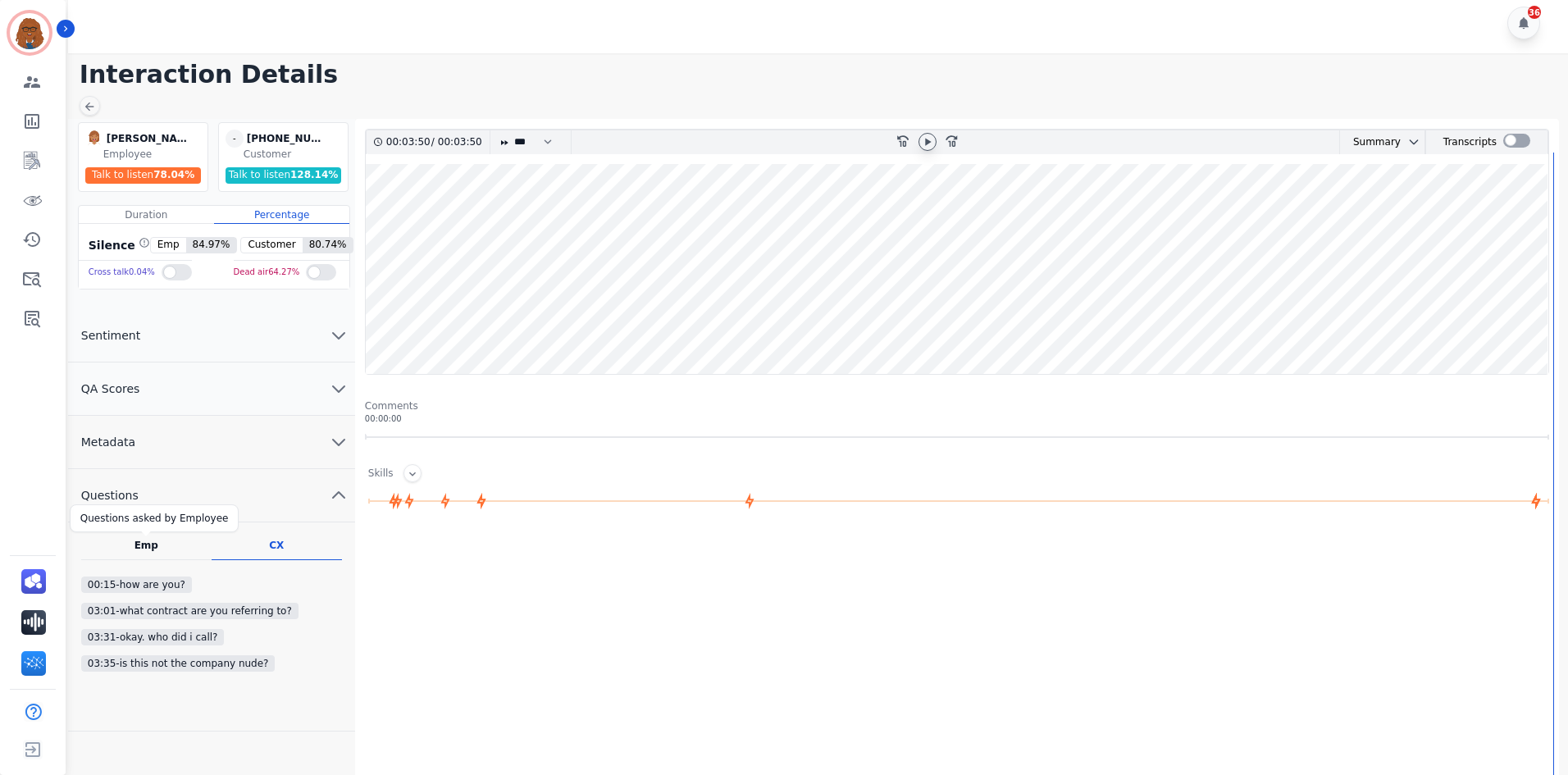
click at [148, 548] on div "Emp" at bounding box center [146, 545] width 24 height 13
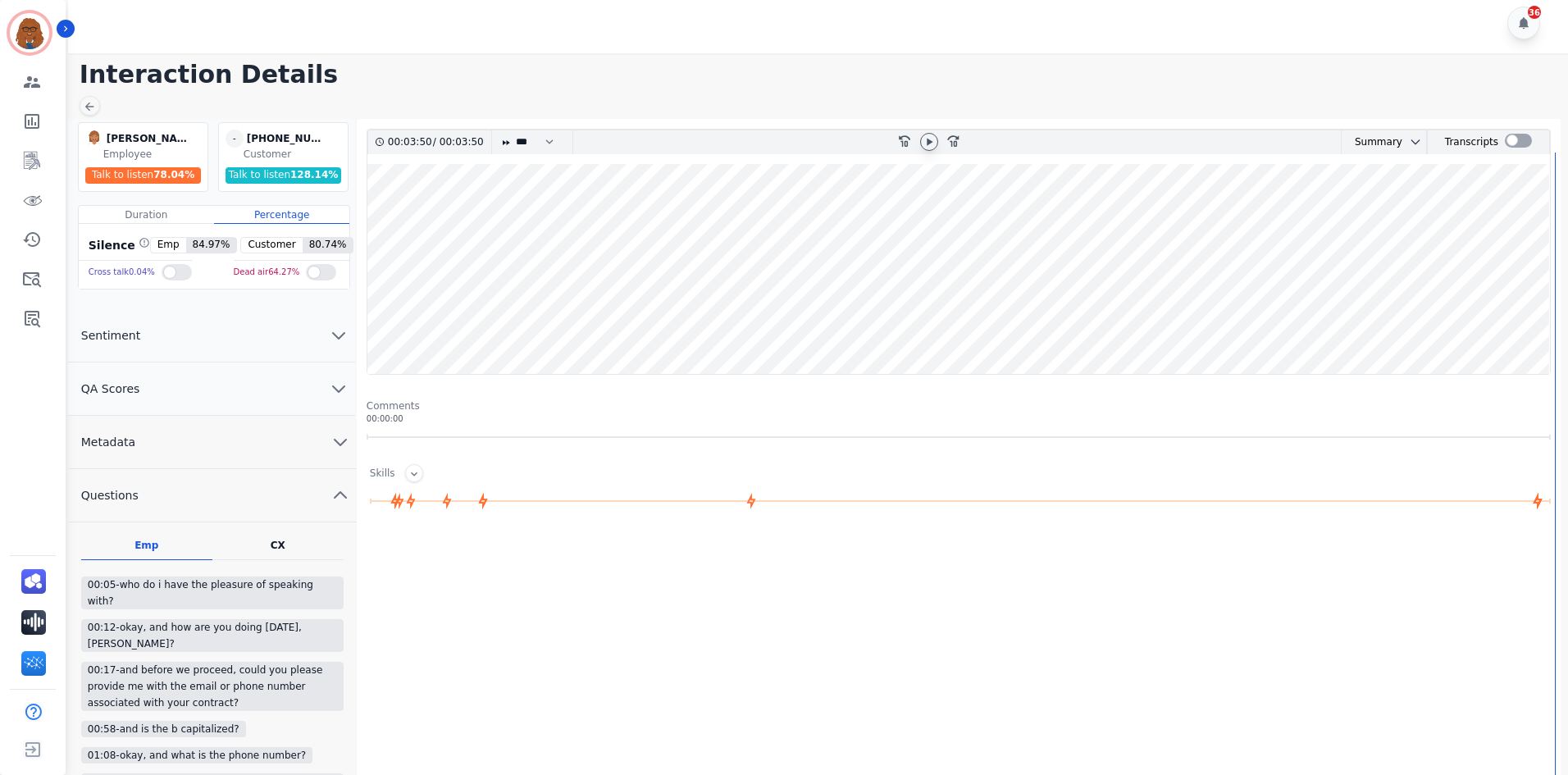
click at [315, 426] on button "Metadata" at bounding box center [212, 443] width 289 height 53
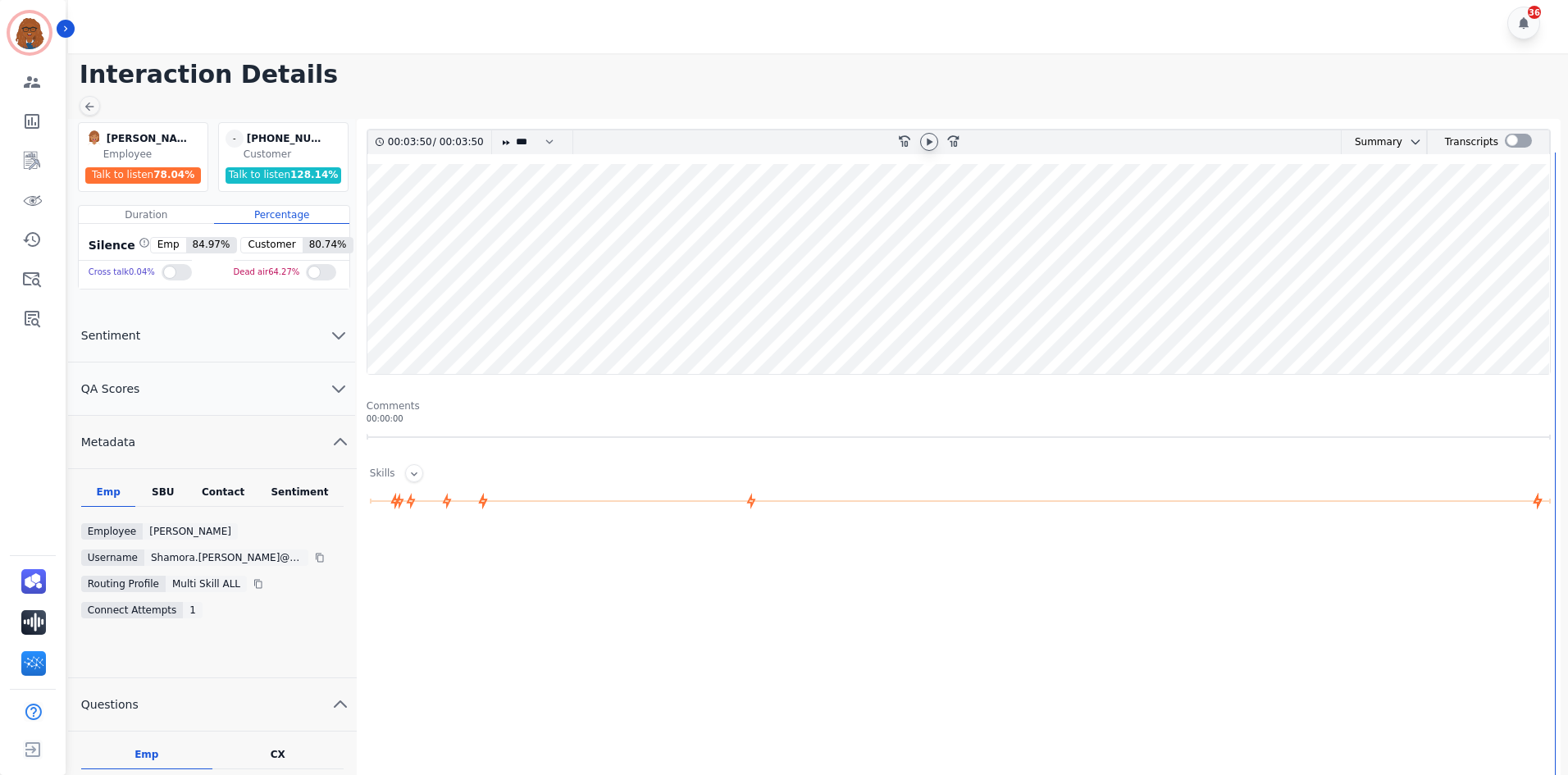
click at [166, 490] on div "SBU" at bounding box center [163, 496] width 55 height 21
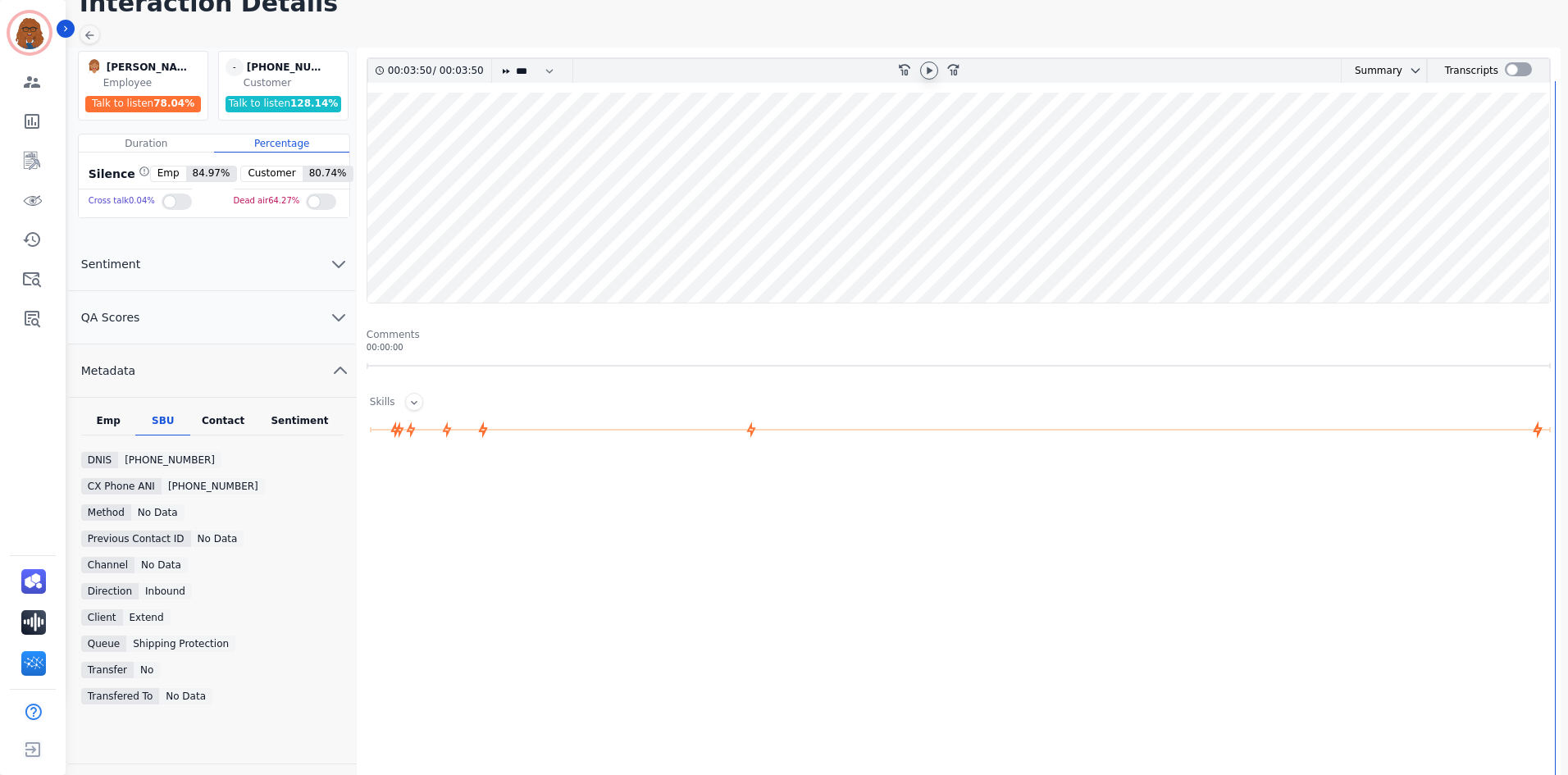
scroll to position [171, 0]
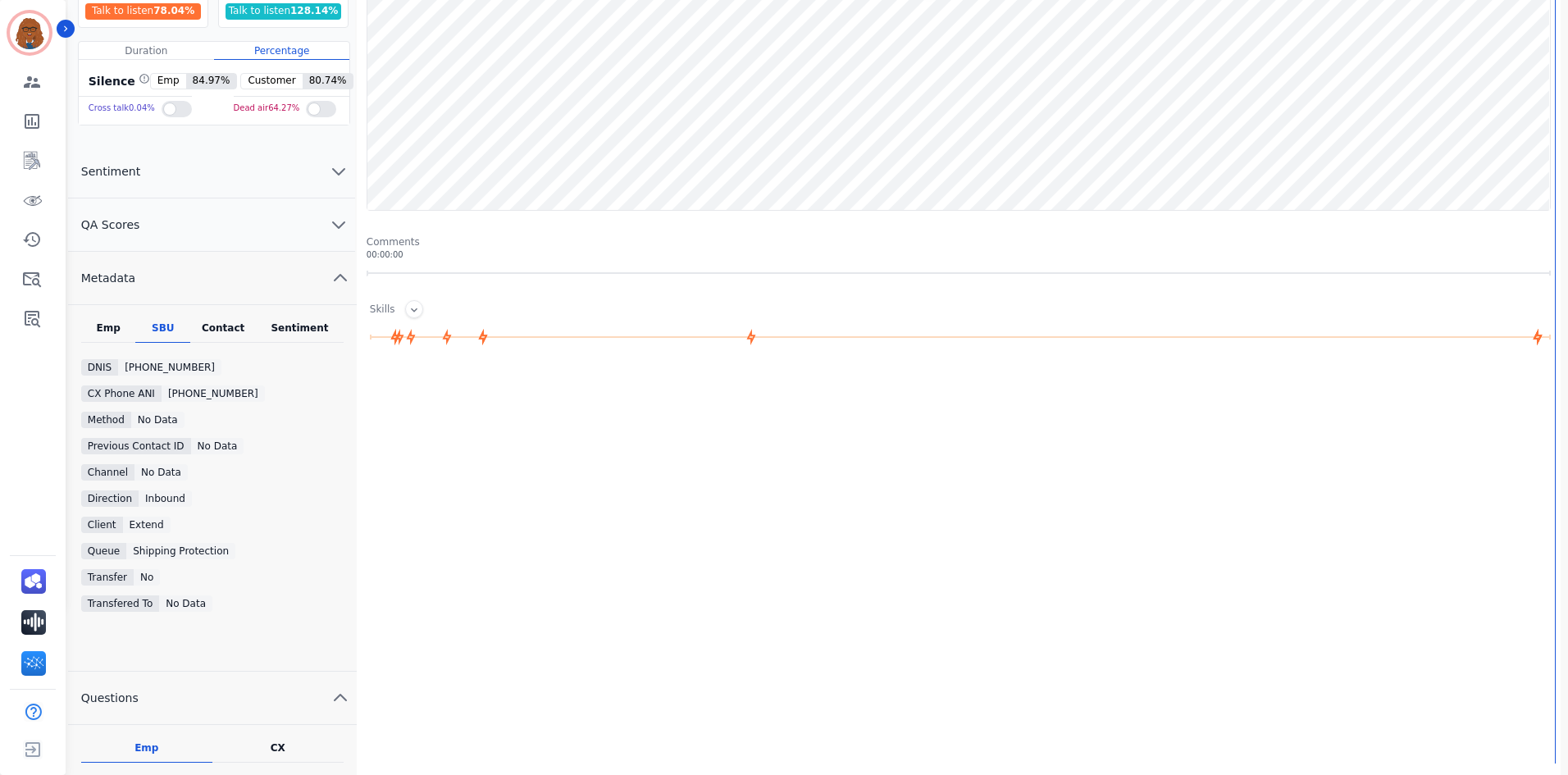
click at [225, 328] on div "Contact" at bounding box center [223, 331] width 66 height 21
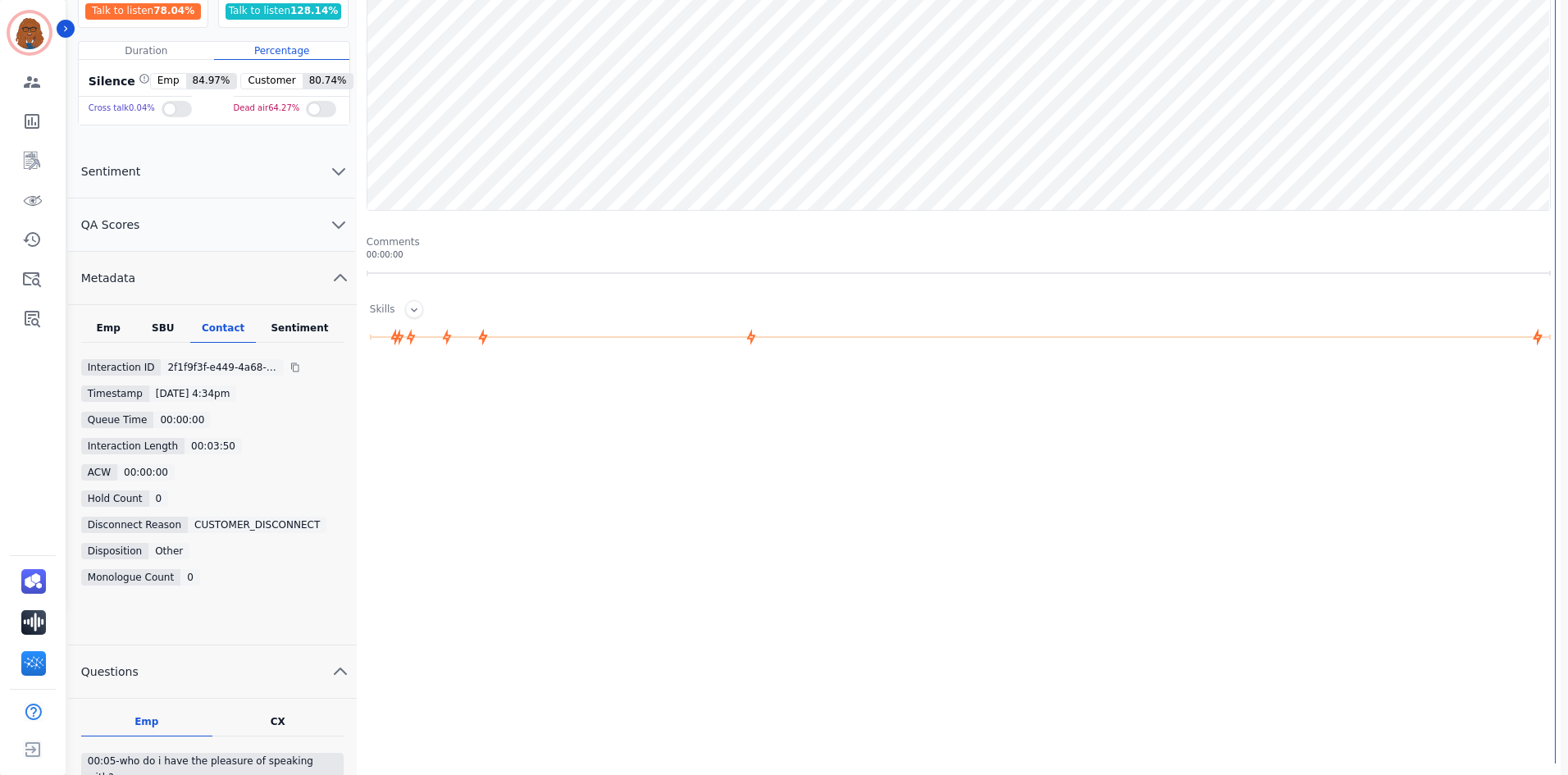
click at [309, 328] on div "Sentiment" at bounding box center [300, 331] width 88 height 21
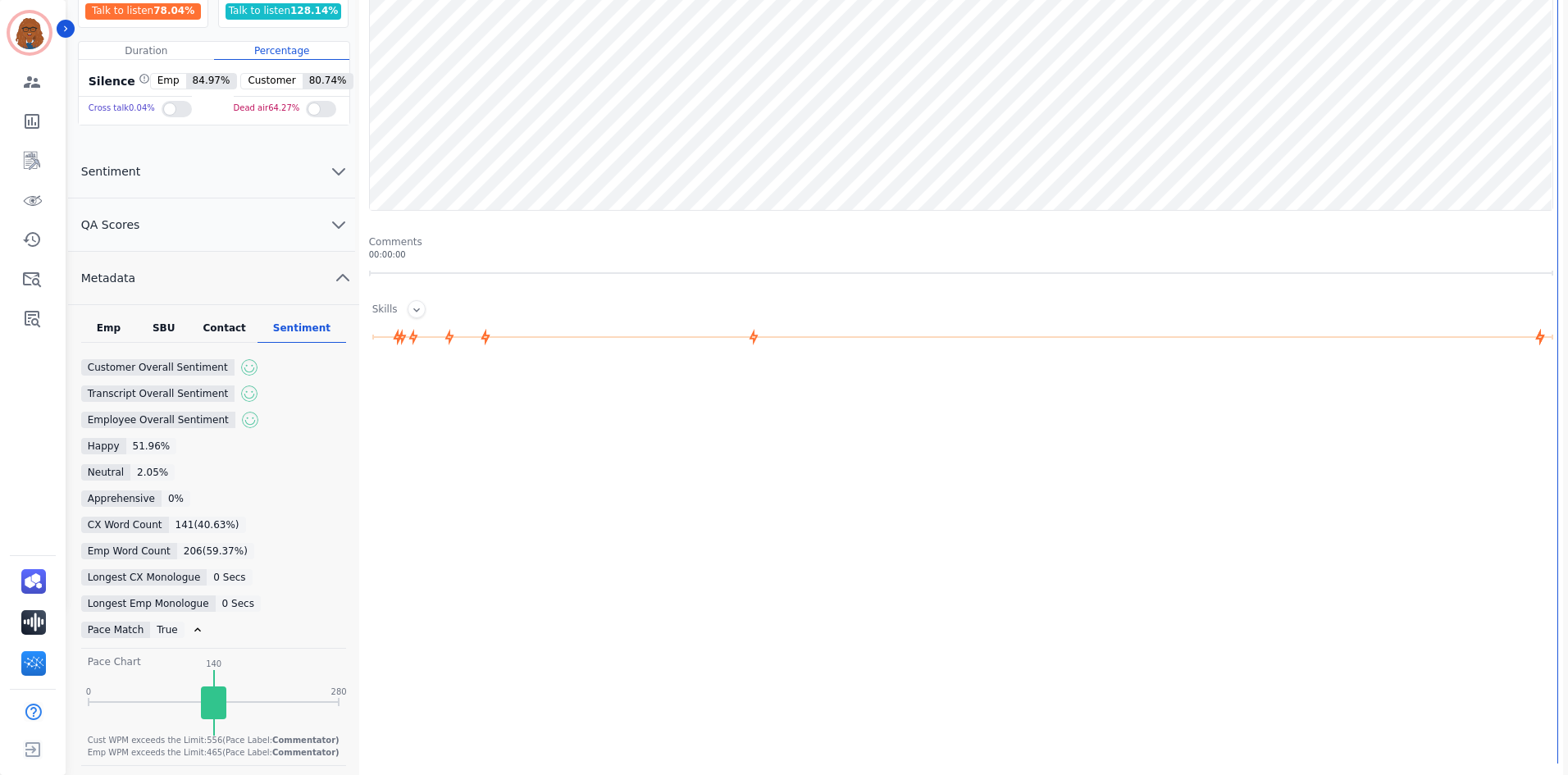
click at [231, 324] on div "Contact" at bounding box center [224, 331] width 67 height 21
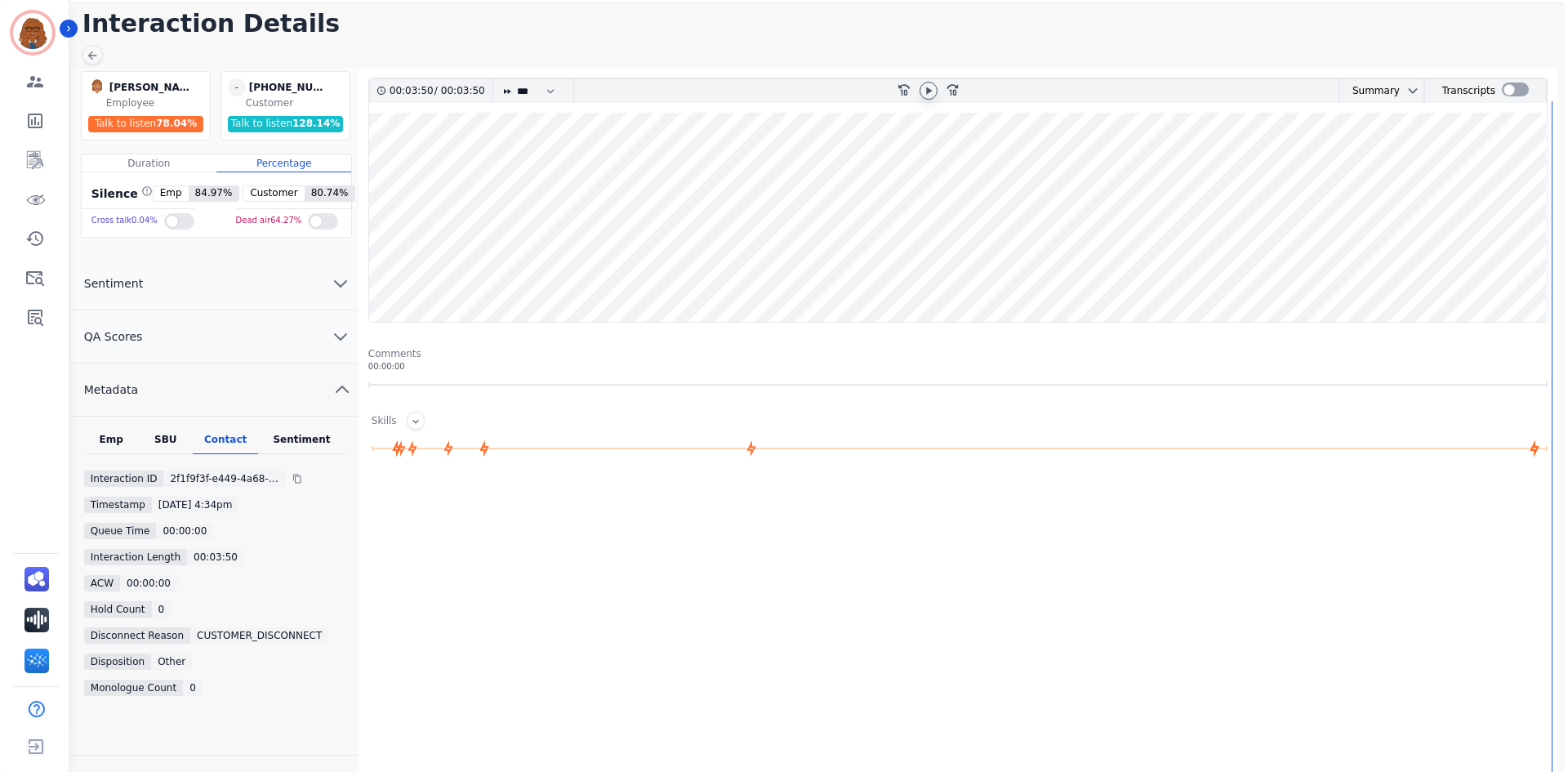
scroll to position [0, 0]
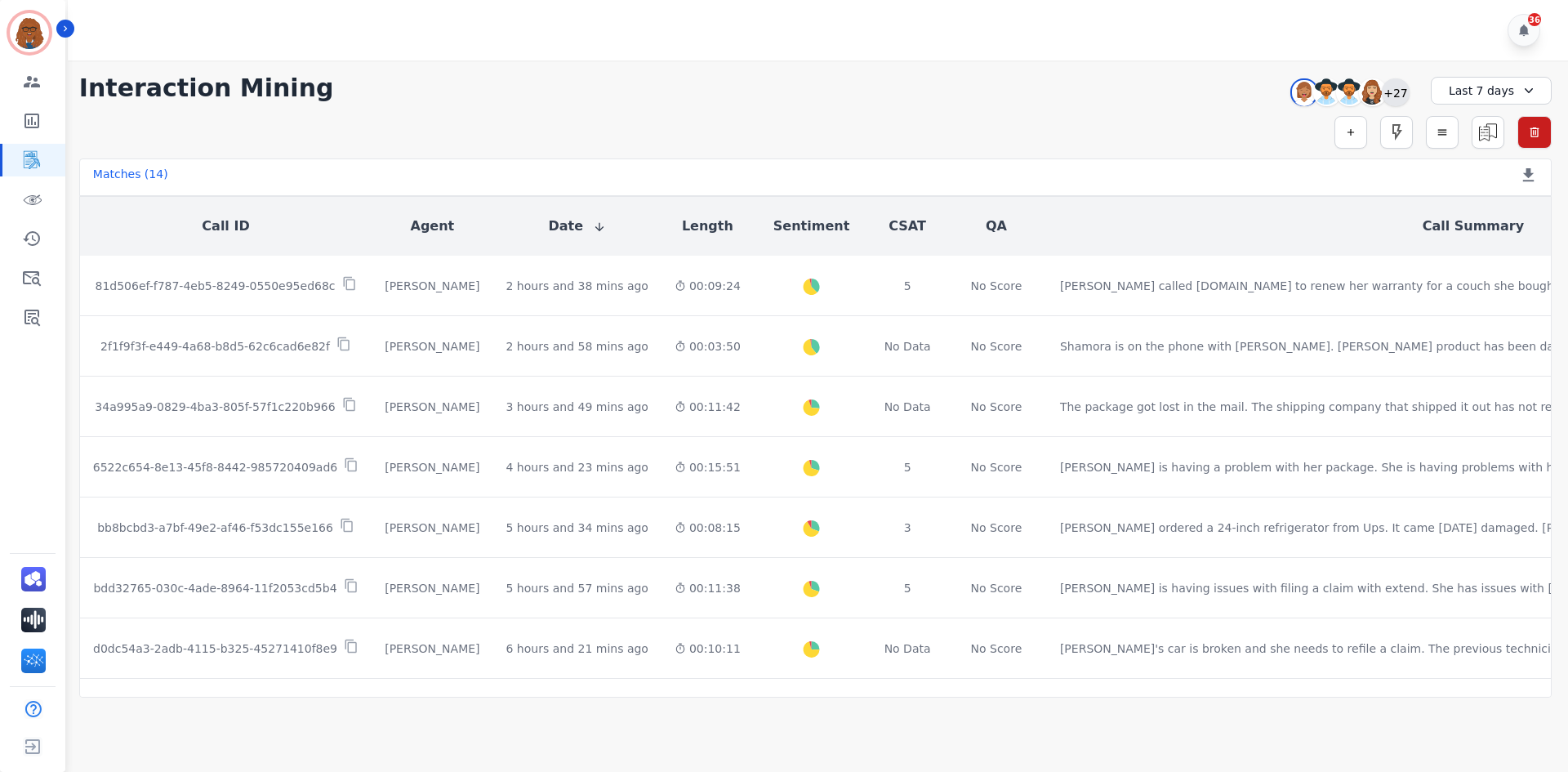
click at [1401, 95] on div "+27" at bounding box center [1396, 92] width 27 height 27
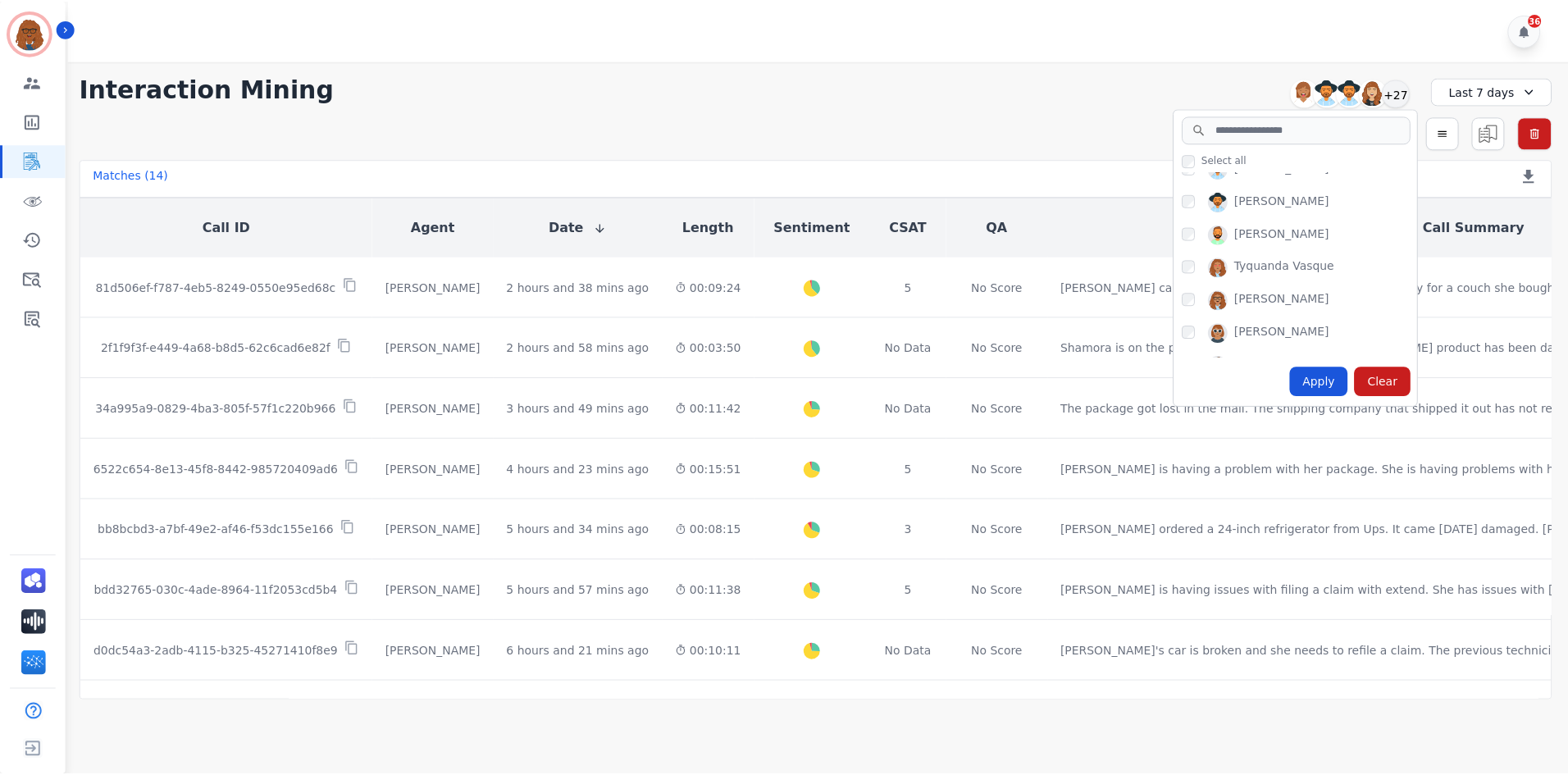
scroll to position [821, 0]
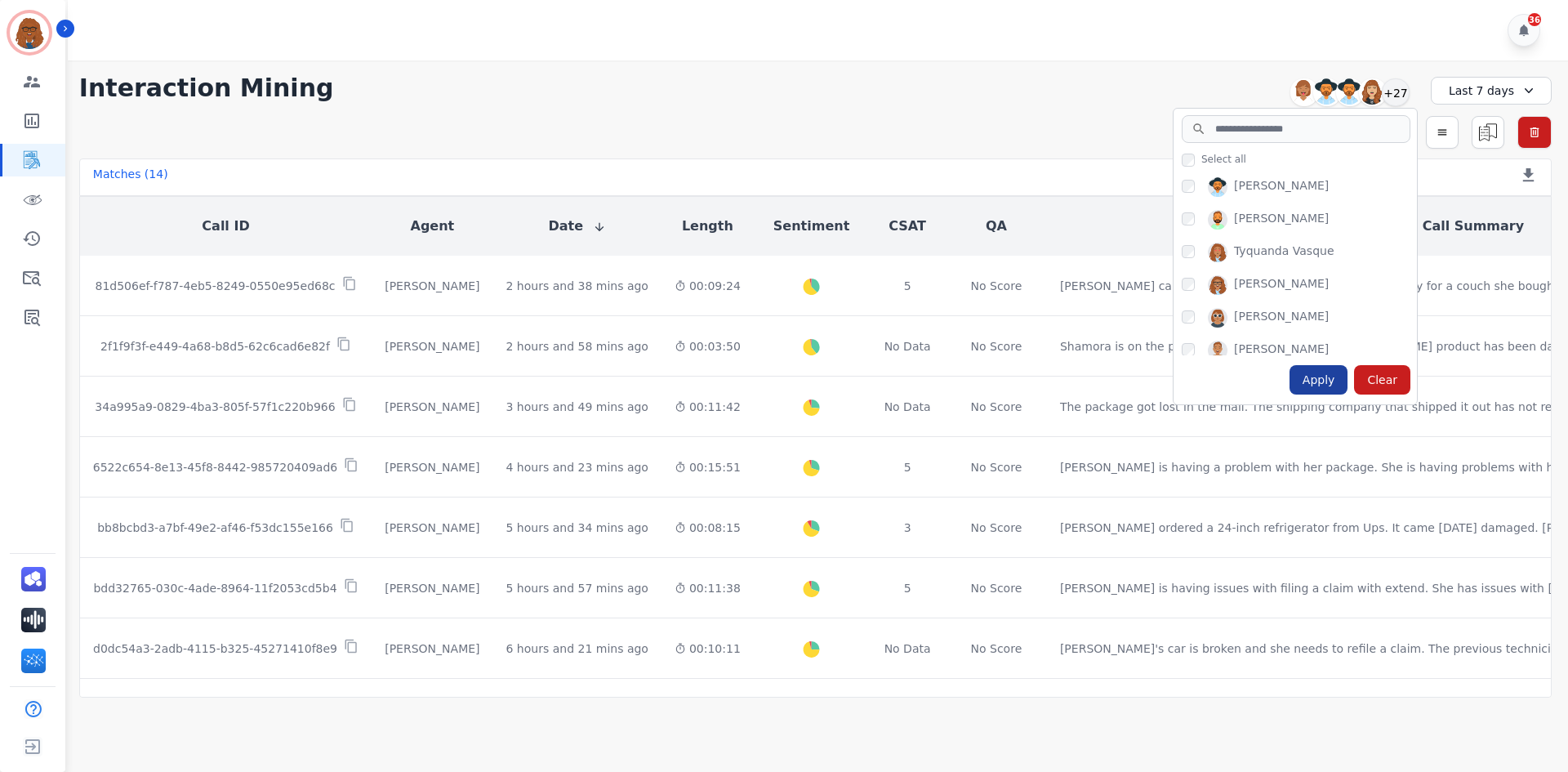
click at [1317, 370] on div "Apply" at bounding box center [1319, 380] width 59 height 29
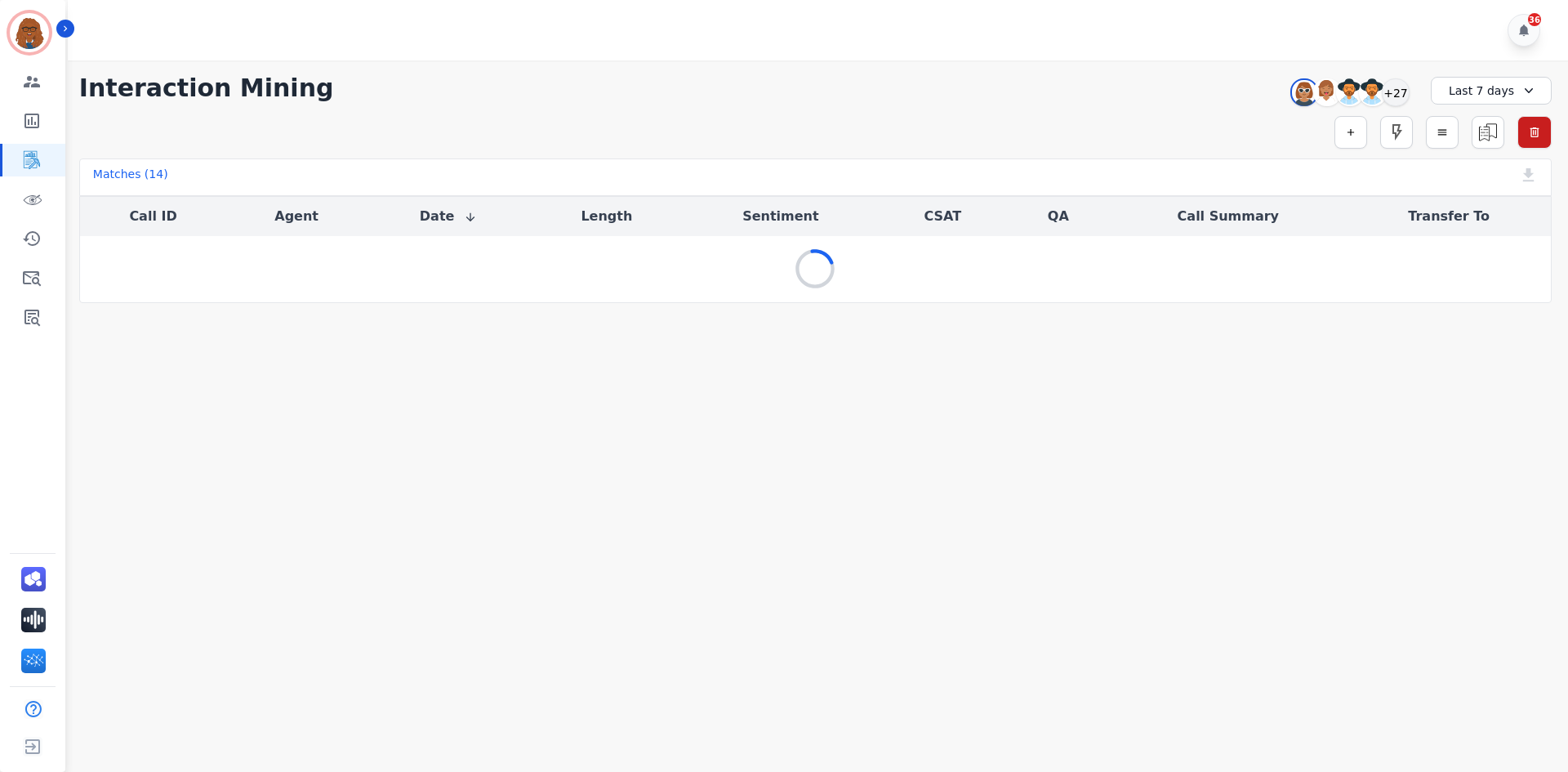
click at [1472, 91] on div "Last 7 days" at bounding box center [1491, 90] width 121 height 27
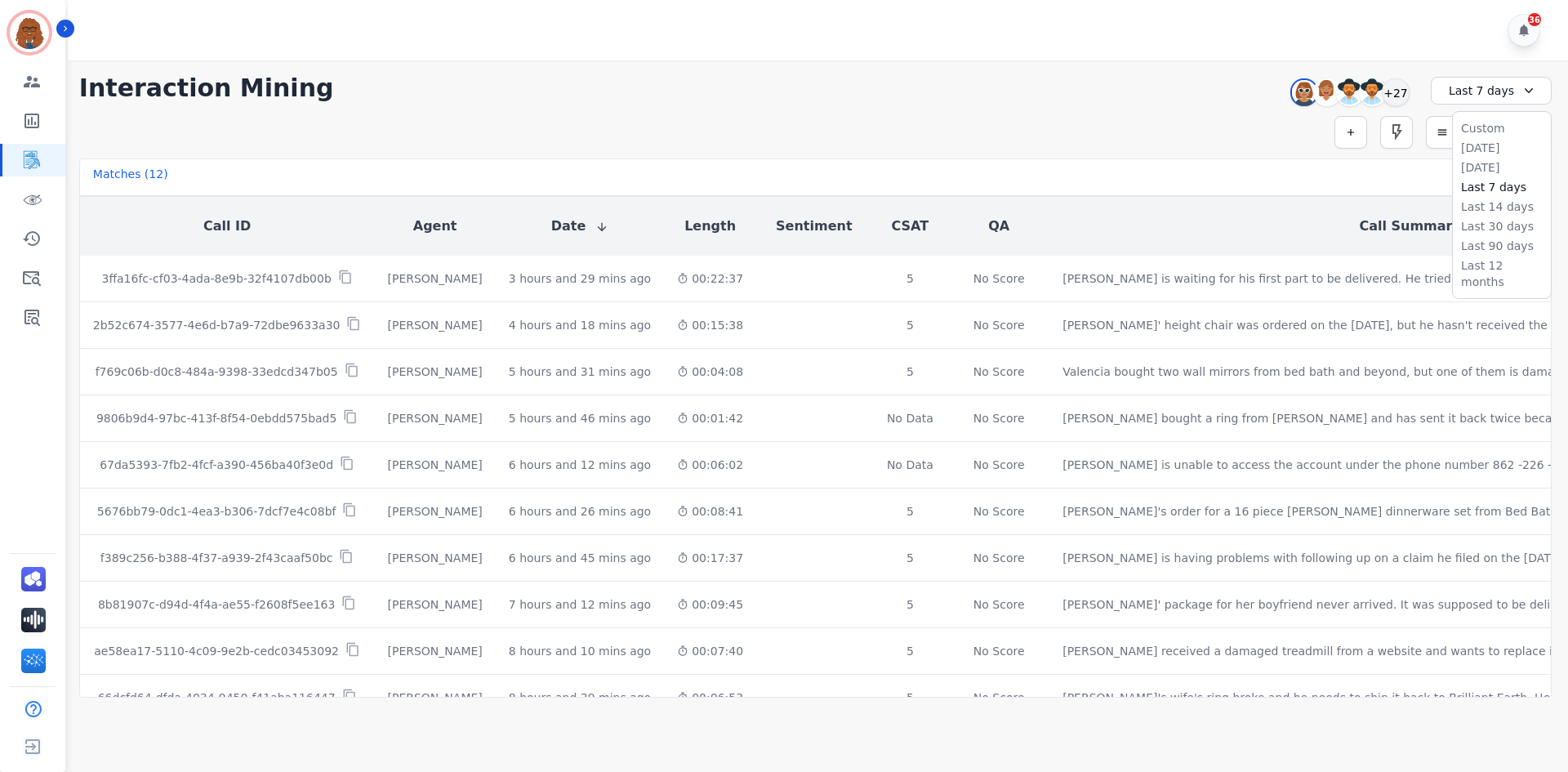
click at [1468, 145] on li "[DATE]" at bounding box center [1502, 148] width 82 height 16
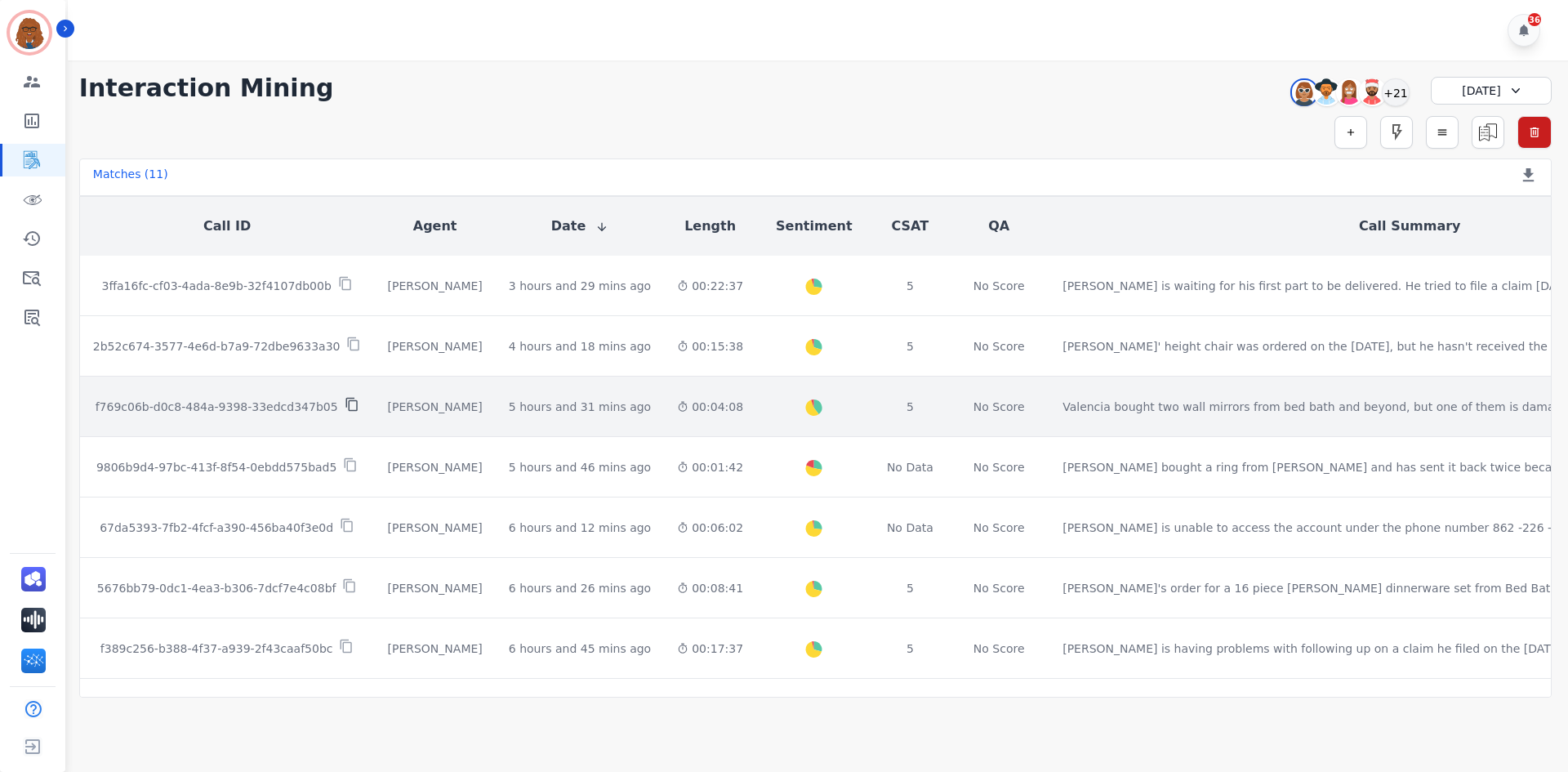
click at [344, 407] on icon at bounding box center [352, 405] width 15 height 15
click at [872, 396] on td "5" at bounding box center [910, 407] width 77 height 60
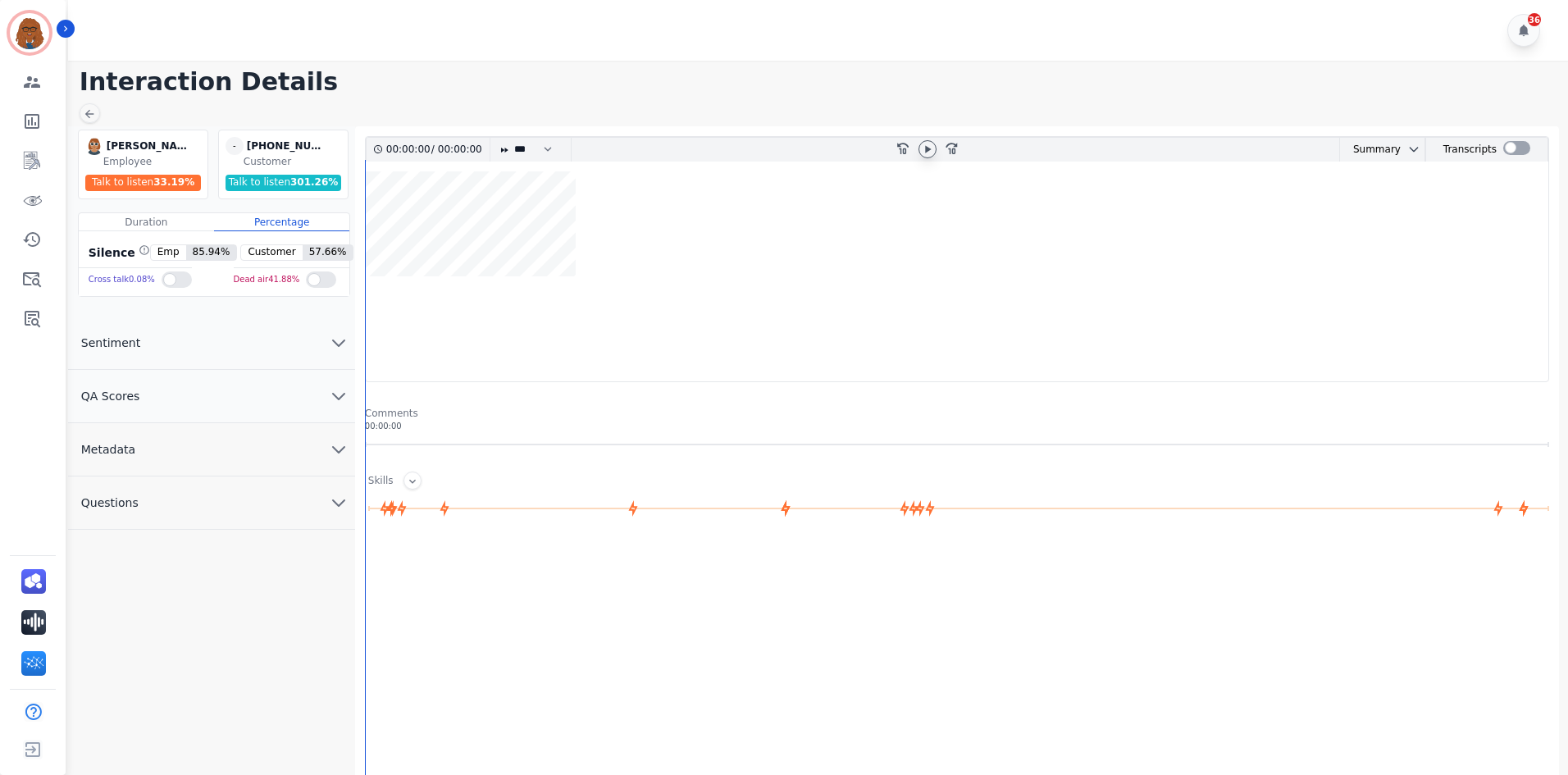
click at [928, 146] on icon at bounding box center [928, 149] width 13 height 13
